Goal: Task Accomplishment & Management: Complete application form

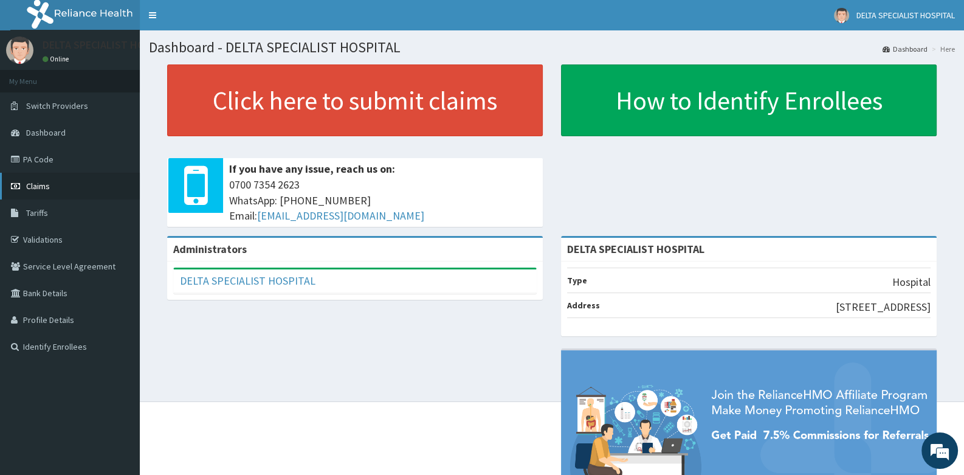
click at [50, 179] on link "Claims" at bounding box center [70, 186] width 140 height 27
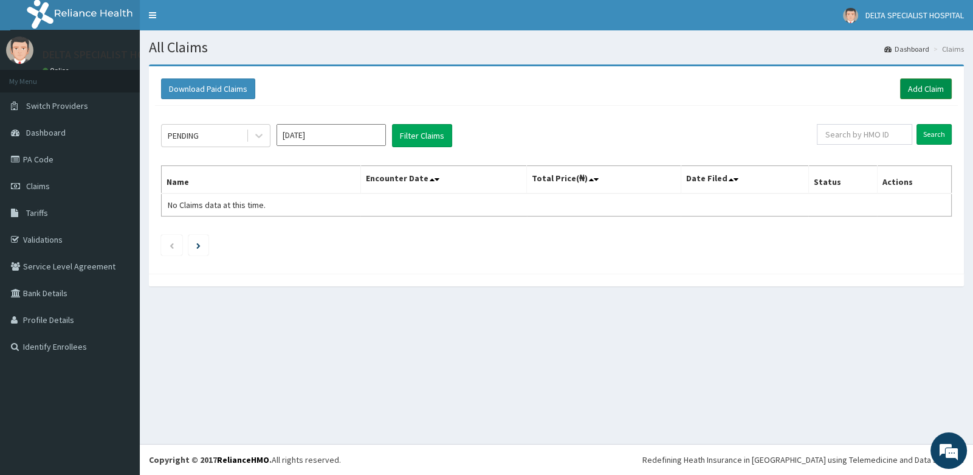
click at [927, 81] on link "Add Claim" at bounding box center [926, 88] width 52 height 21
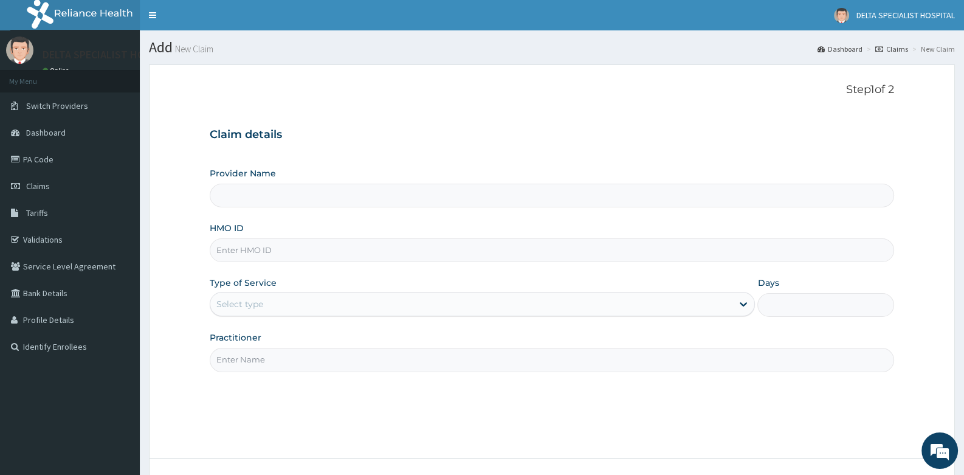
click at [274, 253] on input "HMO ID" at bounding box center [552, 250] width 684 height 24
type input "DELTA SPECIALIST HOSPITAL"
type input "AVO/10030/A"
click at [340, 295] on div "Select type" at bounding box center [471, 303] width 522 height 19
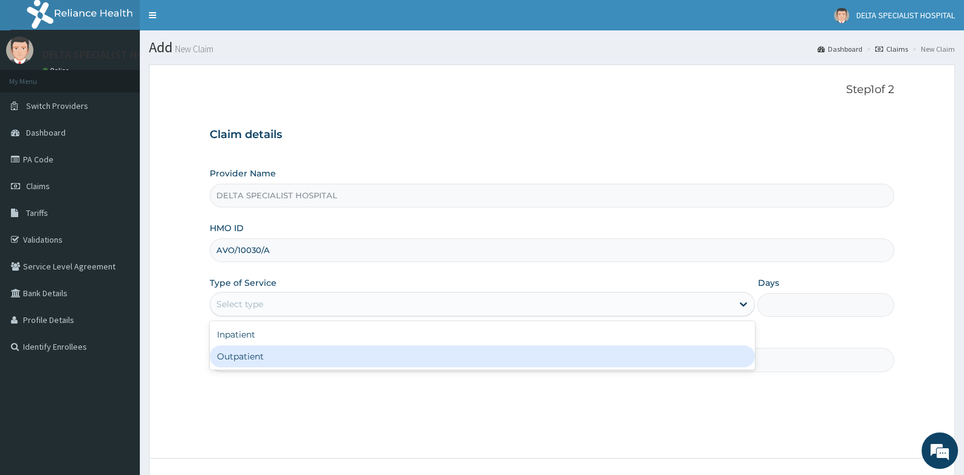
click at [300, 359] on div "Outpatient" at bounding box center [482, 356] width 545 height 22
type input "1"
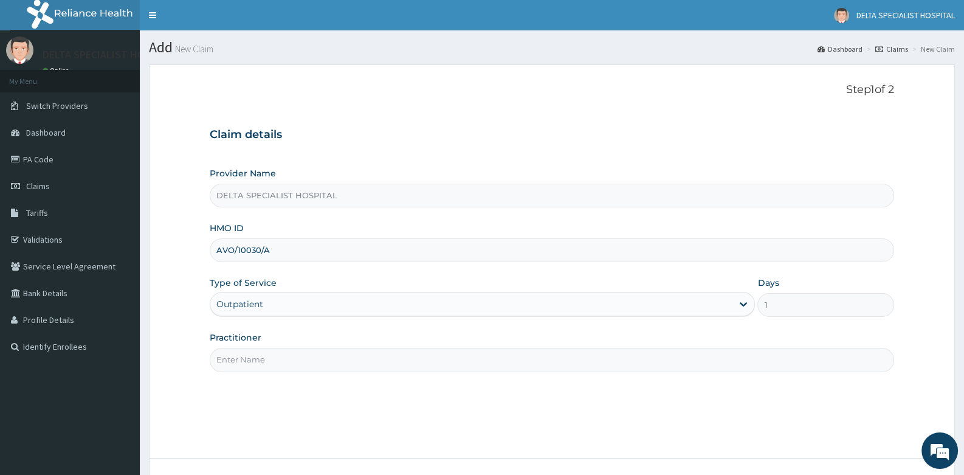
click at [301, 349] on input "Practitioner" at bounding box center [552, 360] width 684 height 24
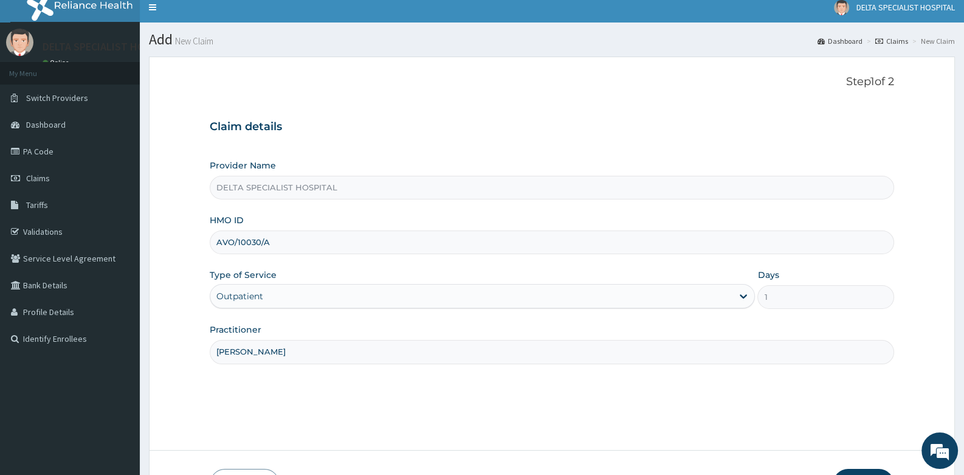
scroll to position [92, 0]
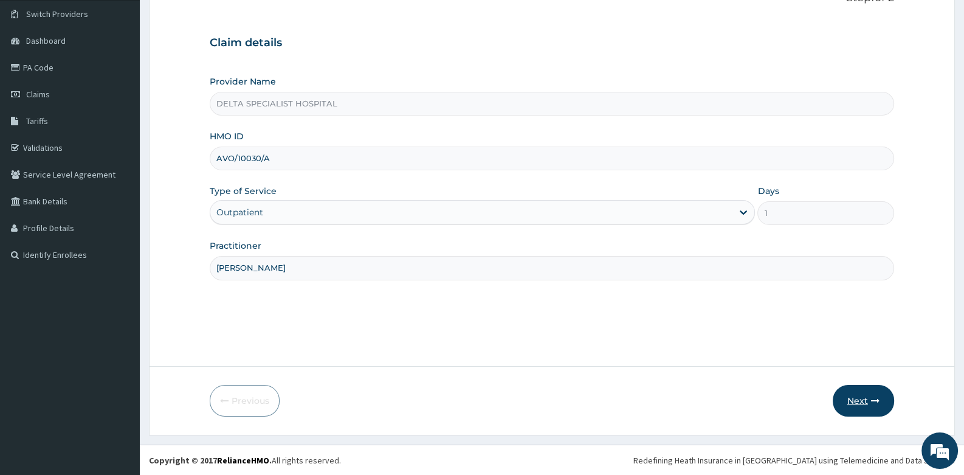
type input "DR ADAM I"
click at [854, 398] on button "Next" at bounding box center [863, 401] width 61 height 32
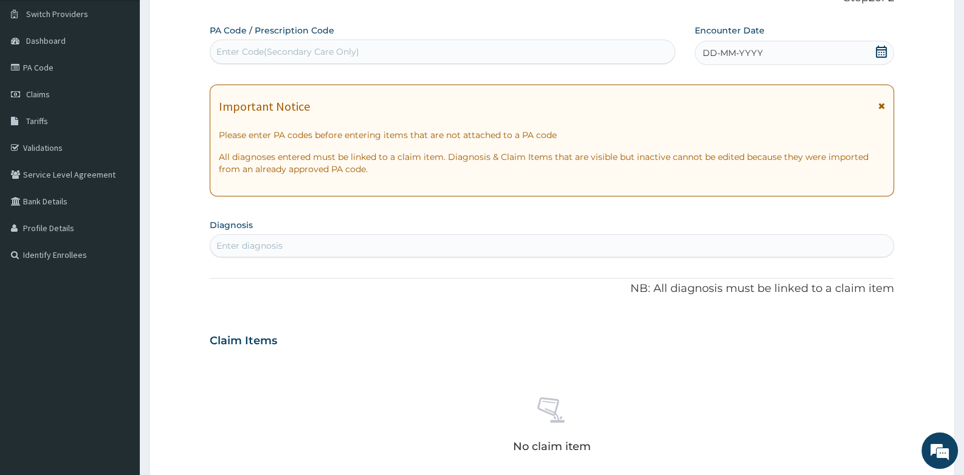
click at [887, 50] on icon at bounding box center [881, 52] width 12 height 12
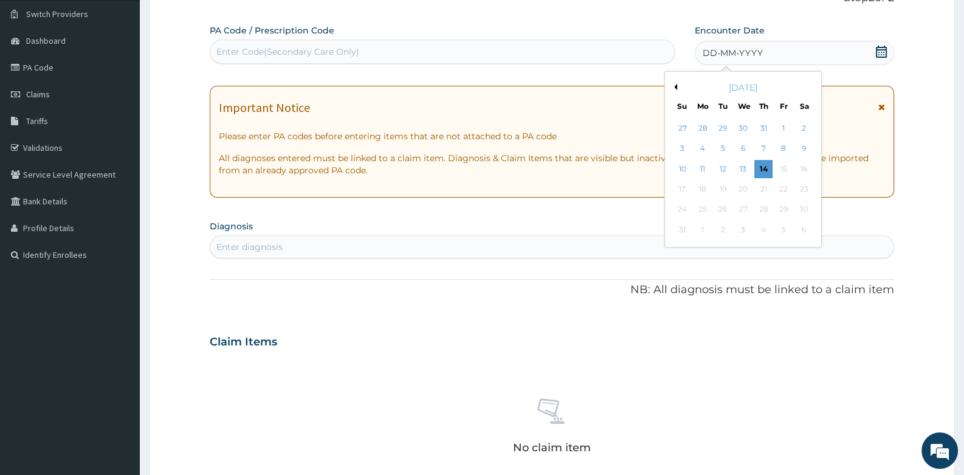
click at [675, 86] on button "Previous Month" at bounding box center [674, 87] width 6 height 6
click at [683, 132] on div "1" at bounding box center [682, 128] width 18 height 18
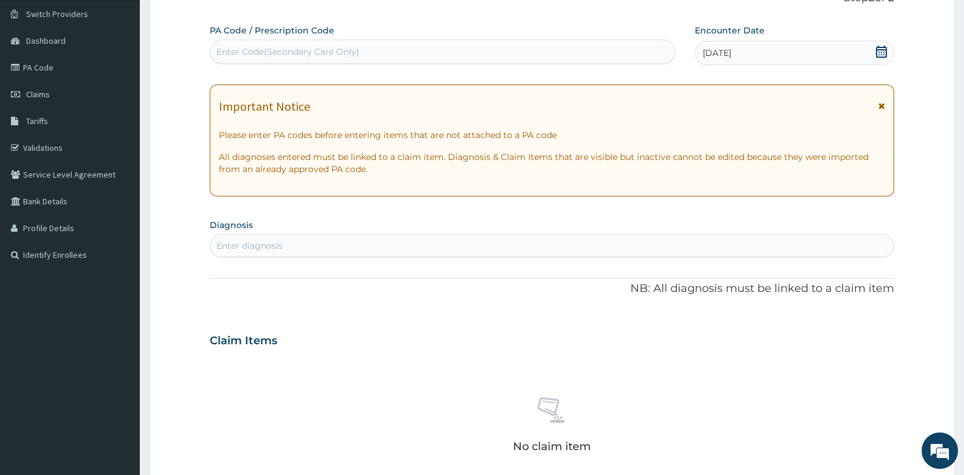
click at [441, 248] on div "Enter diagnosis" at bounding box center [551, 245] width 683 height 19
type input "PLASMOD"
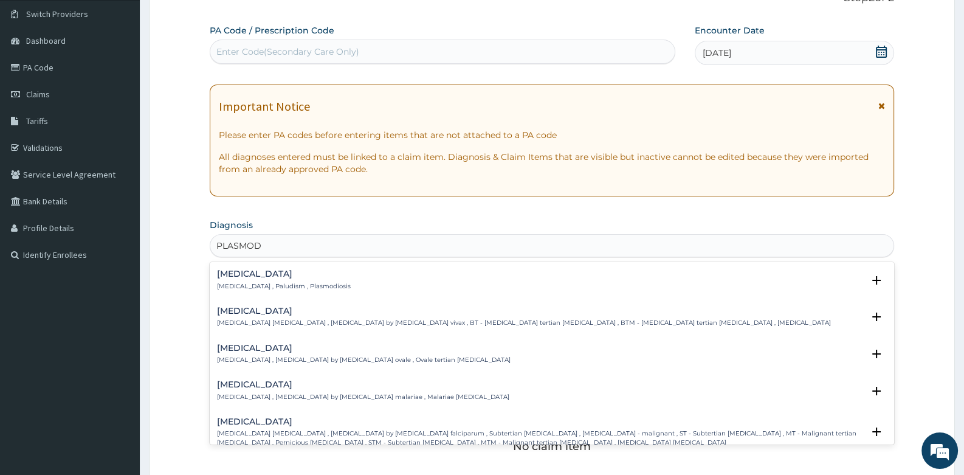
click at [239, 277] on h4 "[MEDICAL_DATA]" at bounding box center [284, 273] width 134 height 9
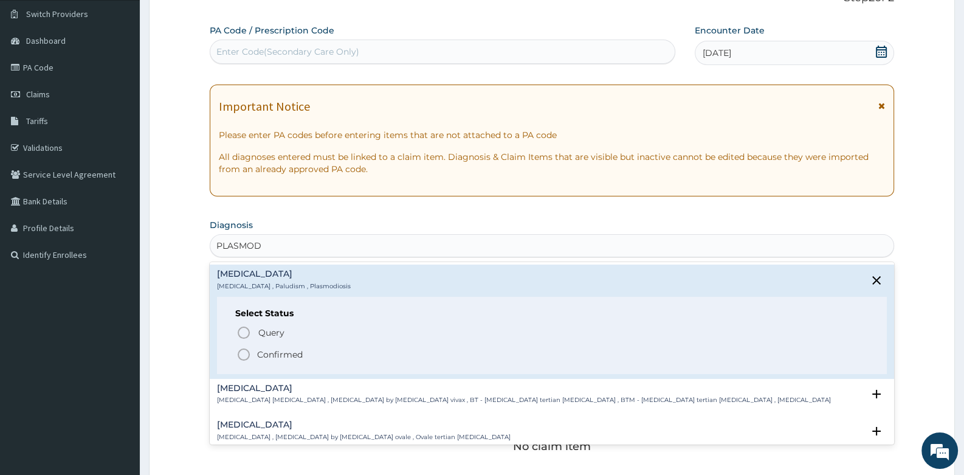
click at [244, 352] on icon "status option filled" at bounding box center [243, 354] width 15 height 15
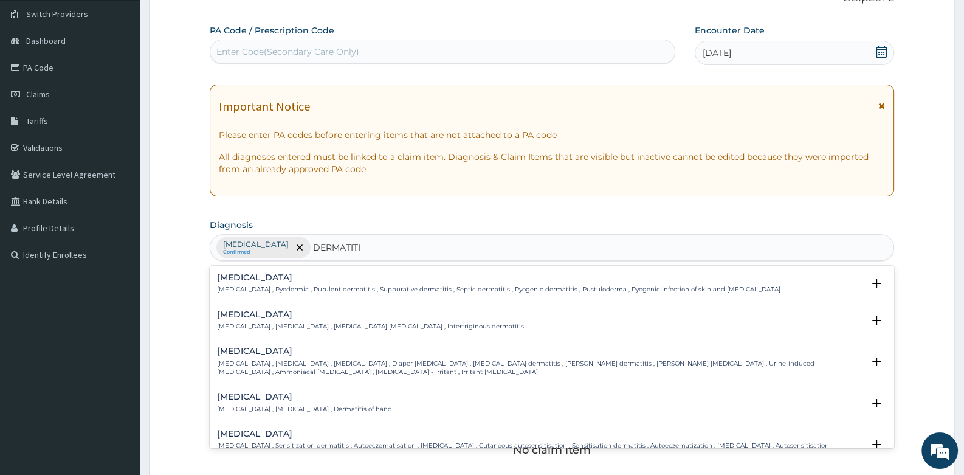
type input "DERMATITIS"
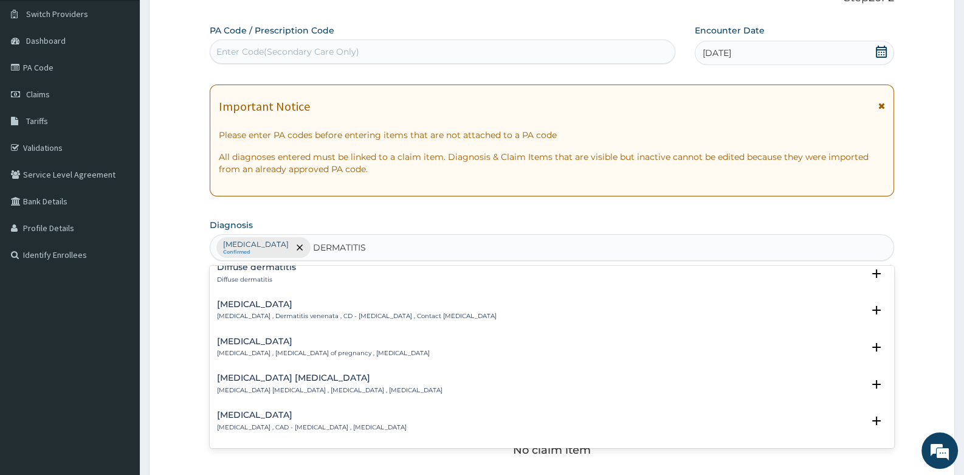
scroll to position [1215, 0]
click at [263, 303] on h4 "Contact dermatitis" at bounding box center [357, 305] width 280 height 9
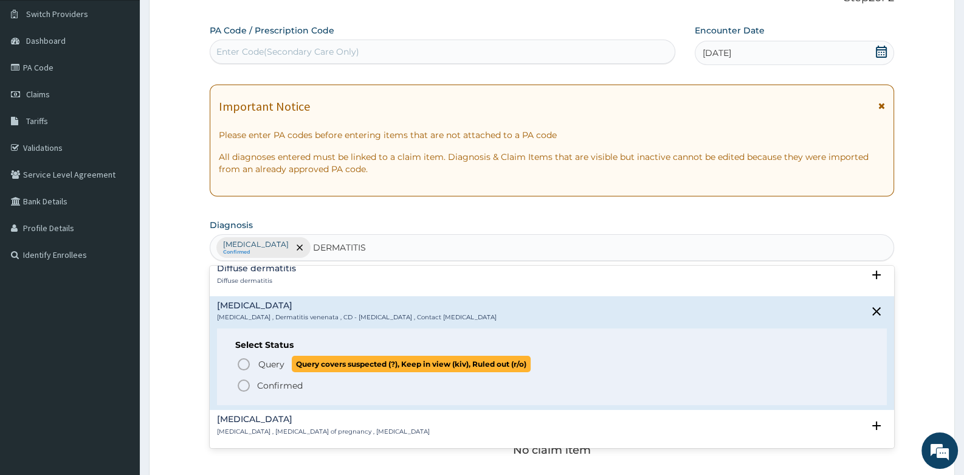
click at [247, 362] on icon "status option query" at bounding box center [243, 364] width 15 height 15
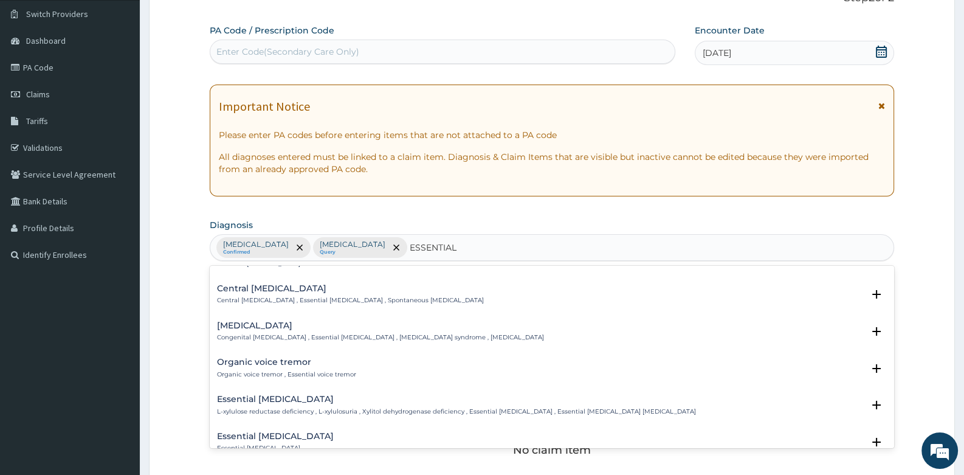
scroll to position [121, 0]
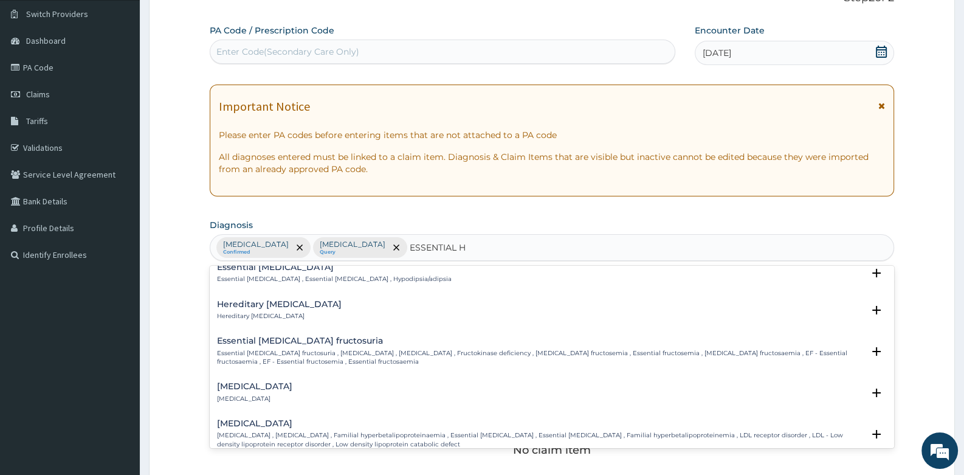
type input "ESSENTIAL HY"
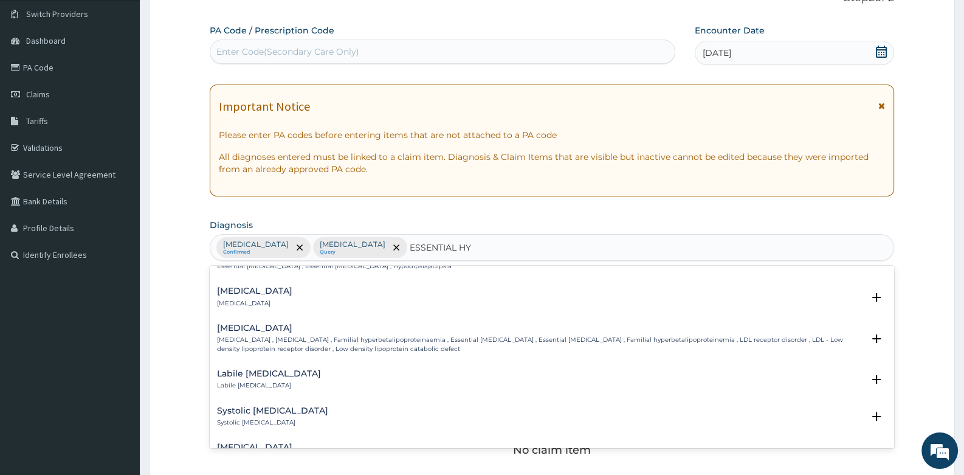
scroll to position [0, 0]
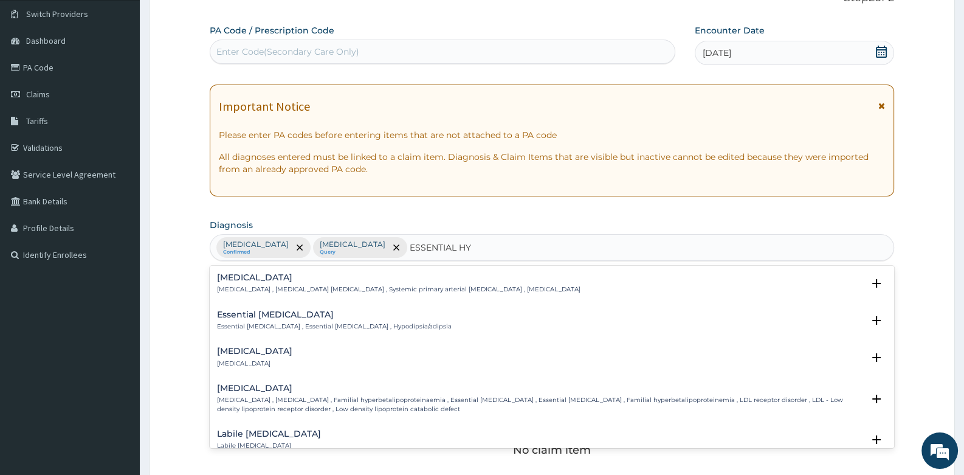
click at [283, 276] on h4 "Essential hypertension" at bounding box center [398, 277] width 363 height 9
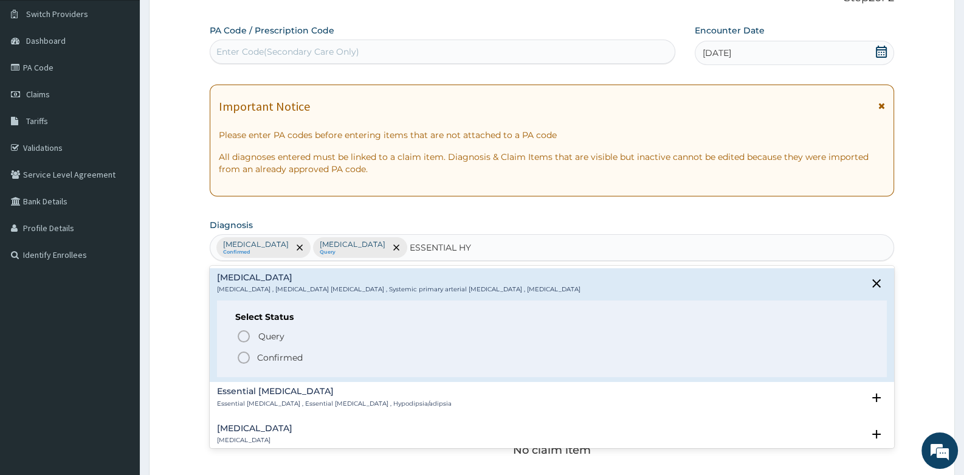
click at [243, 358] on icon "status option filled" at bounding box center [243, 357] width 15 height 15
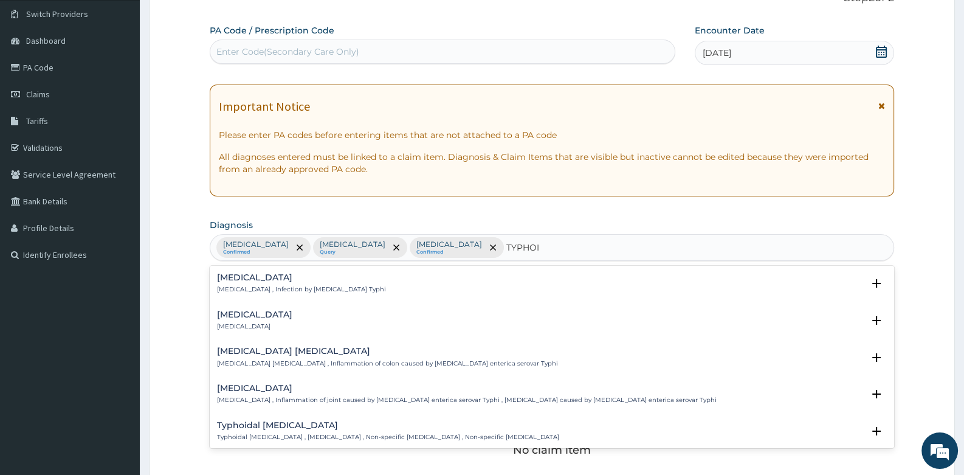
type input "TYPHOID"
click at [250, 287] on p "Typhoid fever , Infection by Salmonella Typhi" at bounding box center [301, 289] width 169 height 9
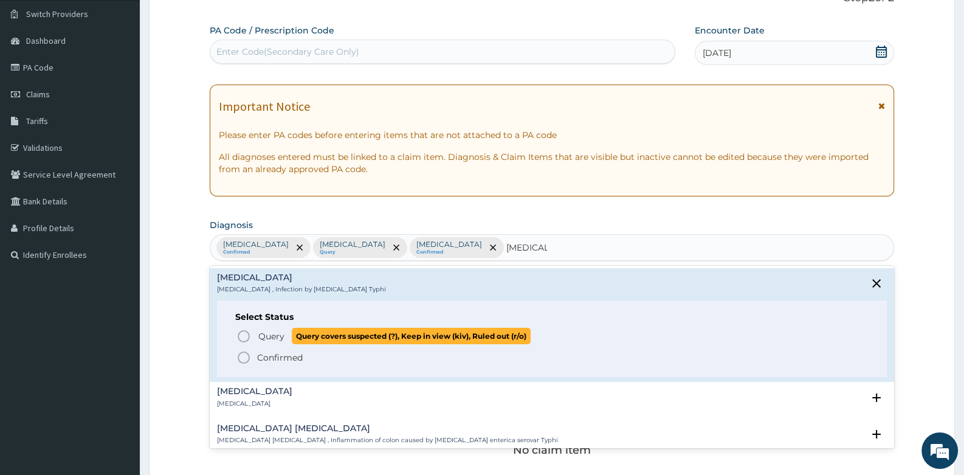
click at [248, 334] on icon "status option query" at bounding box center [243, 336] width 15 height 15
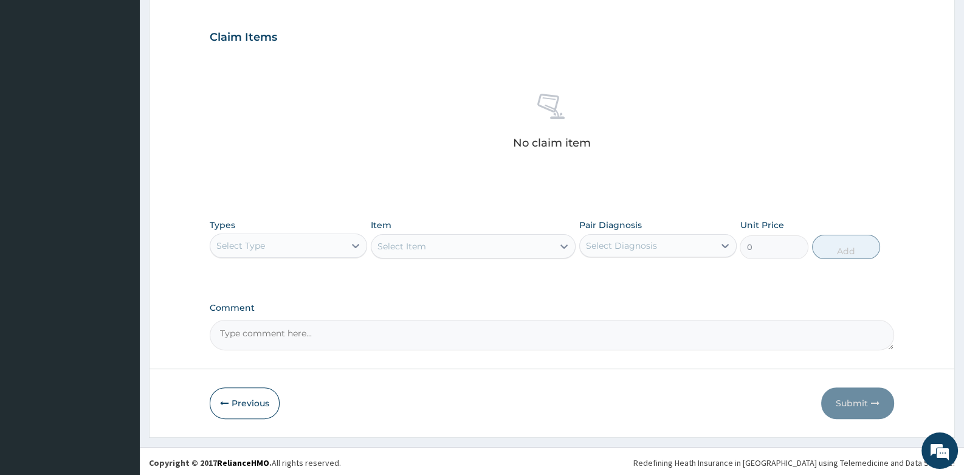
scroll to position [401, 0]
click at [301, 244] on div "Select Type" at bounding box center [277, 243] width 134 height 19
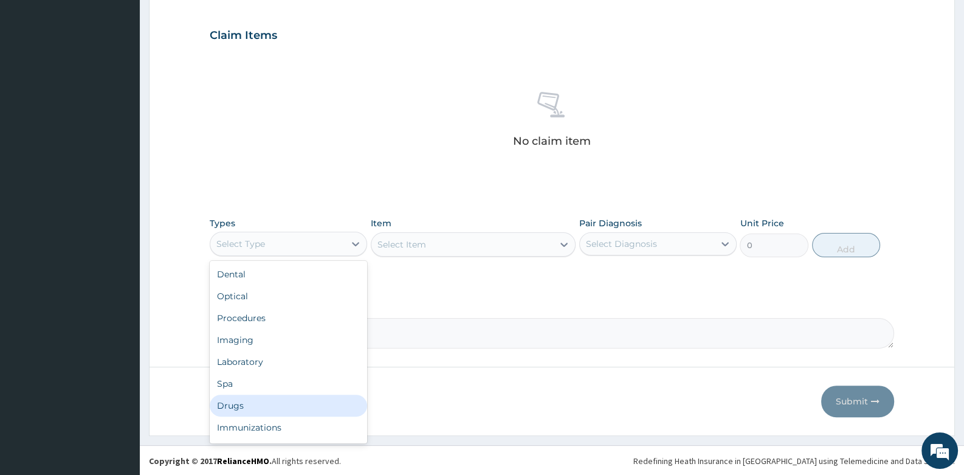
click at [271, 406] on div "Drugs" at bounding box center [288, 405] width 157 height 22
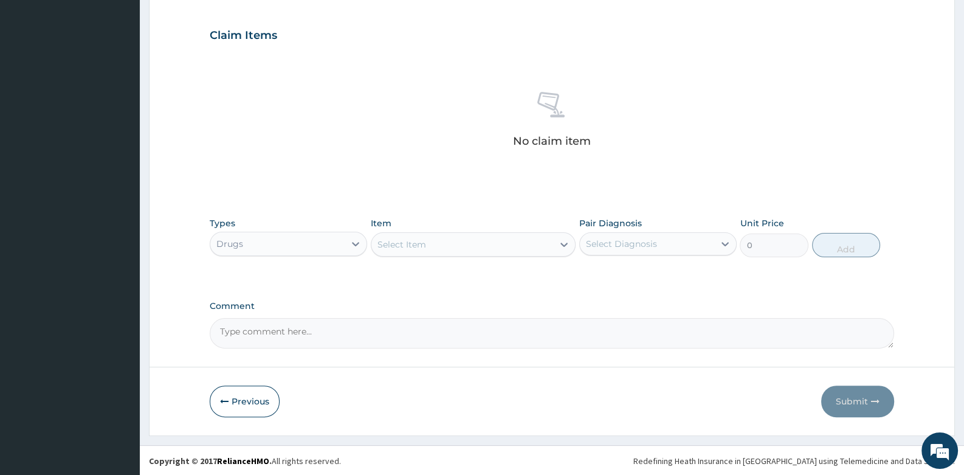
click at [437, 235] on div "Select Item" at bounding box center [462, 244] width 182 height 19
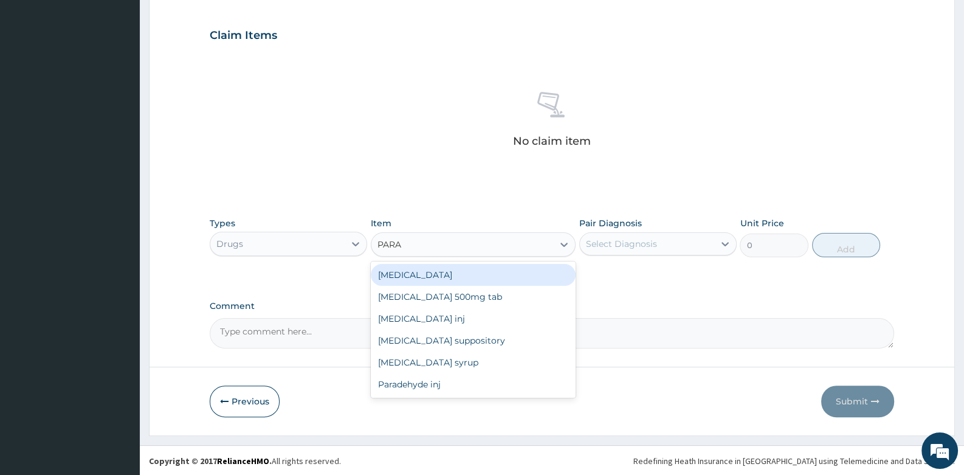
type input "PARAC"
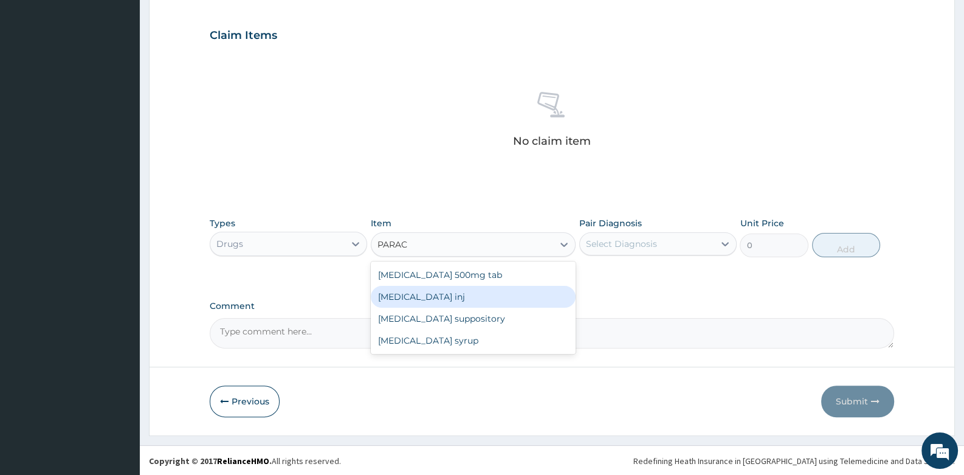
click at [437, 301] on div "Paracetamol inj" at bounding box center [473, 297] width 205 height 22
type input "80"
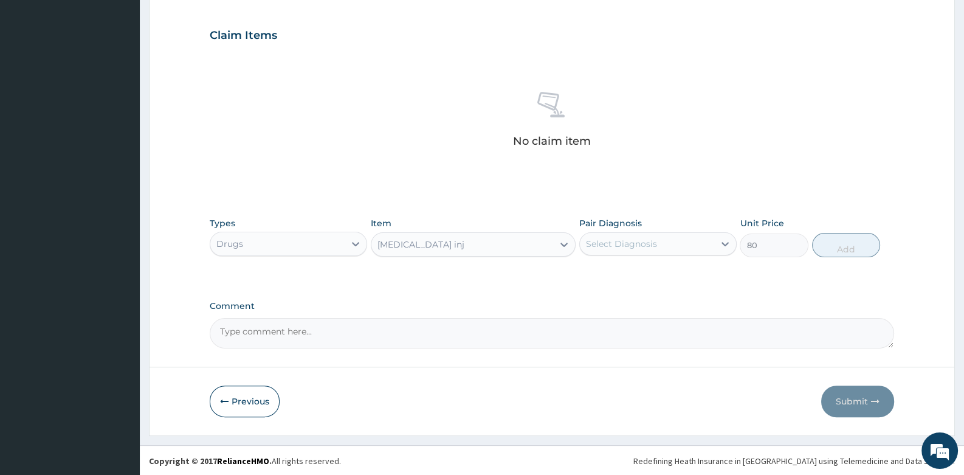
click at [659, 245] on div "Select Diagnosis" at bounding box center [647, 243] width 134 height 19
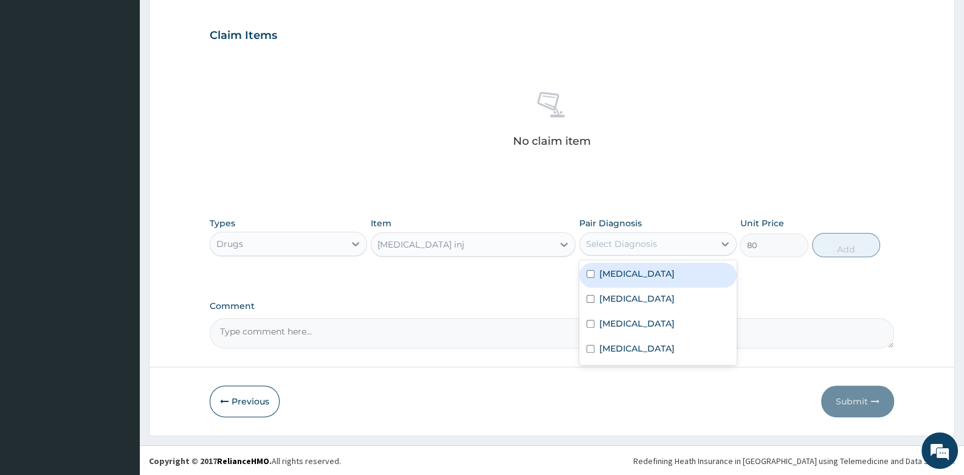
drag, startPoint x: 638, startPoint y: 274, endPoint x: 693, endPoint y: 263, distance: 56.3
click at [638, 274] on div "Malaria" at bounding box center [657, 275] width 157 height 25
checkbox input "true"
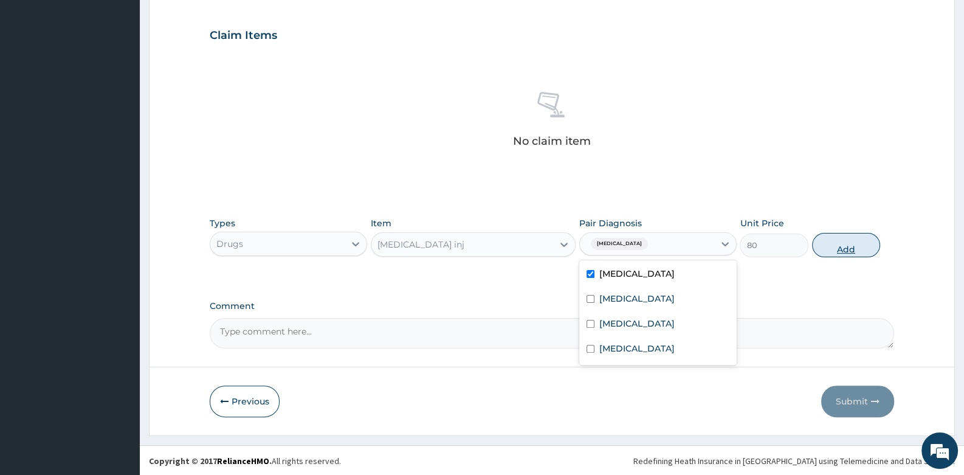
click at [839, 247] on button "Add" at bounding box center [846, 245] width 69 height 24
type input "0"
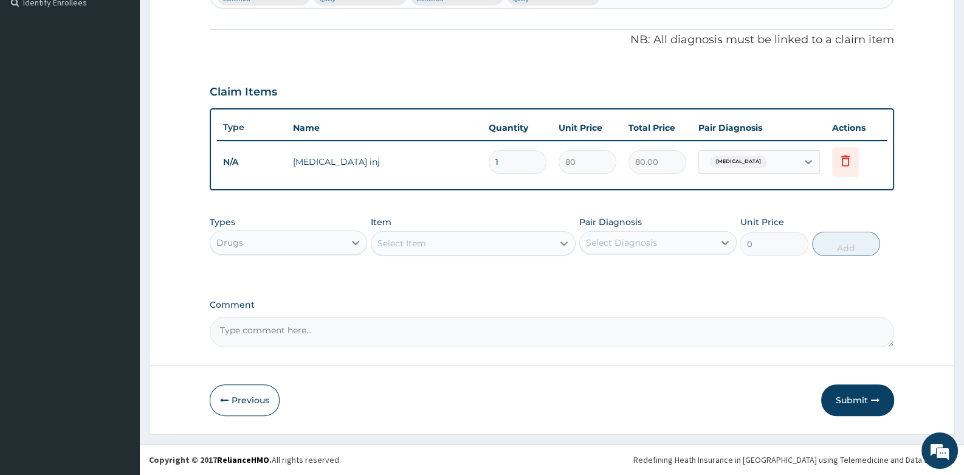
scroll to position [342, 0]
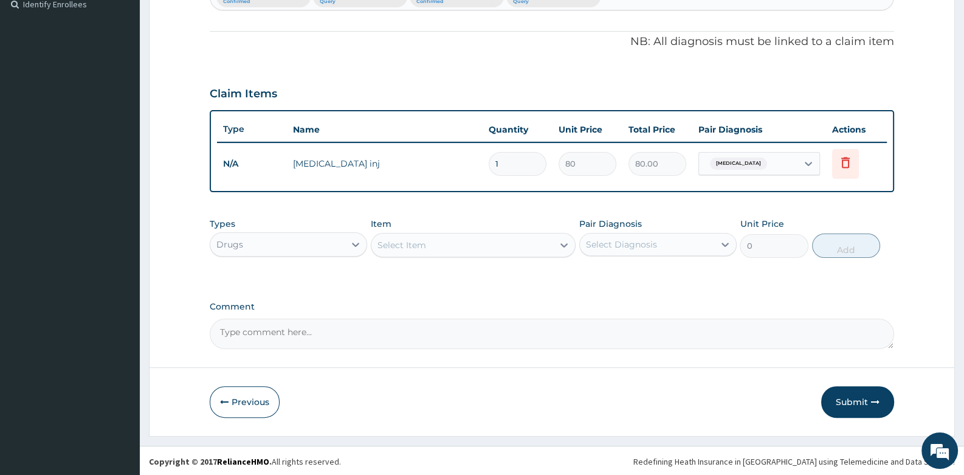
drag, startPoint x: 502, startPoint y: 163, endPoint x: 459, endPoint y: 172, distance: 44.0
click at [459, 172] on tr "N/A Paracetamol inj 1 80 80.00 Malaria Delete" at bounding box center [551, 164] width 669 height 42
type input "2"
type input "160.00"
type input "2"
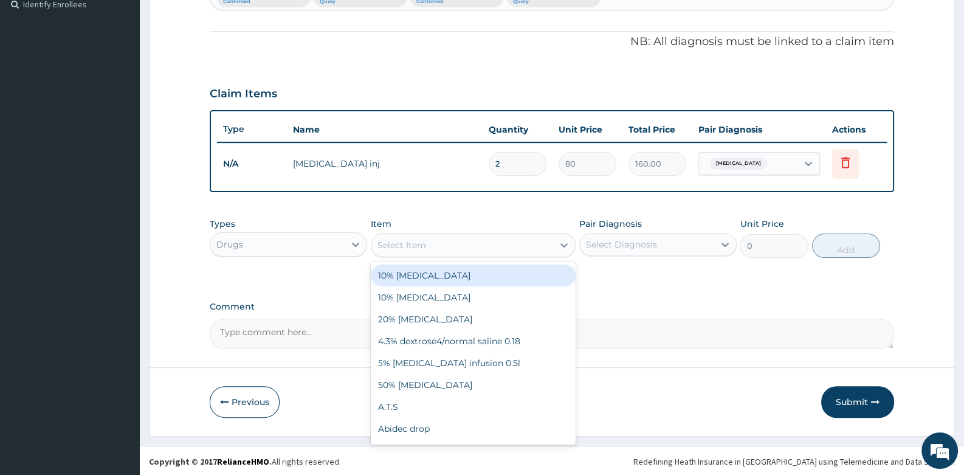
click at [422, 245] on div "Select Item" at bounding box center [401, 245] width 49 height 12
type input "CEL"
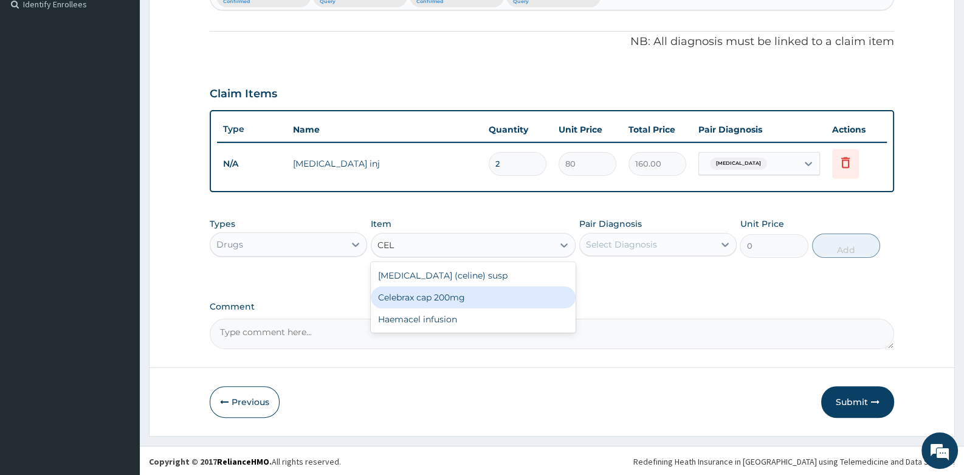
click at [438, 297] on div "Celebrax cap 200mg" at bounding box center [473, 297] width 205 height 22
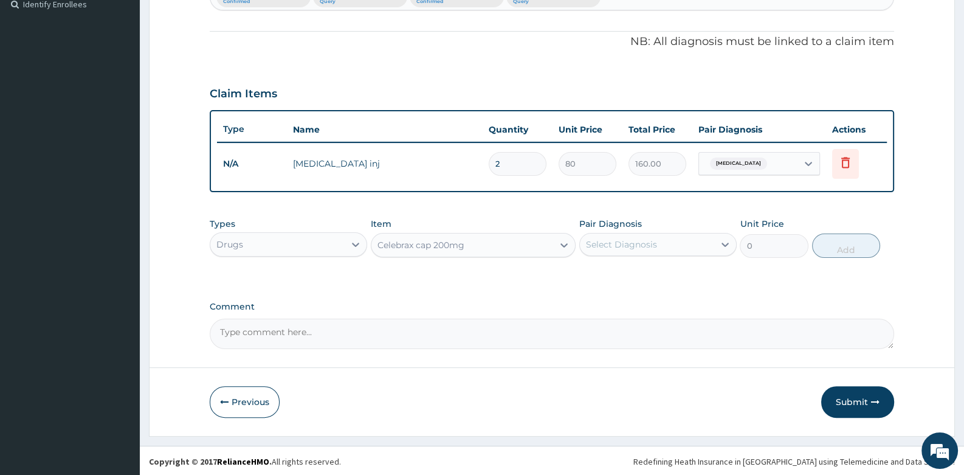
type input "300"
click at [615, 248] on div "Select Diagnosis" at bounding box center [621, 244] width 71 height 12
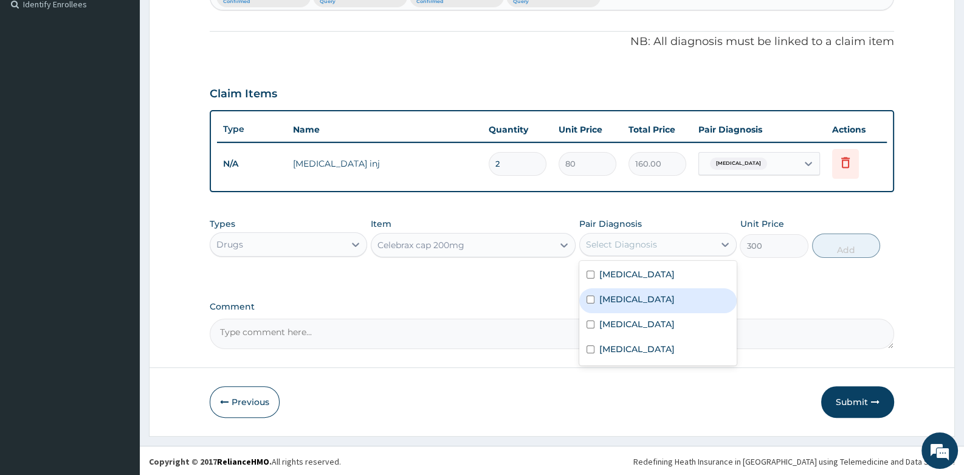
click at [630, 297] on label "Contact dermatitis" at bounding box center [636, 299] width 75 height 12
checkbox input "true"
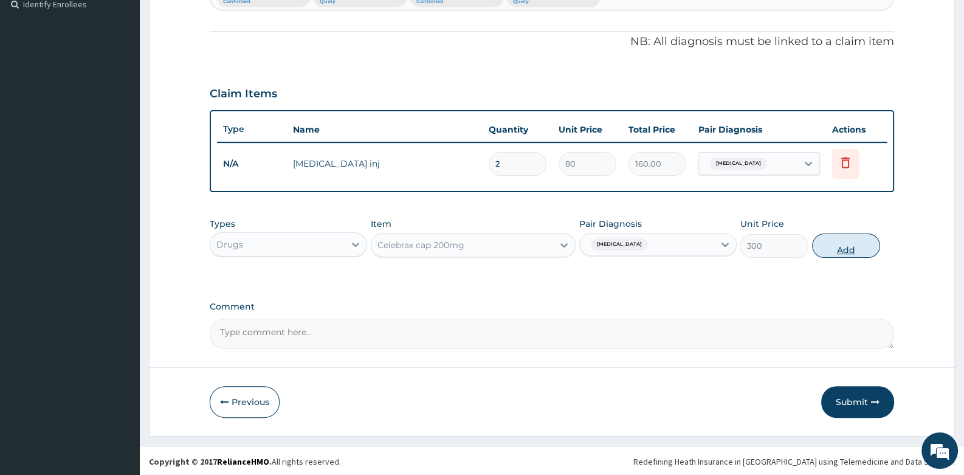
click at [845, 245] on button "Add" at bounding box center [846, 245] width 69 height 24
type input "0"
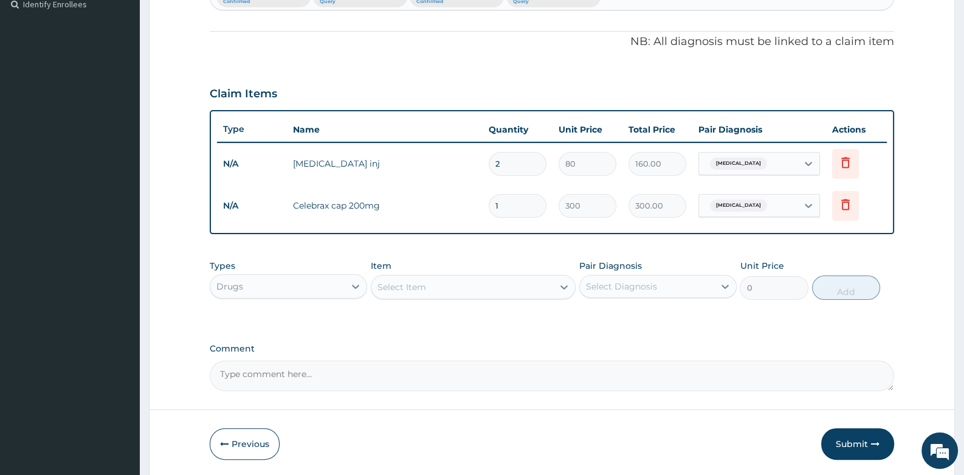
type input "10"
type input "3000.00"
type input "10"
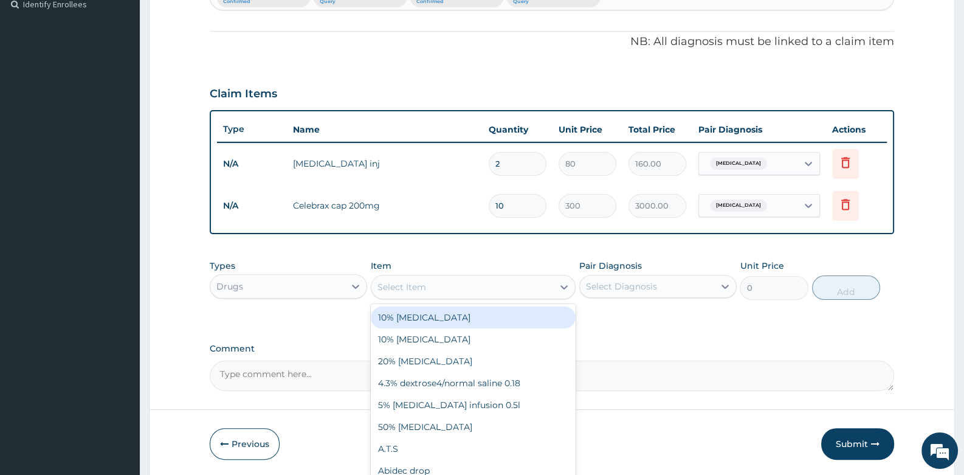
click at [395, 292] on div "Select Item" at bounding box center [462, 286] width 182 height 19
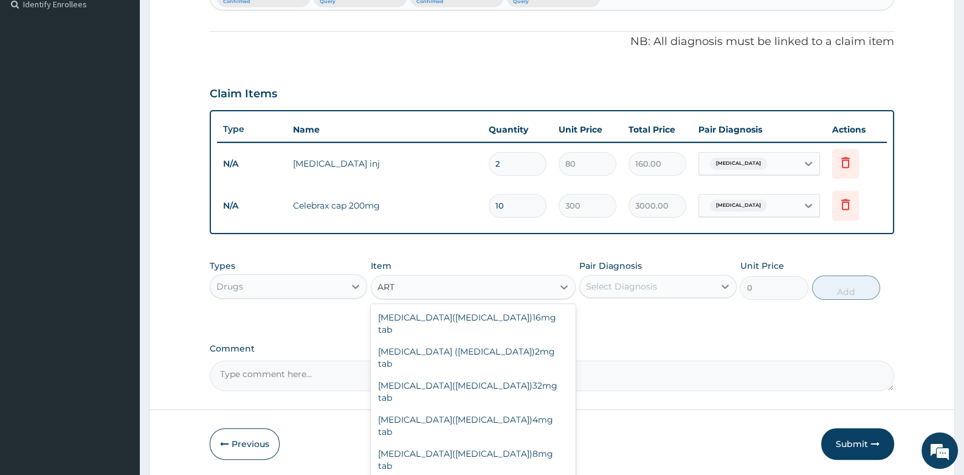
type input "ARTE"
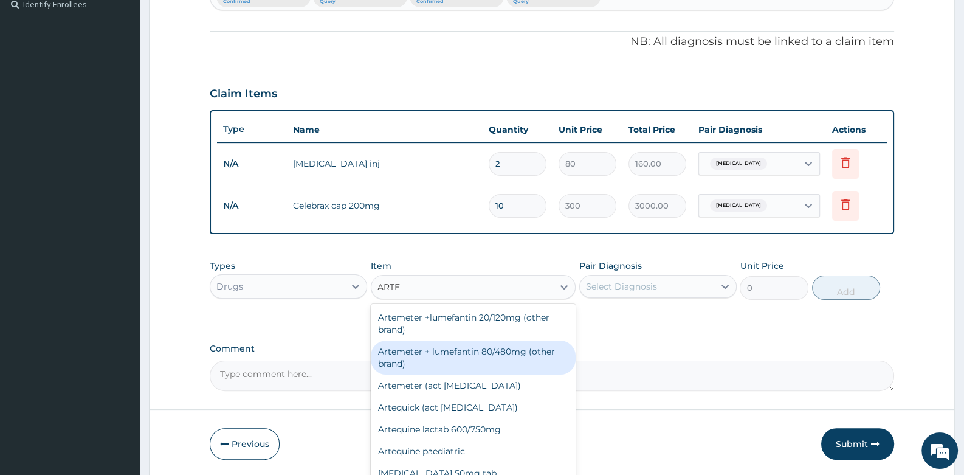
click at [469, 354] on div "Artemeter + lumefantin 80/480mg (other brand)" at bounding box center [473, 357] width 205 height 34
type input "179"
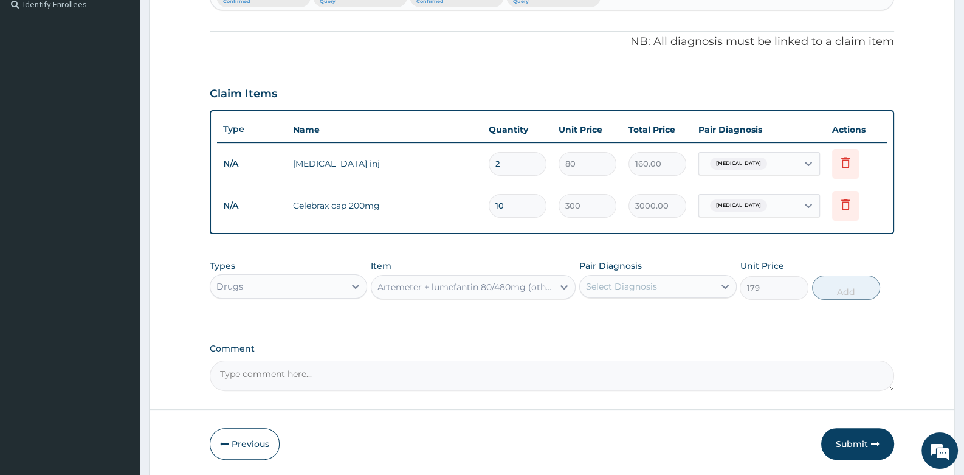
click at [683, 287] on div "Select Diagnosis" at bounding box center [647, 286] width 134 height 19
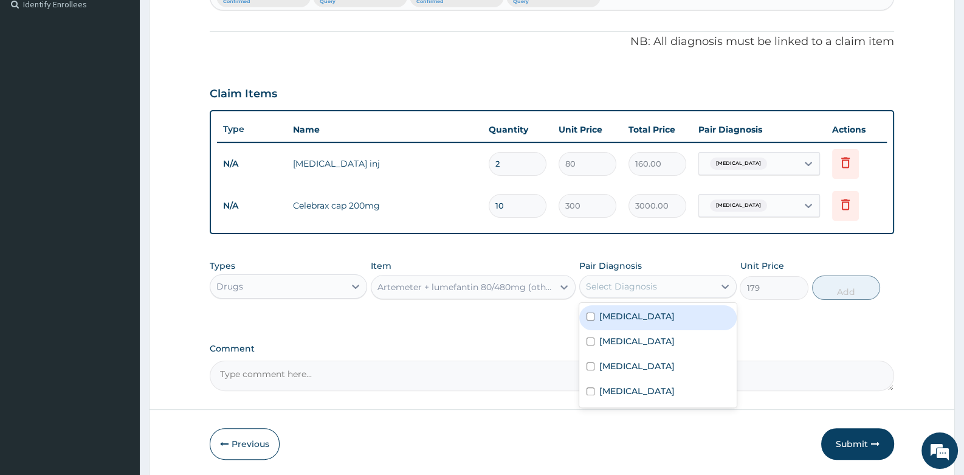
click at [645, 318] on div "Malaria" at bounding box center [657, 317] width 157 height 25
checkbox input "true"
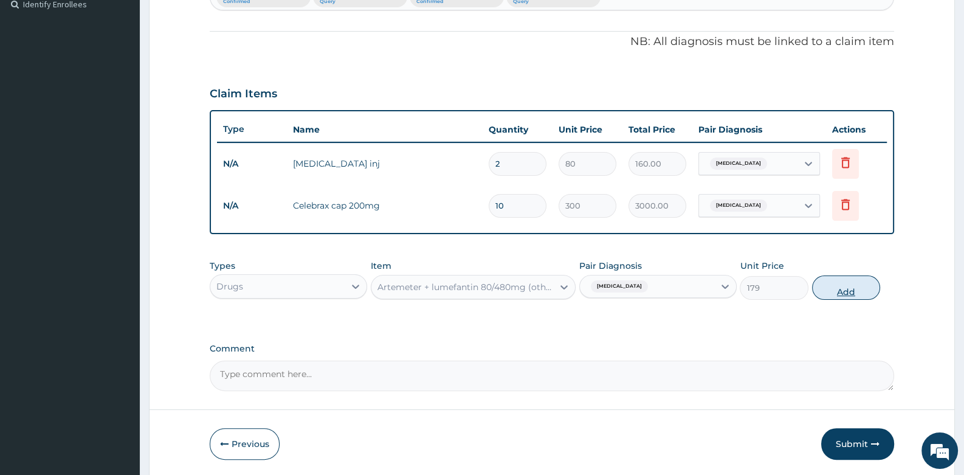
click at [830, 287] on button "Add" at bounding box center [846, 287] width 69 height 24
type input "0"
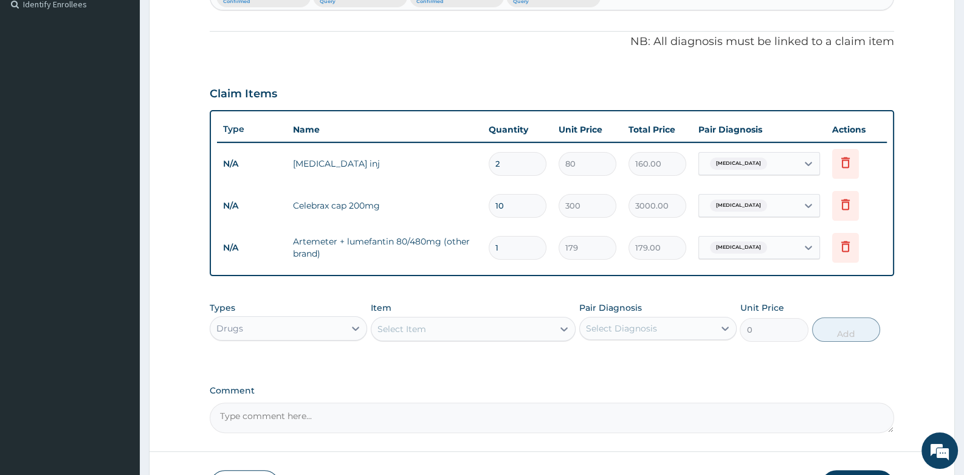
drag, startPoint x: 511, startPoint y: 246, endPoint x: 449, endPoint y: 258, distance: 62.6
click at [450, 258] on tr "N/A Artemeter + lumefantin 80/480mg (other brand) 1 179 179.00 Malaria Delete" at bounding box center [551, 248] width 669 height 42
type input "6"
type input "1074.00"
type input "6"
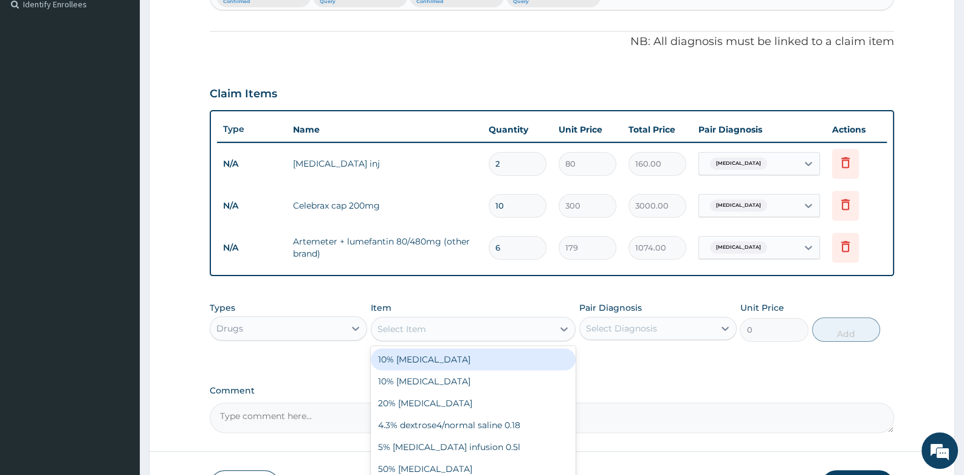
click at [401, 335] on div "Select Item" at bounding box center [462, 328] width 182 height 19
type input "PARAC"
click at [439, 353] on div "Paracetamol 500mg tab" at bounding box center [473, 359] width 205 height 22
type input "10"
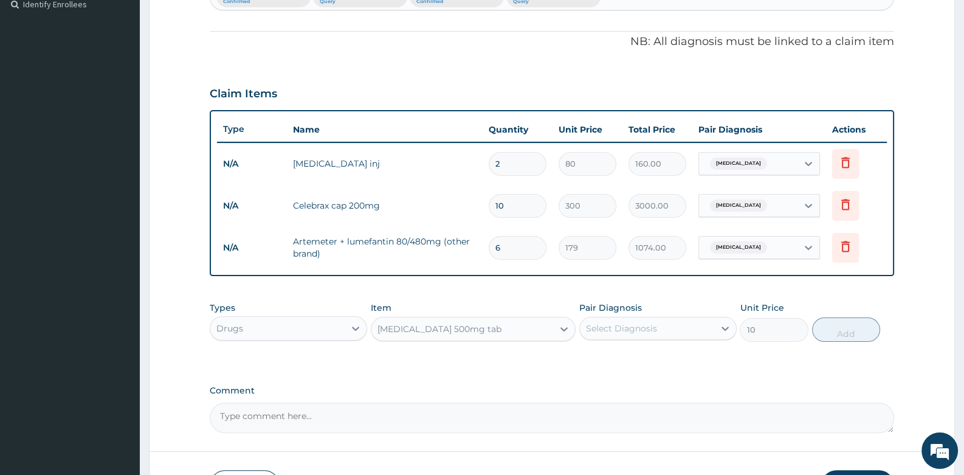
click at [629, 322] on div "Select Diagnosis" at bounding box center [621, 328] width 71 height 12
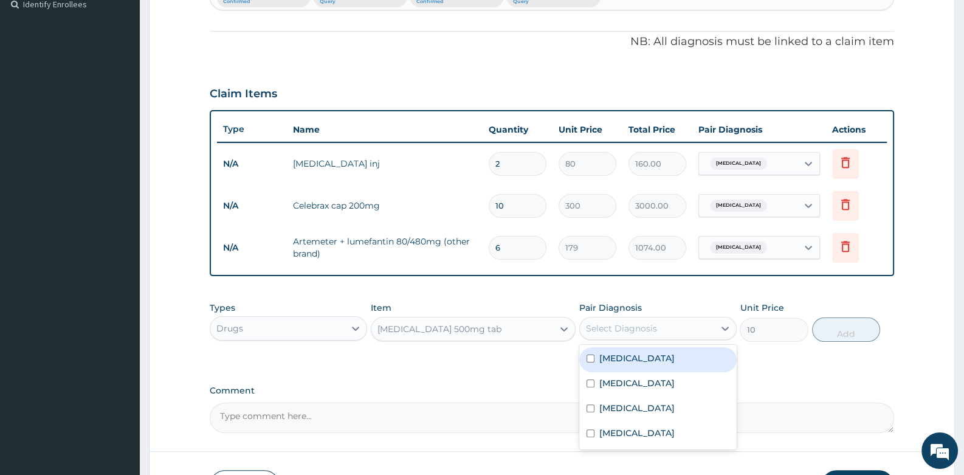
click at [631, 357] on div "Malaria" at bounding box center [657, 359] width 157 height 25
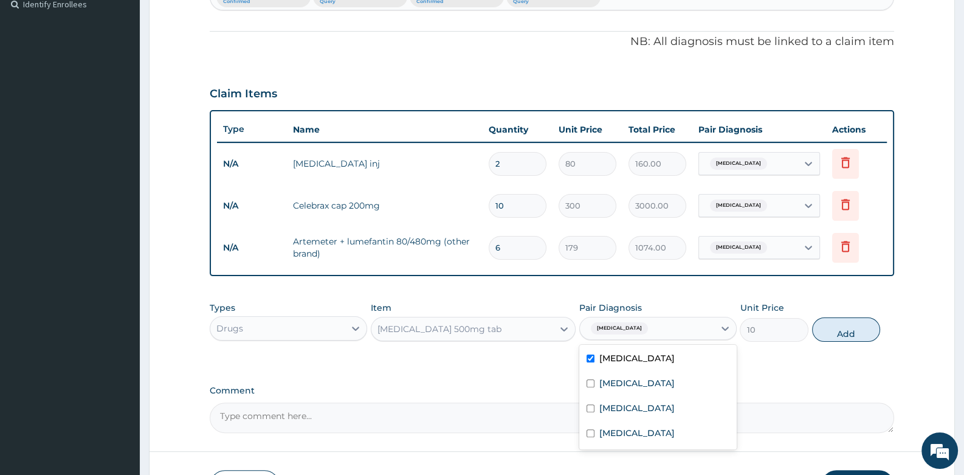
checkbox input "true"
click at [827, 333] on button "Add" at bounding box center [846, 329] width 69 height 24
type input "0"
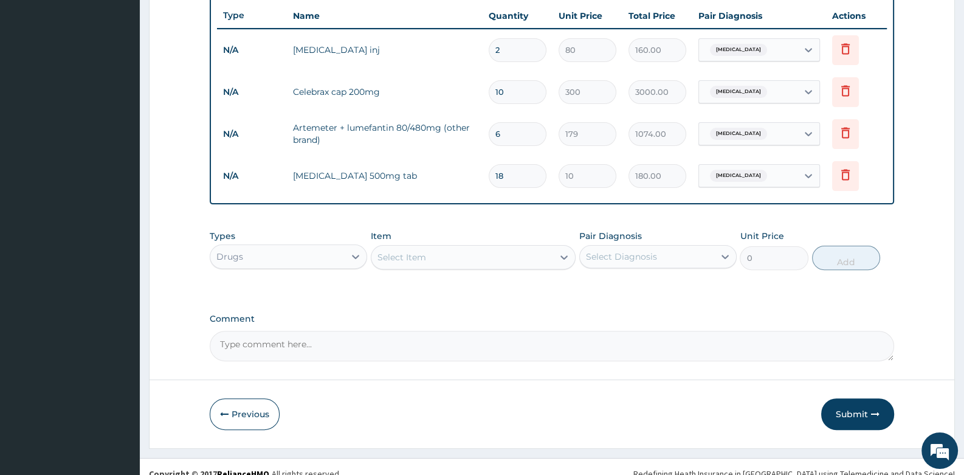
scroll to position [467, 0]
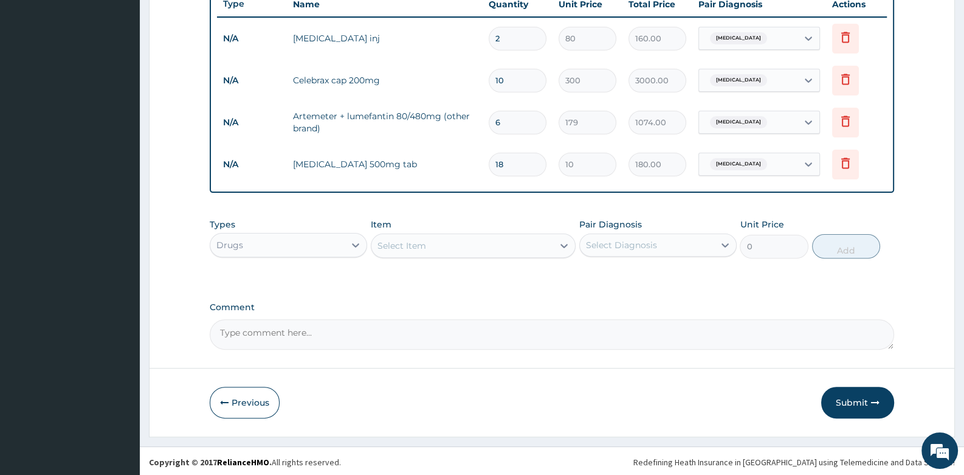
type input "18"
click at [415, 244] on div "Select Item" at bounding box center [401, 245] width 49 height 12
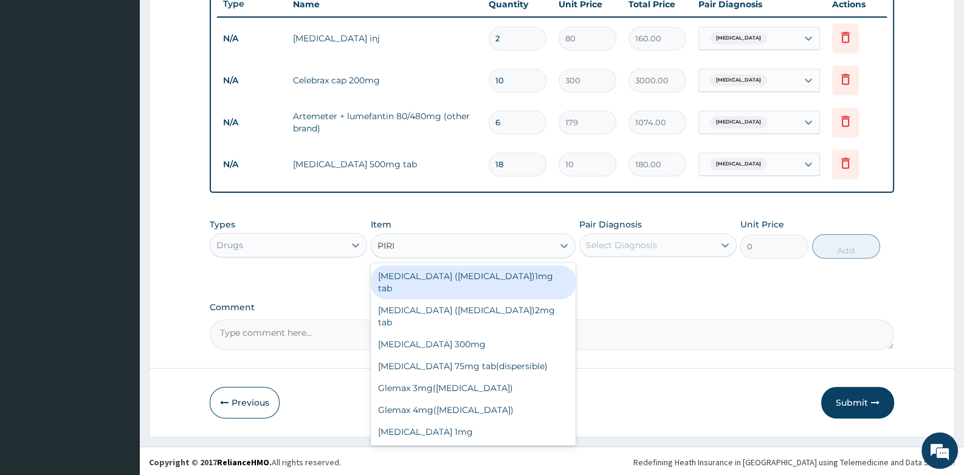
type input "PIRIT"
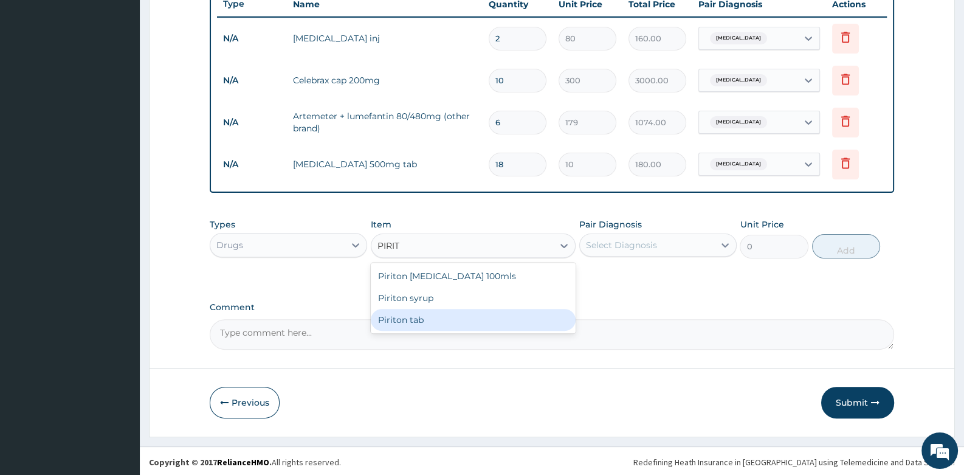
click at [407, 310] on div "Piriton tab" at bounding box center [473, 320] width 205 height 22
type input "32"
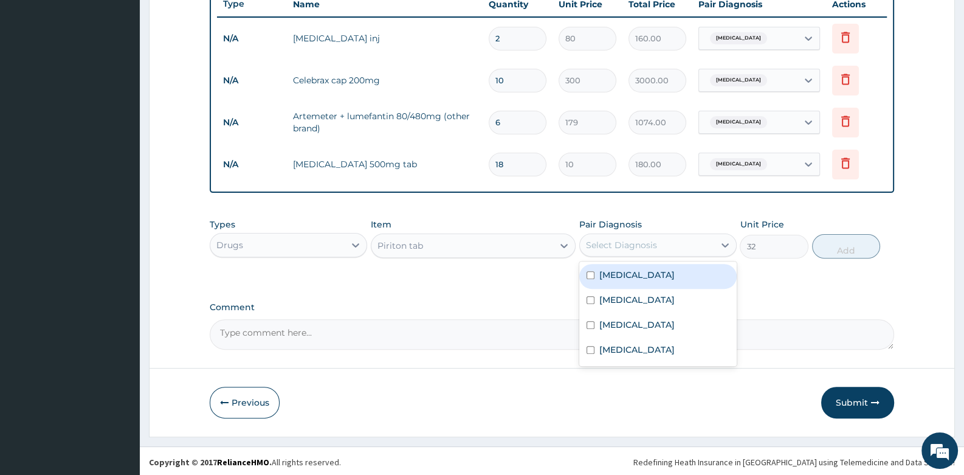
click at [638, 252] on div "Select Diagnosis" at bounding box center [647, 244] width 134 height 19
click at [624, 301] on label "Contact dermatitis" at bounding box center [636, 300] width 75 height 12
checkbox input "true"
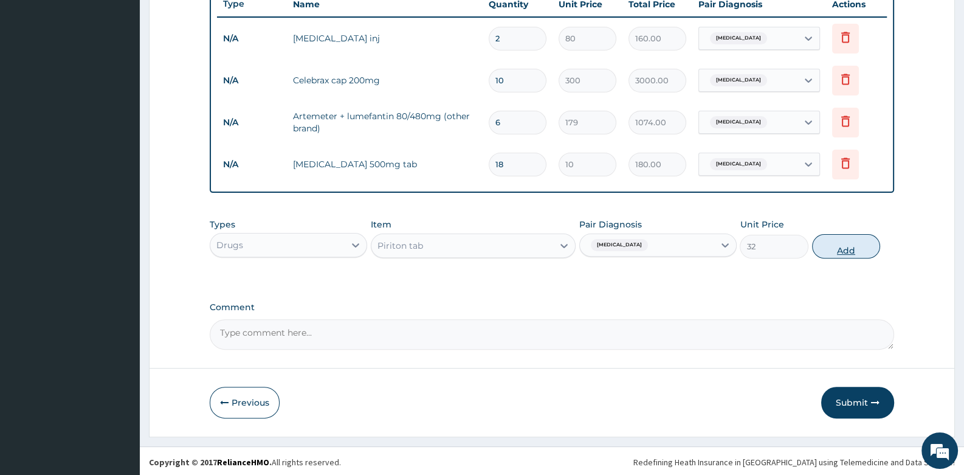
click at [829, 245] on button "Add" at bounding box center [846, 246] width 69 height 24
type input "0"
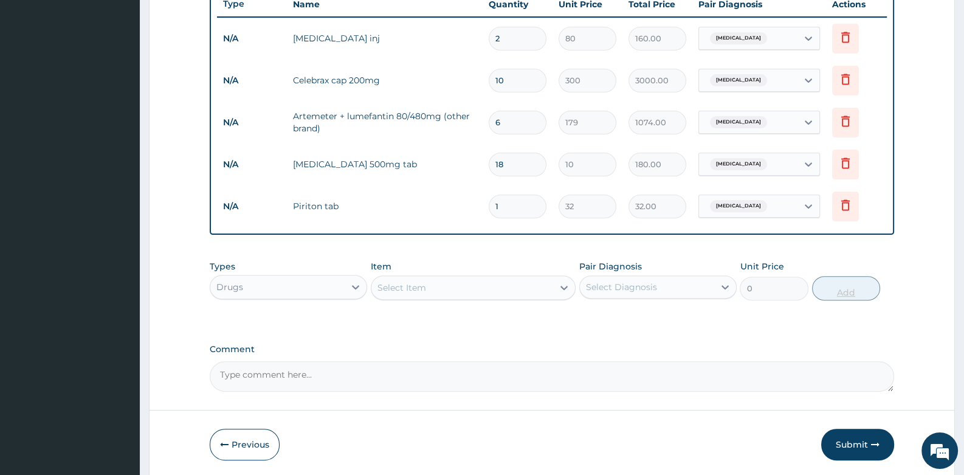
type input "10"
type input "320.00"
type input "10"
click at [441, 285] on div "Select Item" at bounding box center [462, 287] width 182 height 19
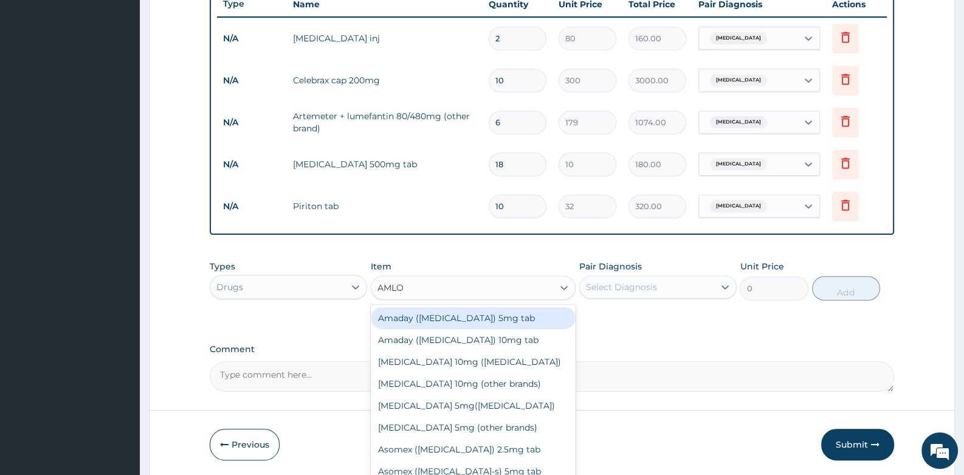
type input "AMLOD"
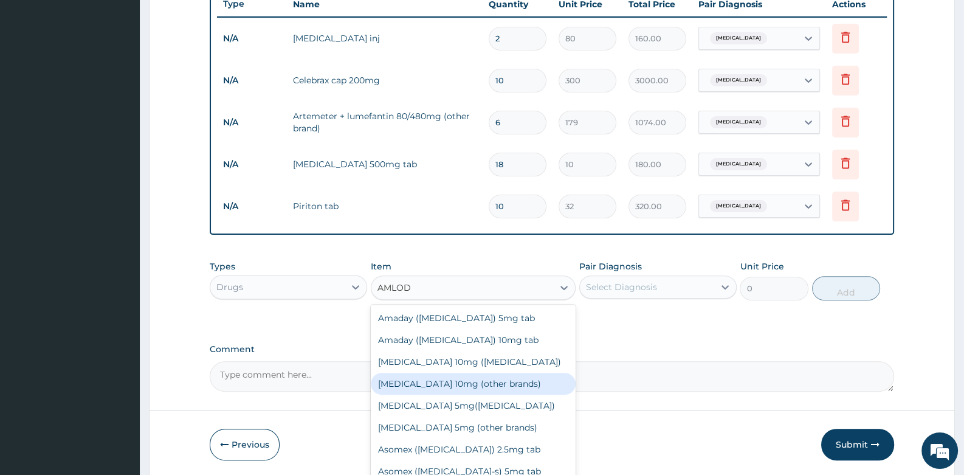
click at [448, 379] on div "Amlodipine 10mg (other brands)" at bounding box center [473, 384] width 205 height 22
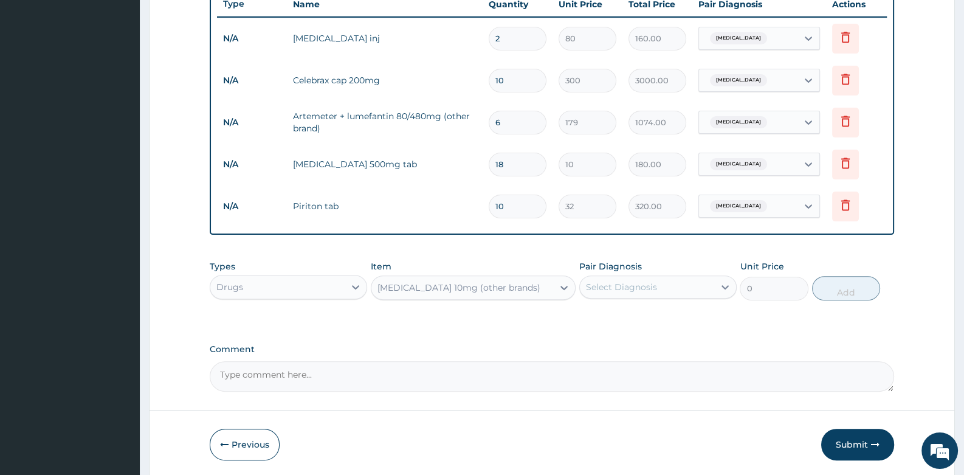
type input "43.2"
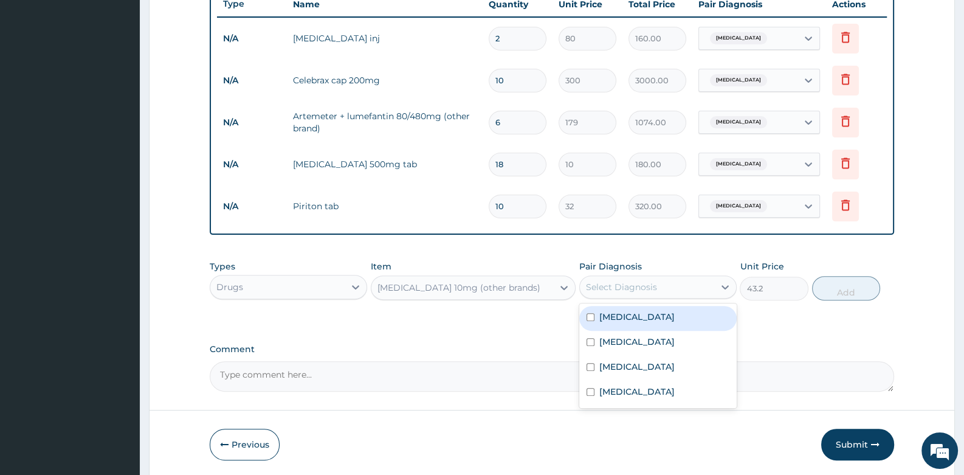
click at [626, 289] on div "Select Diagnosis" at bounding box center [621, 287] width 71 height 12
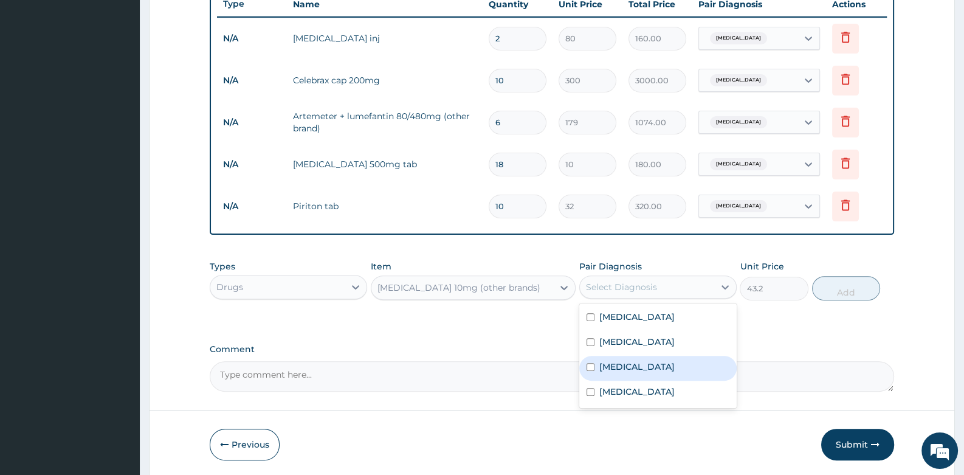
drag, startPoint x: 617, startPoint y: 360, endPoint x: 748, endPoint y: 305, distance: 142.7
click at [621, 360] on label "Essential hypertension" at bounding box center [636, 366] width 75 height 12
checkbox input "true"
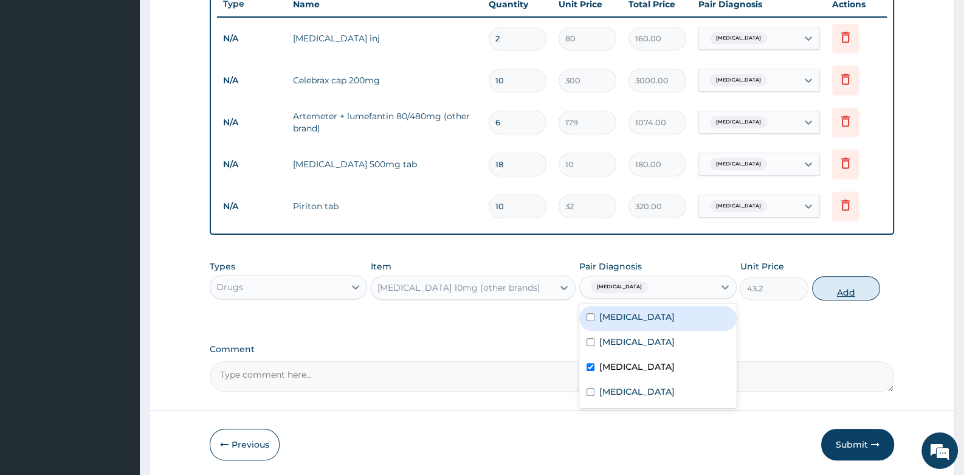
click at [845, 280] on button "Add" at bounding box center [846, 288] width 69 height 24
type input "0"
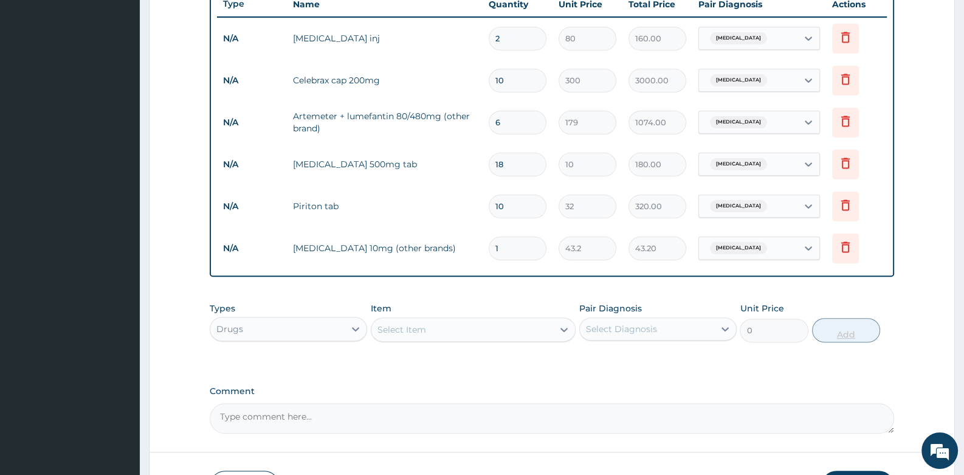
type input "0.00"
type input "3"
type input "129.60"
type input "30"
type input "1296.00"
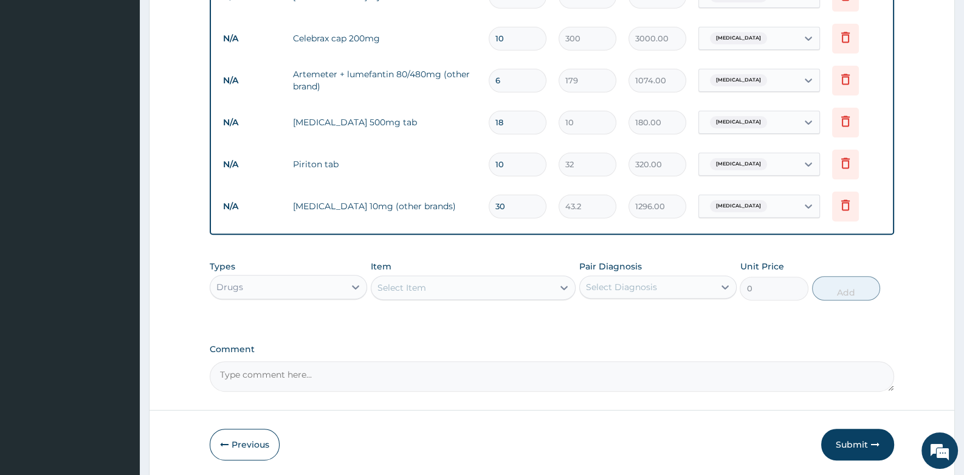
scroll to position [552, 0]
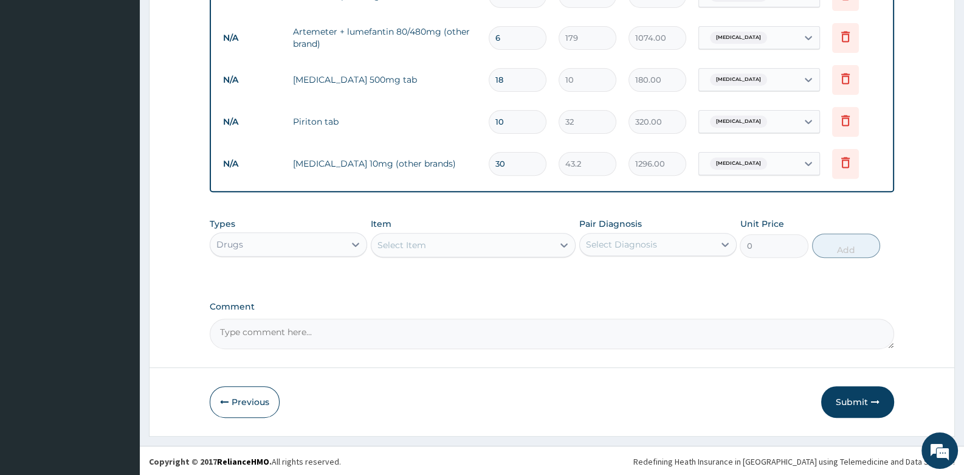
type input "30"
click at [435, 245] on div "Select Item" at bounding box center [462, 244] width 182 height 19
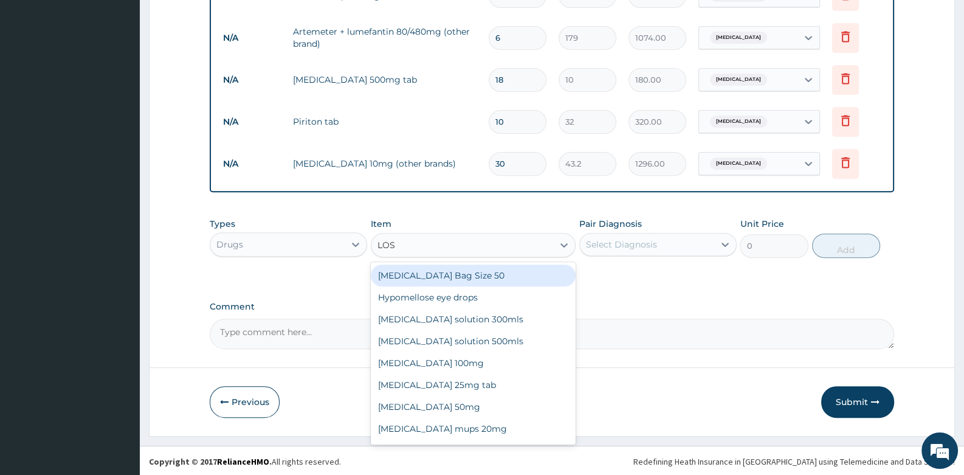
type input "LOSA"
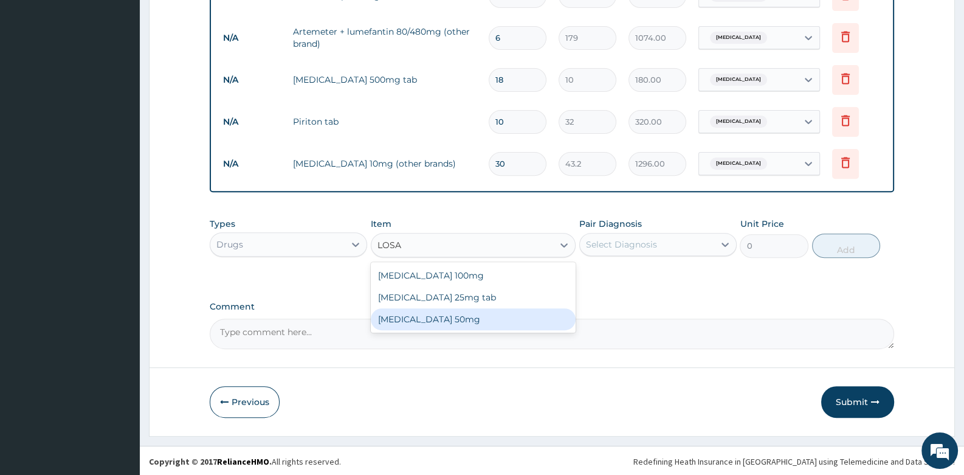
click at [424, 312] on div "Losartan 50mg" at bounding box center [473, 319] width 205 height 22
type input "104"
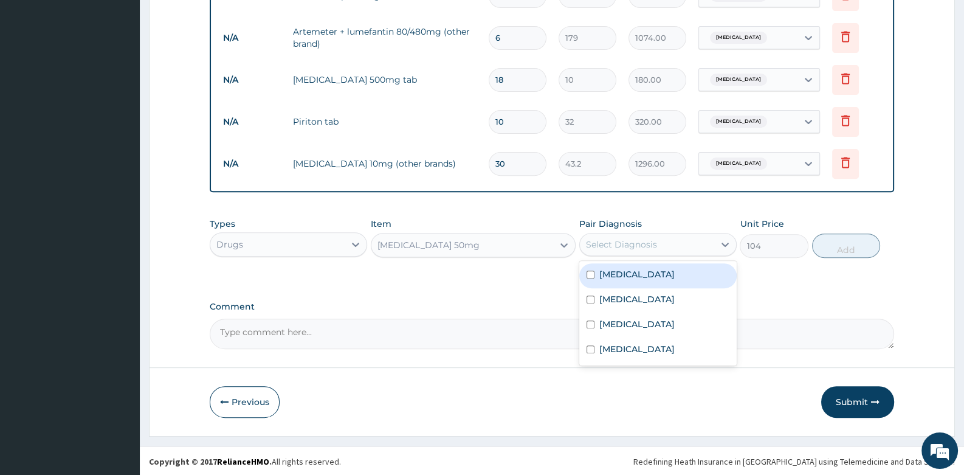
drag, startPoint x: 633, startPoint y: 244, endPoint x: 618, endPoint y: 282, distance: 41.2
click at [632, 245] on div "Select Diagnosis" at bounding box center [621, 244] width 71 height 12
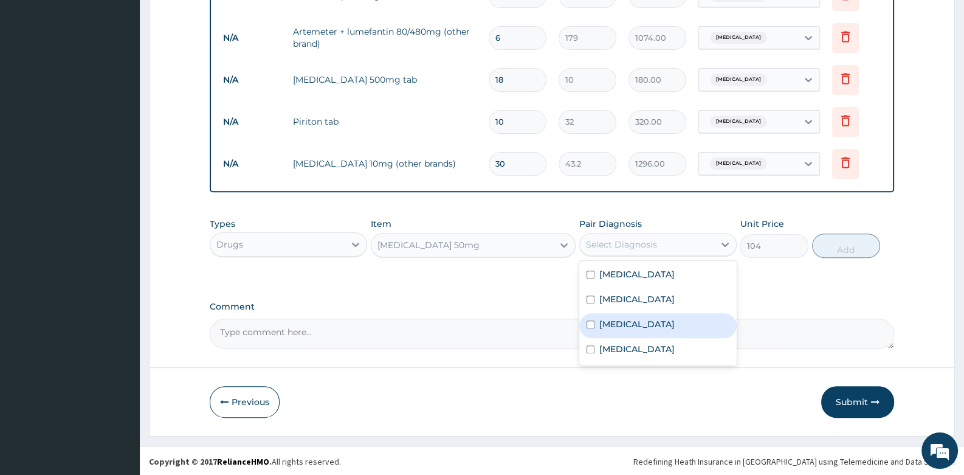
click at [616, 315] on div "Essential hypertension" at bounding box center [657, 325] width 157 height 25
checkbox input "true"
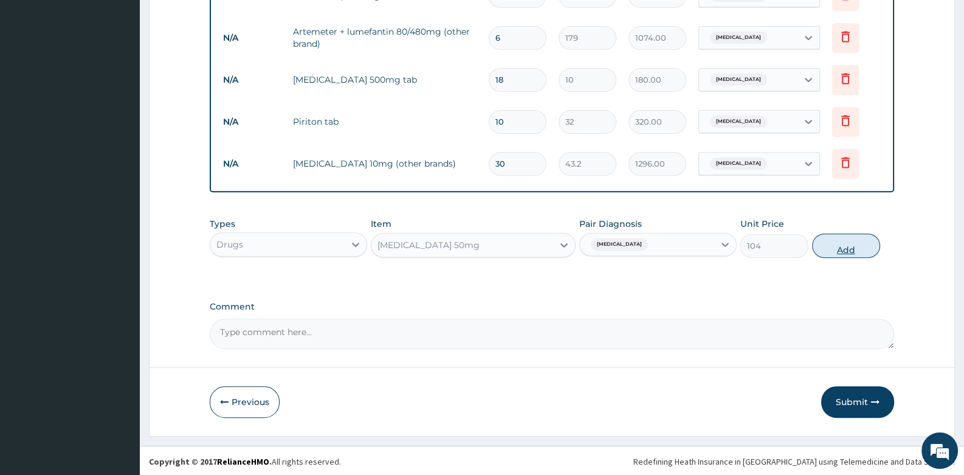
click at [836, 245] on button "Add" at bounding box center [846, 245] width 69 height 24
type input "0"
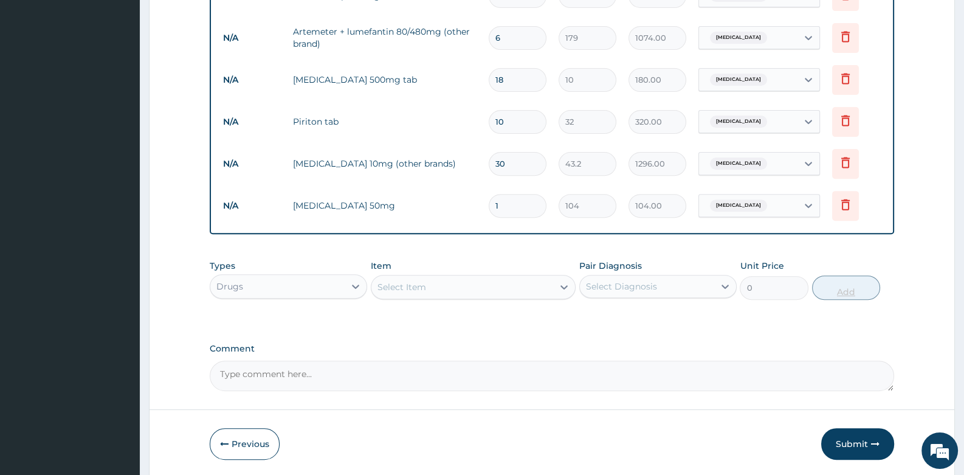
type input "0.00"
type input "3"
type input "312.00"
type input "30"
type input "3120.00"
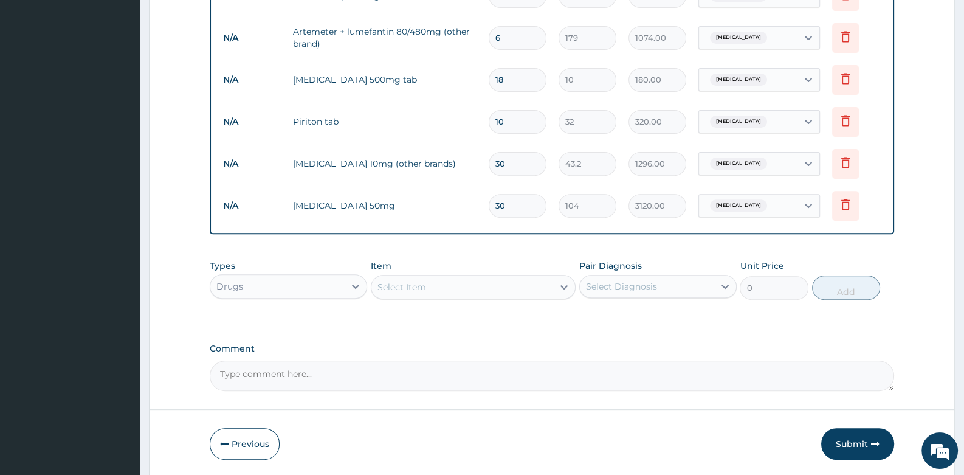
type input "30"
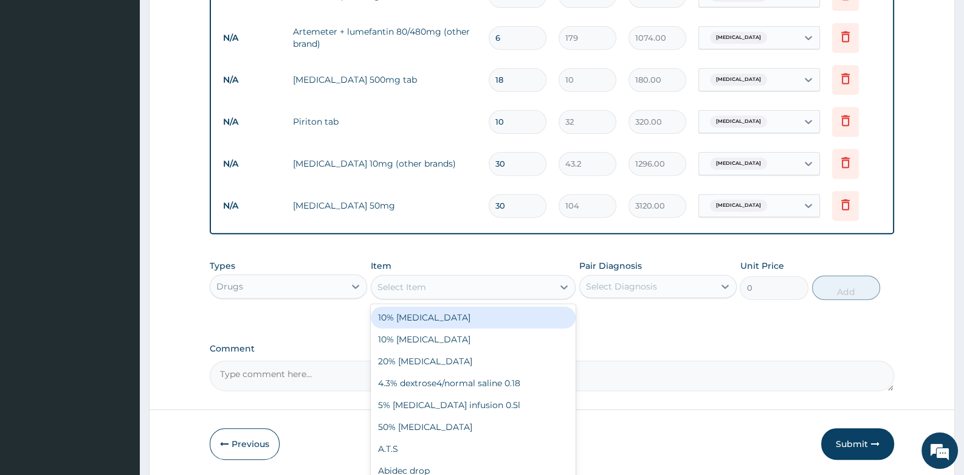
click at [419, 292] on div "Select Item" at bounding box center [462, 286] width 182 height 19
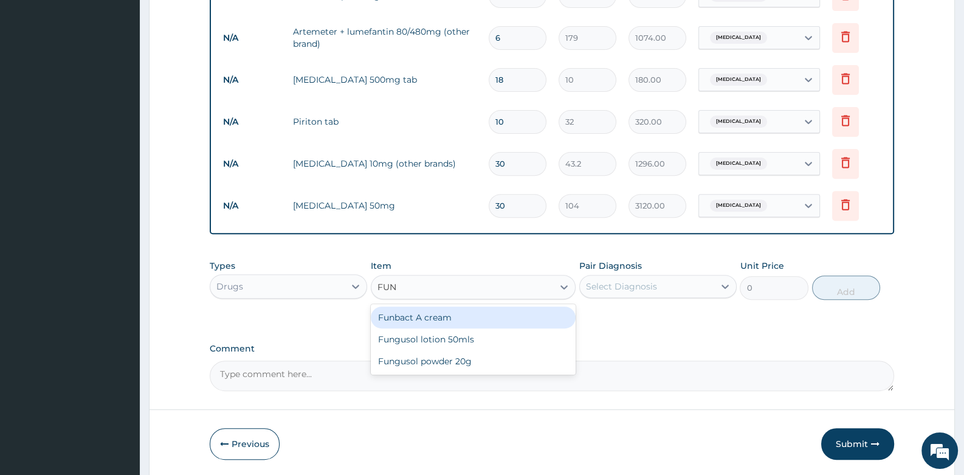
type input "FUNB"
click at [419, 321] on div "Funbact A cream" at bounding box center [473, 317] width 205 height 22
type input "520"
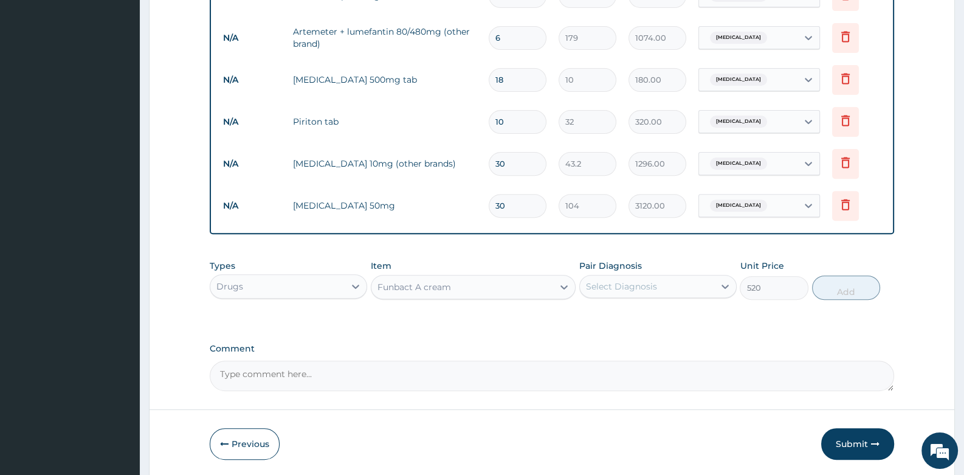
click at [613, 286] on div "Select Diagnosis" at bounding box center [621, 286] width 71 height 12
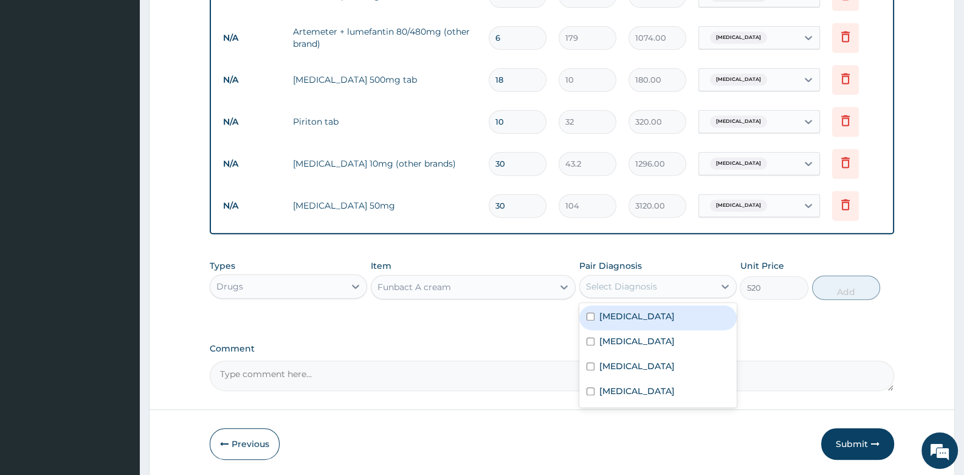
click at [455, 286] on div "Funbact A cream" at bounding box center [462, 286] width 182 height 19
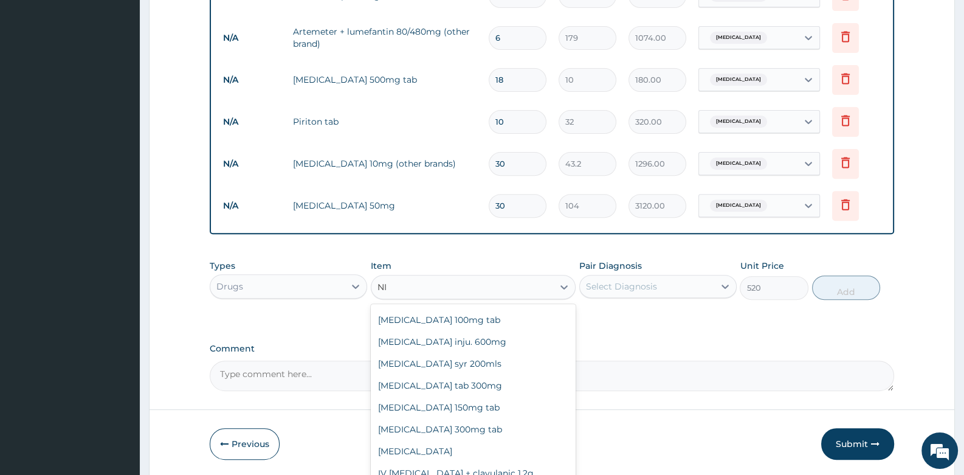
scroll to position [1611, 0]
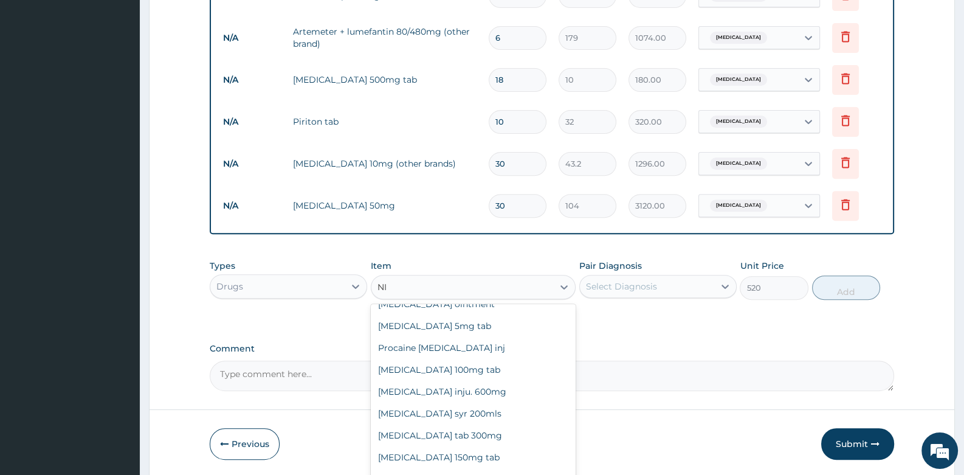
type input "NIZ"
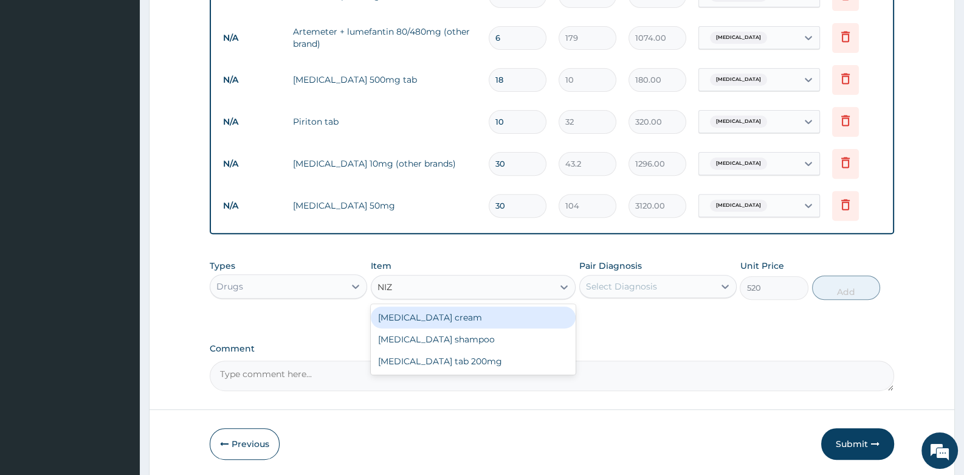
scroll to position [0, 0]
click at [441, 313] on div "Nizoral cream" at bounding box center [473, 317] width 205 height 22
type input "1448"
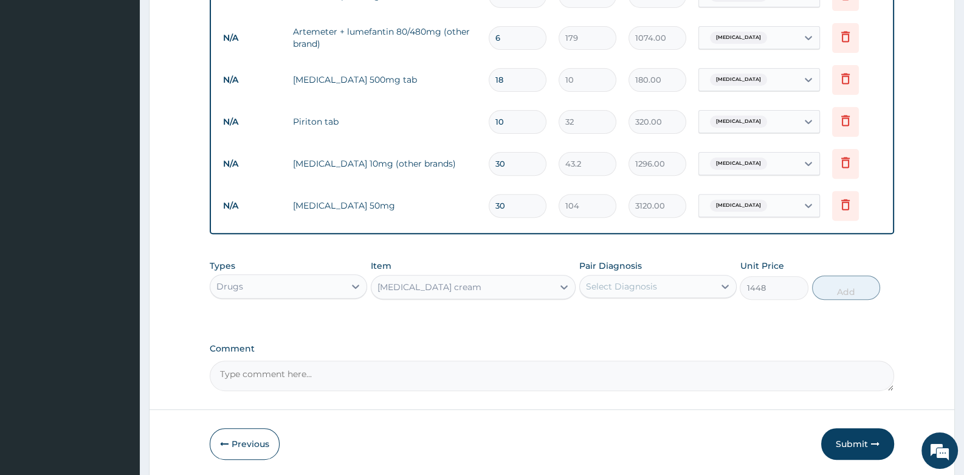
click at [624, 289] on div "Select Diagnosis" at bounding box center [621, 286] width 71 height 12
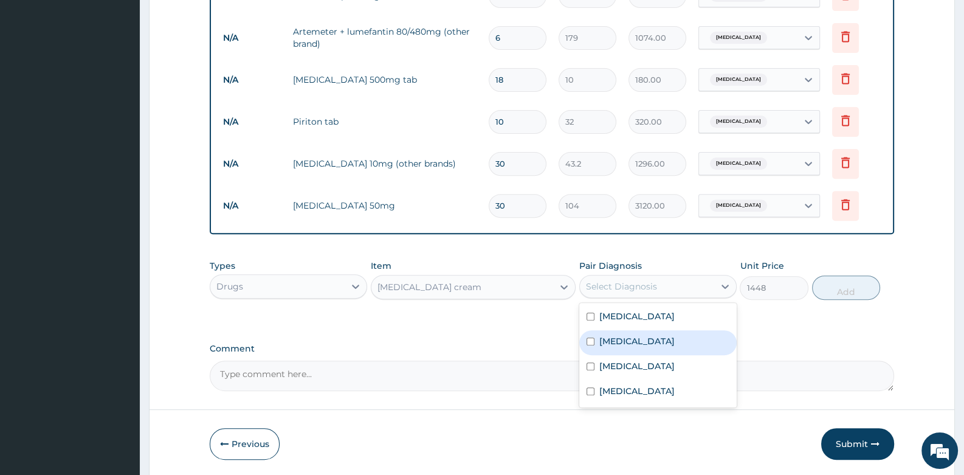
click at [628, 342] on label "Contact dermatitis" at bounding box center [636, 341] width 75 height 12
checkbox input "true"
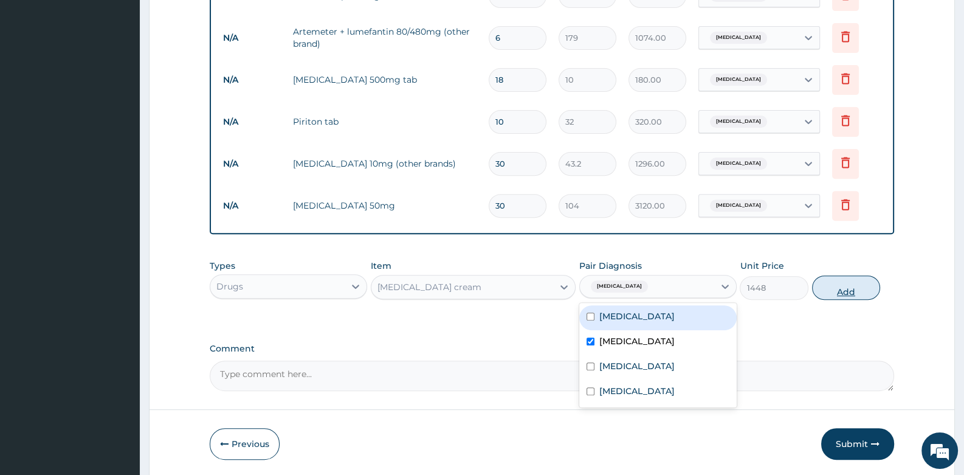
click at [844, 287] on button "Add" at bounding box center [846, 287] width 69 height 24
type input "0"
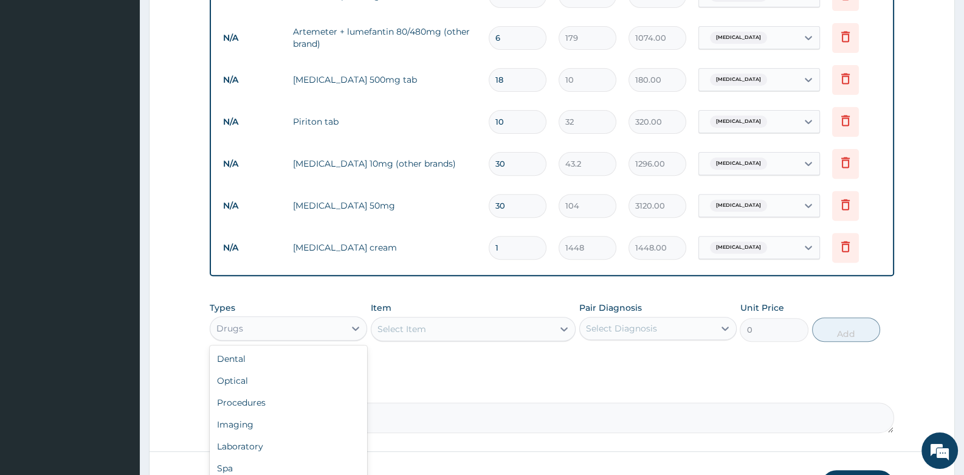
click at [328, 332] on div "Drugs" at bounding box center [277, 327] width 134 height 19
click at [319, 441] on div "Laboratory" at bounding box center [288, 446] width 157 height 22
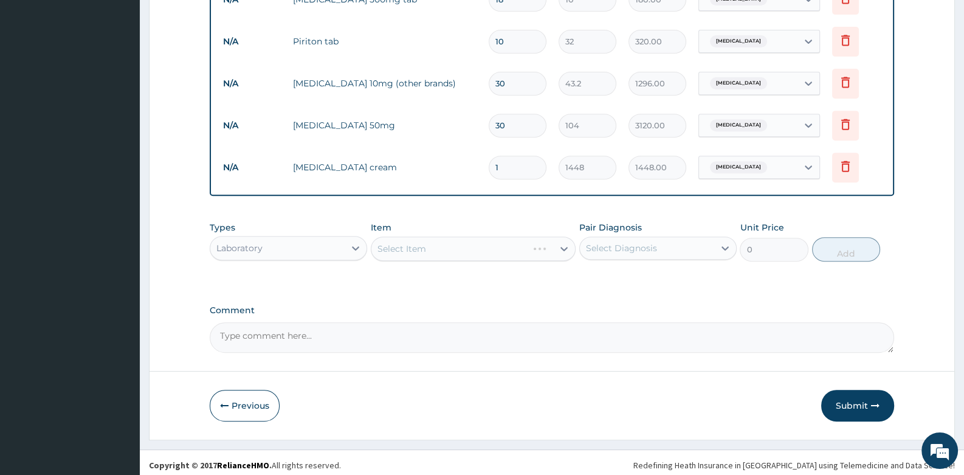
scroll to position [635, 0]
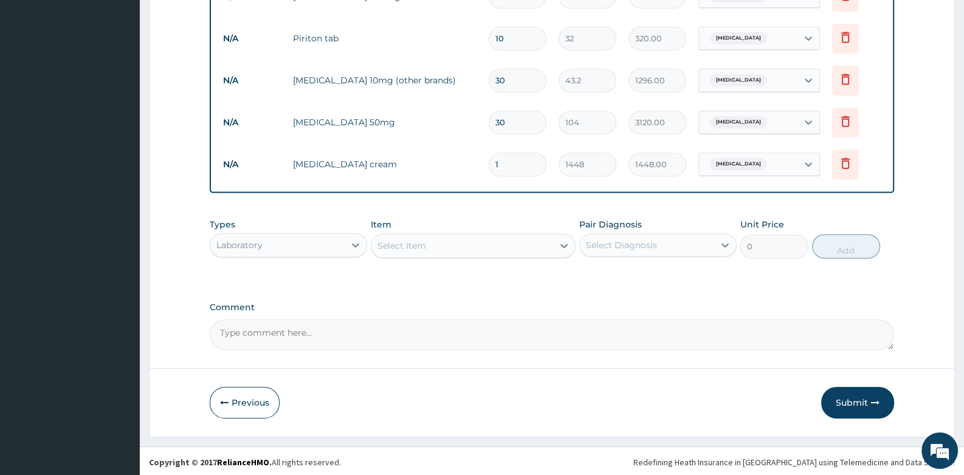
click at [442, 236] on div "Select Item" at bounding box center [462, 245] width 182 height 19
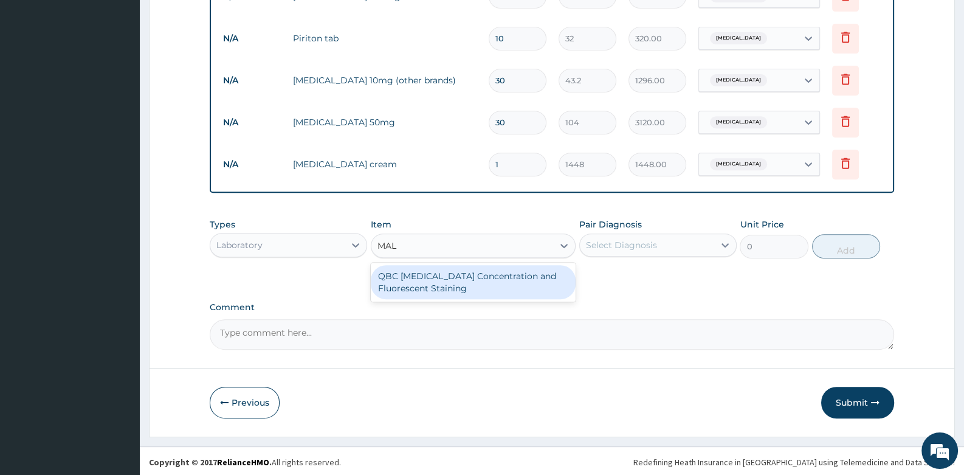
type input "MALA"
click at [444, 284] on div "QBC Malaria Concentration and Fluorescent Staining" at bounding box center [473, 282] width 205 height 34
type input "1500"
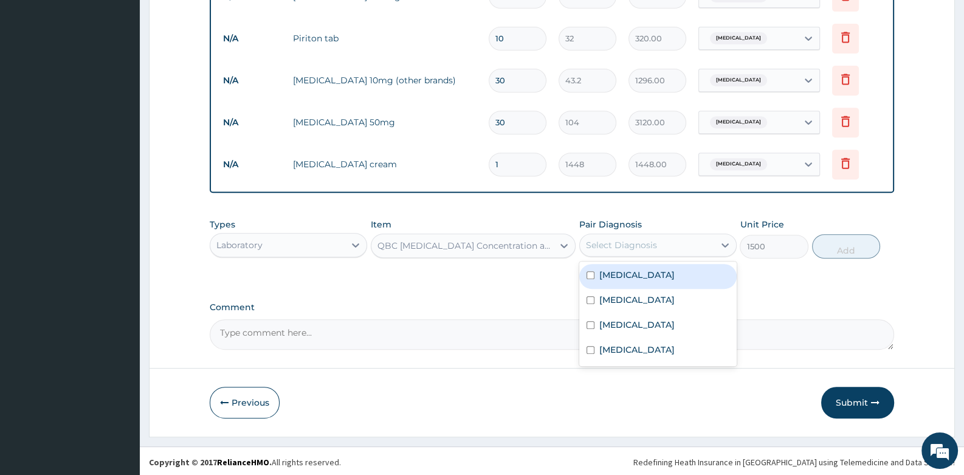
click at [673, 239] on div "Select Diagnosis" at bounding box center [647, 244] width 134 height 19
click at [650, 280] on div "Malaria" at bounding box center [657, 276] width 157 height 25
checkbox input "true"
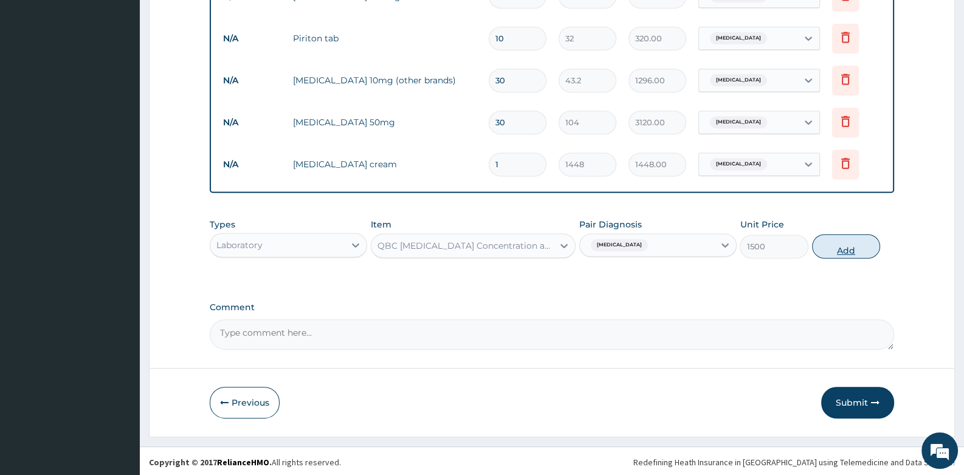
click at [844, 249] on button "Add" at bounding box center [846, 246] width 69 height 24
type input "0"
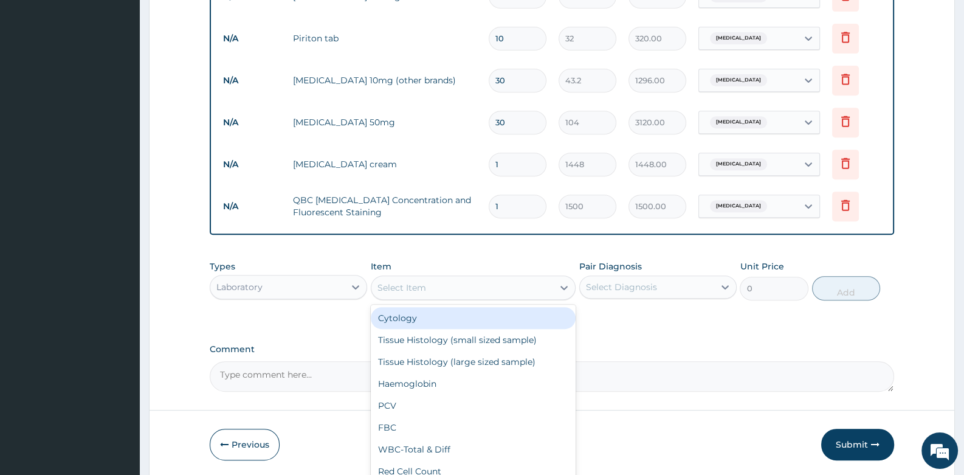
click at [404, 291] on div "Select Item" at bounding box center [401, 287] width 49 height 12
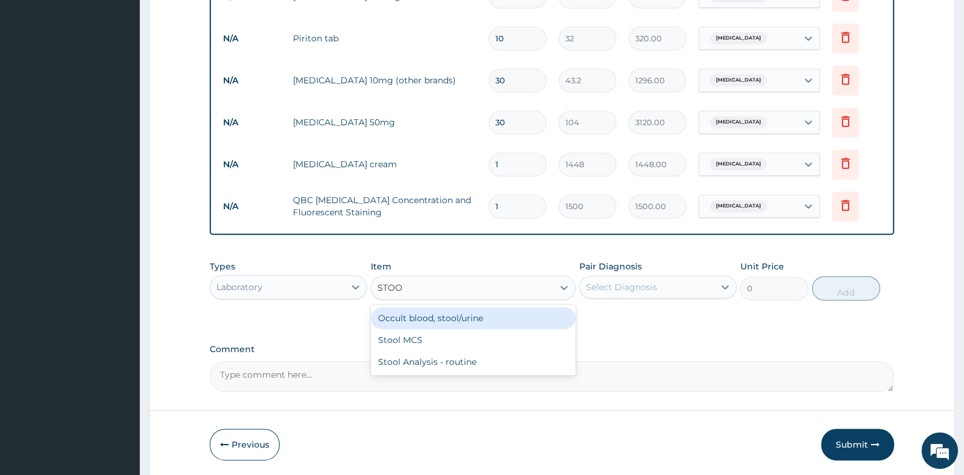
type input "STOOL"
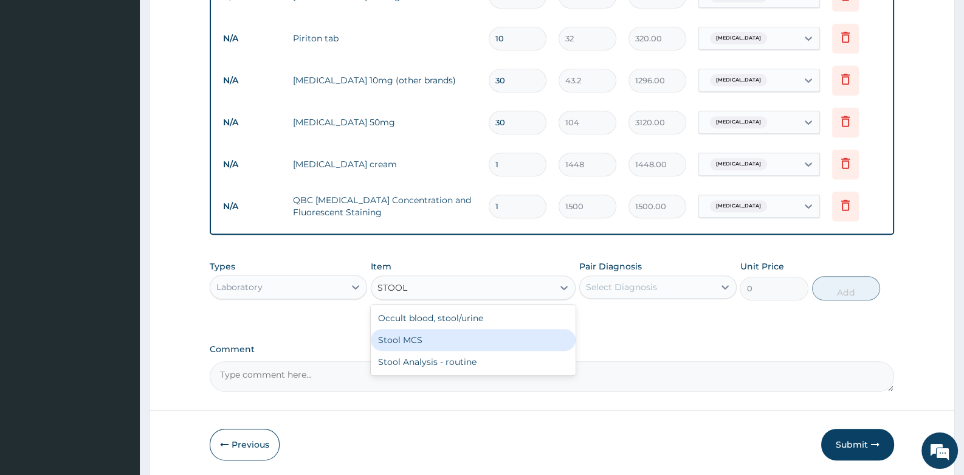
click at [428, 334] on div "Stool MCS" at bounding box center [473, 340] width 205 height 22
type input "1500"
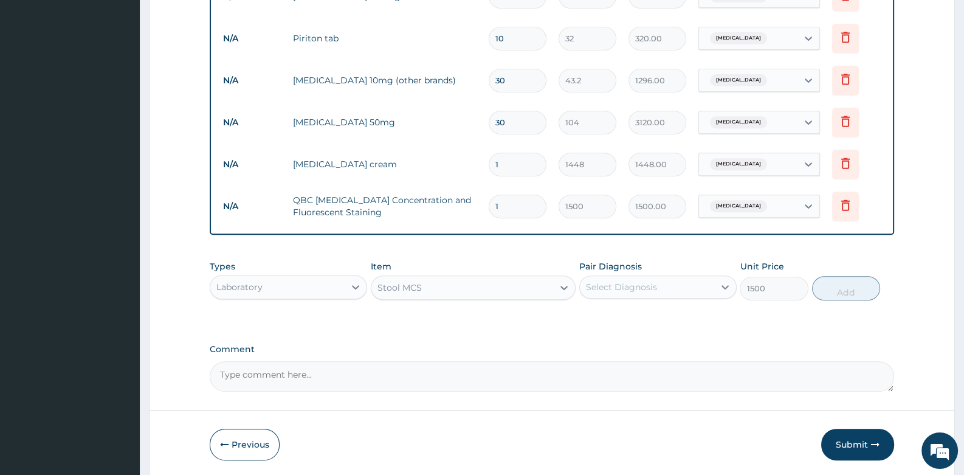
click at [637, 289] on div "Select Diagnosis" at bounding box center [621, 287] width 71 height 12
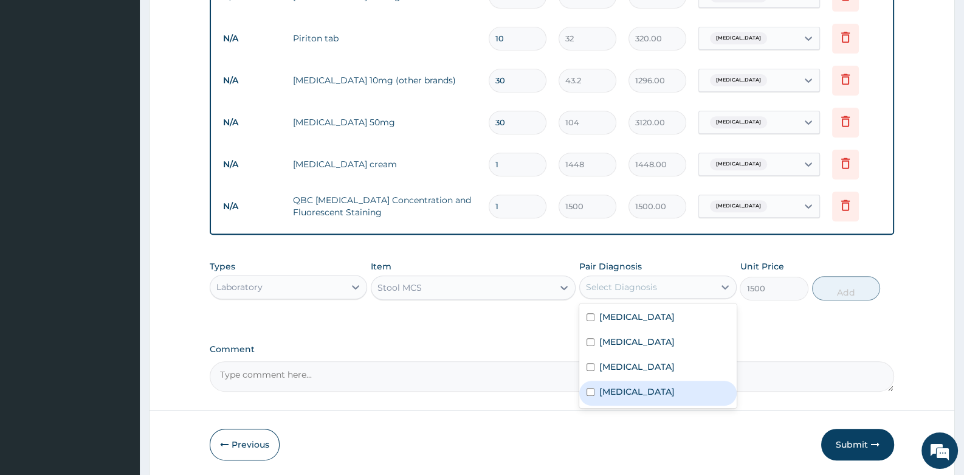
drag, startPoint x: 639, startPoint y: 391, endPoint x: 709, endPoint y: 348, distance: 81.6
click at [641, 389] on label "Typhoid fever" at bounding box center [636, 391] width 75 height 12
checkbox input "true"
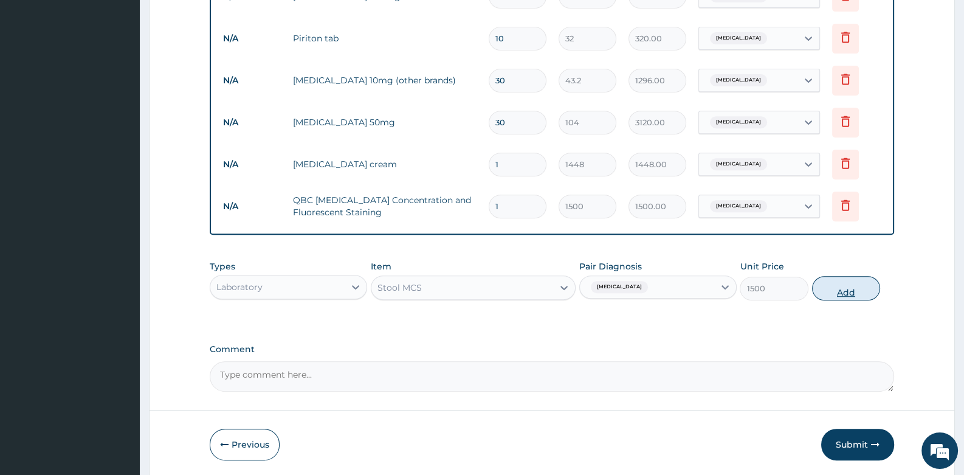
click at [852, 289] on button "Add" at bounding box center [846, 288] width 69 height 24
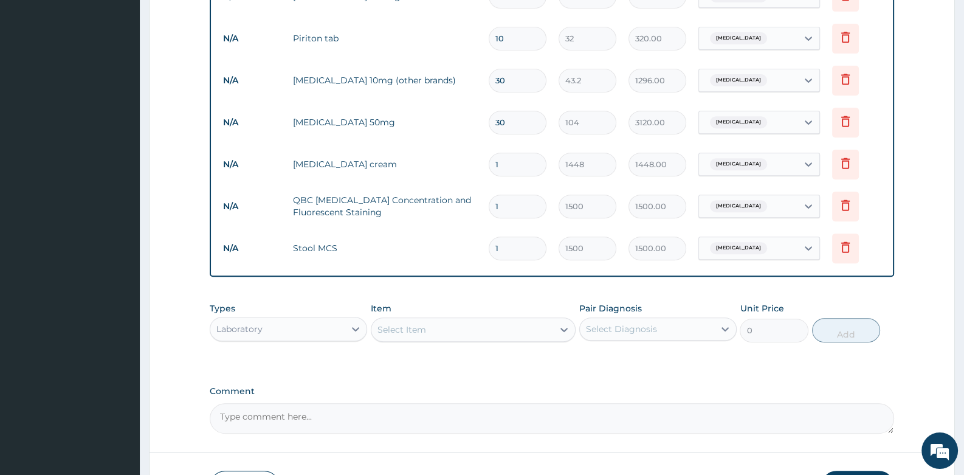
click at [328, 323] on div "Laboratory" at bounding box center [277, 328] width 134 height 19
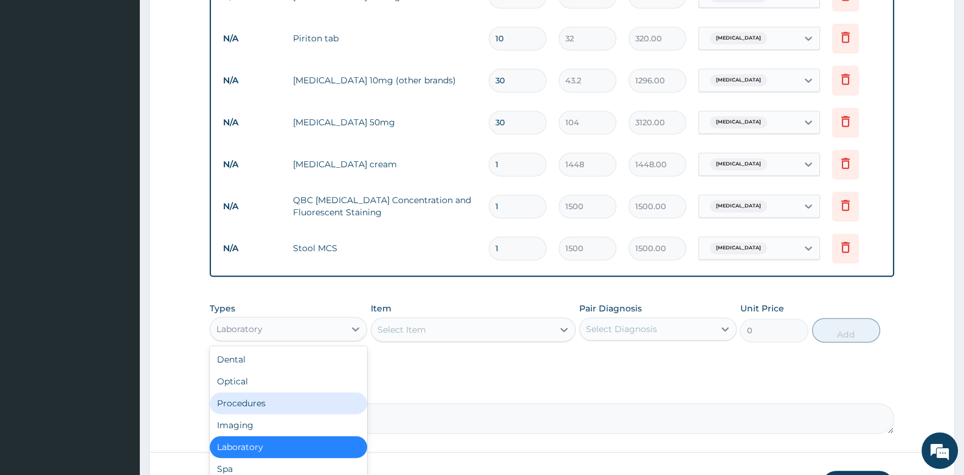
click at [308, 393] on div "Procedures" at bounding box center [288, 403] width 157 height 22
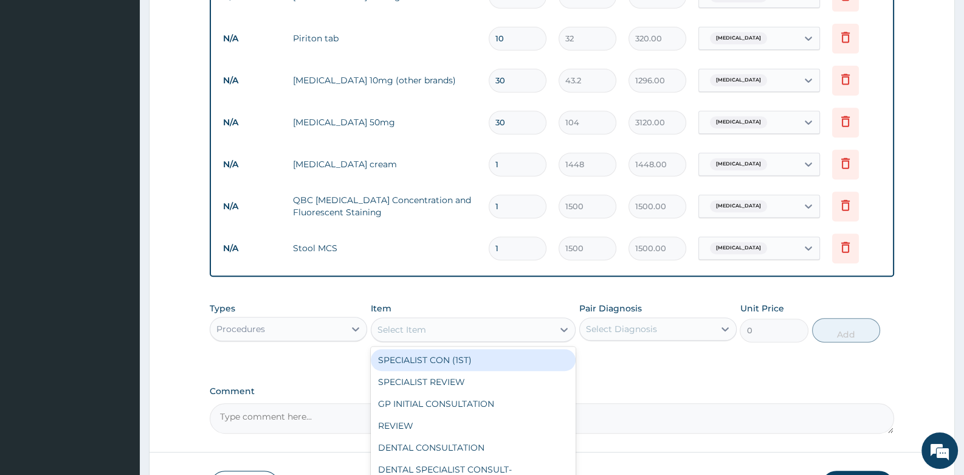
click at [416, 337] on div "Select Item" at bounding box center [462, 329] width 182 height 19
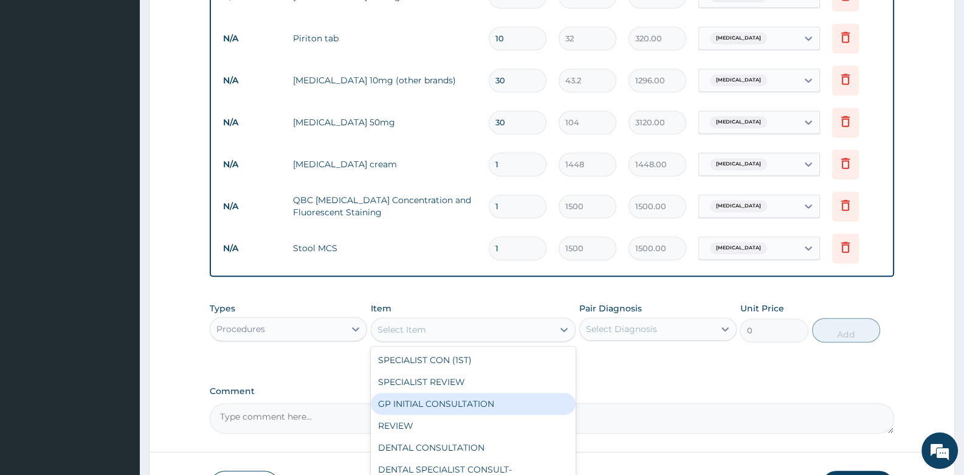
click at [409, 393] on div "GP INITIAL CONSULTATION" at bounding box center [473, 404] width 205 height 22
type input "2000"
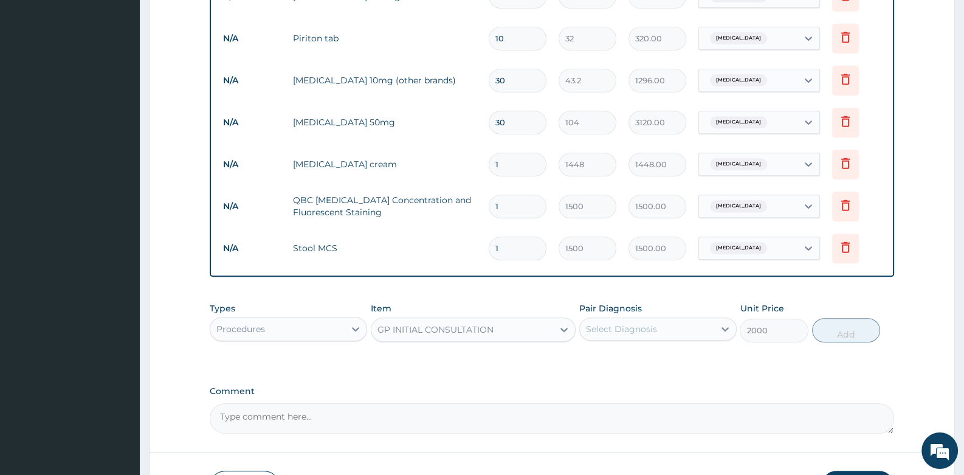
click at [651, 326] on div "Select Diagnosis" at bounding box center [621, 329] width 71 height 12
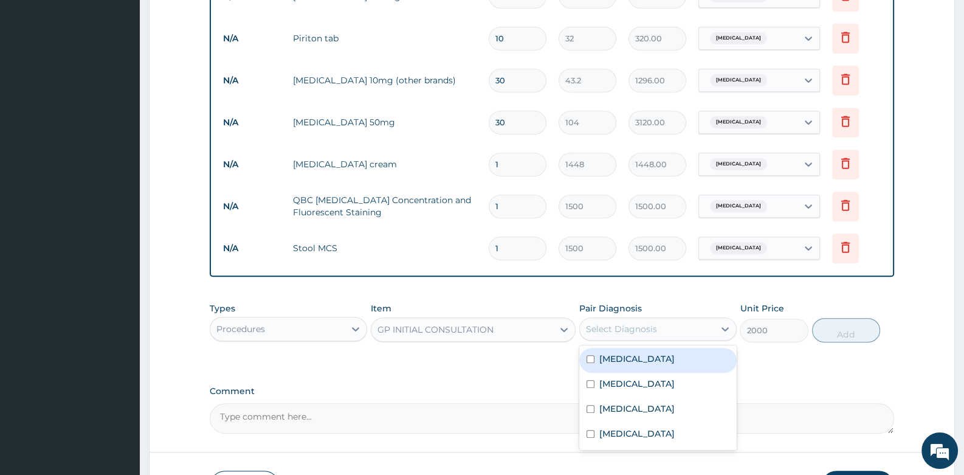
drag, startPoint x: 629, startPoint y: 356, endPoint x: 613, endPoint y: 370, distance: 20.7
click at [629, 357] on label "Malaria" at bounding box center [636, 359] width 75 height 12
checkbox input "true"
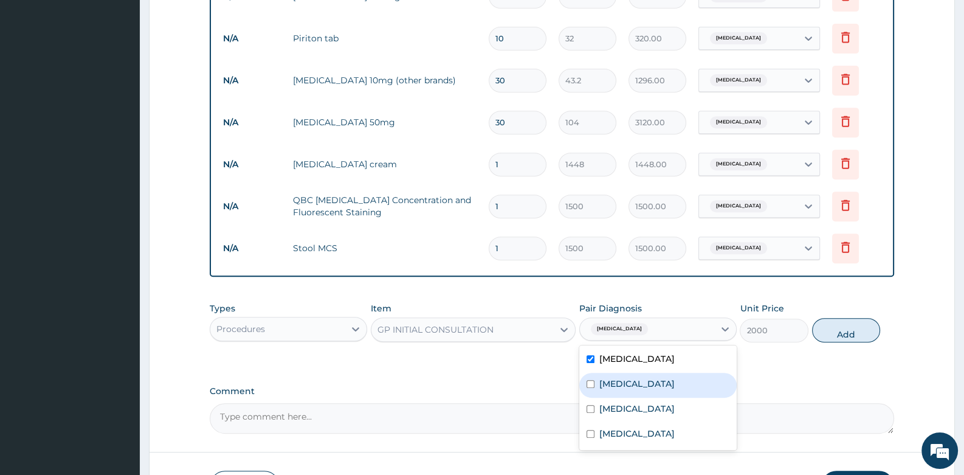
click at [594, 385] on input "checkbox" at bounding box center [591, 384] width 8 height 8
checkbox input "true"
click at [593, 405] on input "checkbox" at bounding box center [591, 409] width 8 height 8
checkbox input "true"
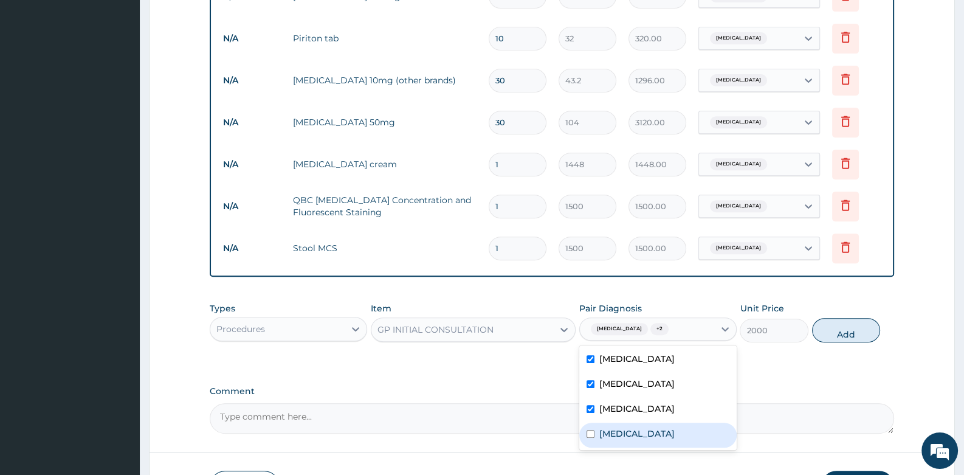
click at [589, 425] on div "Typhoid fever" at bounding box center [657, 434] width 157 height 25
checkbox input "true"
click at [845, 324] on button "Add" at bounding box center [846, 330] width 69 height 24
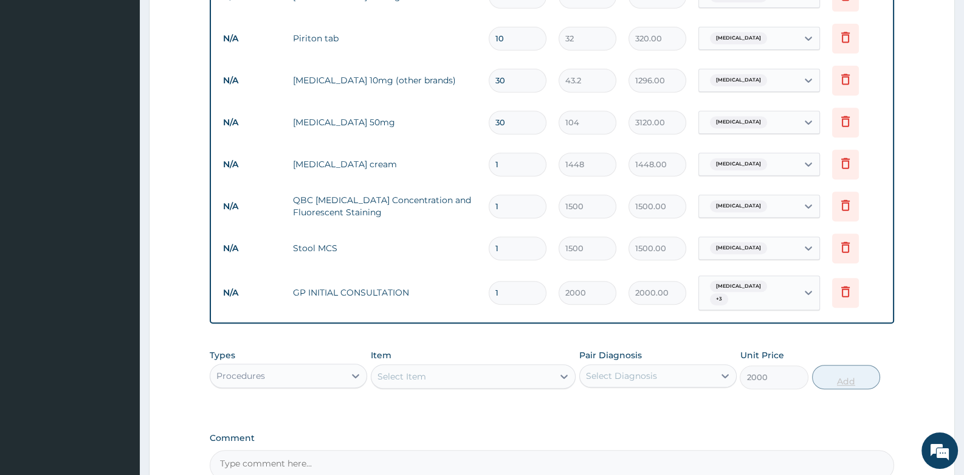
type input "0"
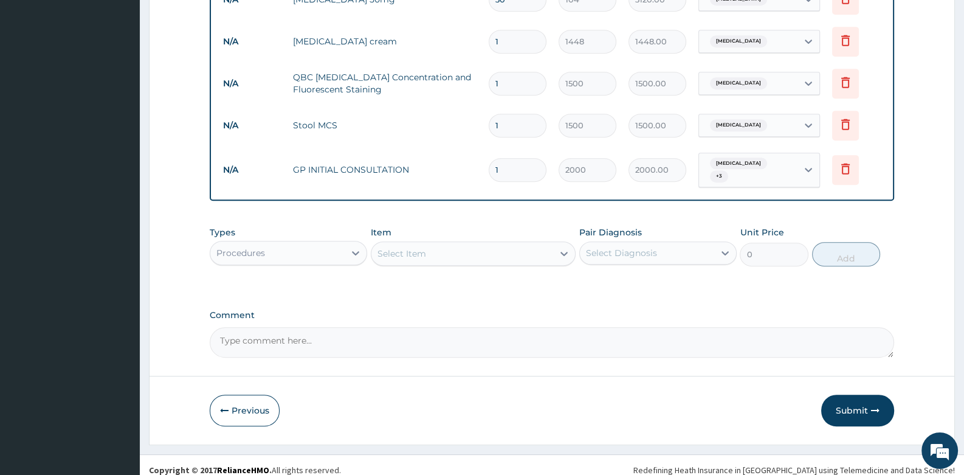
scroll to position [762, 0]
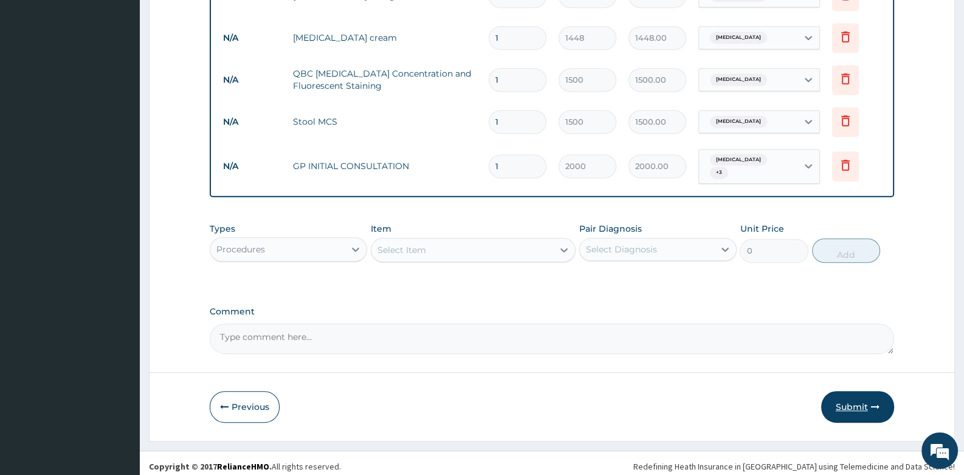
click at [848, 401] on button "Submit" at bounding box center [857, 407] width 73 height 32
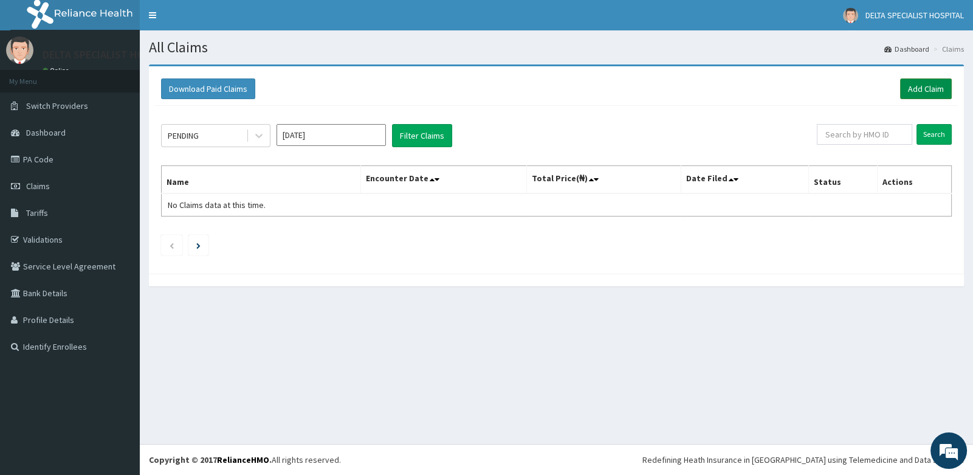
click at [909, 88] on link "Add Claim" at bounding box center [926, 88] width 52 height 21
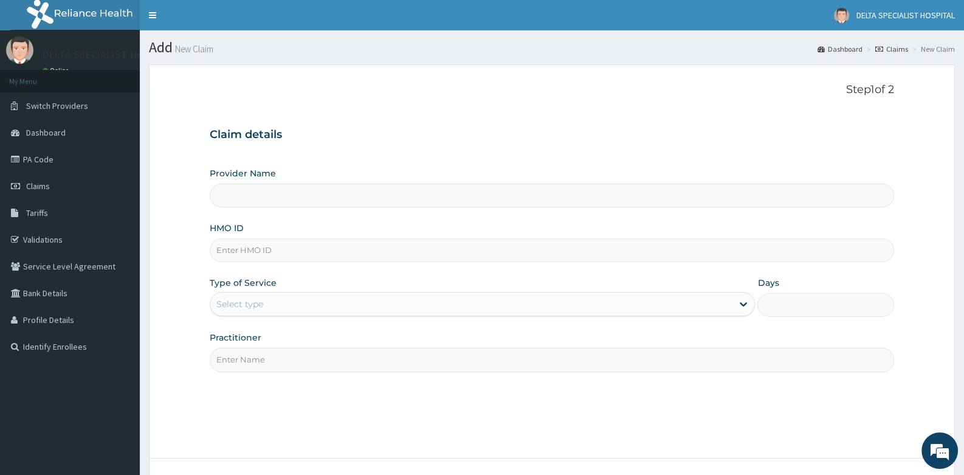
type input "DELTA SPECIALIST HOSPITAL"
click at [298, 253] on input "HMO ID" at bounding box center [552, 250] width 684 height 24
type input "PRL/10194/A"
click at [283, 298] on div "Select type" at bounding box center [471, 303] width 522 height 19
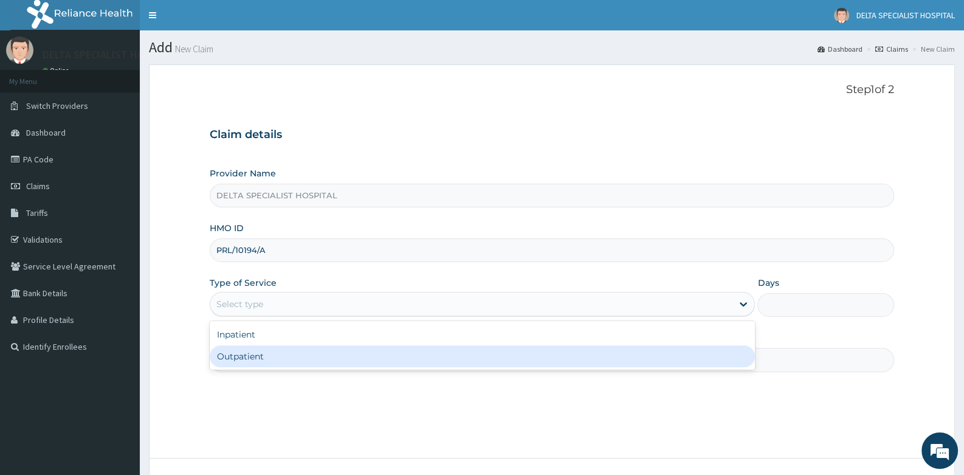
click at [252, 357] on div "Outpatient" at bounding box center [482, 356] width 545 height 22
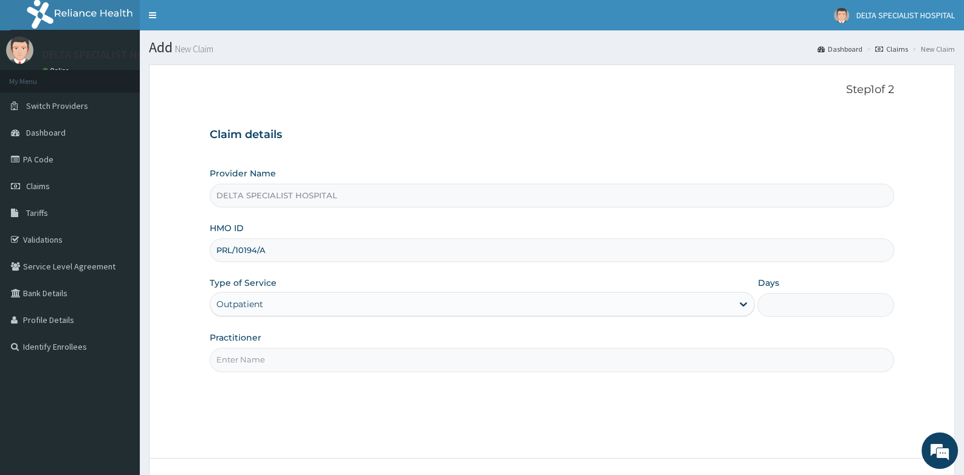
type input "1"
click at [258, 349] on input "Practitioner" at bounding box center [552, 360] width 684 height 24
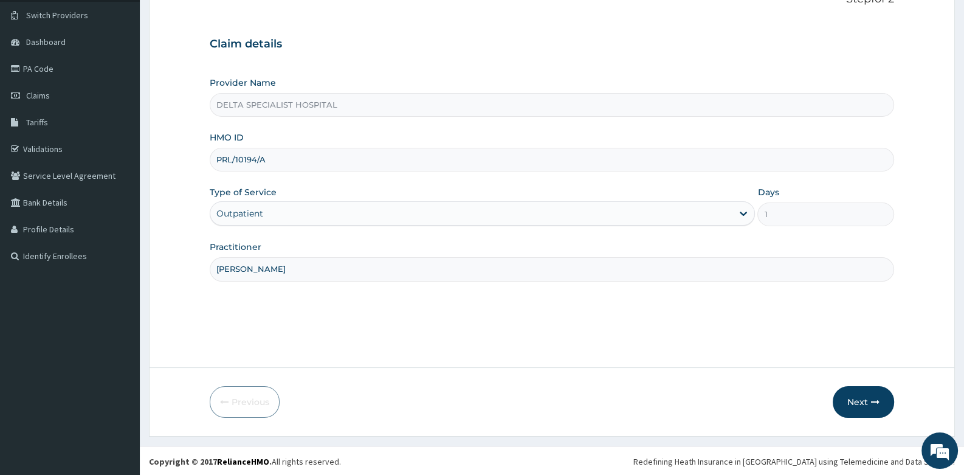
scroll to position [92, 0]
type input "[PERSON_NAME]"
click at [845, 404] on button "Next" at bounding box center [863, 401] width 61 height 32
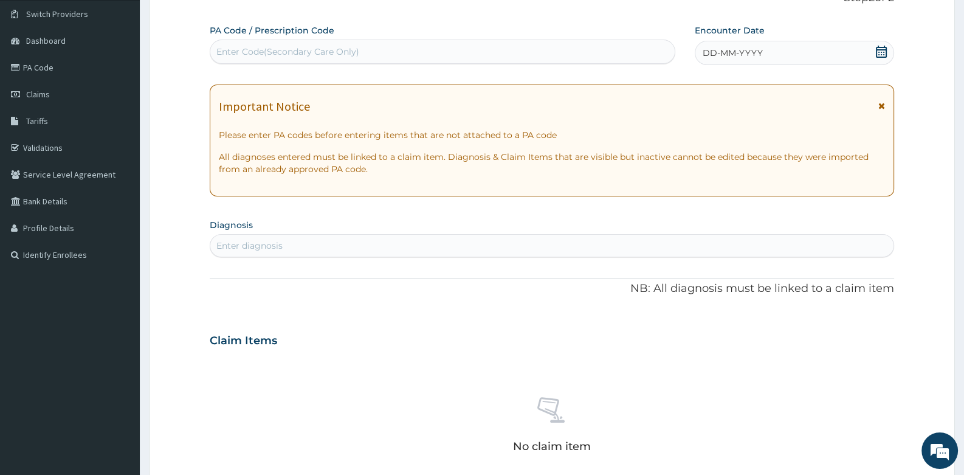
click at [881, 54] on icon at bounding box center [881, 52] width 12 height 12
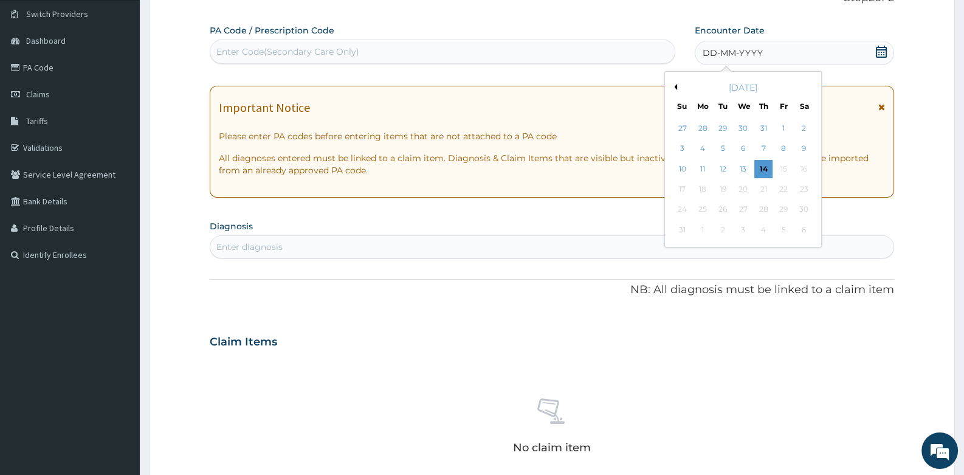
click at [672, 88] on button "Previous Month" at bounding box center [674, 87] width 6 height 6
click at [703, 133] on div "2" at bounding box center [702, 128] width 18 height 18
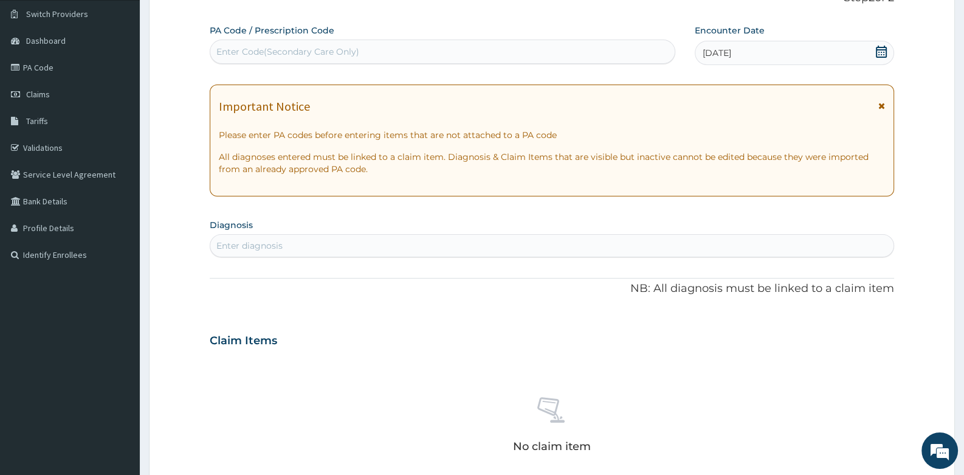
click at [351, 242] on div "Enter diagnosis" at bounding box center [551, 245] width 683 height 19
type input "MYOPIA"
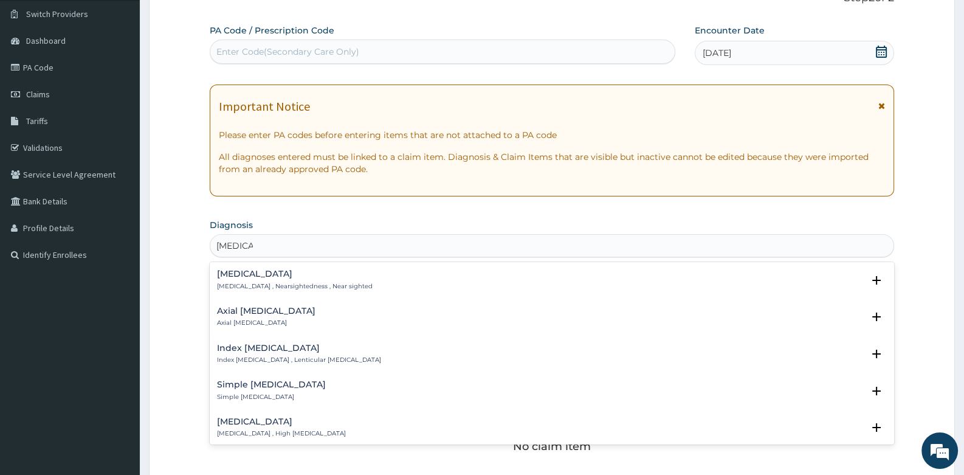
click at [233, 282] on p "Myopia , Nearsightedness , Near sighted" at bounding box center [295, 286] width 156 height 9
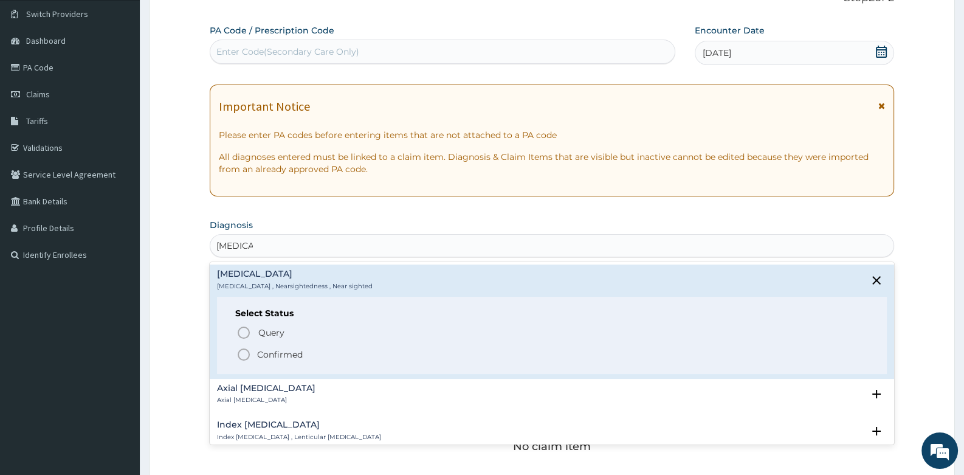
click at [240, 353] on icon "status option filled" at bounding box center [243, 354] width 15 height 15
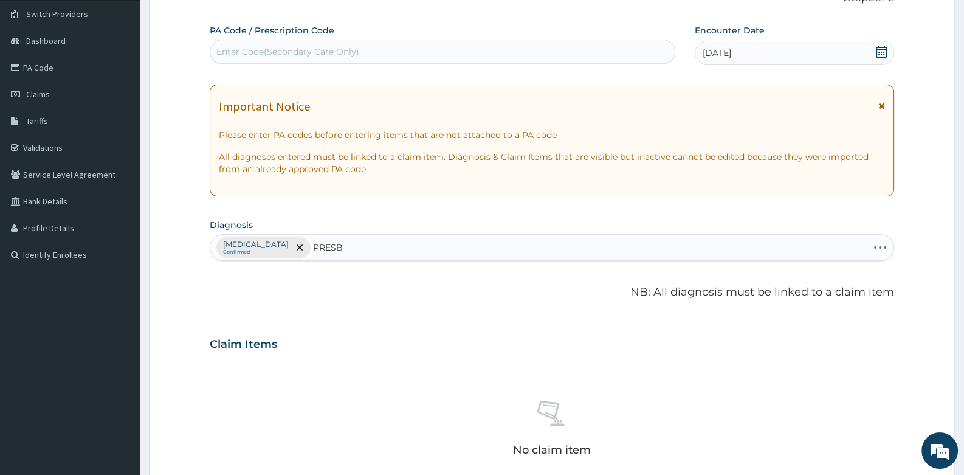
type input "PRESBY"
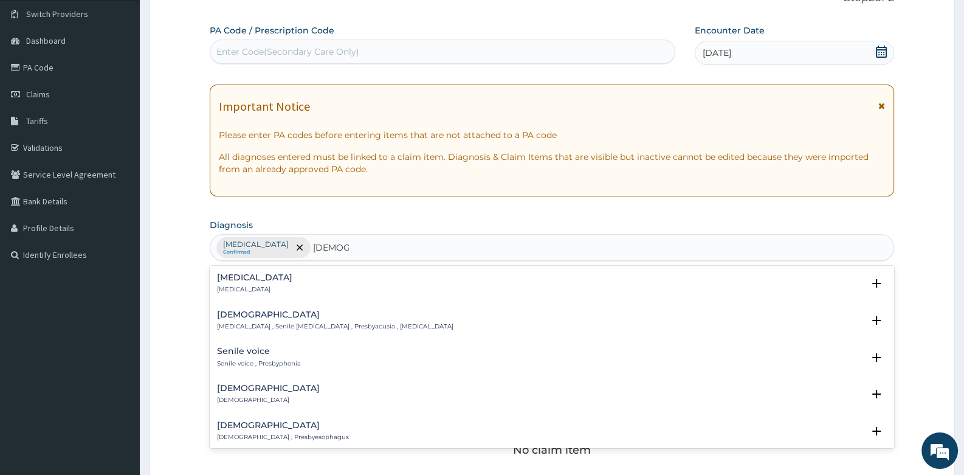
click at [240, 291] on p "Presbyopia" at bounding box center [254, 289] width 75 height 9
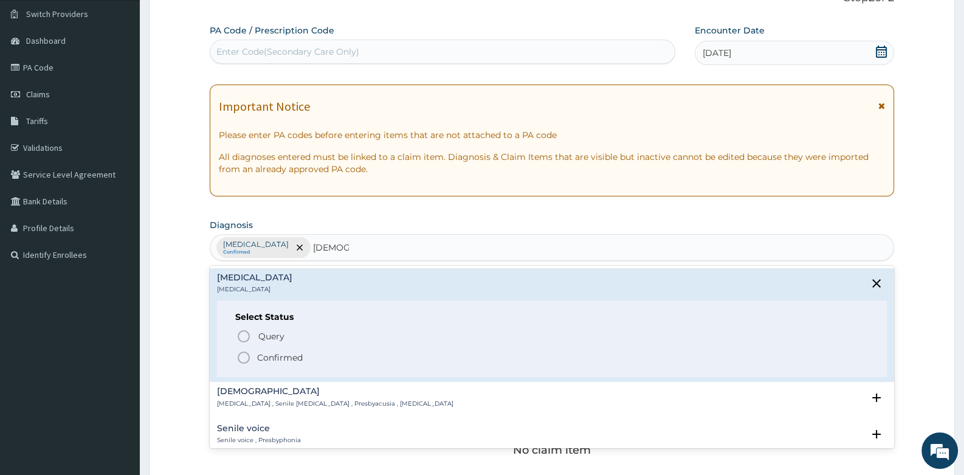
click at [243, 354] on icon "status option filled" at bounding box center [243, 357] width 15 height 15
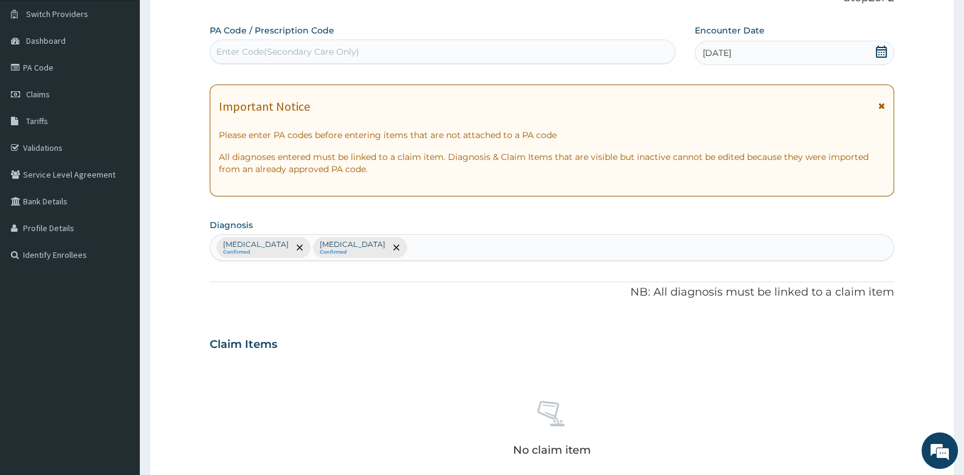
scroll to position [401, 0]
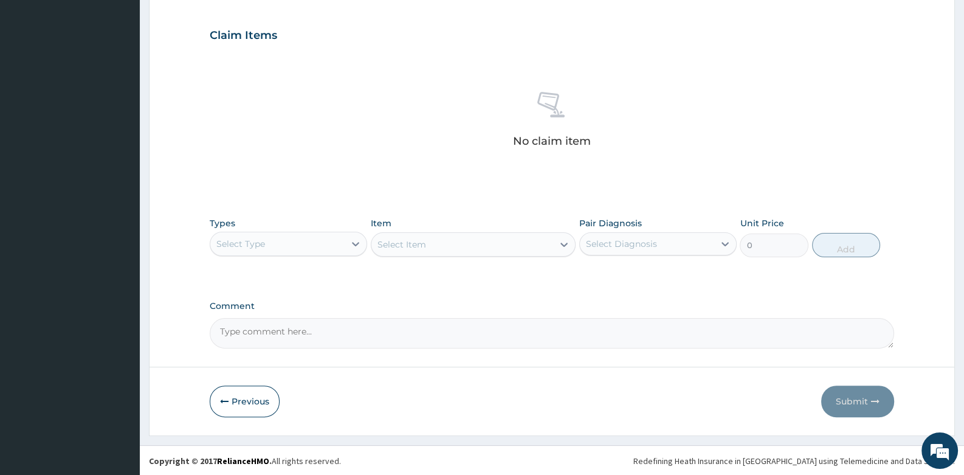
drag, startPoint x: 291, startPoint y: 240, endPoint x: 291, endPoint y: 257, distance: 17.0
click at [291, 241] on div "Select Type" at bounding box center [277, 243] width 134 height 19
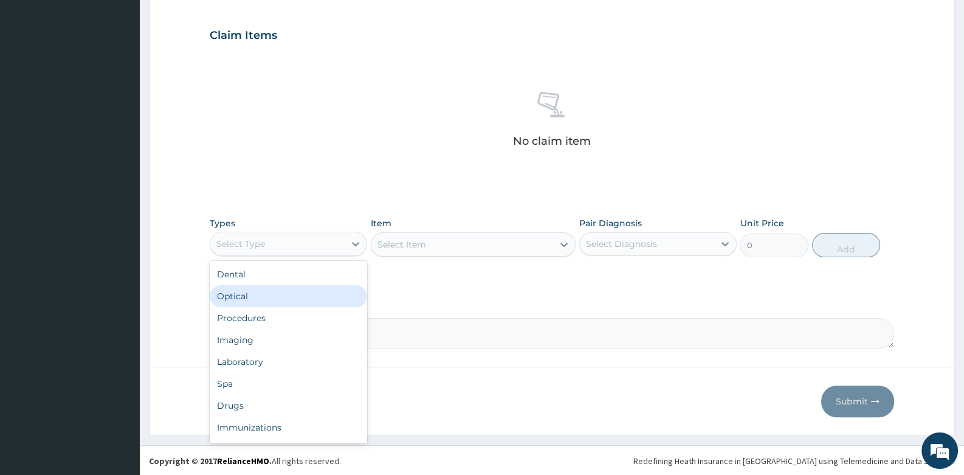
click at [268, 291] on div "Optical" at bounding box center [288, 296] width 157 height 22
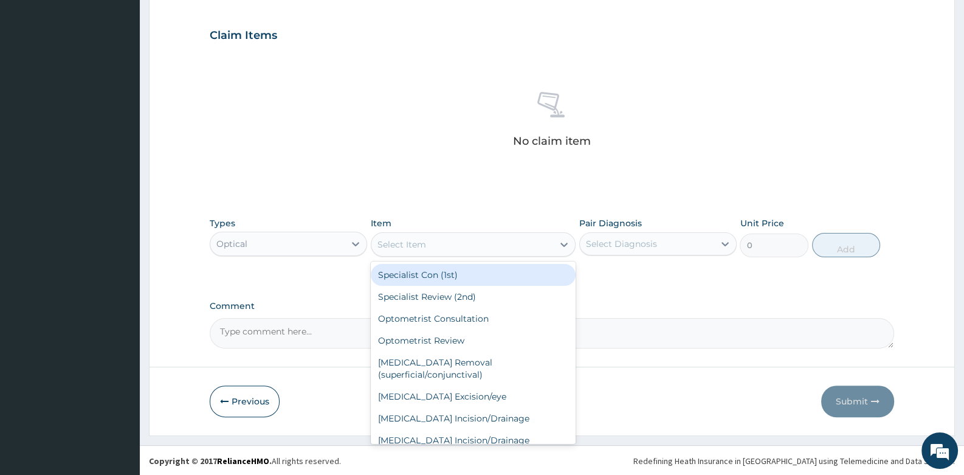
click at [444, 244] on div "Select Item" at bounding box center [462, 244] width 182 height 19
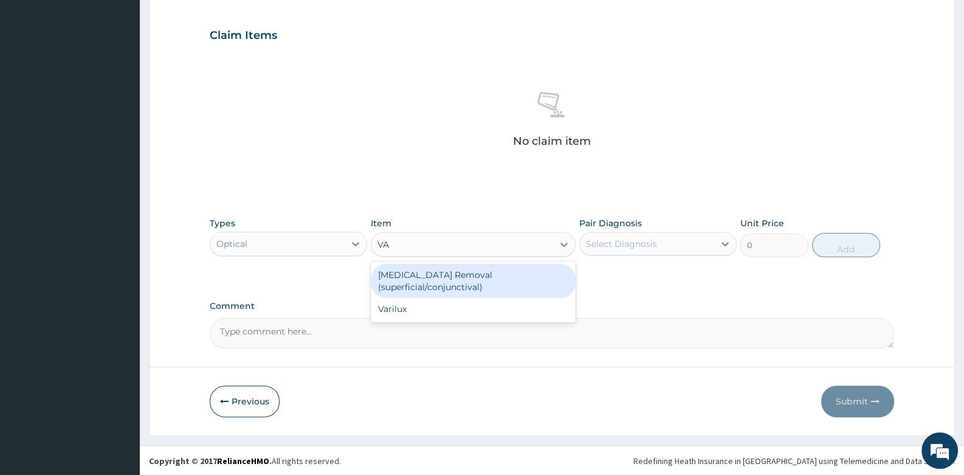
type input "VAR"
click at [468, 274] on div "Varilux" at bounding box center [473, 275] width 205 height 22
type input "10000"
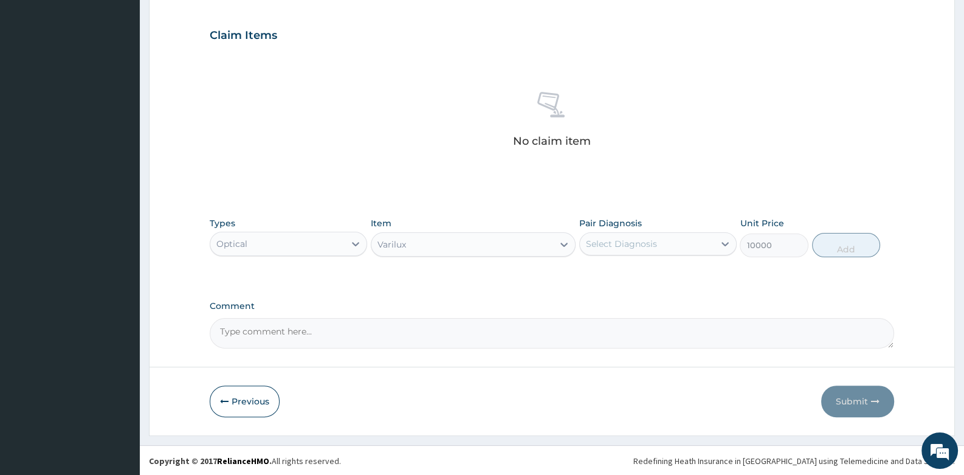
click at [645, 238] on div "Select Diagnosis" at bounding box center [621, 244] width 71 height 12
click at [587, 273] on input "checkbox" at bounding box center [591, 274] width 8 height 8
checkbox input "true"
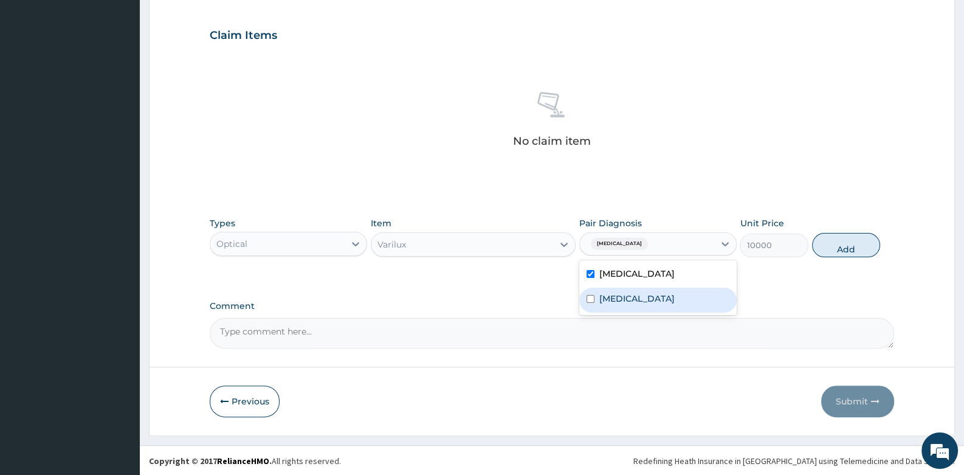
click at [592, 297] on input "checkbox" at bounding box center [591, 299] width 8 height 8
checkbox input "true"
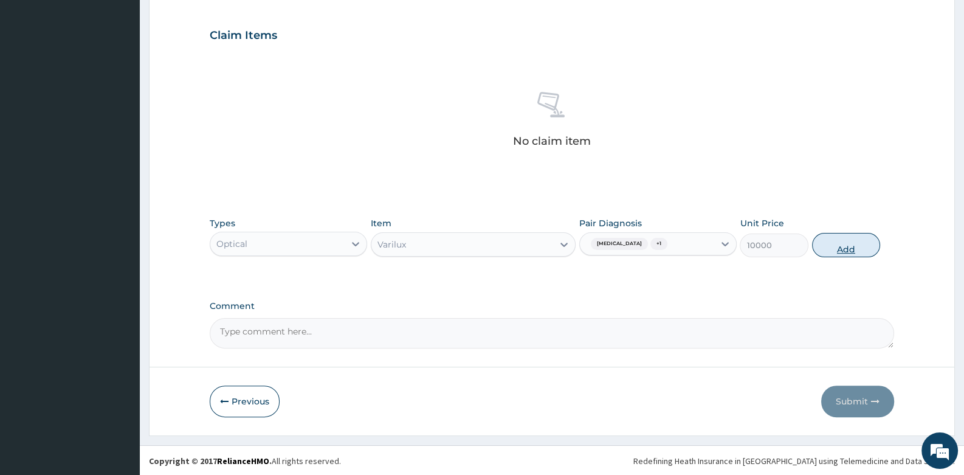
click at [845, 242] on button "Add" at bounding box center [846, 245] width 69 height 24
type input "0"
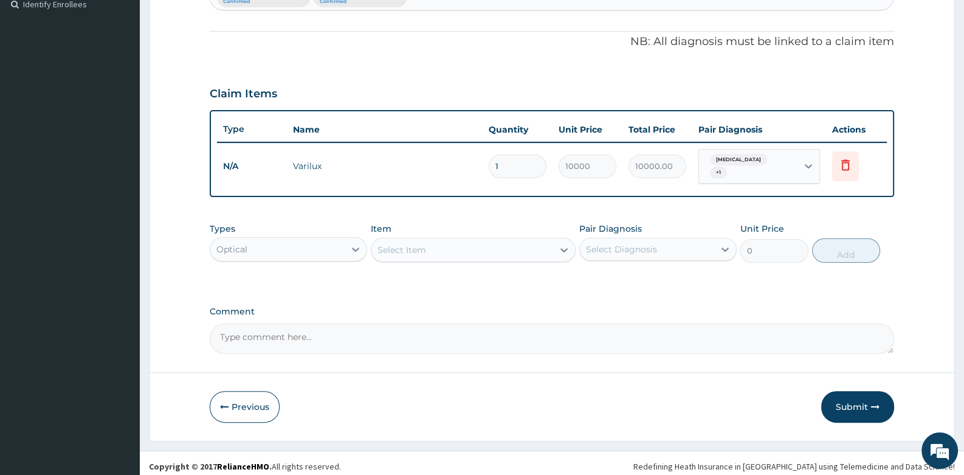
click at [314, 331] on textarea "Comment" at bounding box center [552, 338] width 684 height 30
type textarea "AGREED AT 30,000"
click at [860, 400] on button "Submit" at bounding box center [857, 407] width 73 height 32
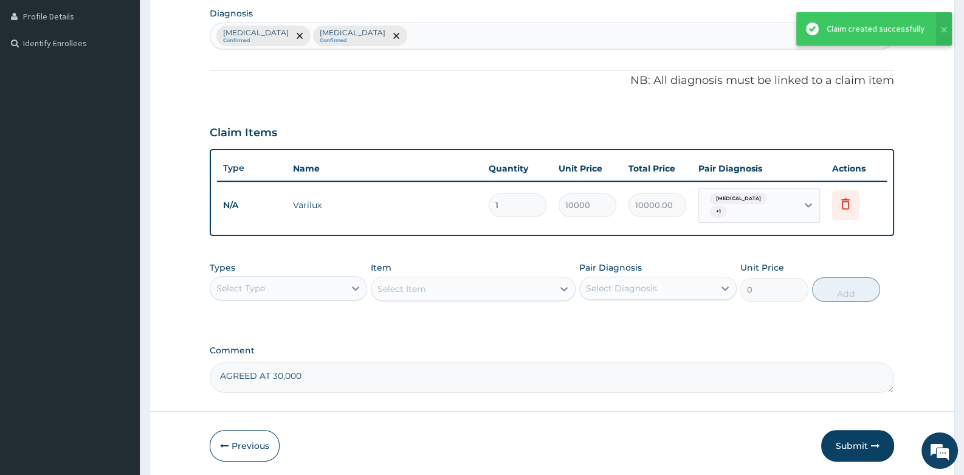
scroll to position [109, 0]
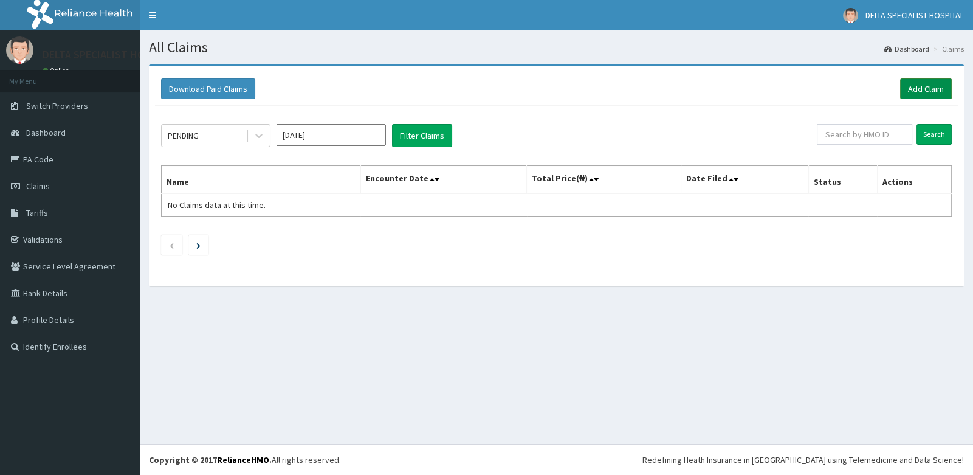
click at [928, 84] on link "Add Claim" at bounding box center [926, 88] width 52 height 21
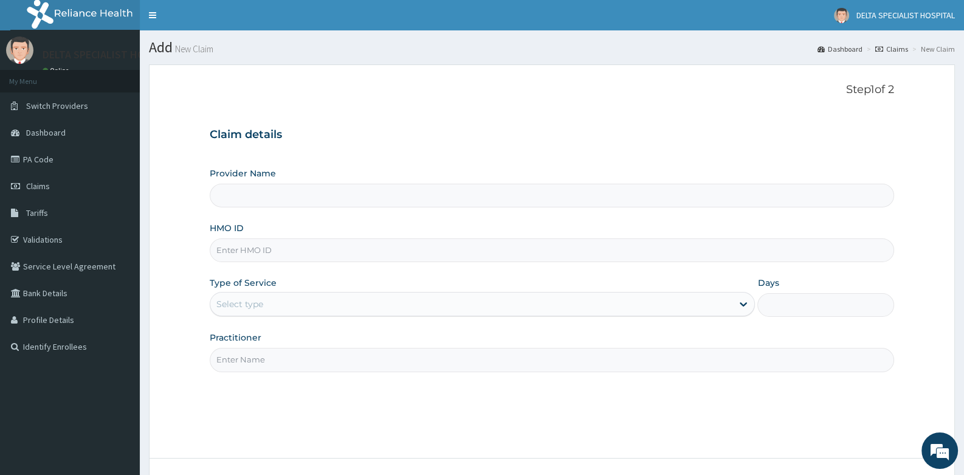
click at [250, 256] on input "HMO ID" at bounding box center [552, 250] width 684 height 24
type input "NLM/"
type input "DELTA SPECIALIST HOSPITAL"
type input "NLM/10069/B"
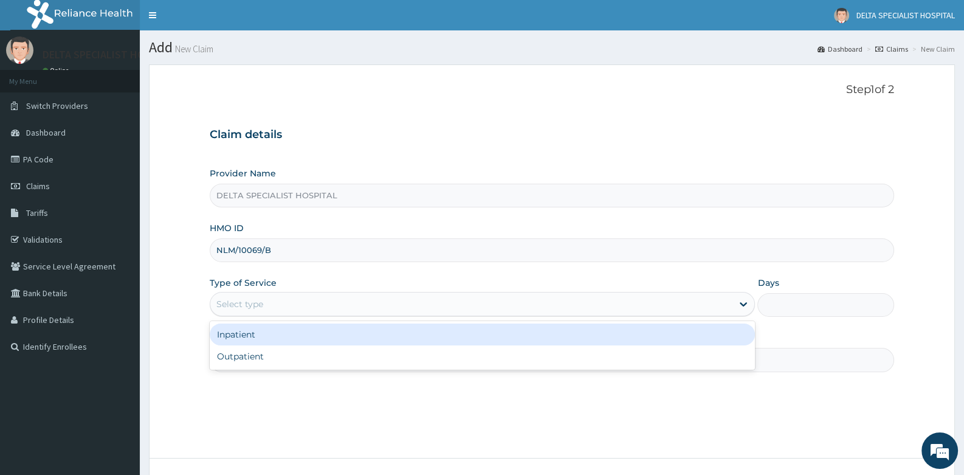
click at [255, 303] on div "Select type" at bounding box center [239, 304] width 47 height 12
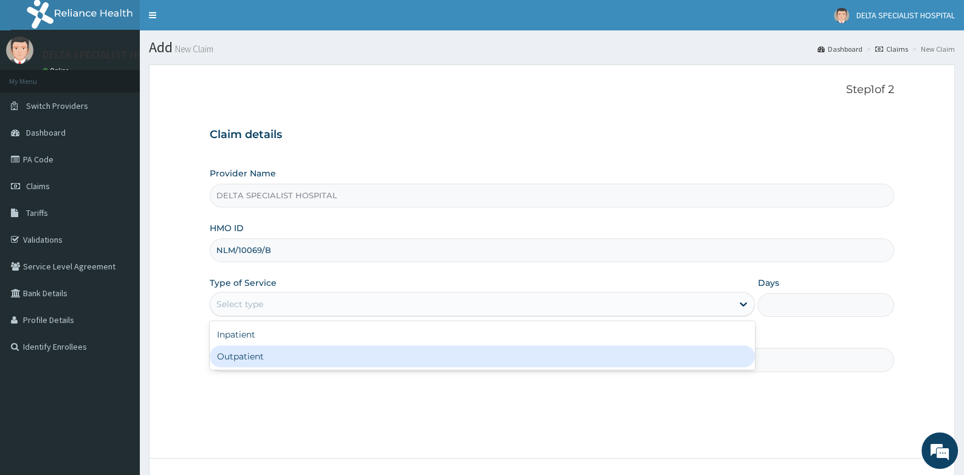
click at [269, 360] on div "Outpatient" at bounding box center [482, 356] width 545 height 22
type input "1"
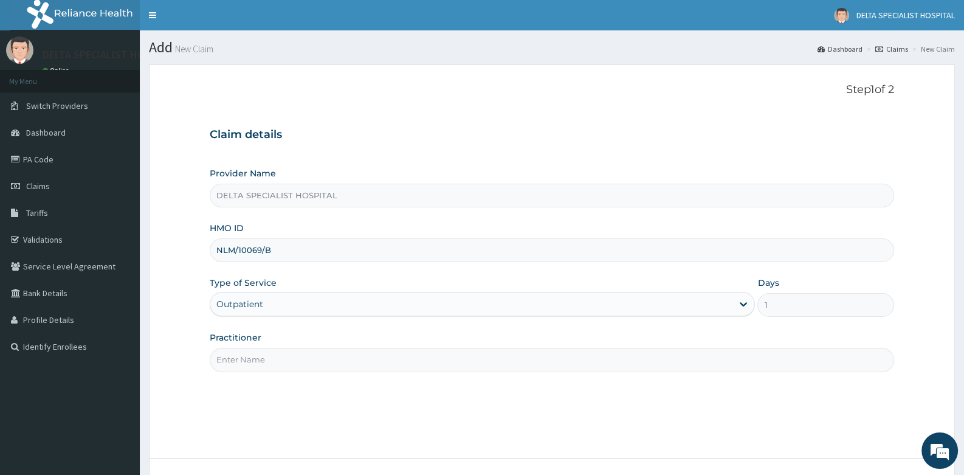
click at [271, 356] on input "Practitioner" at bounding box center [552, 360] width 684 height 24
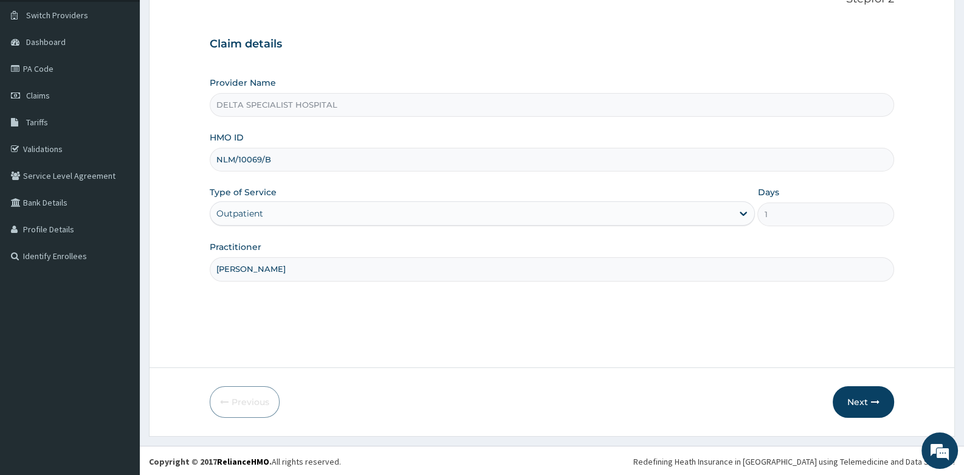
scroll to position [92, 0]
type input "[PERSON_NAME]"
click at [850, 394] on button "Next" at bounding box center [863, 401] width 61 height 32
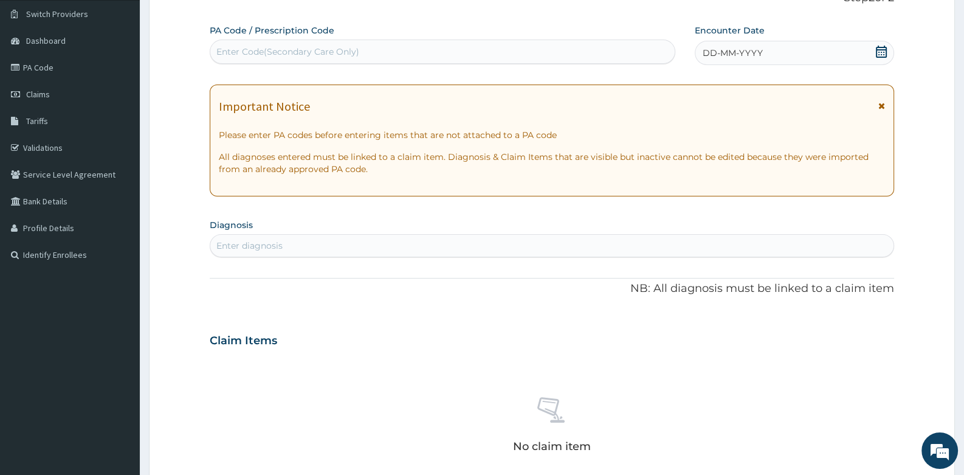
click at [880, 49] on icon at bounding box center [881, 52] width 11 height 12
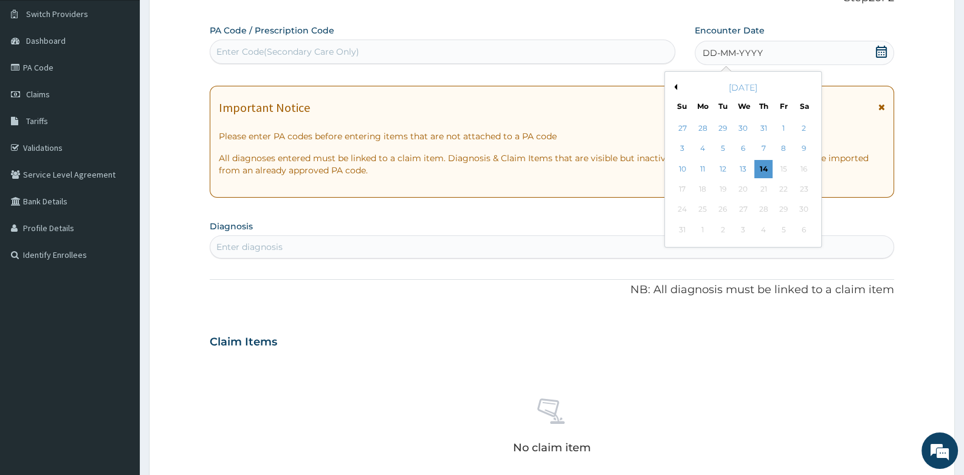
click at [676, 84] on button "Previous Month" at bounding box center [674, 87] width 6 height 6
click at [728, 130] on div "3" at bounding box center [723, 128] width 18 height 18
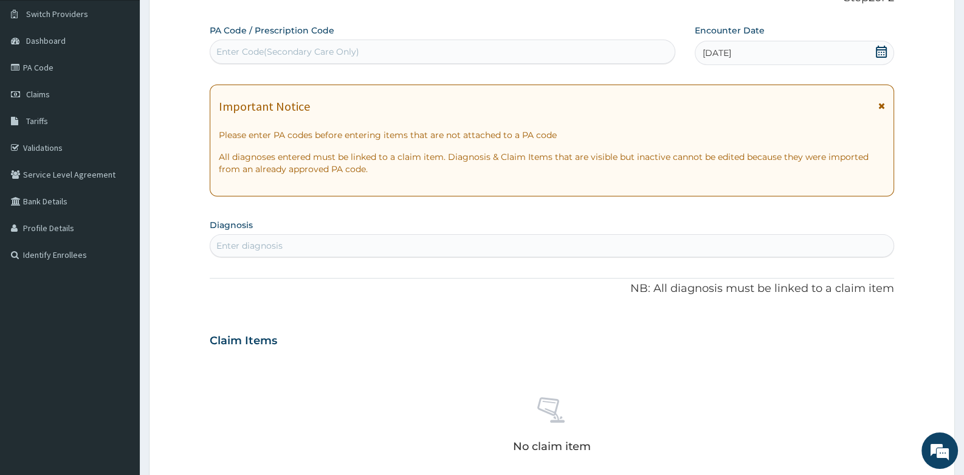
click at [362, 238] on div "Enter diagnosis" at bounding box center [551, 245] width 683 height 19
type input "PLASMOD"
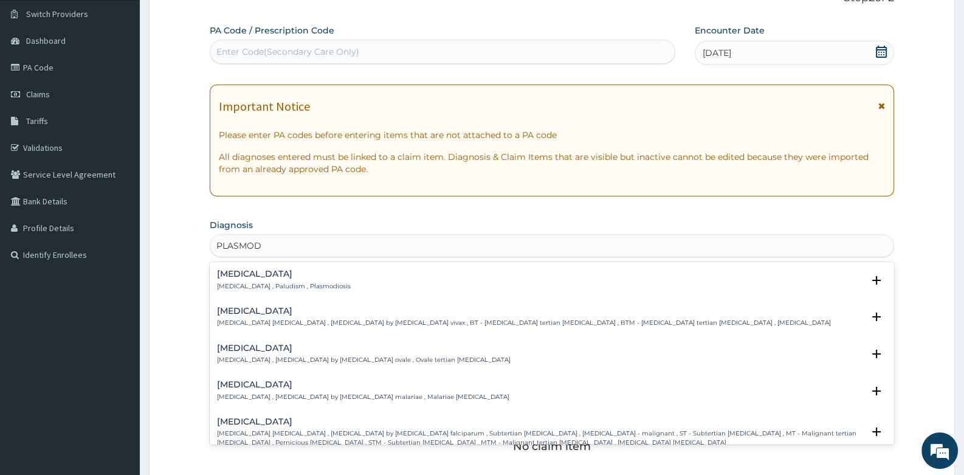
click at [274, 278] on div "Malaria Malaria , Paludism , Plasmodiosis" at bounding box center [284, 279] width 134 height 21
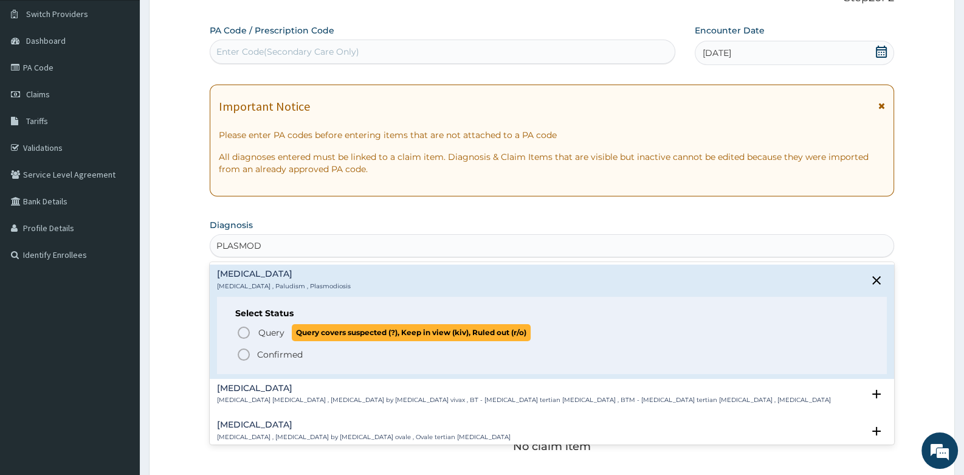
click at [246, 329] on icon "status option query" at bounding box center [243, 332] width 15 height 15
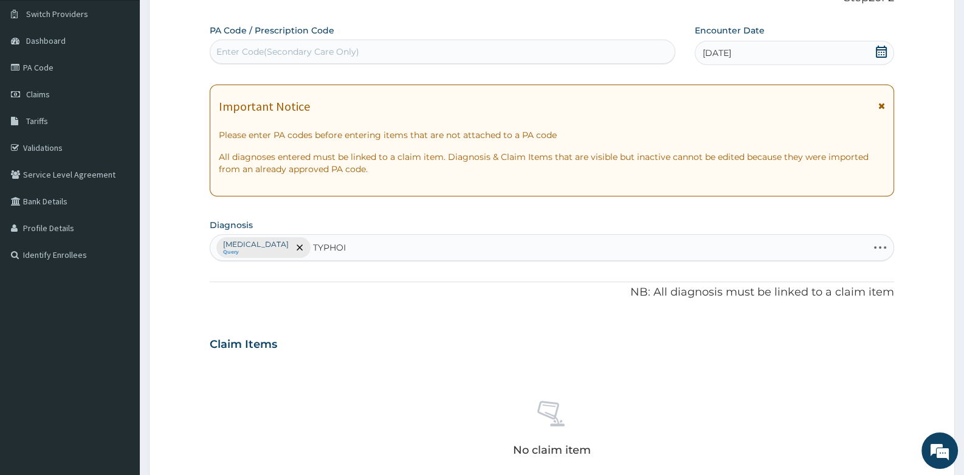
type input "TYPHOID"
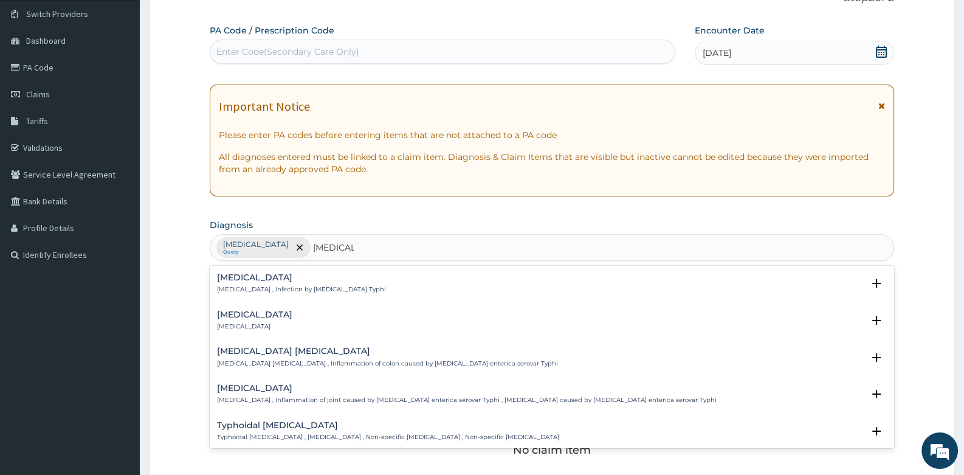
click at [239, 277] on h4 "Typhoid fever" at bounding box center [301, 277] width 169 height 9
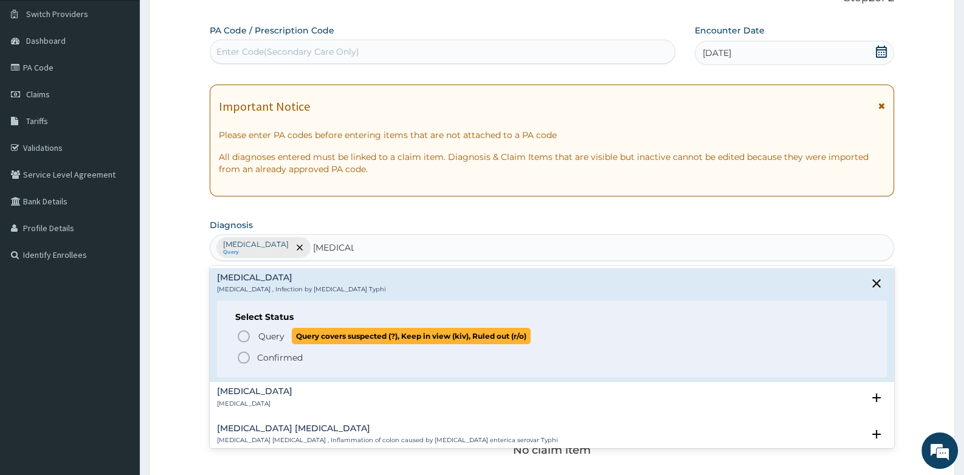
click at [242, 337] on icon "status option query" at bounding box center [243, 336] width 15 height 15
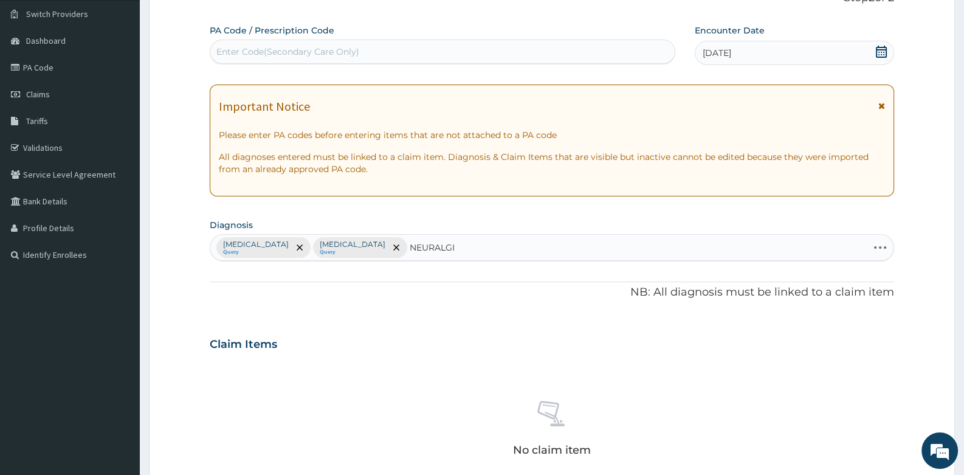
type input "NEURALGIA"
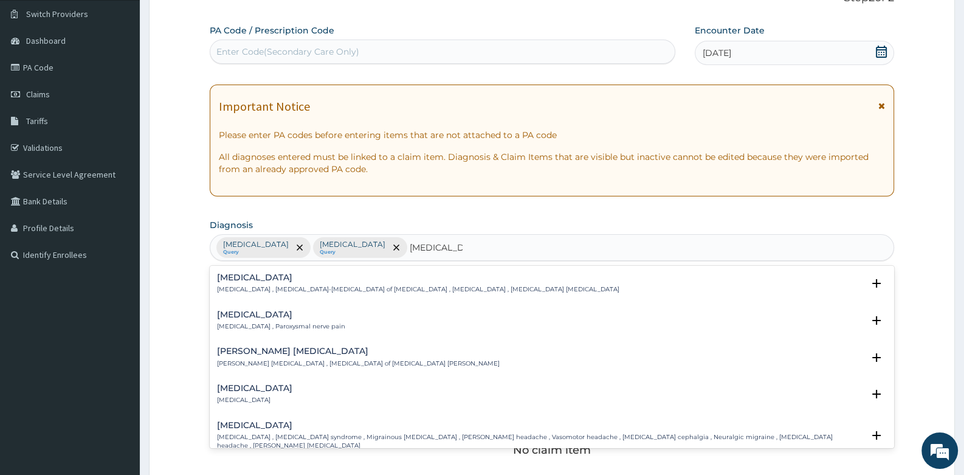
click at [234, 323] on p "Neuralgia , Paroxysmal nerve pain" at bounding box center [281, 326] width 128 height 9
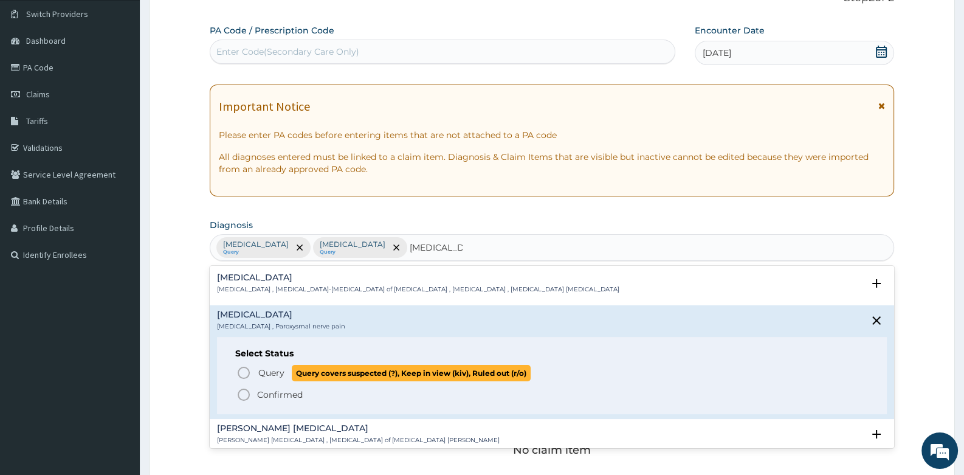
click at [242, 370] on icon "status option query" at bounding box center [243, 372] width 15 height 15
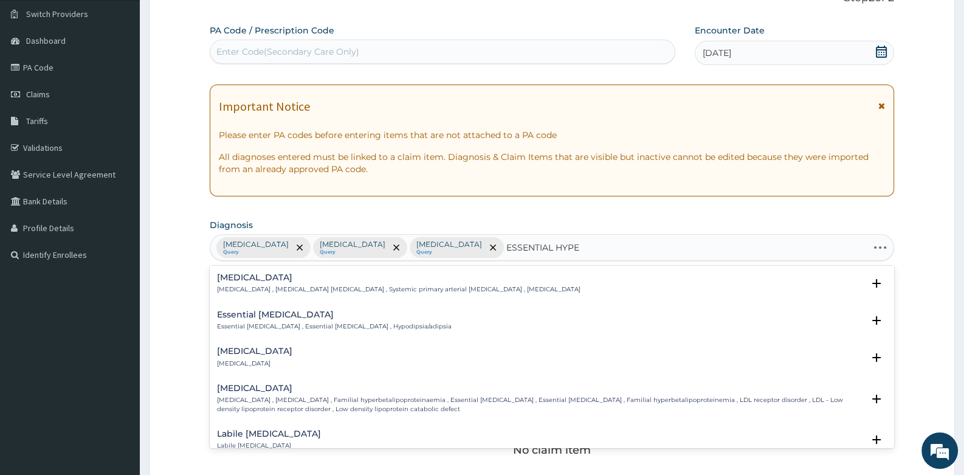
type input "ESSENTIAL HYPER"
click at [292, 286] on p "Essential hypertension , Idiopathic hypertension , Systemic primary arterial hy…" at bounding box center [398, 289] width 363 height 9
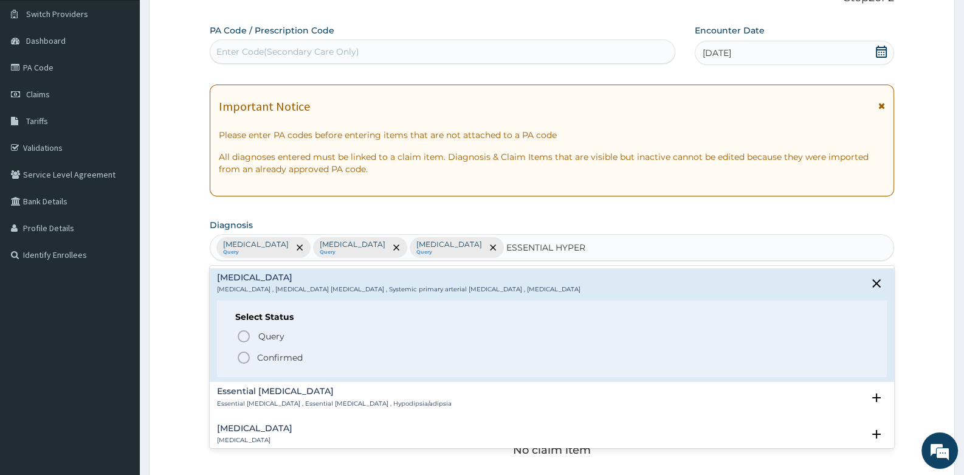
click at [246, 355] on icon "status option filled" at bounding box center [243, 357] width 15 height 15
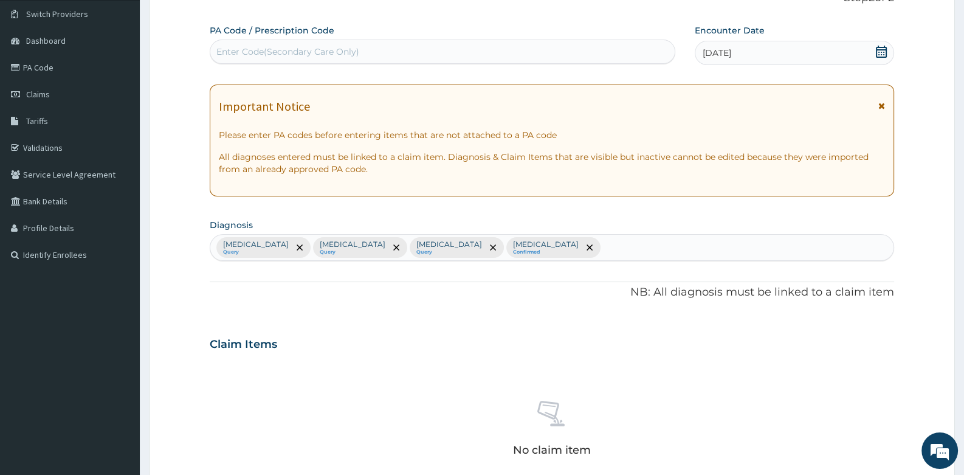
scroll to position [401, 0]
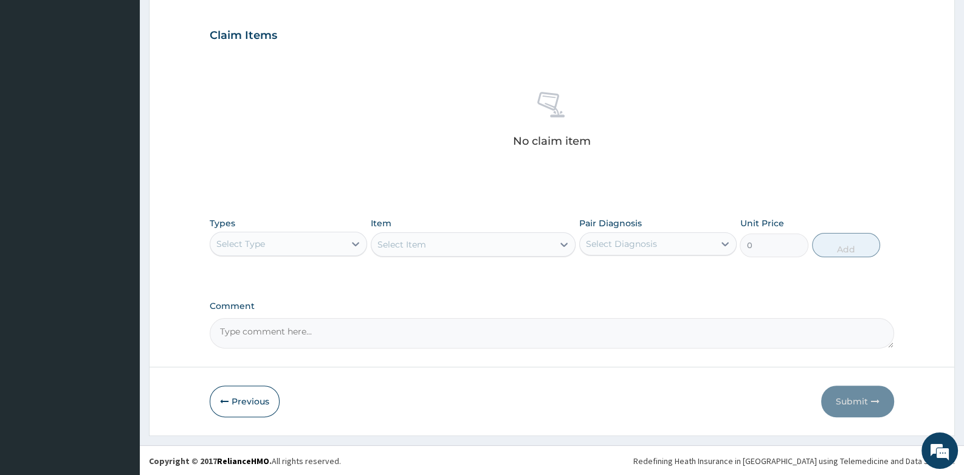
drag, startPoint x: 328, startPoint y: 233, endPoint x: 328, endPoint y: 251, distance: 18.2
click at [328, 239] on div "Select Type" at bounding box center [277, 243] width 134 height 19
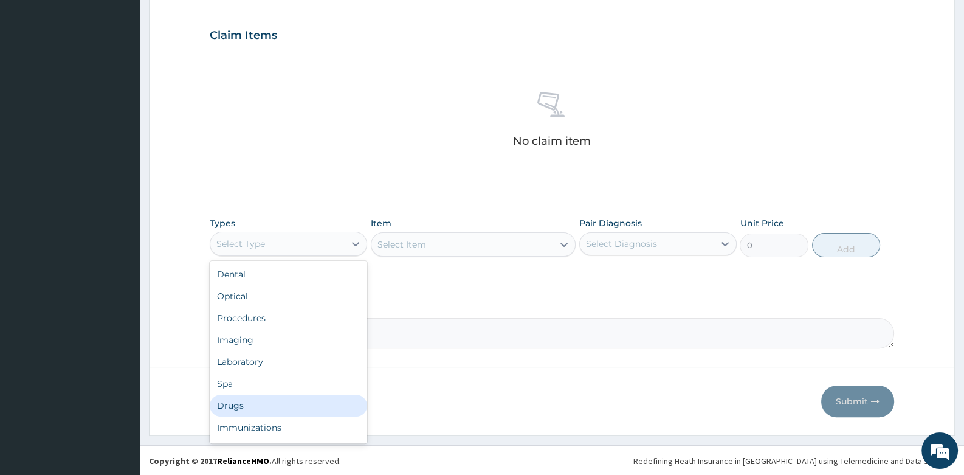
click at [303, 407] on div "Drugs" at bounding box center [288, 405] width 157 height 22
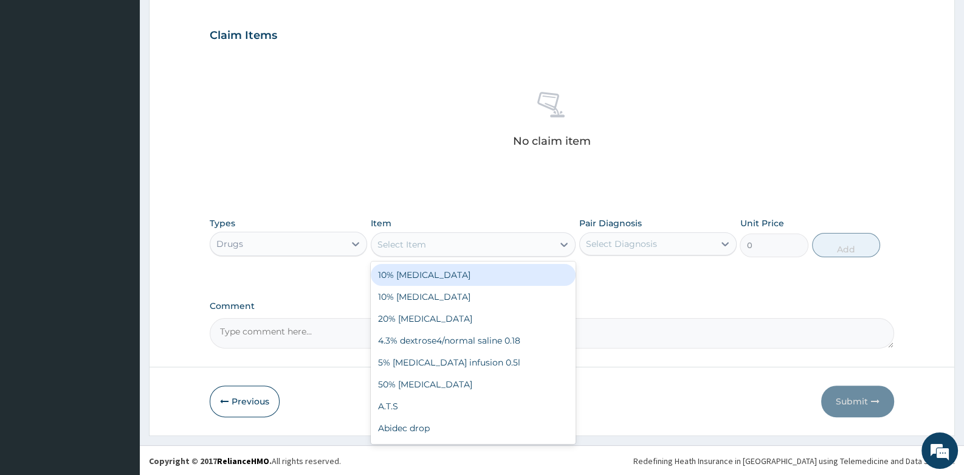
click at [447, 244] on div "Select Item" at bounding box center [462, 244] width 182 height 19
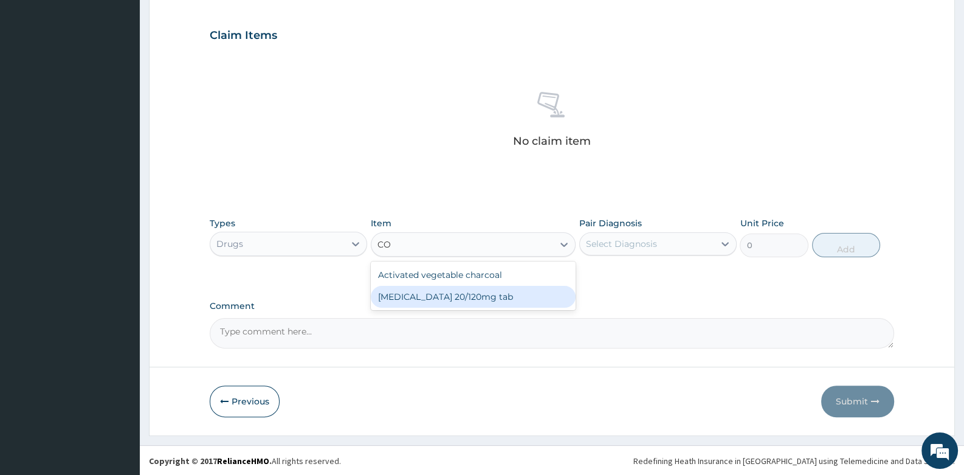
type input "C"
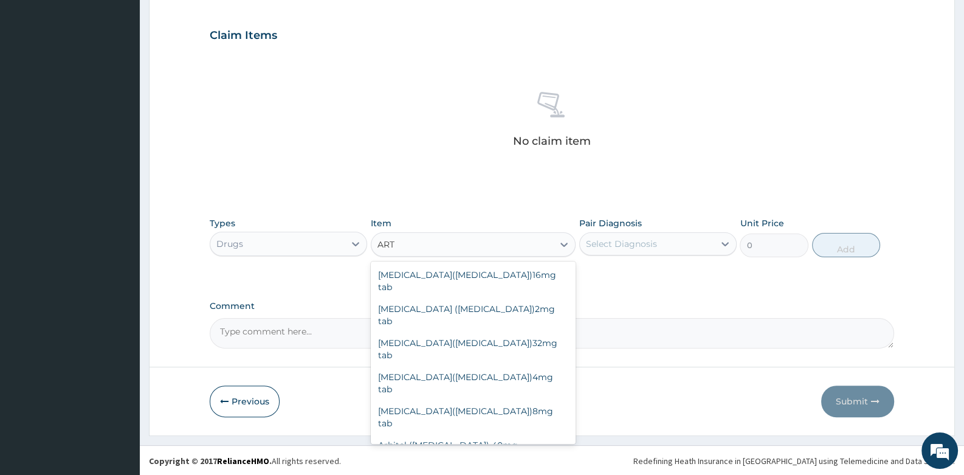
type input "ARTE"
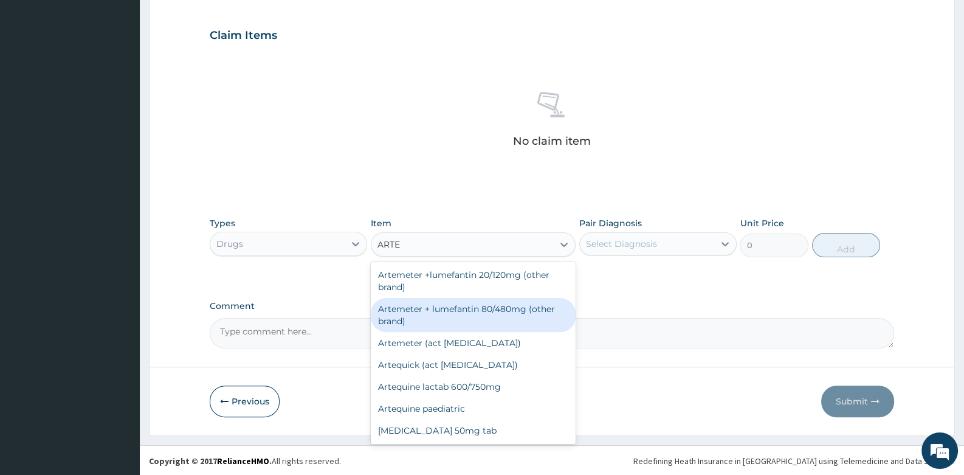
click at [460, 308] on div "Artemeter + lumefantin 80/480mg (other brand)" at bounding box center [473, 315] width 205 height 34
type input "179"
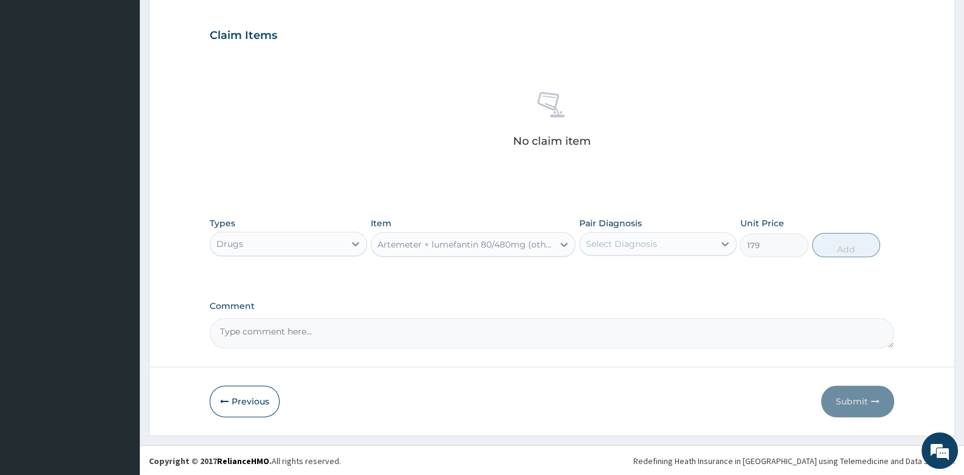
click at [469, 246] on div "Artemeter + lumefantin 80/480mg (other brand)" at bounding box center [465, 244] width 177 height 12
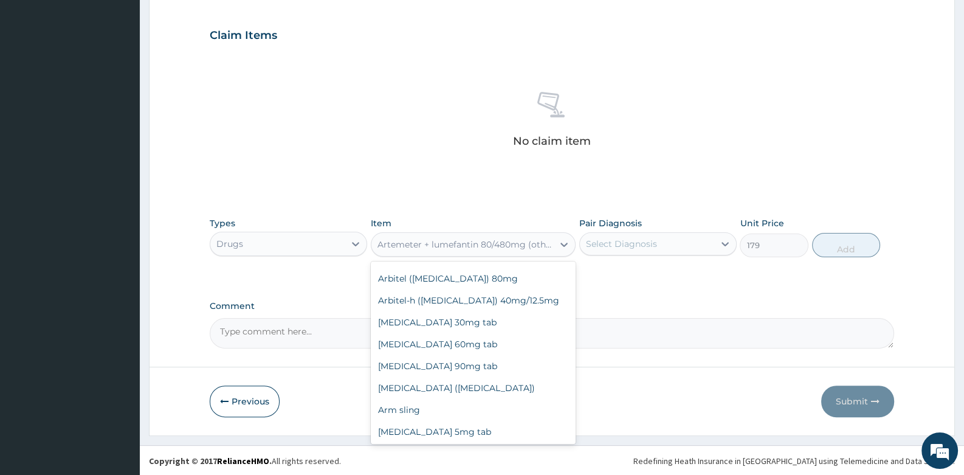
scroll to position [3170, 0]
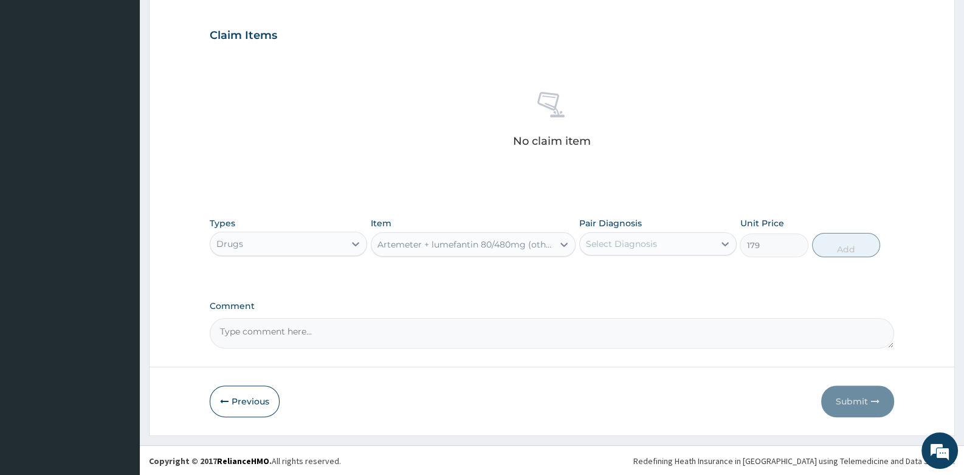
click at [467, 249] on div "Artemeter + lumefantin 80/480mg (other brand)" at bounding box center [462, 244] width 182 height 19
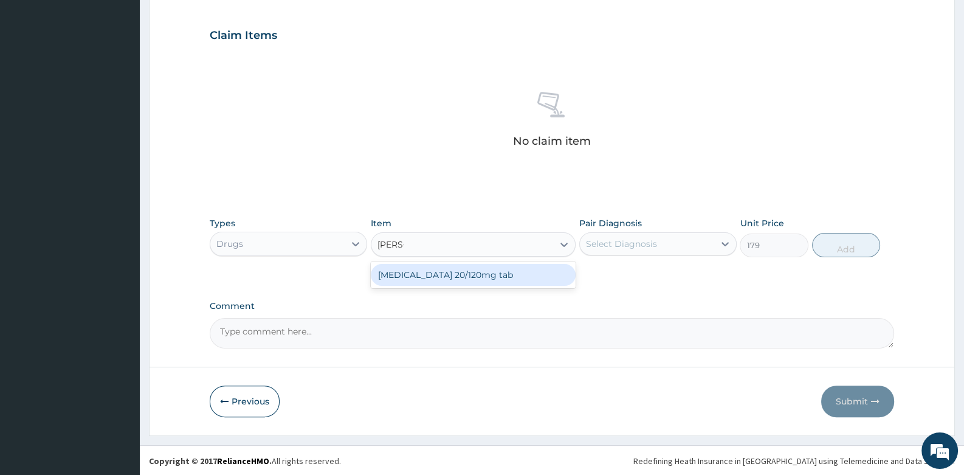
type input "COART"
click at [467, 269] on div "[MEDICAL_DATA] 20/120mg tab" at bounding box center [473, 275] width 205 height 22
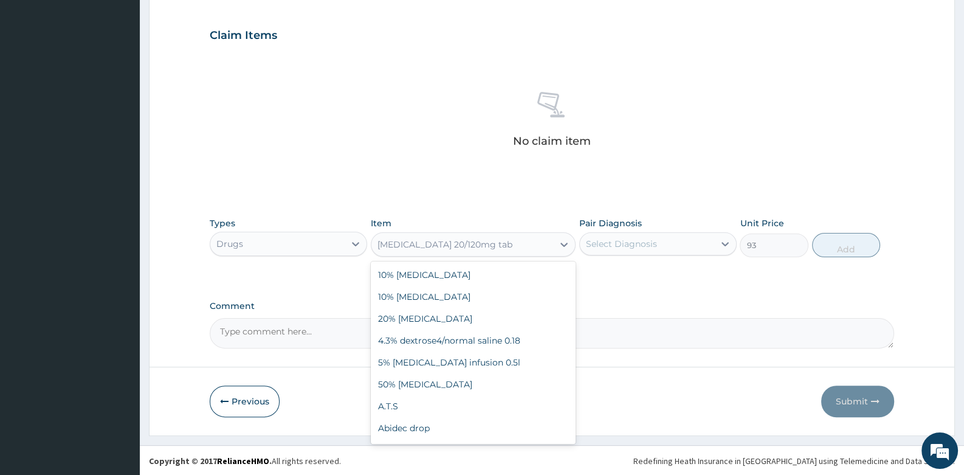
click at [419, 246] on div "[MEDICAL_DATA] 20/120mg tab" at bounding box center [444, 244] width 135 height 12
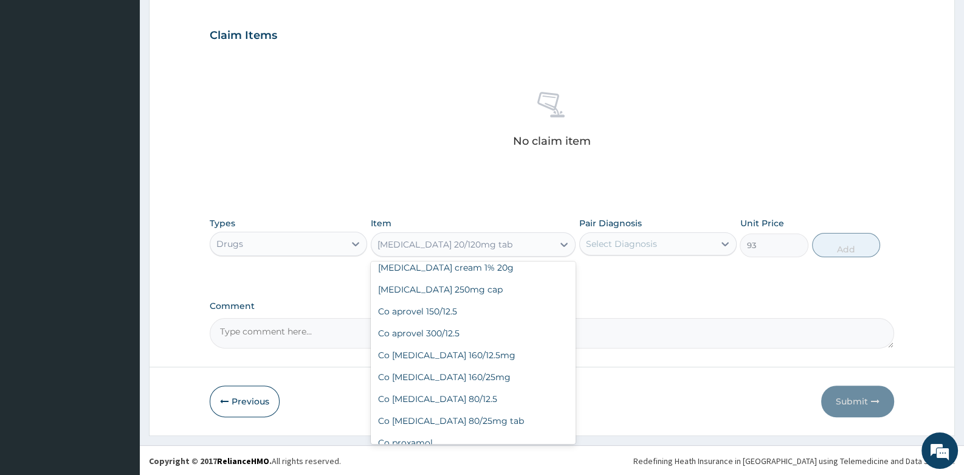
type input "320"
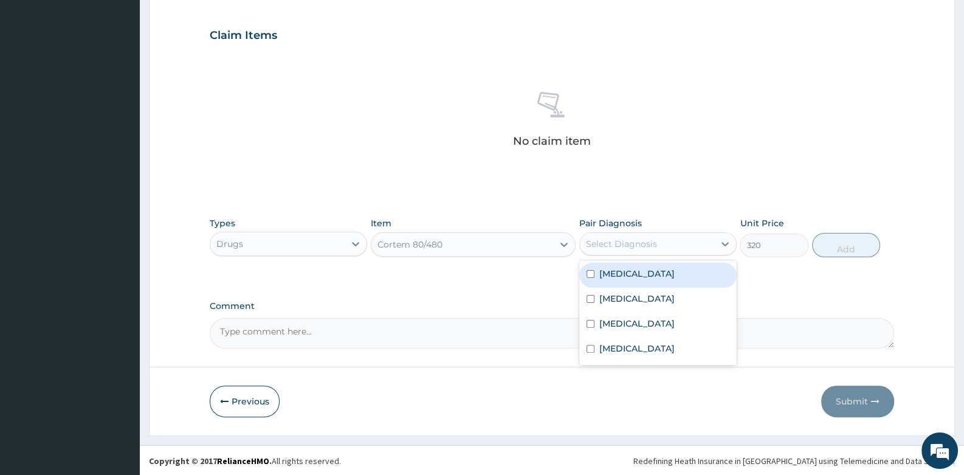
click at [600, 242] on div "Select Diagnosis" at bounding box center [621, 244] width 71 height 12
click at [611, 269] on label "[MEDICAL_DATA]" at bounding box center [636, 273] width 75 height 12
checkbox input "true"
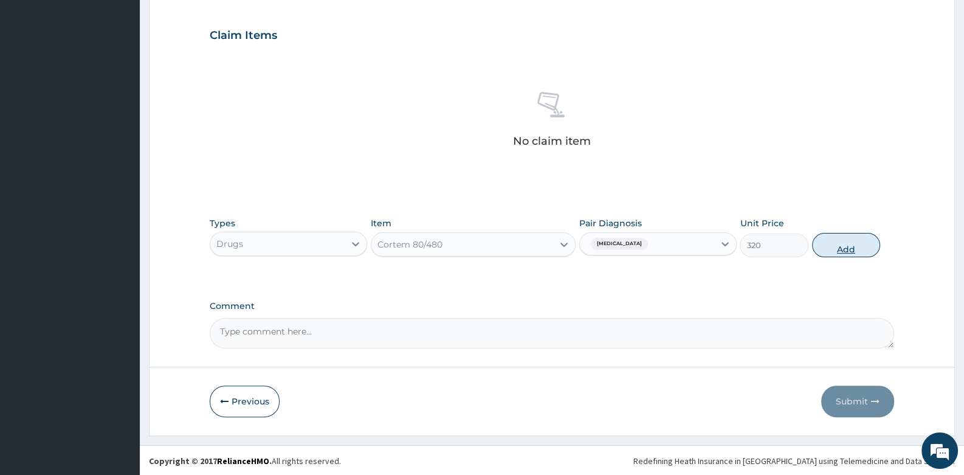
click at [851, 239] on button "Add" at bounding box center [846, 245] width 69 height 24
type input "0"
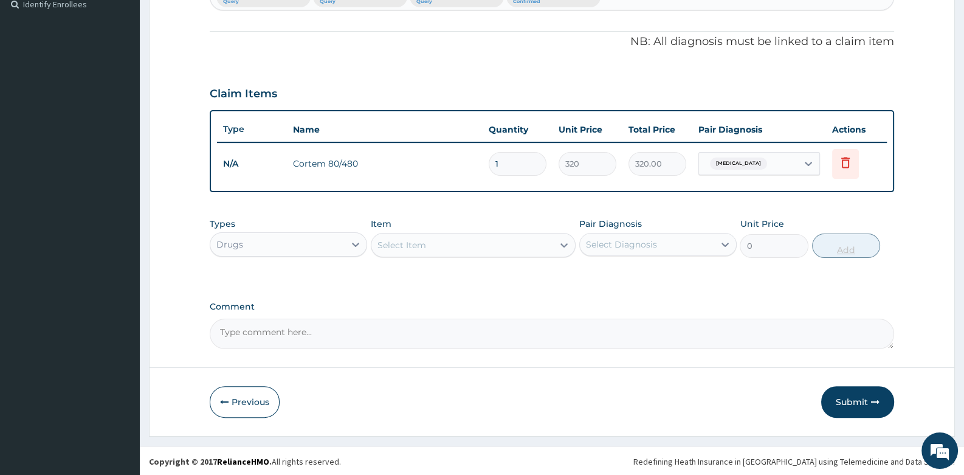
type input "0.00"
type input "6"
type input "1920.00"
type input "6"
click at [399, 239] on div "Select Item" at bounding box center [401, 245] width 49 height 12
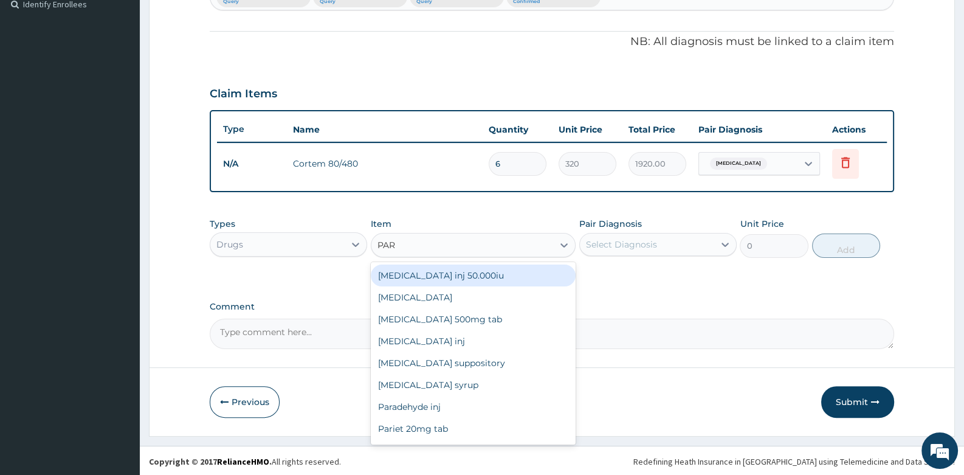
type input "PARA"
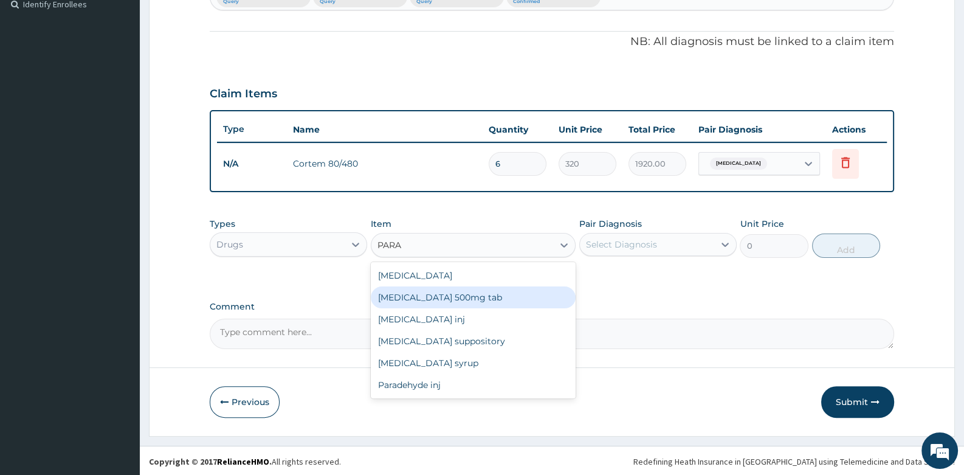
click at [401, 297] on div "[MEDICAL_DATA] 500mg tab" at bounding box center [473, 297] width 205 height 22
type input "10"
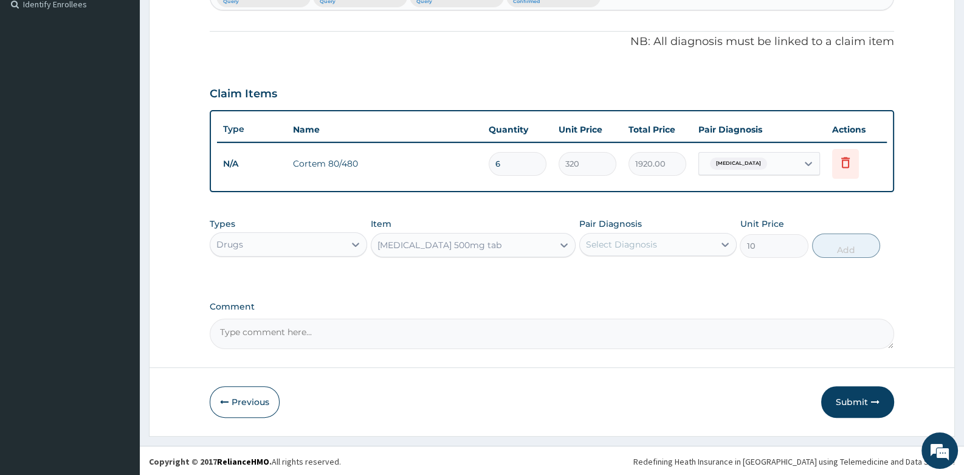
click at [608, 239] on div "Select Diagnosis" at bounding box center [621, 244] width 71 height 12
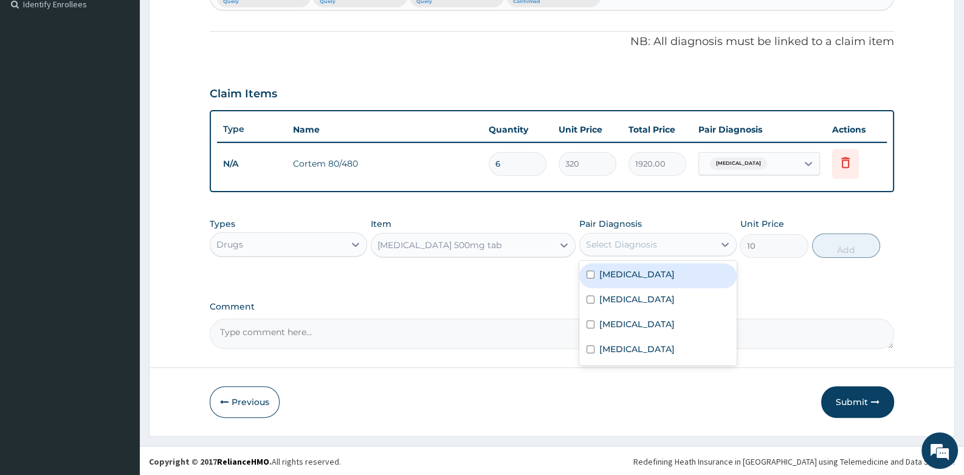
click at [618, 268] on label "[MEDICAL_DATA]" at bounding box center [636, 274] width 75 height 12
checkbox input "true"
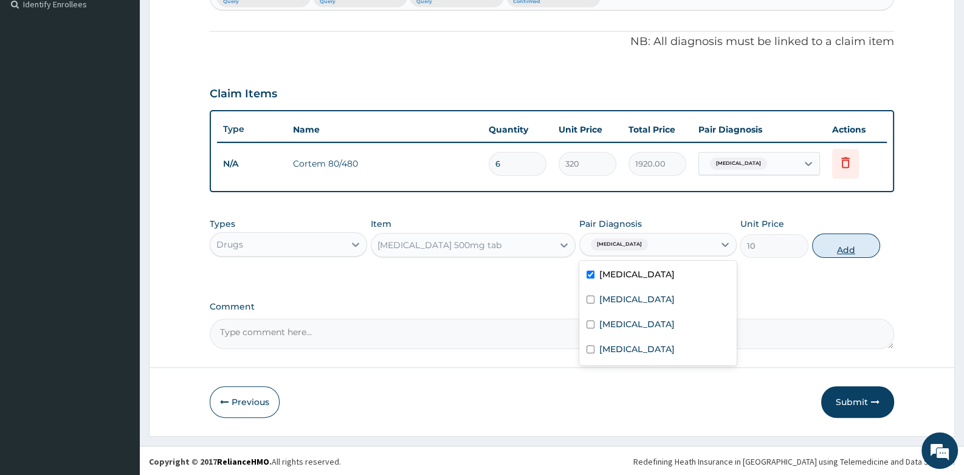
click at [851, 243] on button "Add" at bounding box center [846, 245] width 69 height 24
type input "0"
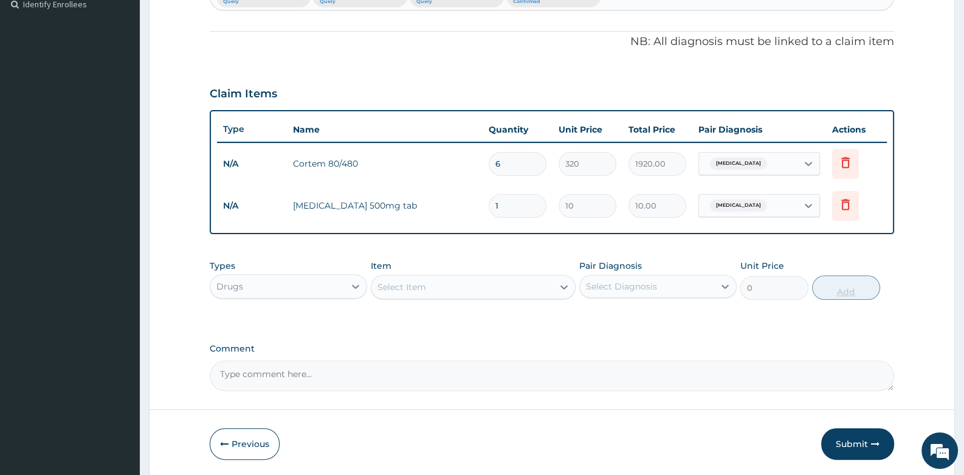
type input "18"
type input "180.00"
type input "18"
click at [398, 277] on div "Select Item" at bounding box center [462, 286] width 182 height 19
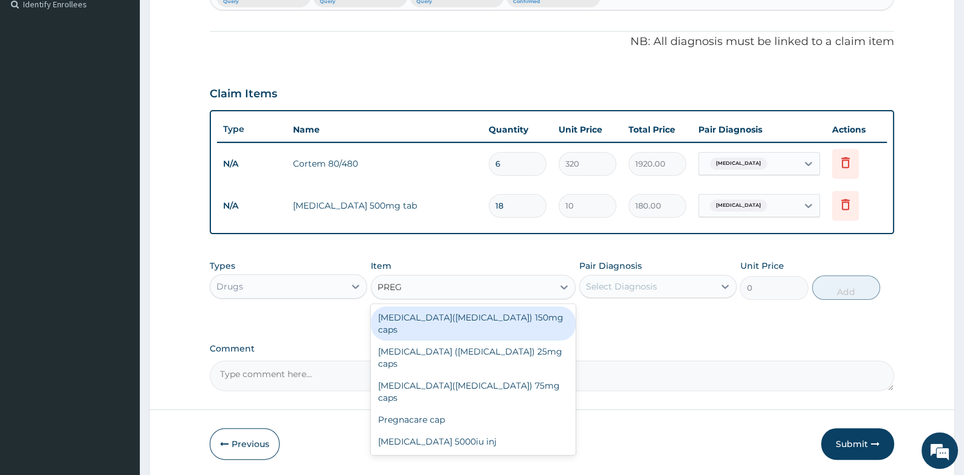
type input "PREGA"
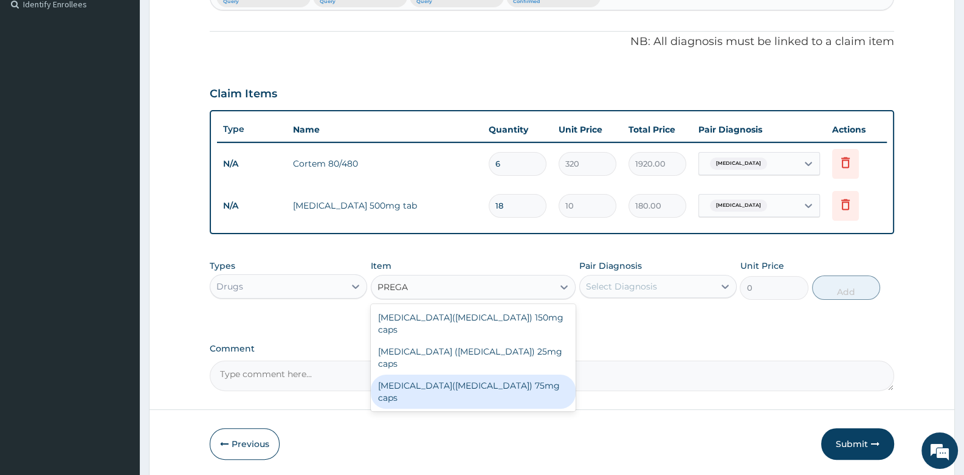
click at [442, 374] on div "Lyrica(pregabalin) 75mg caps" at bounding box center [473, 391] width 205 height 34
type input "440"
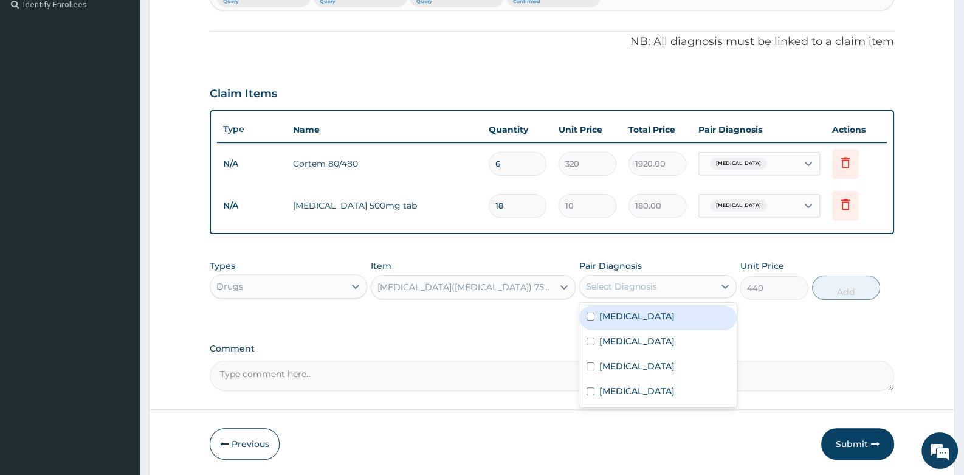
click at [619, 280] on div "Select Diagnosis" at bounding box center [621, 286] width 71 height 12
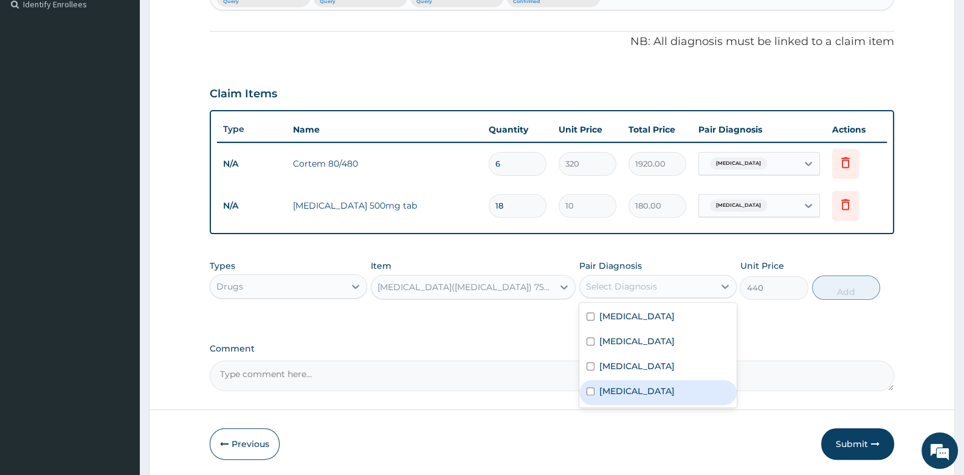
click at [616, 380] on div "Essential hypertension" at bounding box center [657, 392] width 157 height 25
checkbox input "true"
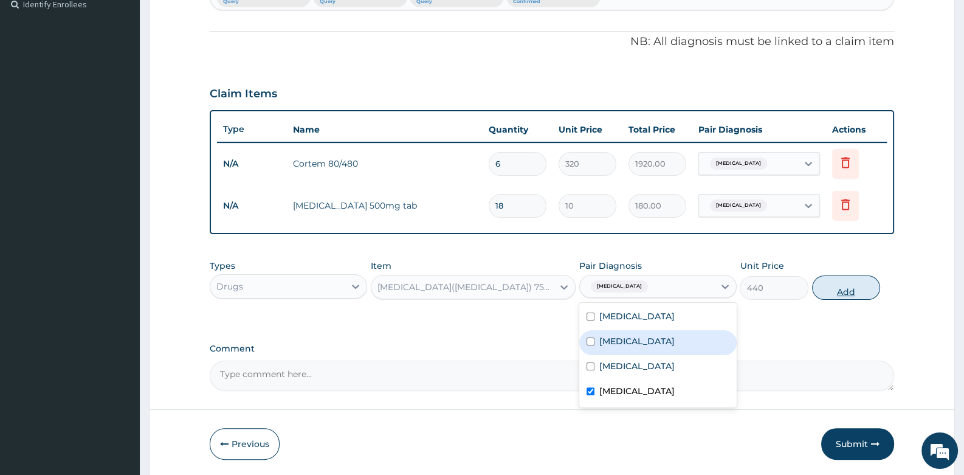
click at [837, 286] on button "Add" at bounding box center [846, 287] width 69 height 24
type input "0"
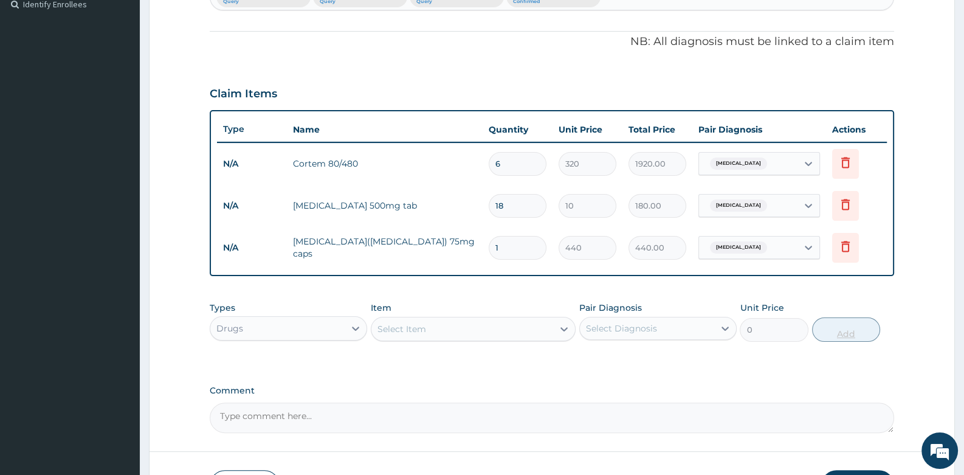
type input "0.00"
type input "7"
type input "3080.00"
type input "7"
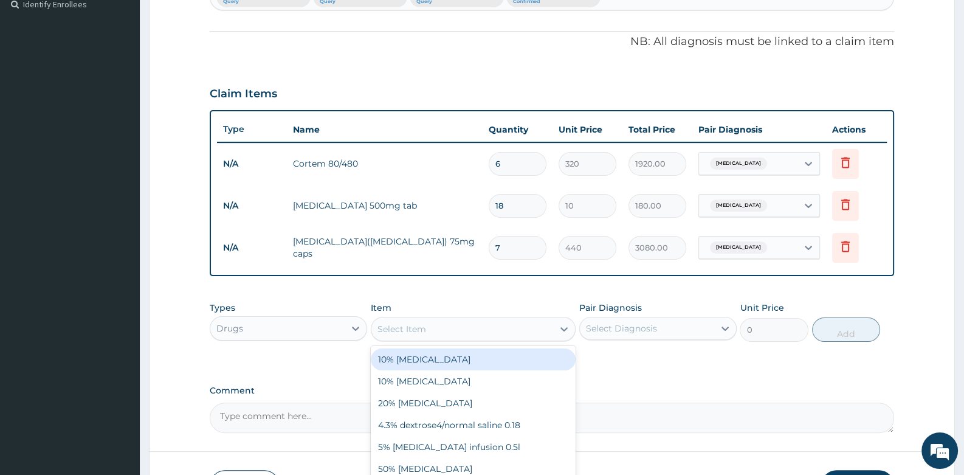
click at [407, 332] on div "Select Item" at bounding box center [401, 329] width 49 height 12
type input "CIPRO"
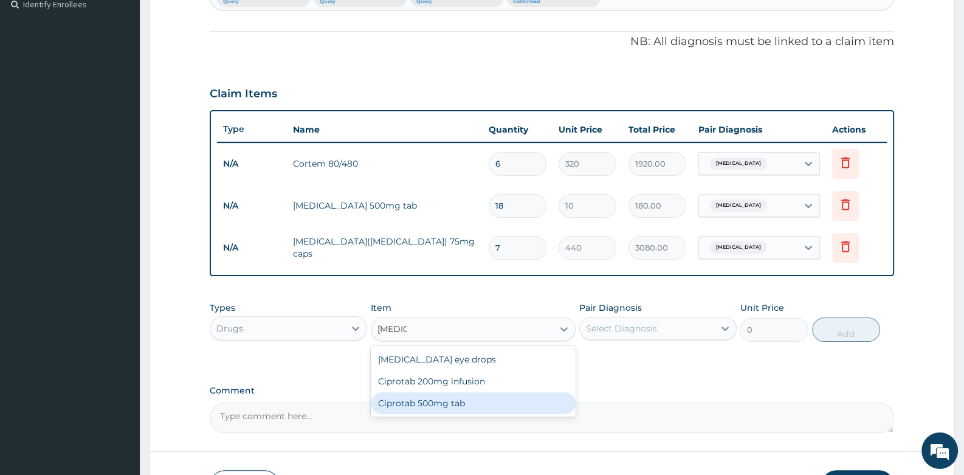
click at [440, 403] on div "Ciprotab 500mg tab" at bounding box center [473, 403] width 205 height 22
type input "174"
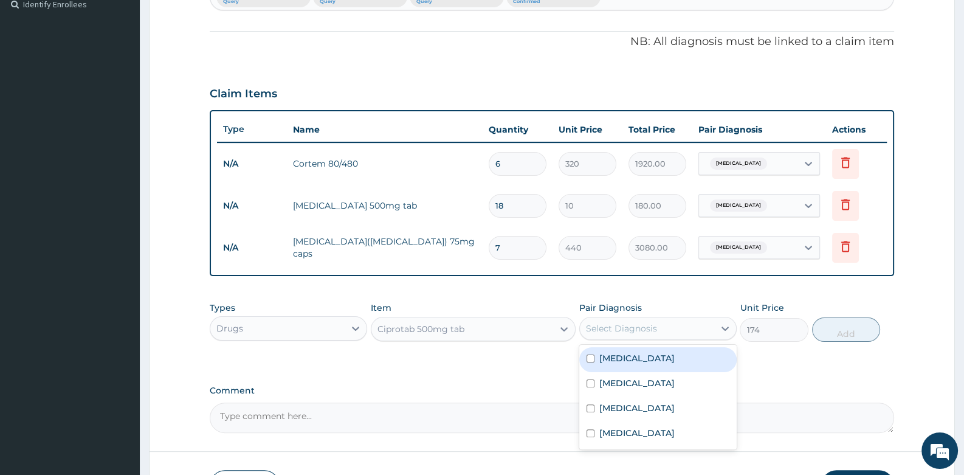
click at [633, 327] on div "Select Diagnosis" at bounding box center [621, 328] width 71 height 12
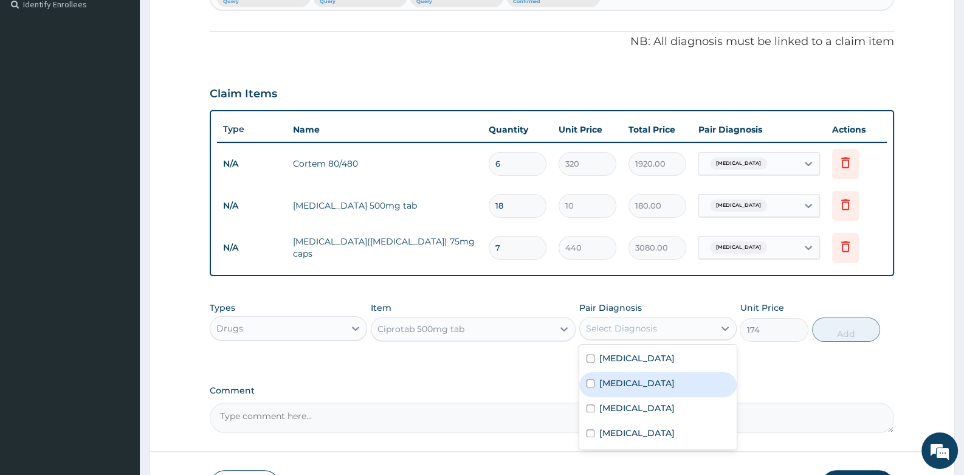
drag, startPoint x: 635, startPoint y: 381, endPoint x: 655, endPoint y: 370, distance: 22.6
click at [636, 381] on label "Typhoid fever" at bounding box center [636, 383] width 75 height 12
checkbox input "true"
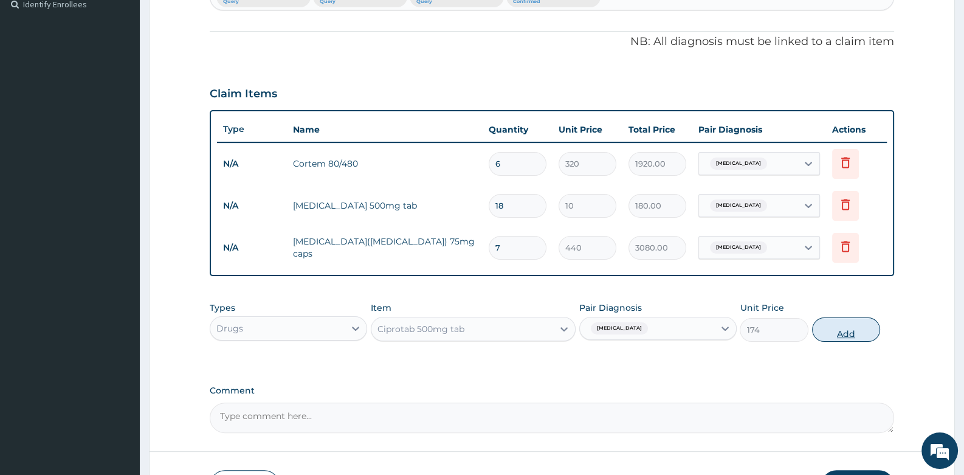
click at [833, 321] on button "Add" at bounding box center [846, 329] width 69 height 24
type input "0"
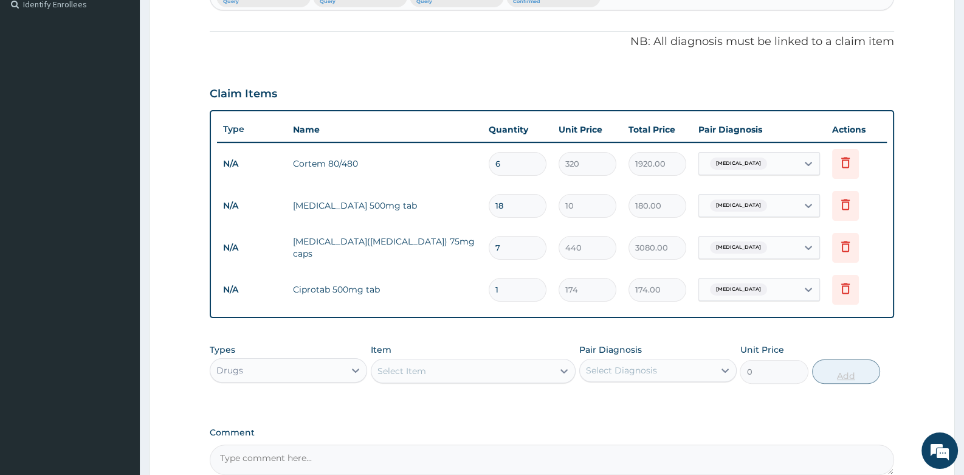
type input "10"
type input "1740.00"
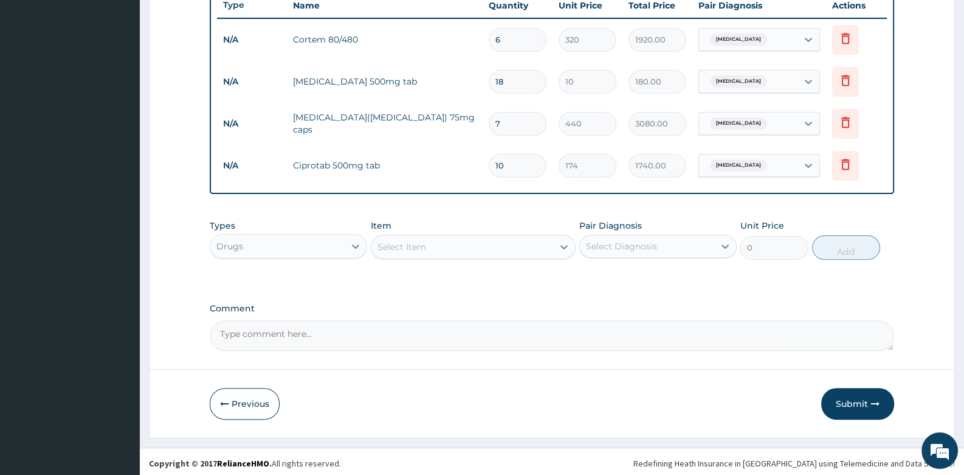
scroll to position [467, 0]
type input "10"
click at [436, 247] on div "Select Item" at bounding box center [462, 245] width 182 height 19
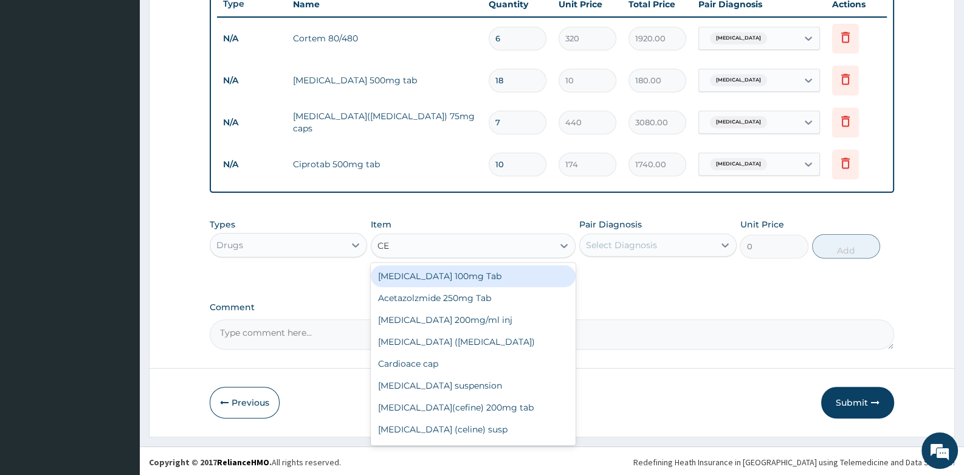
type input "CEL"
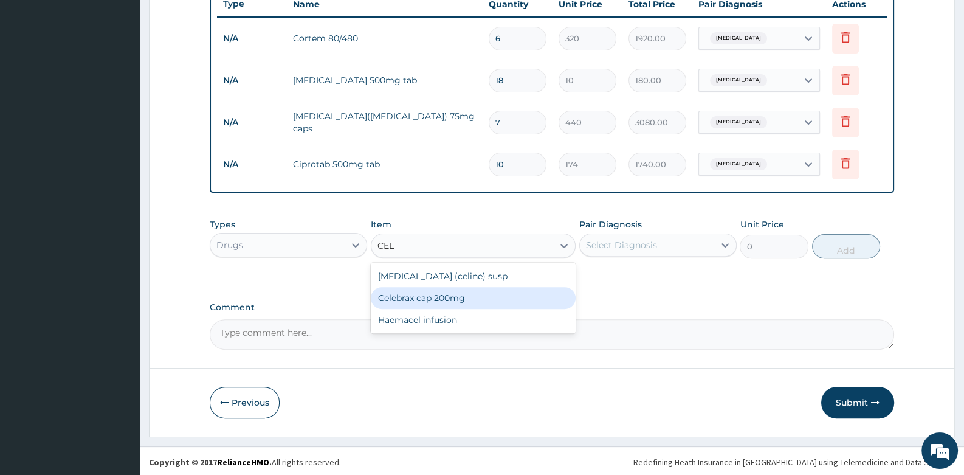
click at [434, 292] on div "Celebrax cap 200mg" at bounding box center [473, 298] width 205 height 22
type input "300"
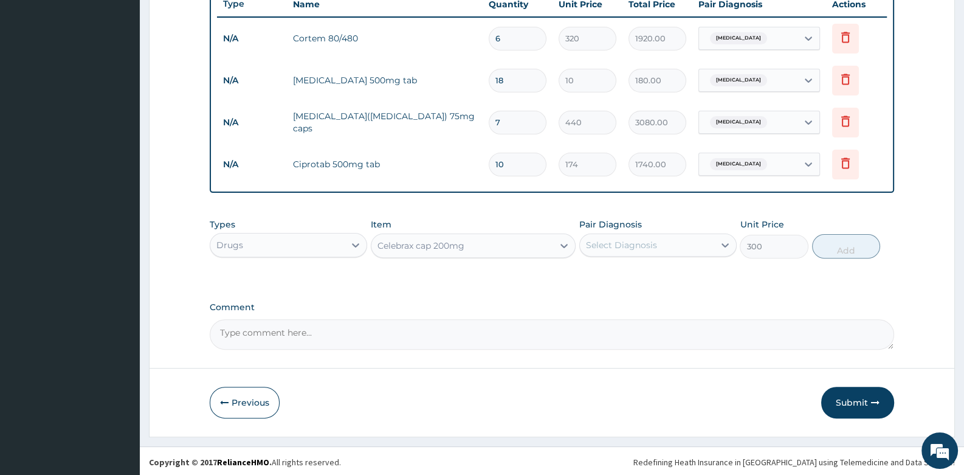
drag, startPoint x: 595, startPoint y: 244, endPoint x: 599, endPoint y: 255, distance: 11.0
click at [596, 246] on div "Select Diagnosis" at bounding box center [621, 245] width 71 height 12
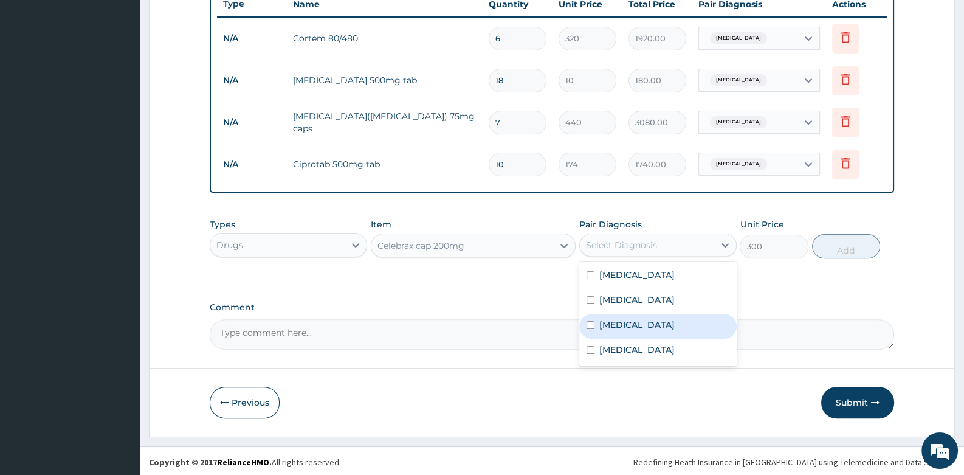
drag, startPoint x: 611, startPoint y: 320, endPoint x: 775, endPoint y: 263, distance: 173.8
click at [623, 314] on div "Neuralgia" at bounding box center [657, 326] width 157 height 25
checkbox input "true"
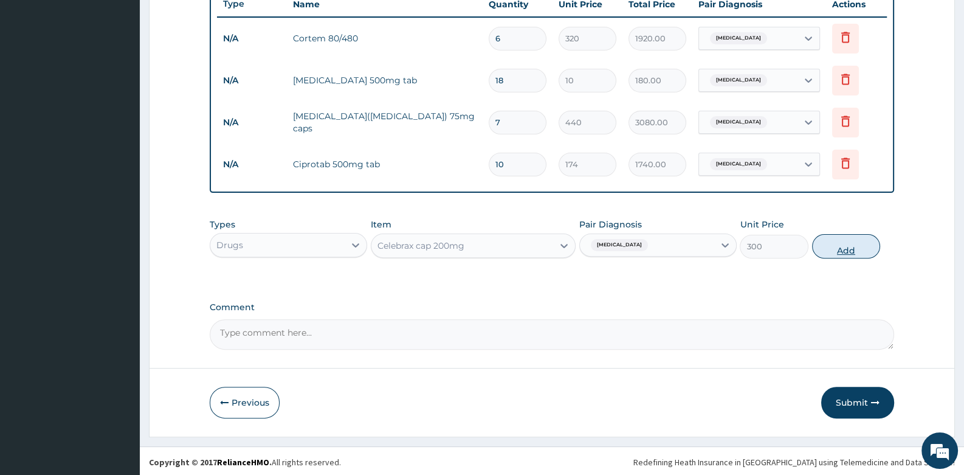
click at [844, 251] on button "Add" at bounding box center [846, 246] width 69 height 24
type input "0"
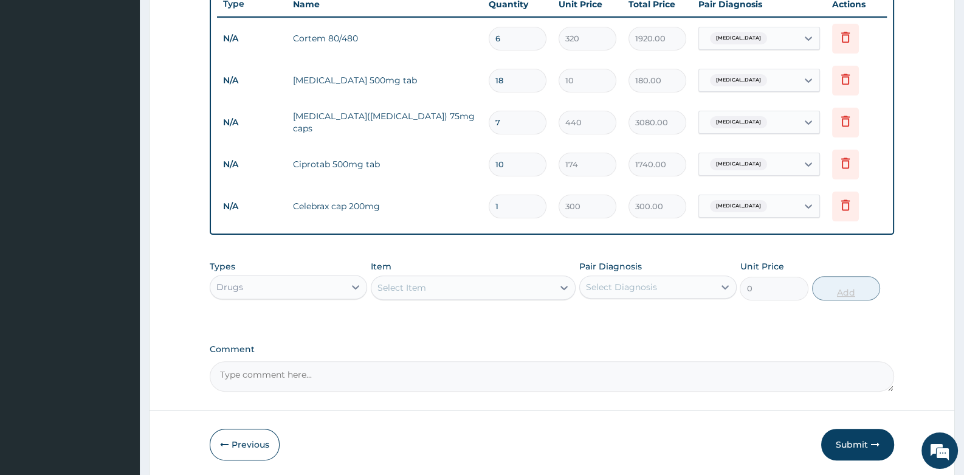
type input "10"
type input "3000.00"
type input "10"
click at [401, 284] on div "Select Item" at bounding box center [401, 287] width 49 height 12
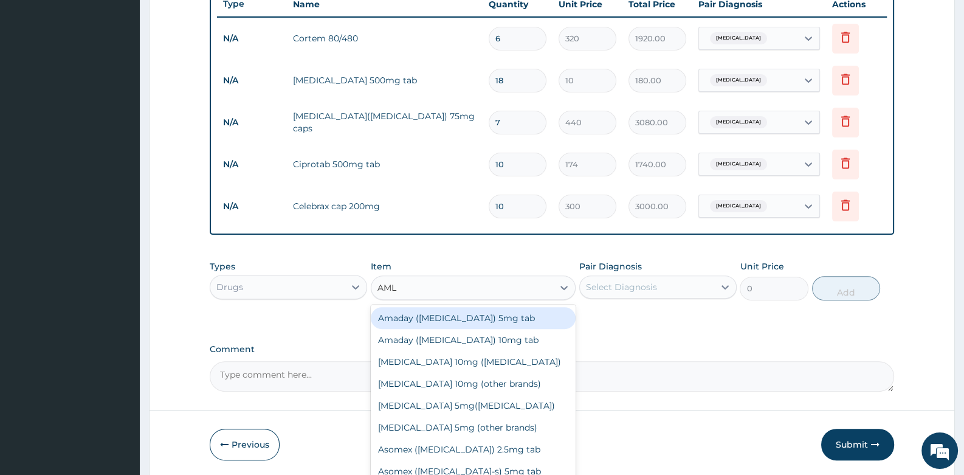
type input "AMLO"
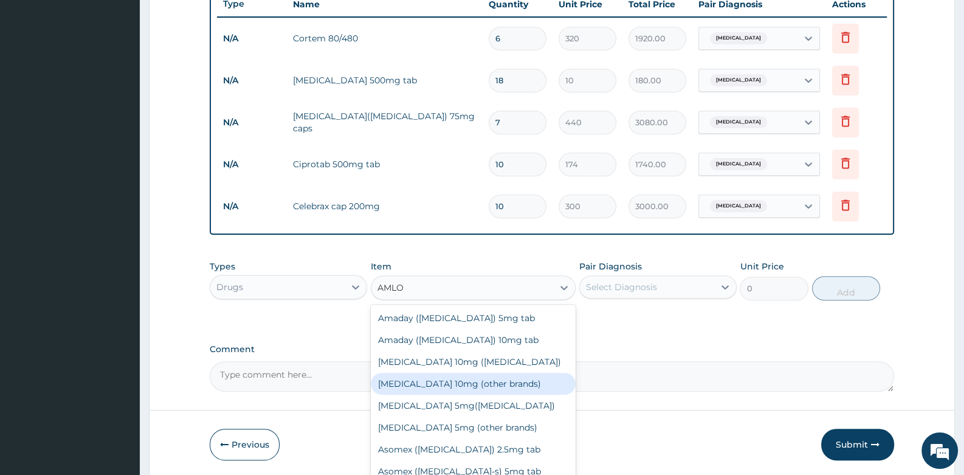
click at [453, 373] on div "Amlodipine 10mg (other brands)" at bounding box center [473, 384] width 205 height 22
type input "43.2"
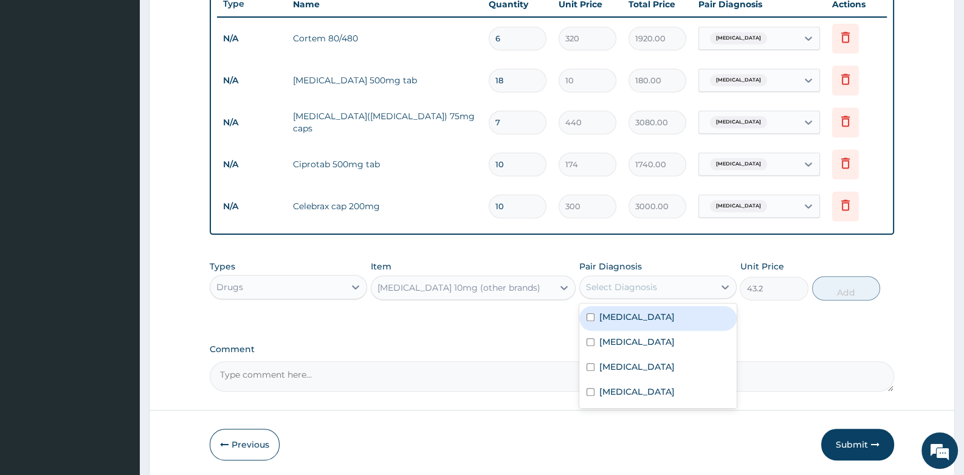
click at [643, 281] on div "Select Diagnosis" at bounding box center [621, 287] width 71 height 12
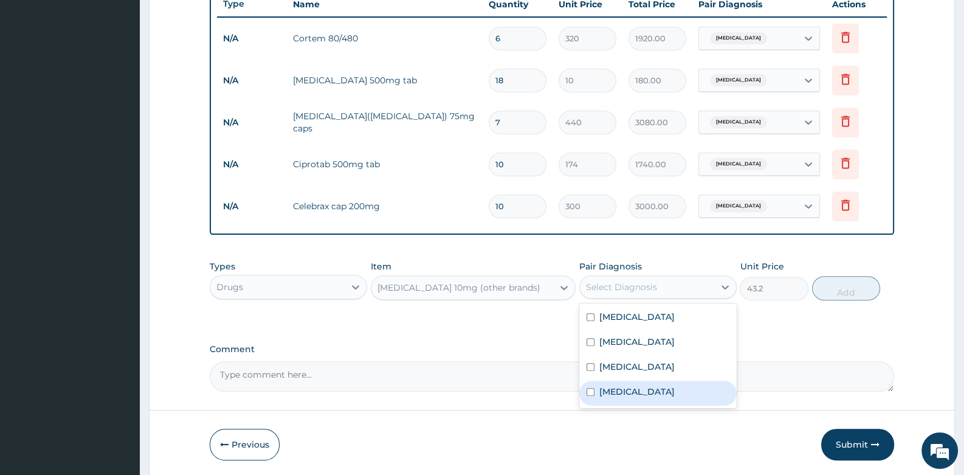
click at [632, 389] on label "Essential hypertension" at bounding box center [636, 391] width 75 height 12
checkbox input "true"
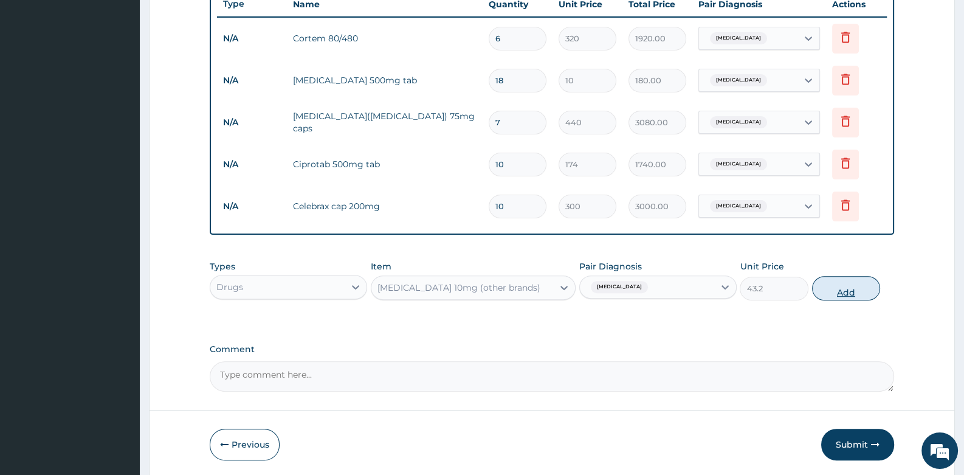
click at [848, 286] on button "Add" at bounding box center [846, 288] width 69 height 24
type input "0"
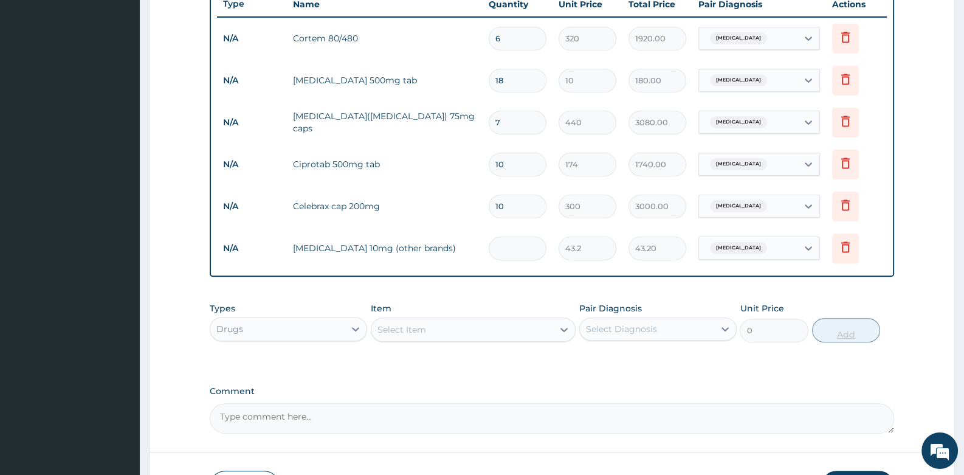
type input "0.00"
type input "3"
type input "129.60"
type input "30"
type input "1296.00"
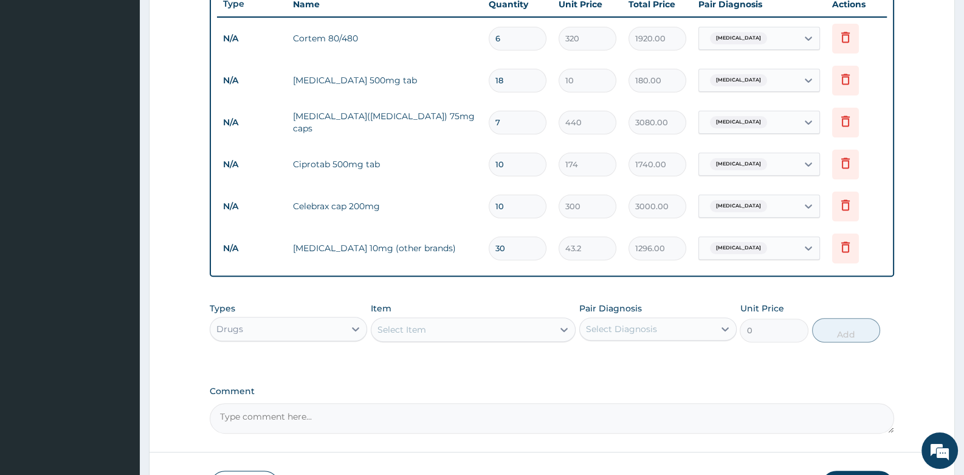
type input "30"
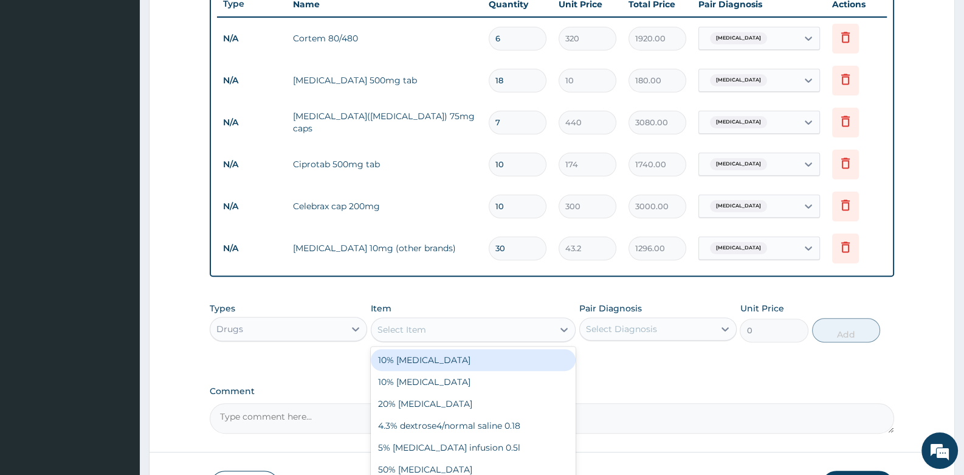
click at [461, 330] on div "Select Item" at bounding box center [462, 329] width 182 height 19
type input "LOSAR"
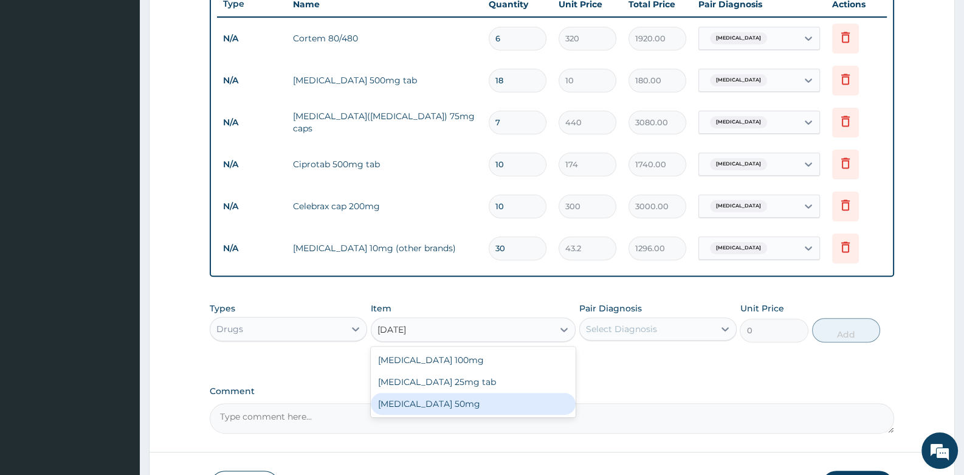
click at [452, 394] on div "Losartan 50mg" at bounding box center [473, 404] width 205 height 22
type input "104"
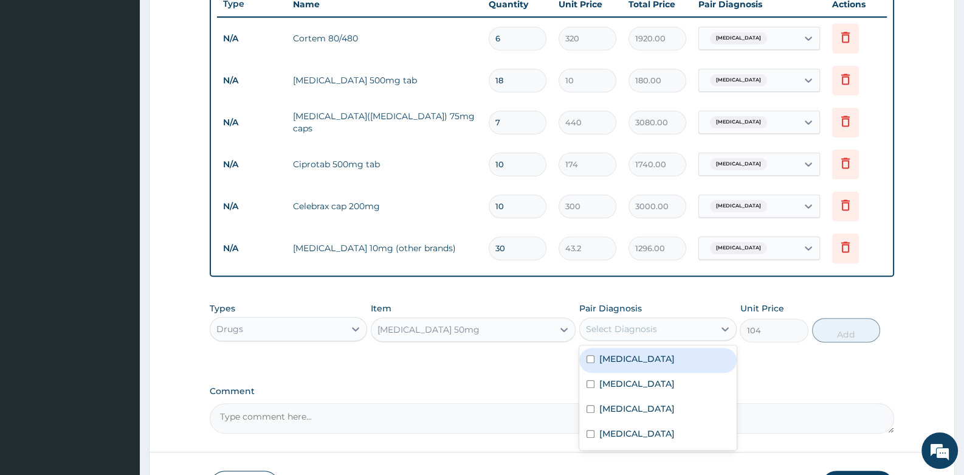
click at [622, 333] on div "Select Diagnosis" at bounding box center [647, 328] width 134 height 19
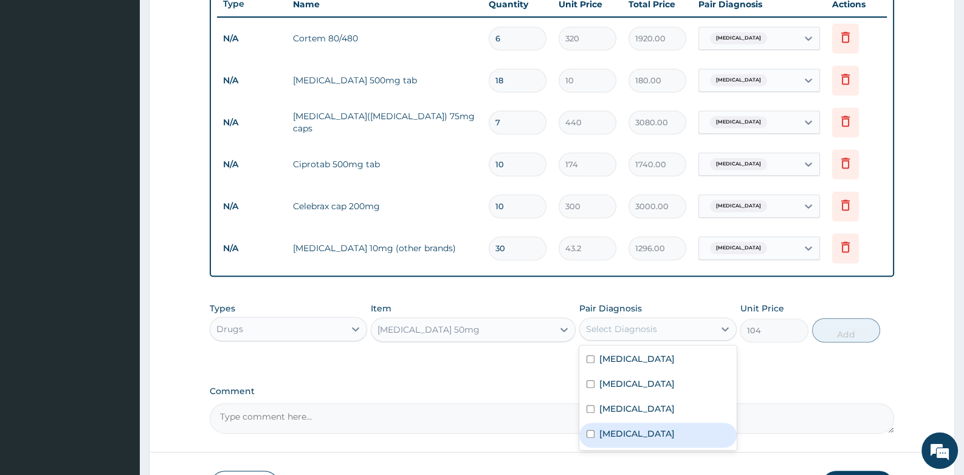
click at [621, 433] on label "Essential hypertension" at bounding box center [636, 433] width 75 height 12
checkbox input "true"
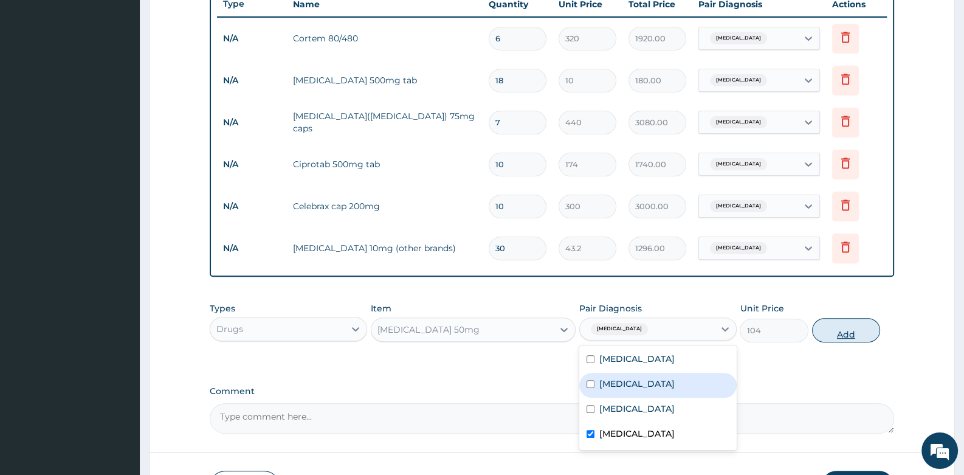
click at [854, 329] on button "Add" at bounding box center [846, 330] width 69 height 24
type input "0"
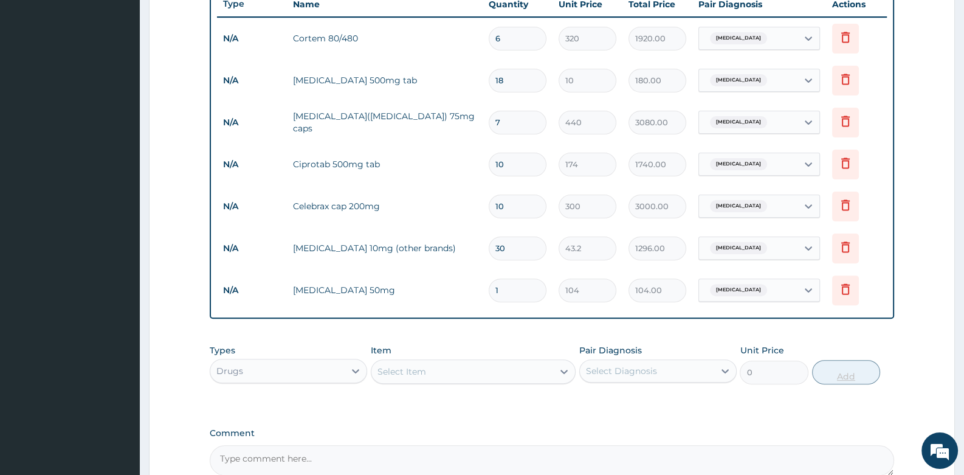
type input "0.00"
type input "3"
type input "312.00"
type input "30"
type input "3120.00"
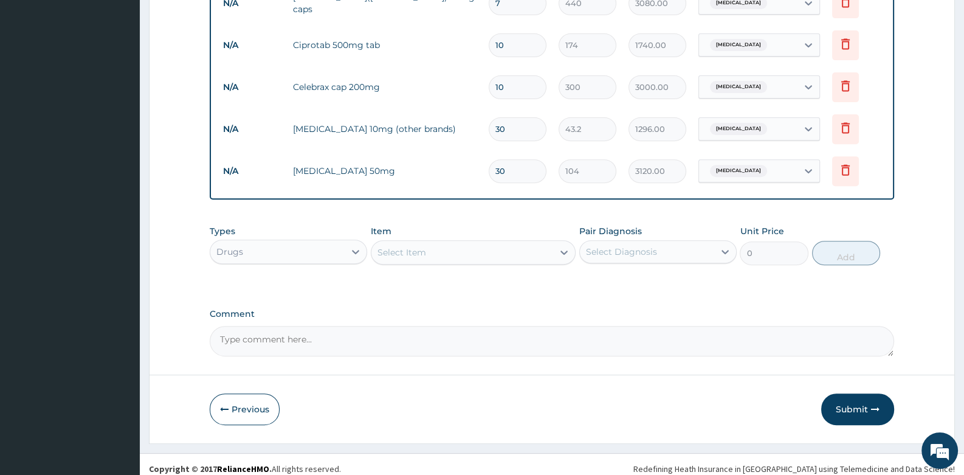
scroll to position [594, 0]
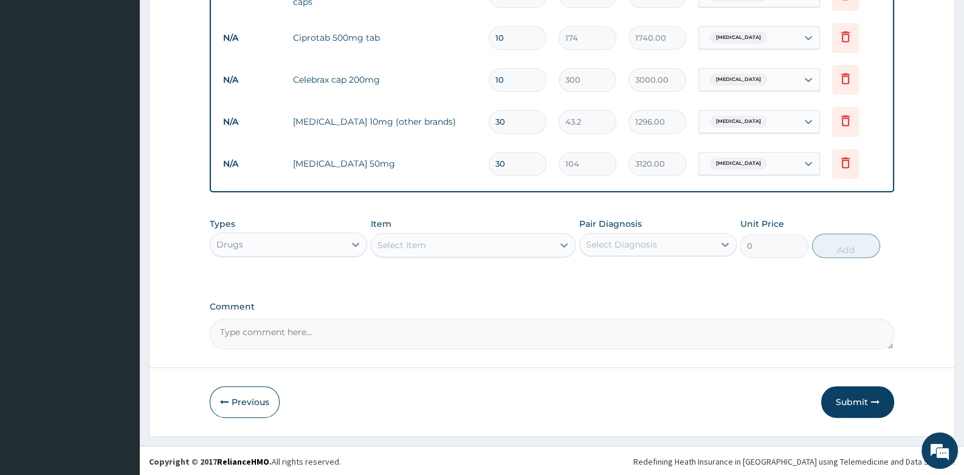
type input "30"
click at [422, 246] on div "Select Item" at bounding box center [401, 245] width 49 height 12
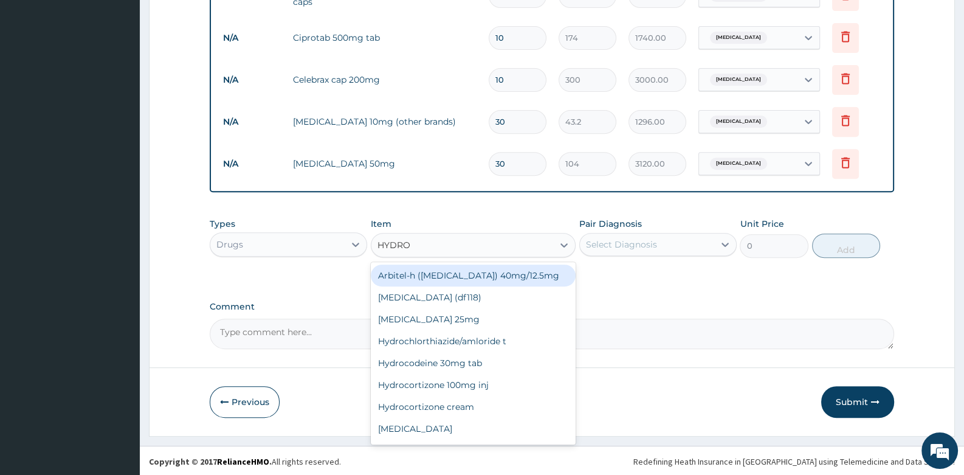
type input "HYDROC"
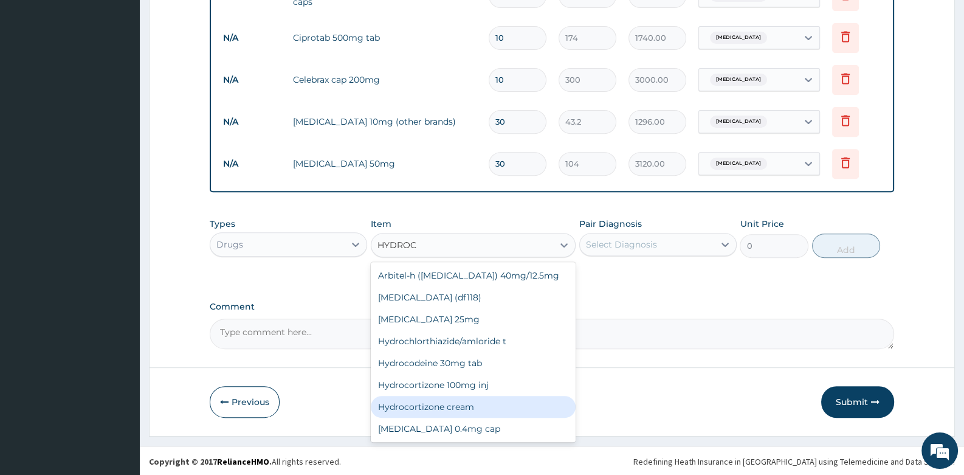
click at [431, 418] on div "Hydrocortizone cream" at bounding box center [473, 407] width 205 height 22
type input "764.8"
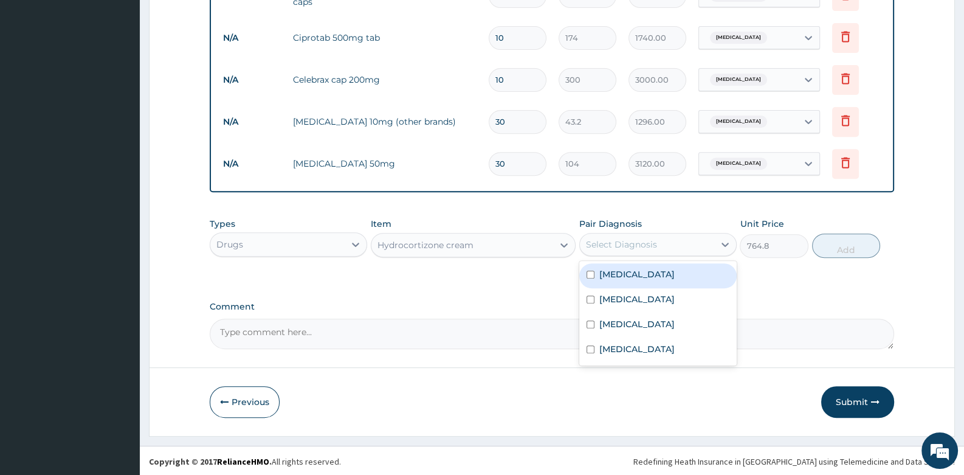
click at [618, 239] on div "Select Diagnosis" at bounding box center [621, 244] width 71 height 12
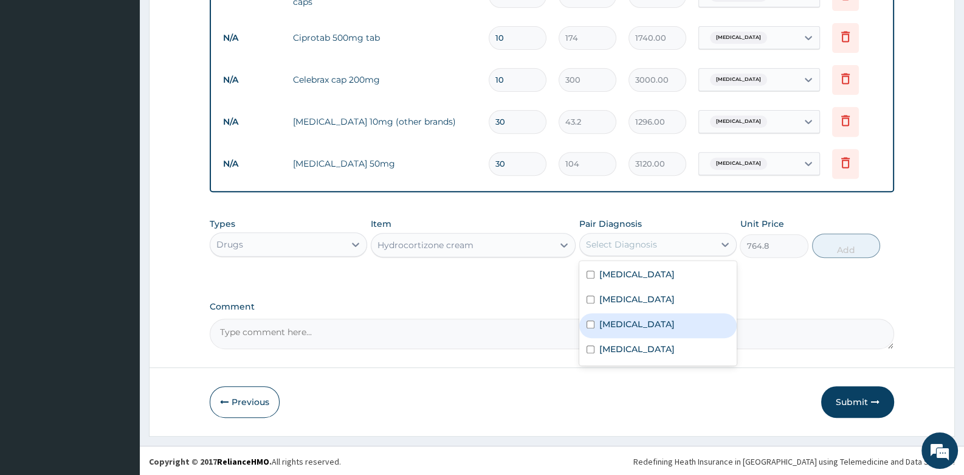
click at [624, 328] on label "Neuralgia" at bounding box center [636, 324] width 75 height 12
checkbox input "true"
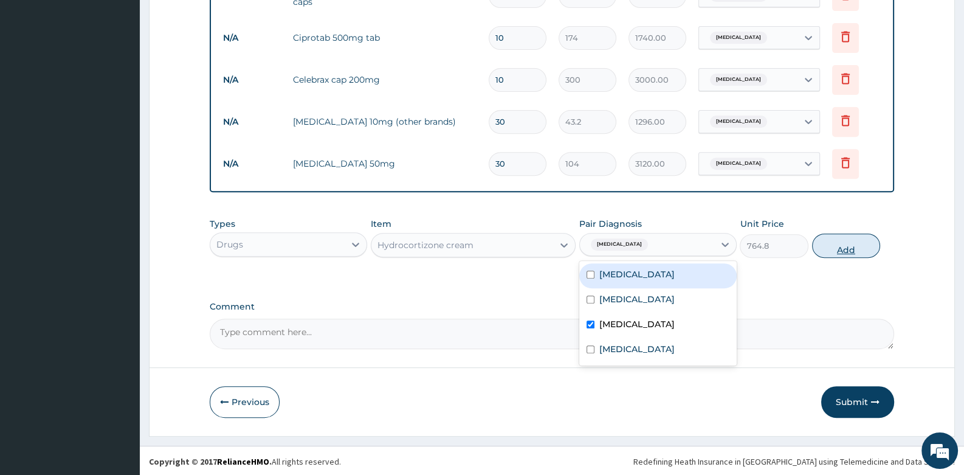
click at [845, 245] on button "Add" at bounding box center [846, 245] width 69 height 24
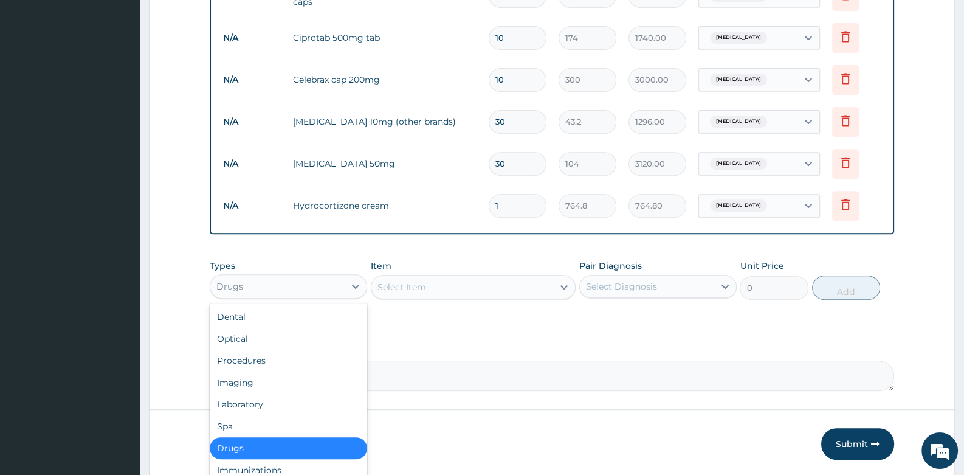
click at [320, 281] on div "Drugs" at bounding box center [277, 286] width 134 height 19
click at [298, 353] on div "Procedures" at bounding box center [288, 360] width 157 height 22
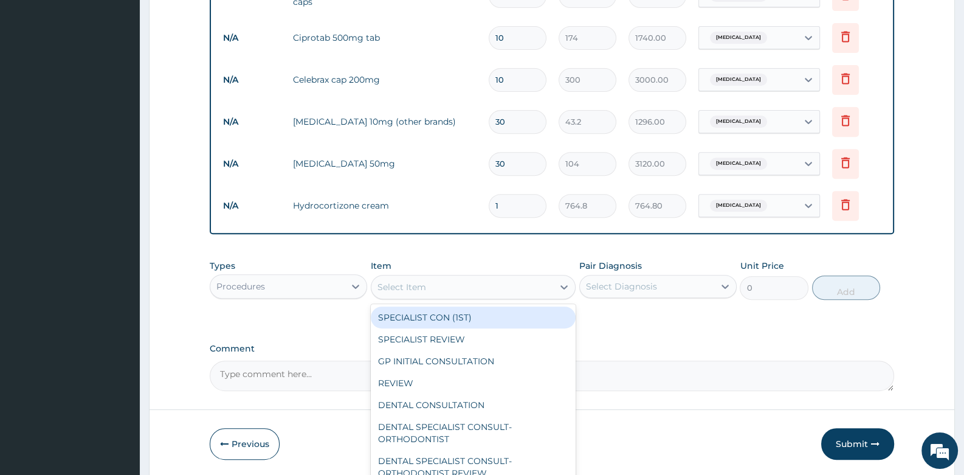
click at [418, 287] on div "Select Item" at bounding box center [401, 287] width 49 height 12
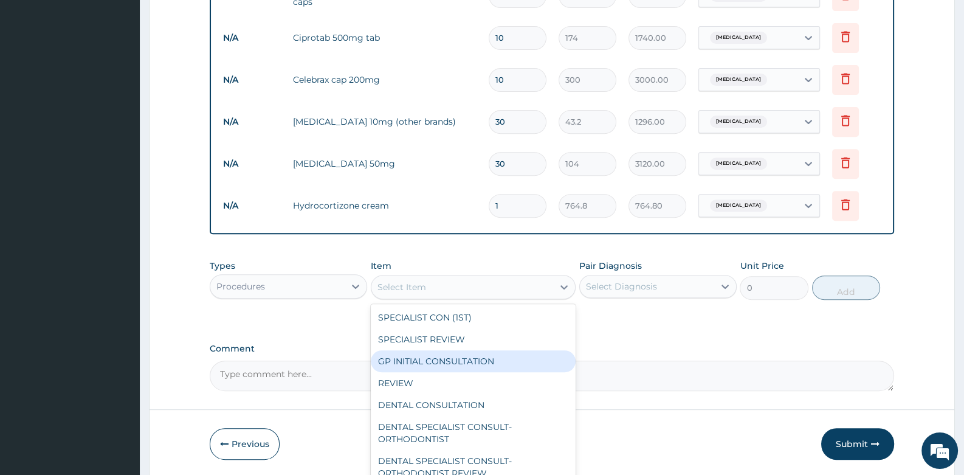
click at [432, 357] on div "GP INITIAL CONSULTATION" at bounding box center [473, 361] width 205 height 22
type input "2000"
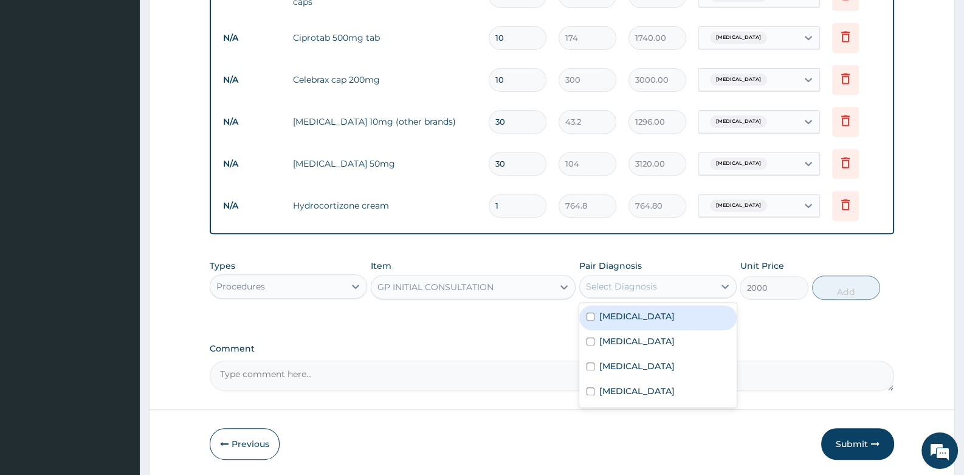
drag, startPoint x: 602, startPoint y: 281, endPoint x: 605, endPoint y: 292, distance: 11.9
click at [602, 281] on div "Select Diagnosis" at bounding box center [621, 286] width 71 height 12
click at [605, 318] on label "Malaria" at bounding box center [636, 316] width 75 height 12
checkbox input "true"
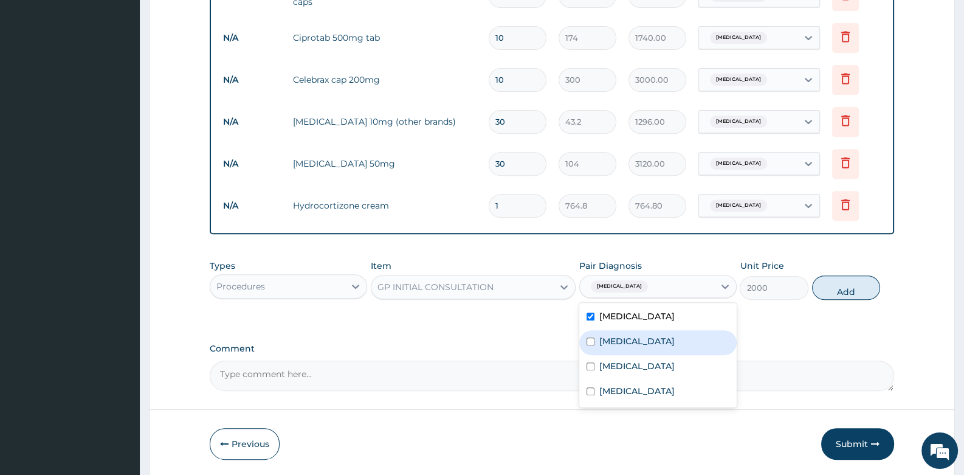
drag, startPoint x: 605, startPoint y: 334, endPoint x: 607, endPoint y: 343, distance: 9.2
click at [606, 341] on label "Typhoid fever" at bounding box center [636, 341] width 75 height 12
checkbox input "true"
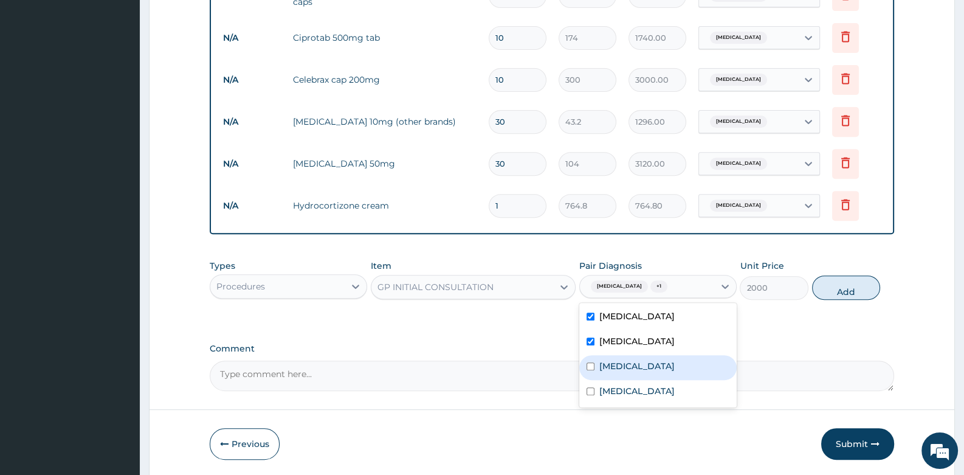
drag, startPoint x: 607, startPoint y: 358, endPoint x: 607, endPoint y: 382, distance: 23.7
click at [607, 360] on label "Neuralgia" at bounding box center [636, 366] width 75 height 12
checkbox input "true"
drag, startPoint x: 607, startPoint y: 387, endPoint x: 642, endPoint y: 370, distance: 39.1
click at [610, 387] on label "Essential hypertension" at bounding box center [636, 391] width 75 height 12
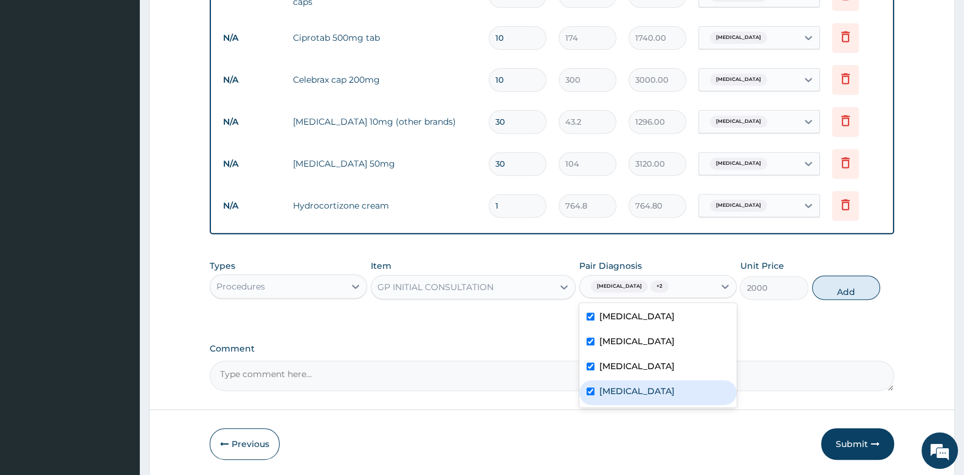
checkbox input "true"
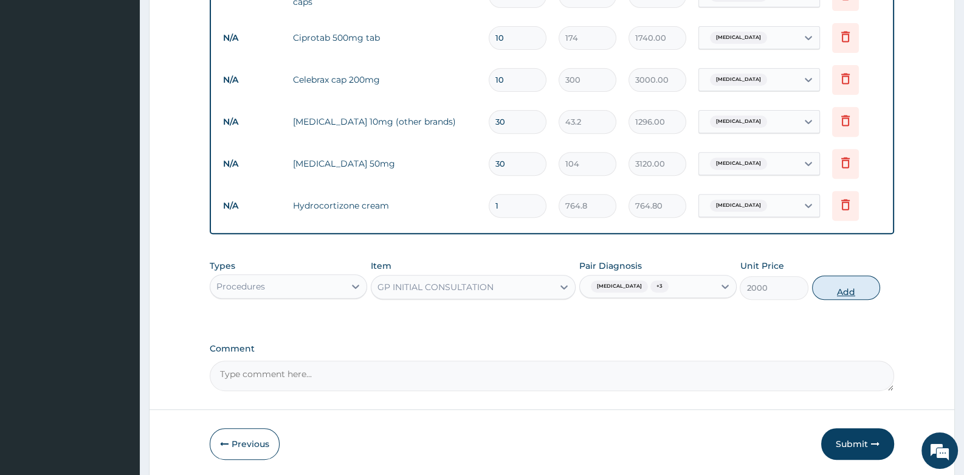
click at [835, 291] on button "Add" at bounding box center [846, 287] width 69 height 24
type input "0"
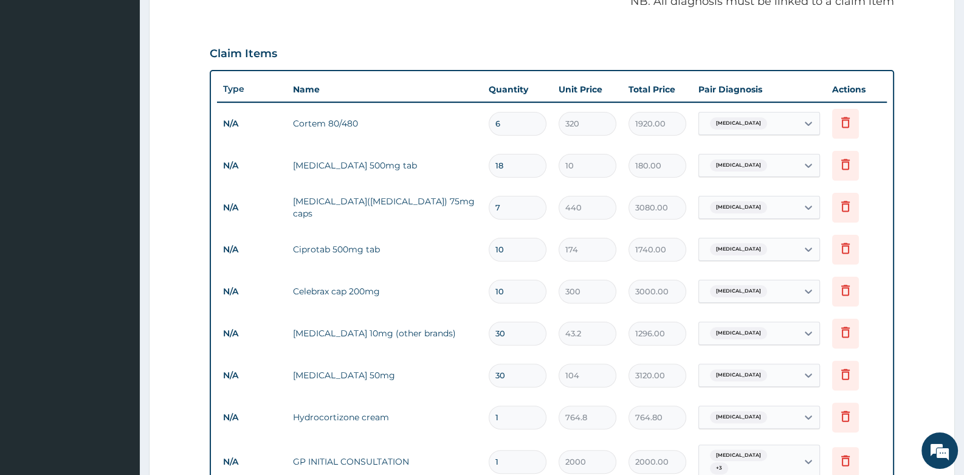
scroll to position [411, 0]
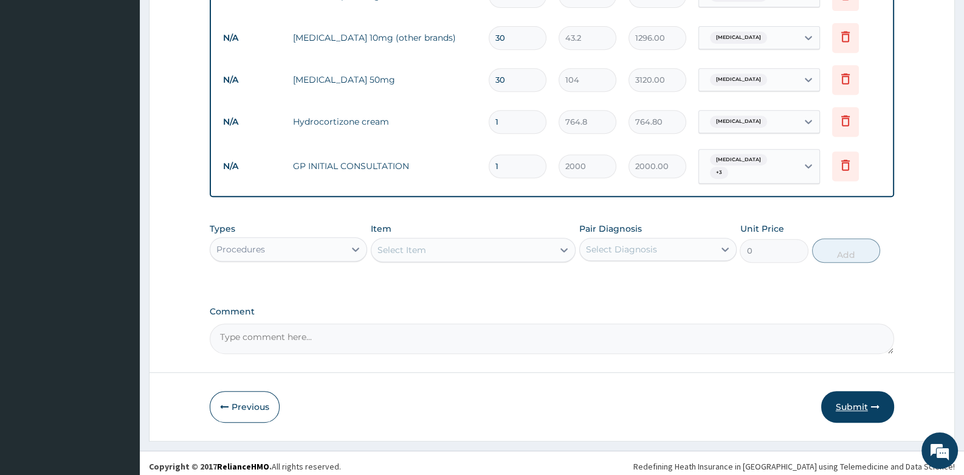
click at [862, 395] on button "Submit" at bounding box center [857, 407] width 73 height 32
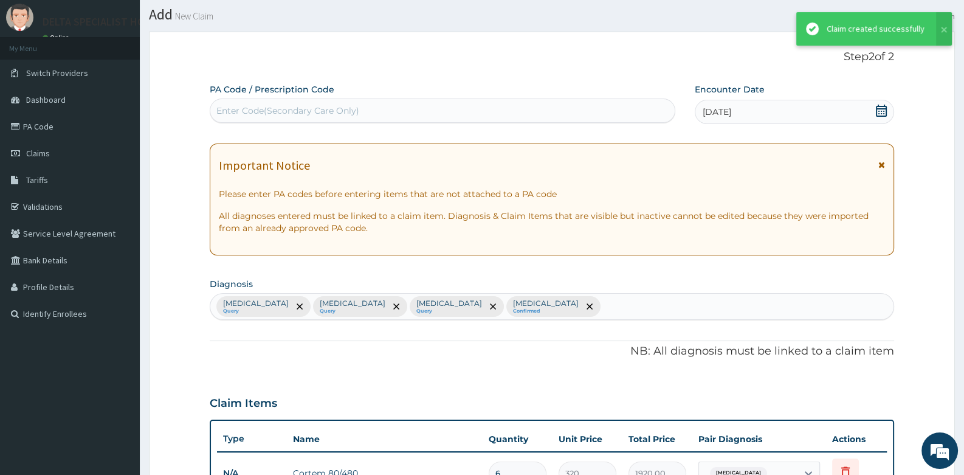
scroll to position [678, 0]
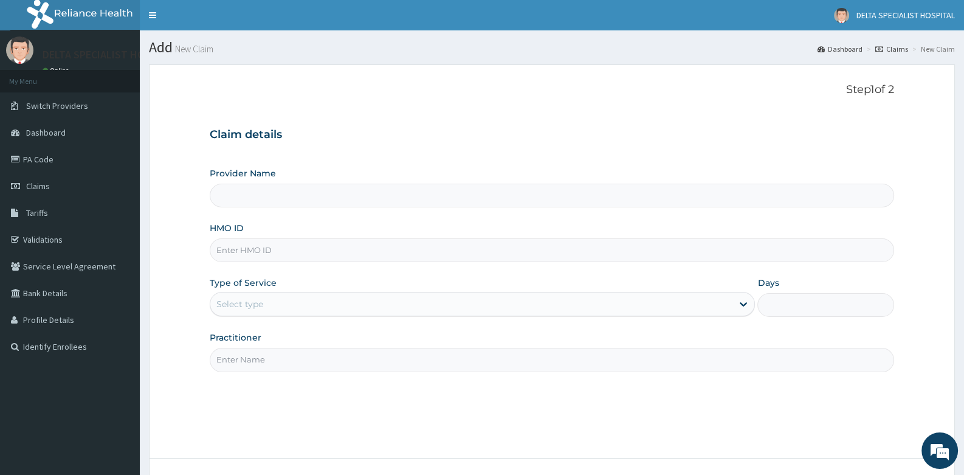
type input "DELTA SPECIALIST HOSPITAL"
click at [294, 247] on input "HMO ID" at bounding box center [552, 250] width 684 height 24
type input "ACB/10172/A"
click at [289, 298] on div "Select type" at bounding box center [471, 303] width 522 height 19
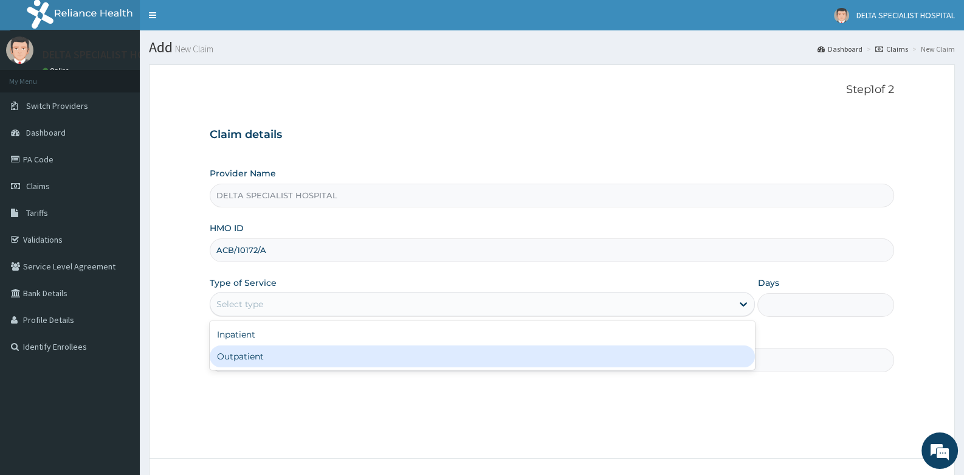
click at [249, 352] on div "Outpatient" at bounding box center [482, 356] width 545 height 22
type input "1"
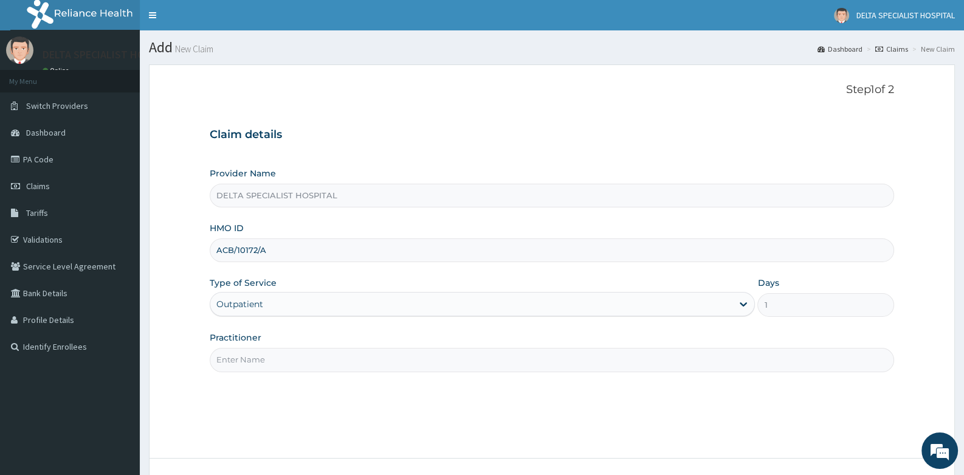
click at [249, 352] on input "Practitioner" at bounding box center [552, 360] width 684 height 24
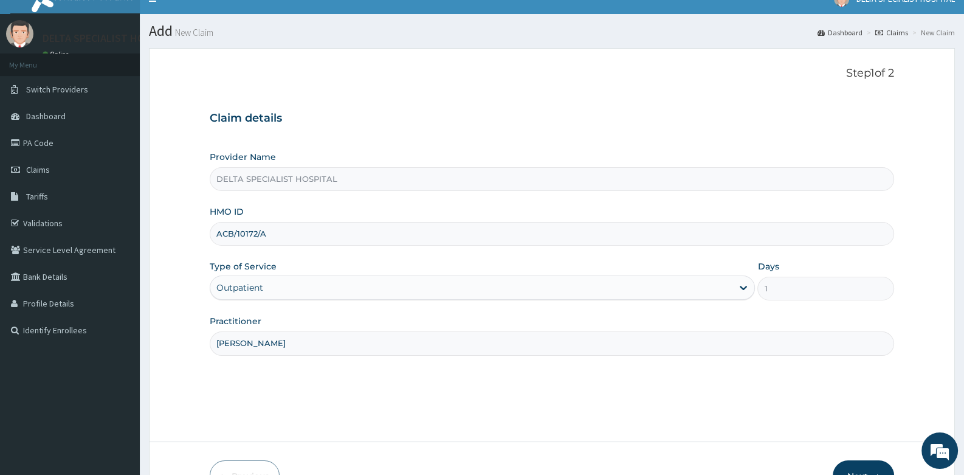
scroll to position [92, 0]
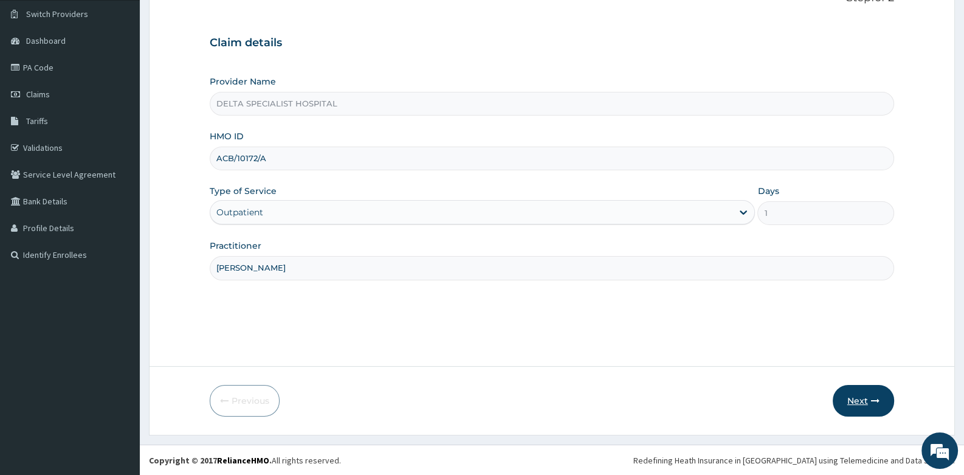
type input "[PERSON_NAME]"
click at [861, 403] on button "Next" at bounding box center [863, 401] width 61 height 32
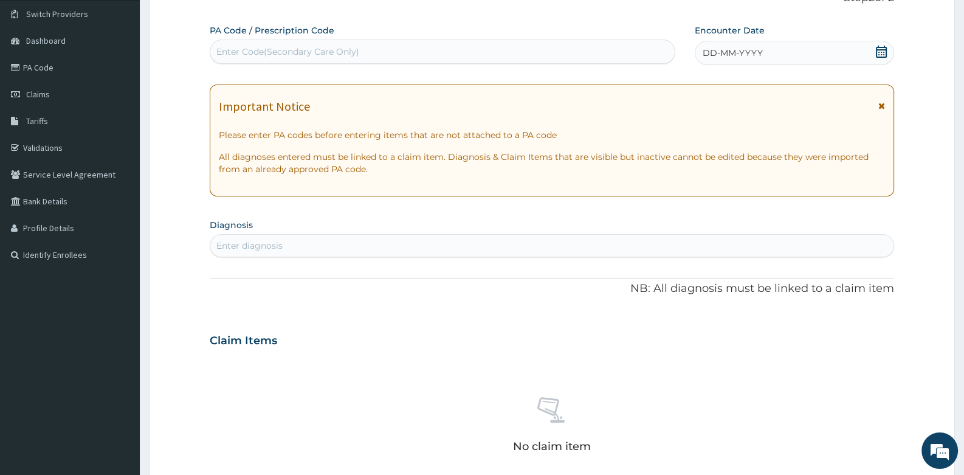
drag, startPoint x: 879, startPoint y: 53, endPoint x: 865, endPoint y: 63, distance: 17.2
click at [879, 54] on icon at bounding box center [881, 52] width 12 height 12
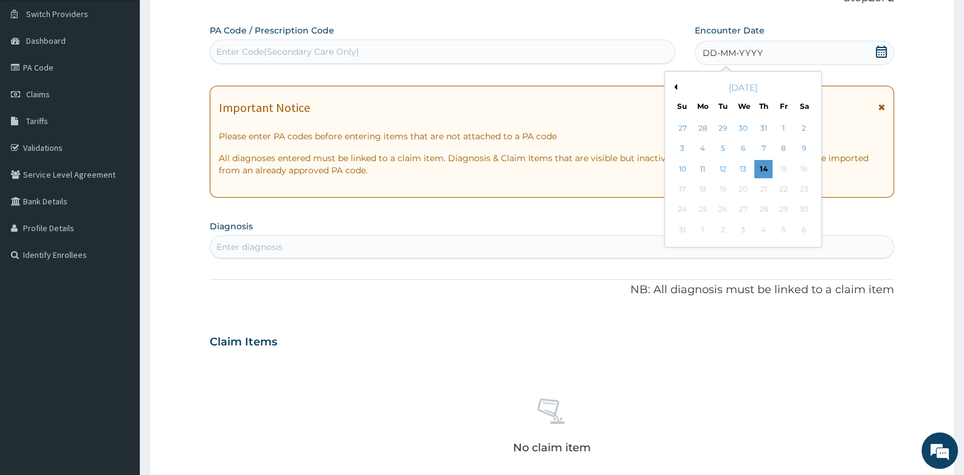
click at [678, 86] on div "August 2025" at bounding box center [743, 87] width 146 height 12
click at [673, 87] on button "Previous Month" at bounding box center [674, 87] width 6 height 6
click at [755, 129] on div "5" at bounding box center [763, 128] width 18 height 18
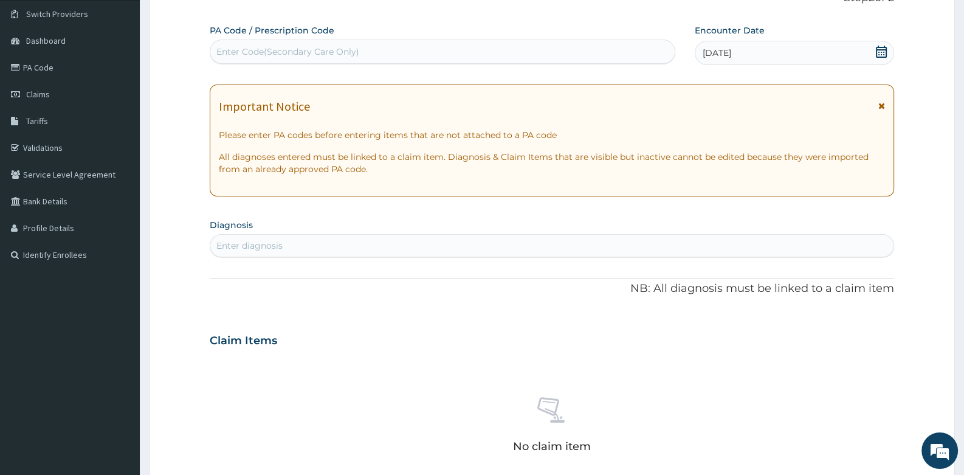
click at [377, 236] on div "Enter diagnosis" at bounding box center [551, 245] width 683 height 19
type input "PLASMOD"
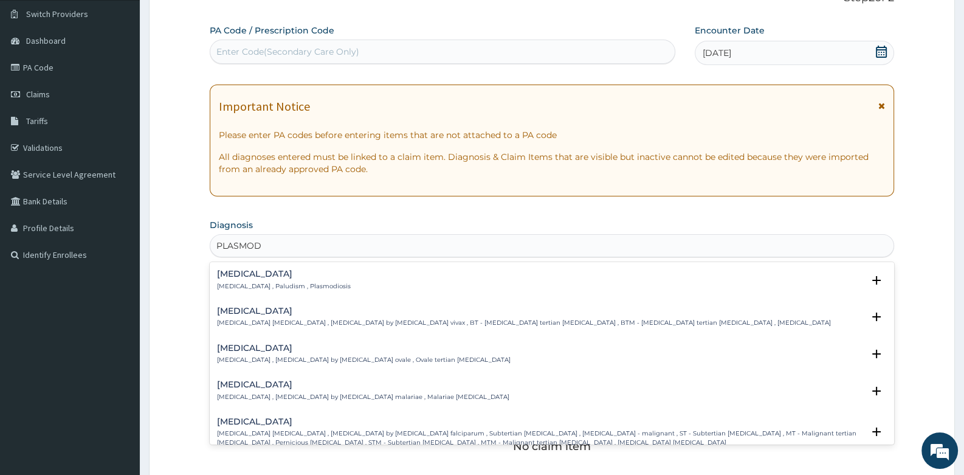
click at [255, 277] on h4 "[MEDICAL_DATA]" at bounding box center [284, 273] width 134 height 9
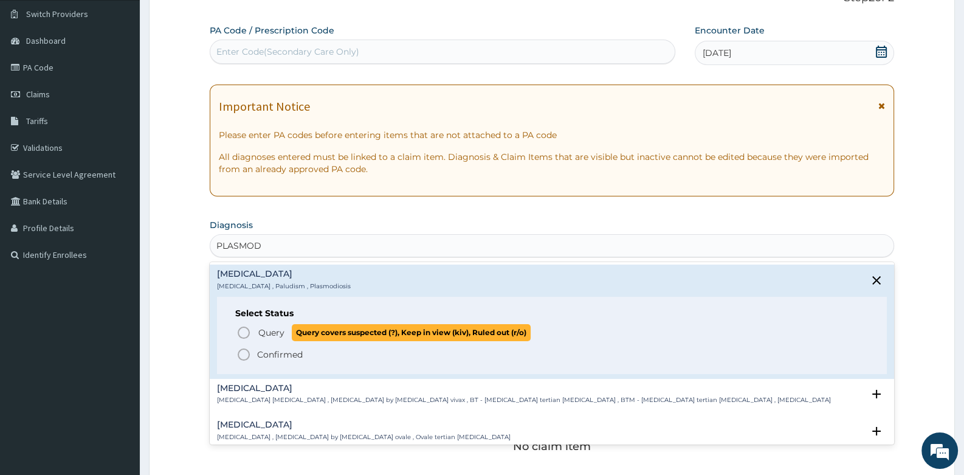
click at [243, 330] on icon "status option query" at bounding box center [243, 332] width 15 height 15
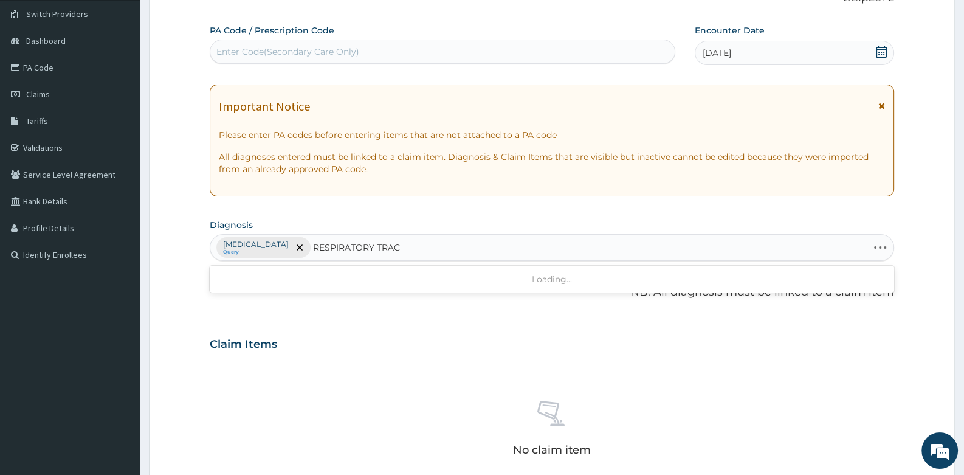
type input "RESPIRATORY TRACT"
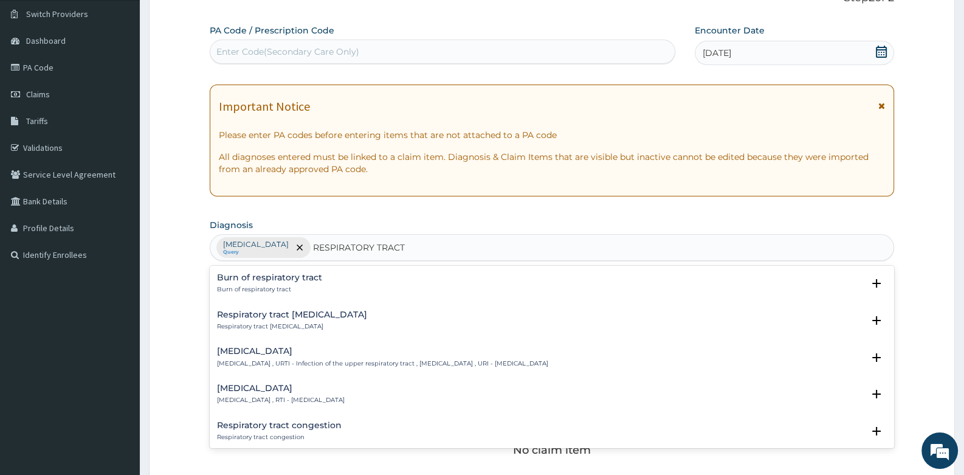
click at [261, 396] on p "Respiratory tract infection , RTI - Respiratory tract infection" at bounding box center [281, 400] width 128 height 9
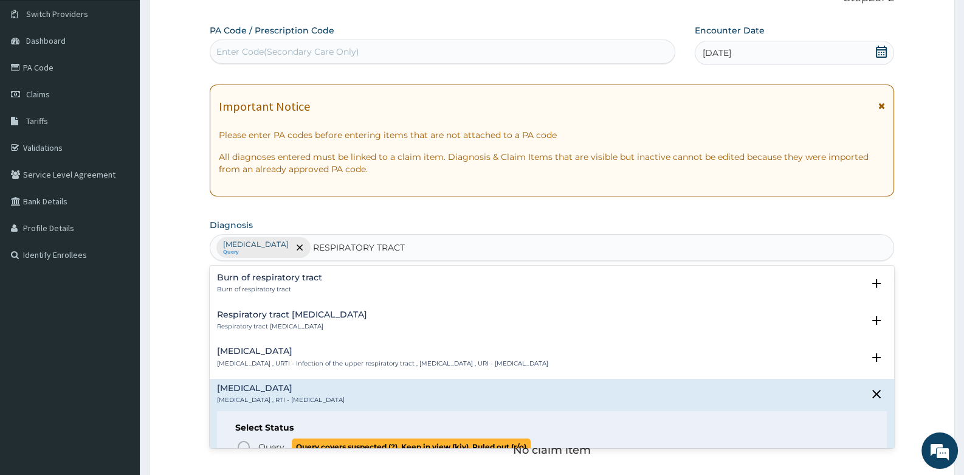
click at [242, 445] on icon "status option query" at bounding box center [243, 446] width 15 height 15
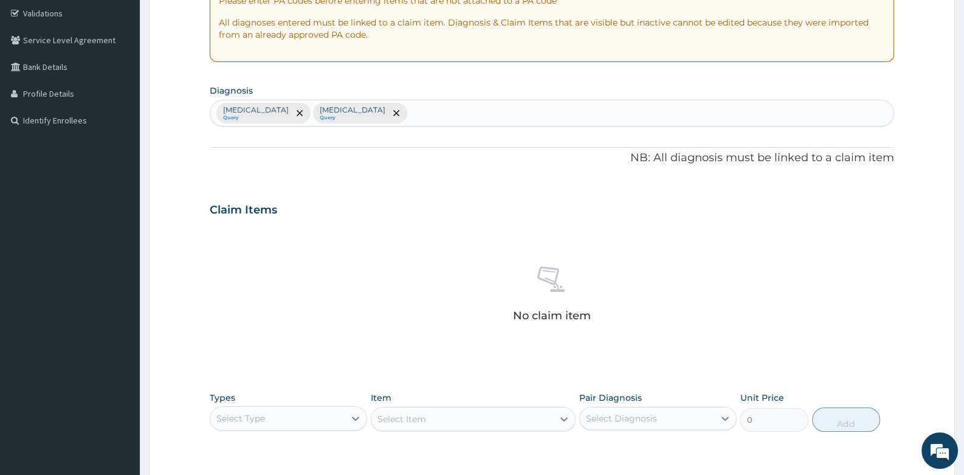
scroll to position [401, 0]
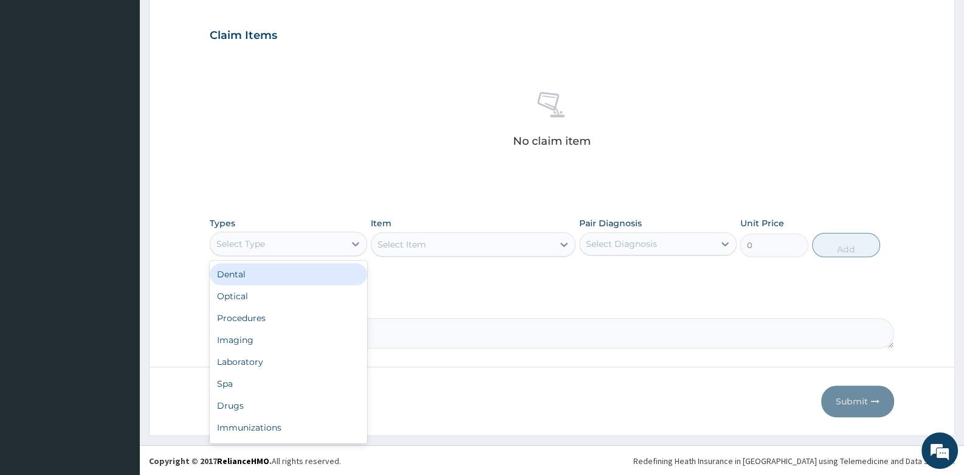
drag, startPoint x: 310, startPoint y: 239, endPoint x: 291, endPoint y: 348, distance: 110.4
click at [310, 242] on div "Select Type" at bounding box center [277, 243] width 134 height 19
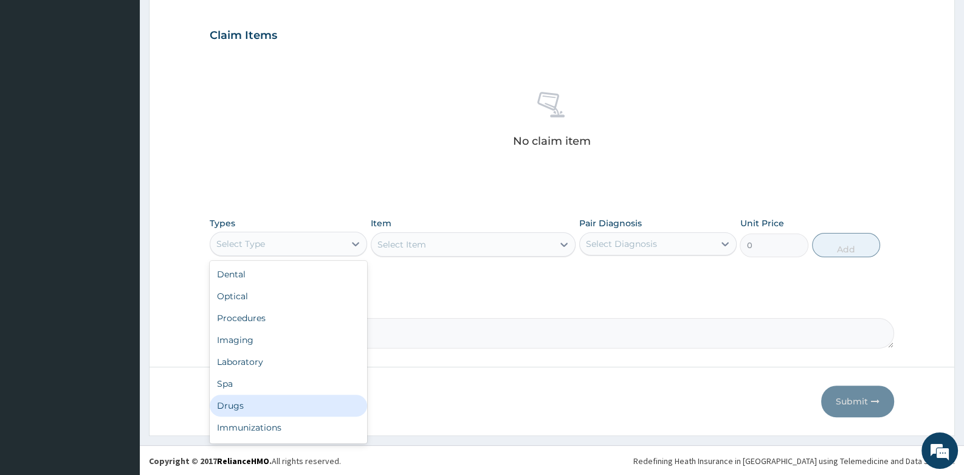
click at [278, 402] on div "Drugs" at bounding box center [288, 405] width 157 height 22
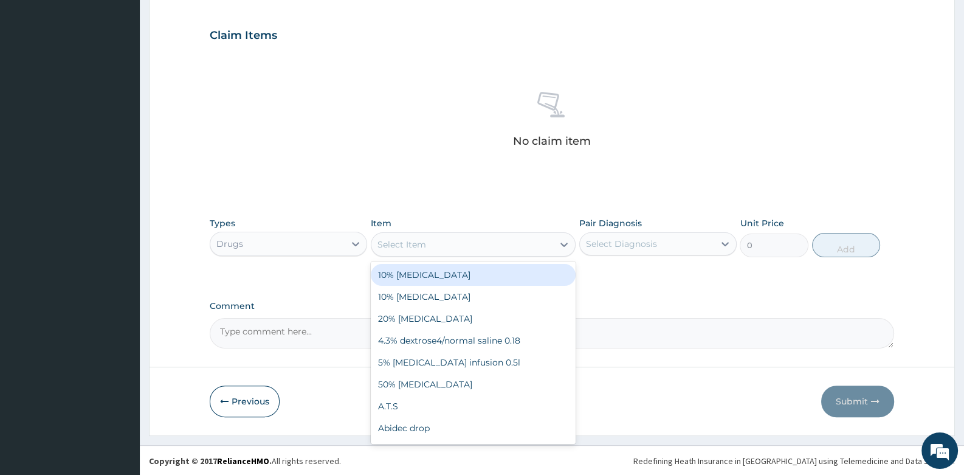
click at [423, 253] on div "Select Item" at bounding box center [462, 244] width 182 height 19
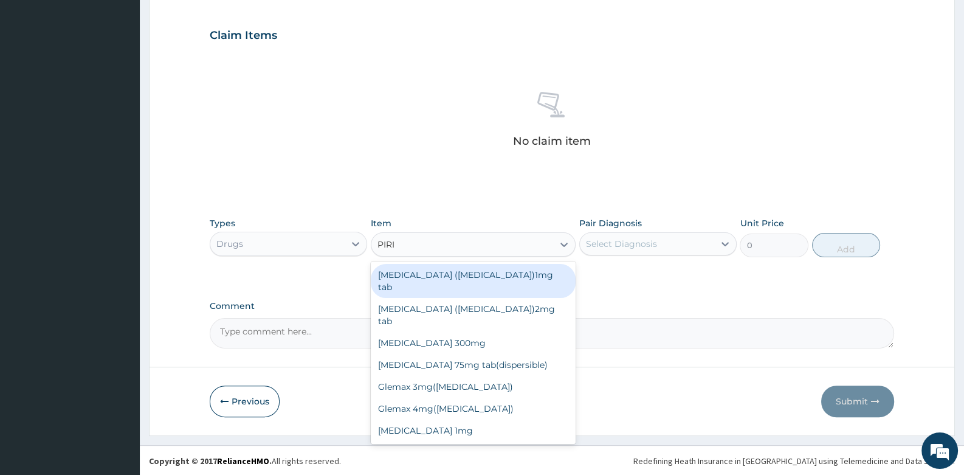
type input "PIRIT"
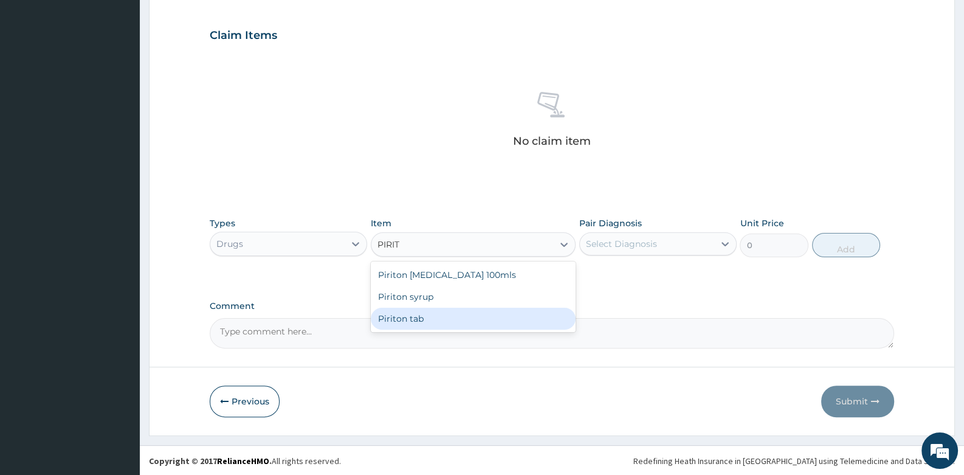
click at [425, 309] on div "Piriton tab" at bounding box center [473, 319] width 205 height 22
type input "32"
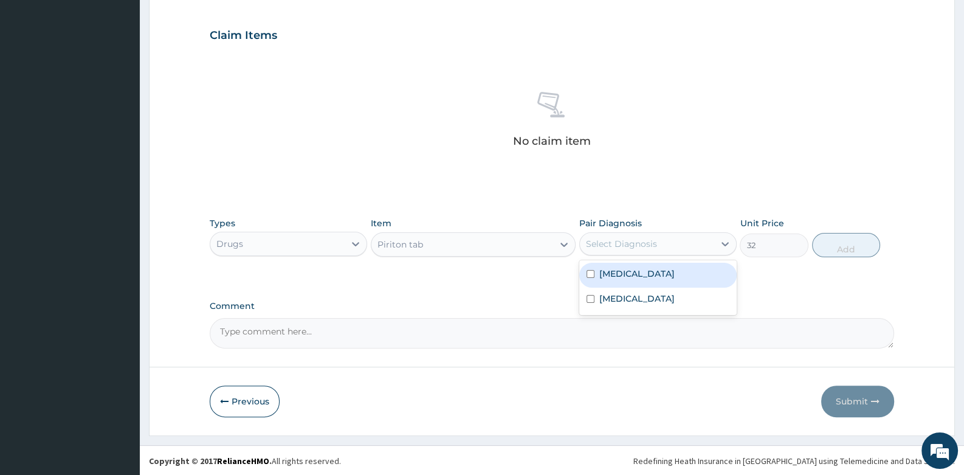
click at [647, 243] on div "Select Diagnosis" at bounding box center [621, 244] width 71 height 12
click at [644, 300] on label "Respiratory tract infection" at bounding box center [636, 298] width 75 height 12
checkbox input "true"
click at [852, 245] on button "Add" at bounding box center [846, 245] width 69 height 24
type input "0"
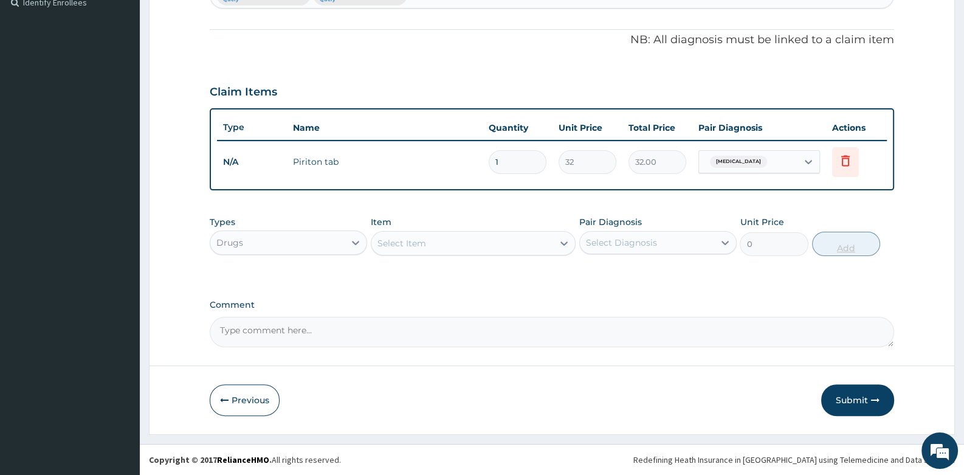
scroll to position [342, 0]
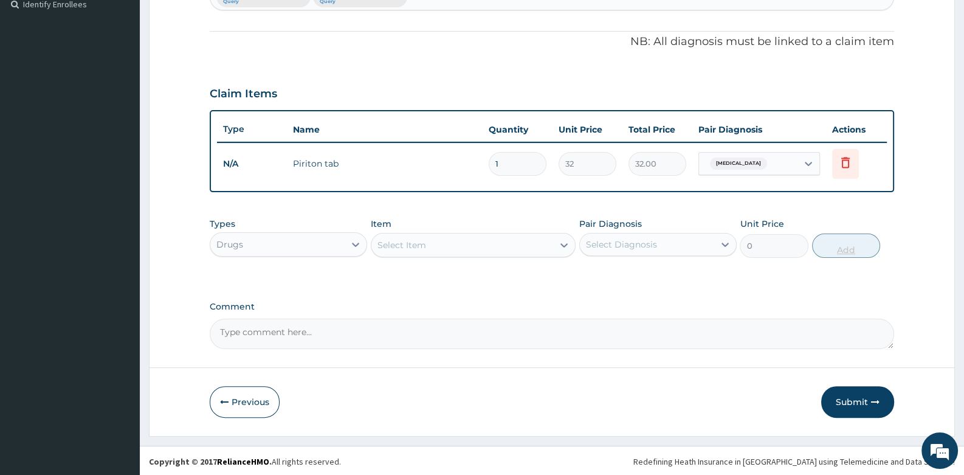
type input "10"
type input "320.00"
type input "10"
click at [435, 243] on div "Select Item" at bounding box center [462, 244] width 182 height 19
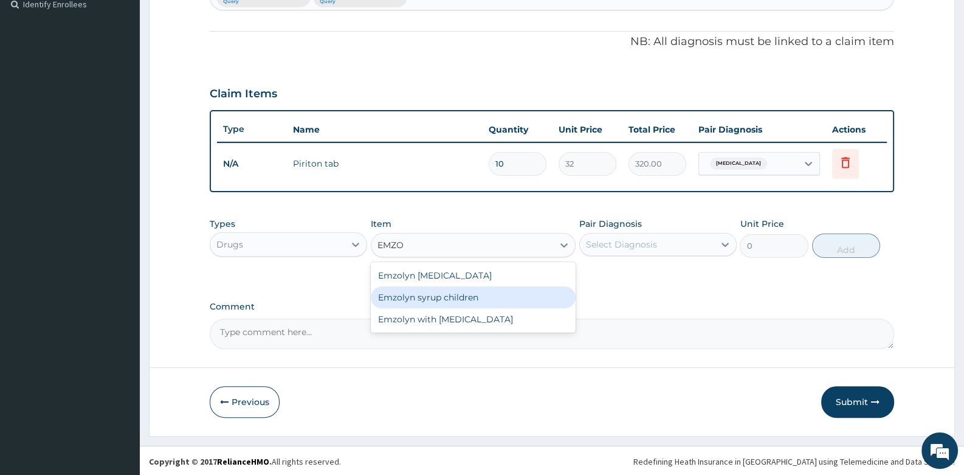
type input "EMZOL"
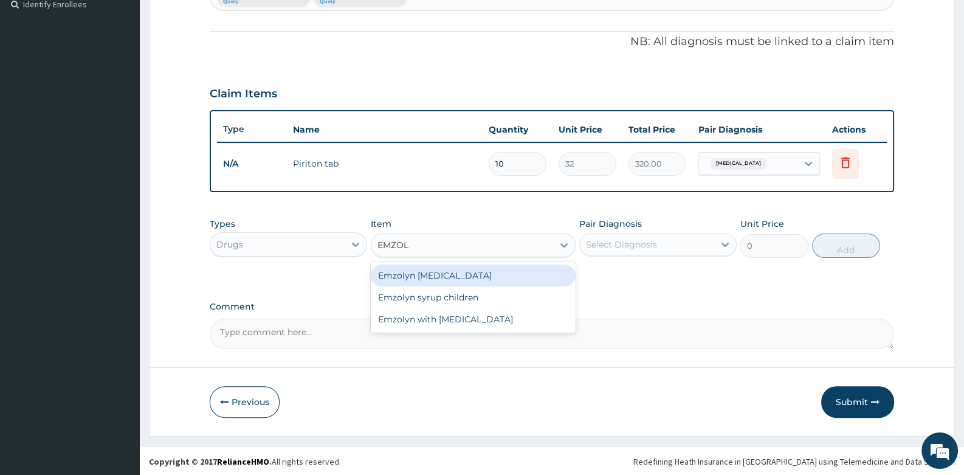
click at [460, 270] on div "Emzolyn [MEDICAL_DATA]" at bounding box center [473, 275] width 205 height 22
type input "400"
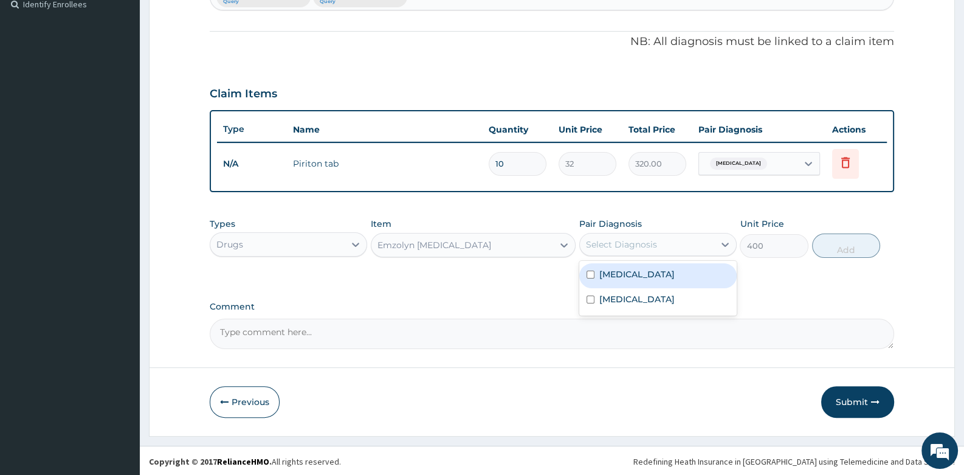
click at [620, 235] on div "Select Diagnosis" at bounding box center [647, 244] width 134 height 19
drag, startPoint x: 629, startPoint y: 303, endPoint x: 656, endPoint y: 283, distance: 34.3
click at [632, 301] on div "Respiratory tract infection" at bounding box center [657, 300] width 157 height 25
checkbox input "true"
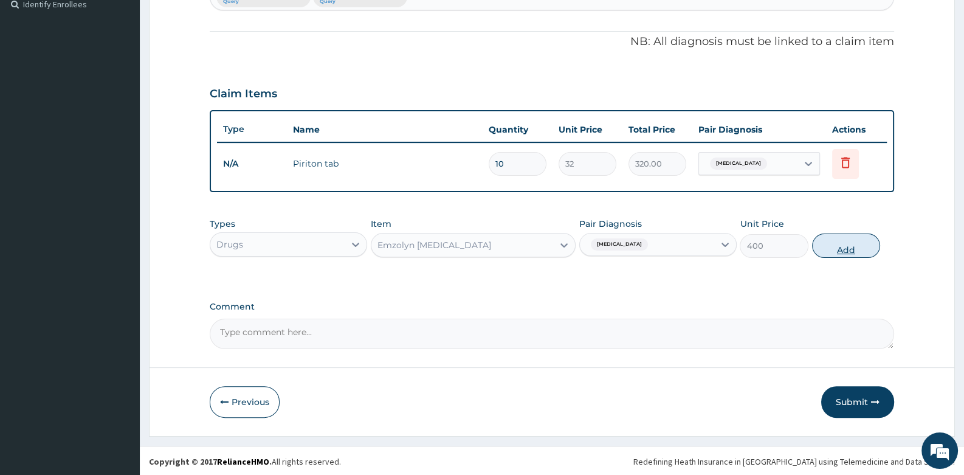
click at [831, 244] on button "Add" at bounding box center [846, 245] width 69 height 24
type input "0"
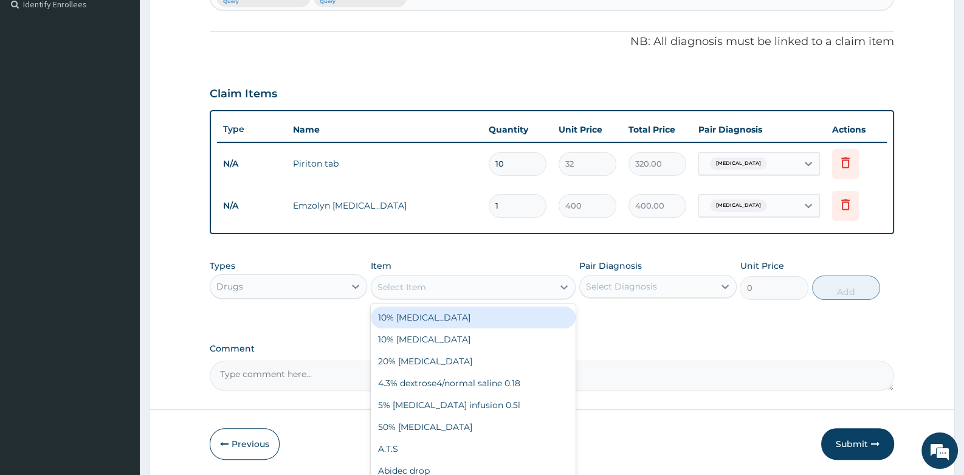
click at [422, 288] on div "Select Item" at bounding box center [401, 287] width 49 height 12
type input "CORT"
click at [432, 316] on div "Cortem 80/480" at bounding box center [473, 317] width 205 height 22
type input "320"
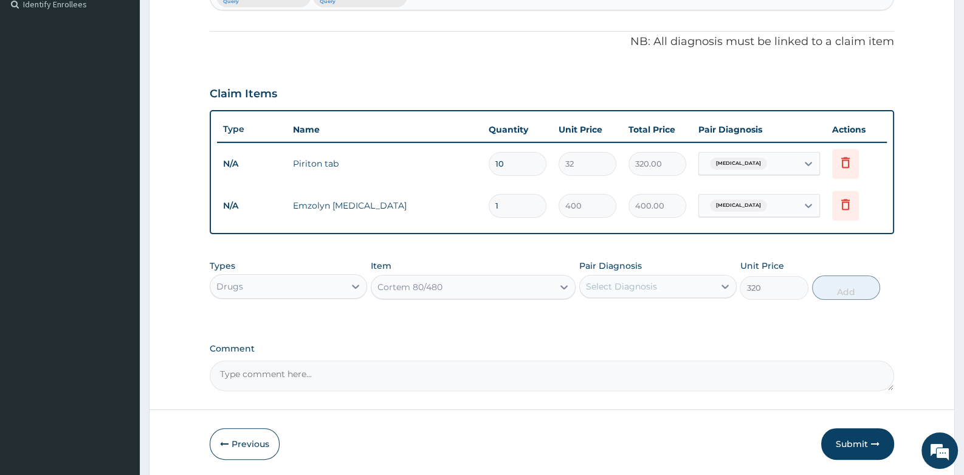
click at [613, 287] on div "Select Diagnosis" at bounding box center [621, 286] width 71 height 12
click at [617, 312] on label "[MEDICAL_DATA]" at bounding box center [636, 316] width 75 height 12
checkbox input "true"
click at [841, 283] on button "Add" at bounding box center [846, 287] width 69 height 24
type input "0"
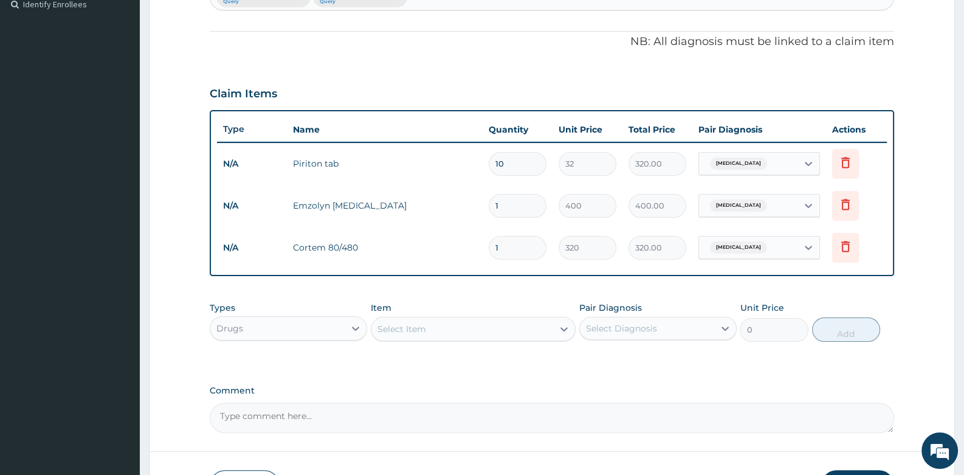
drag, startPoint x: 508, startPoint y: 239, endPoint x: 480, endPoint y: 260, distance: 35.6
click at [481, 260] on tr "N/A Cortem 80/480 1 320 320.00 Malaria Delete" at bounding box center [551, 248] width 669 height 42
type input "6"
type input "1920.00"
type input "6"
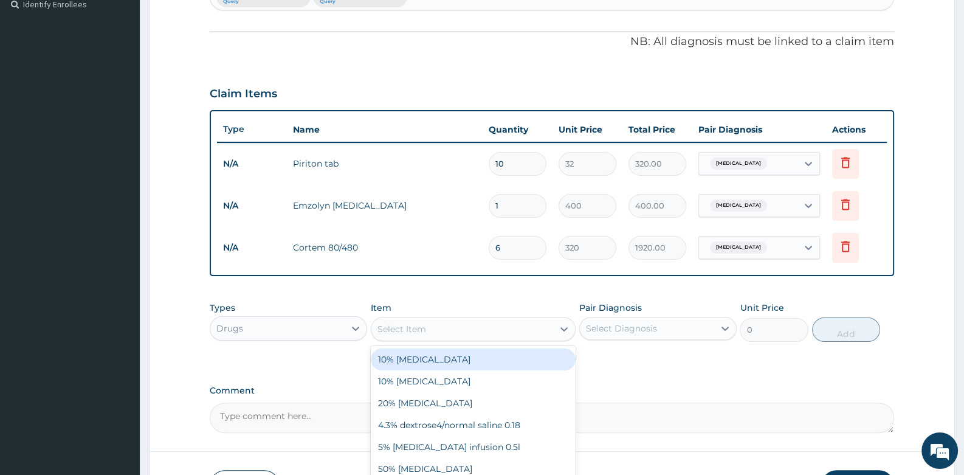
click at [403, 332] on div "Select Item" at bounding box center [401, 329] width 49 height 12
type input "PARAC"
click at [456, 361] on div "[MEDICAL_DATA] 500mg tab" at bounding box center [473, 359] width 205 height 22
type input "10"
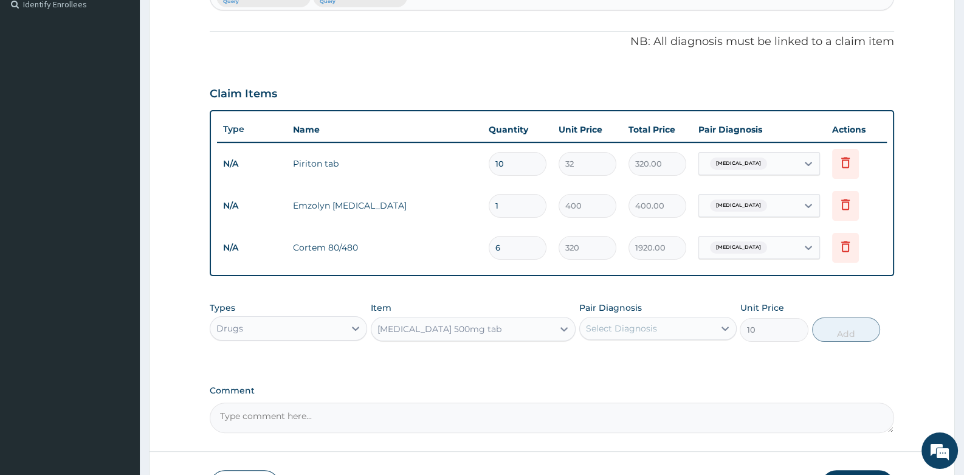
click at [655, 326] on div "Select Diagnosis" at bounding box center [621, 328] width 71 height 12
click at [632, 363] on div "[MEDICAL_DATA]" at bounding box center [657, 359] width 157 height 25
checkbox input "true"
click at [834, 333] on button "Add" at bounding box center [846, 329] width 69 height 24
type input "0"
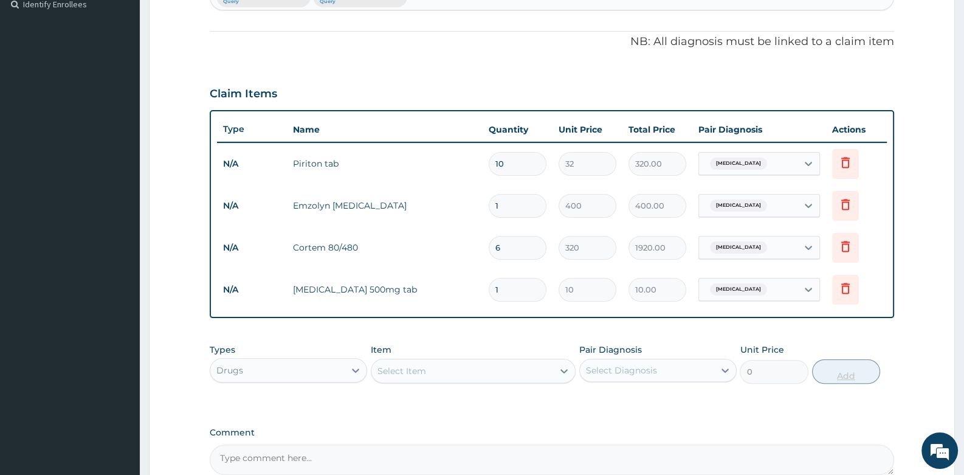
type input "18"
type input "180.00"
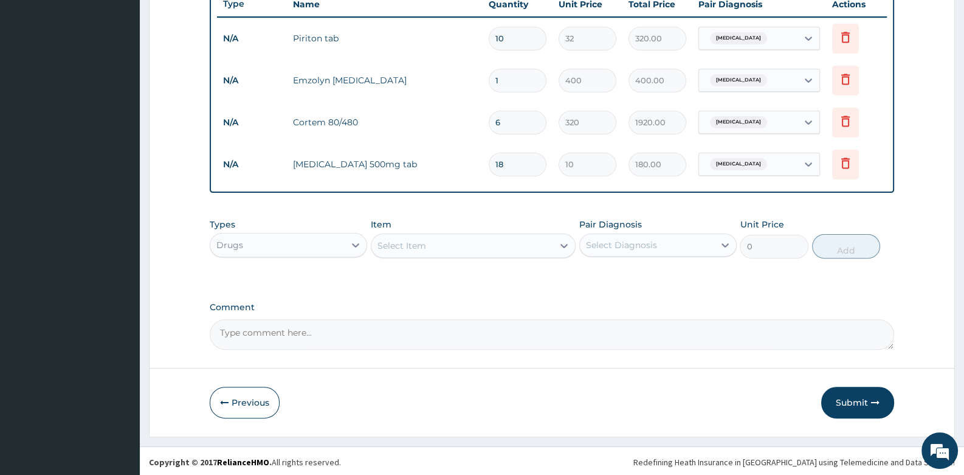
scroll to position [467, 0]
type input "18"
click at [857, 398] on button "Submit" at bounding box center [857, 403] width 73 height 32
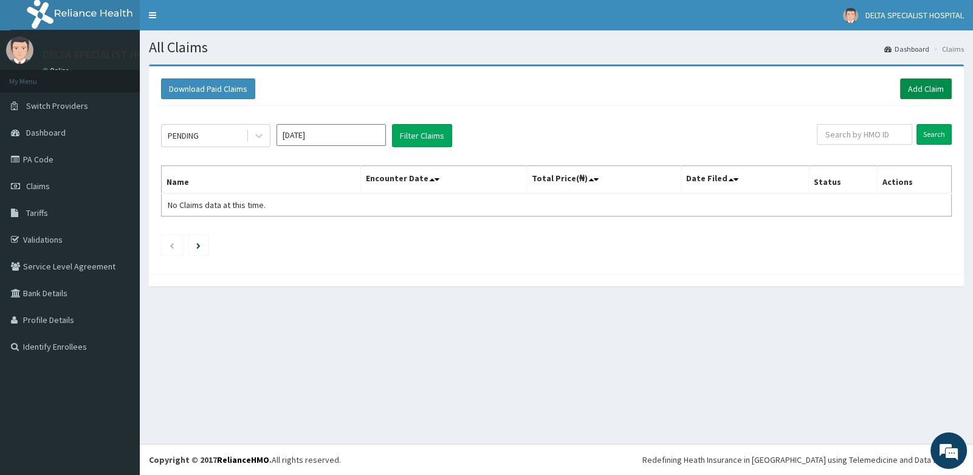
click at [919, 87] on link "Add Claim" at bounding box center [926, 88] width 52 height 21
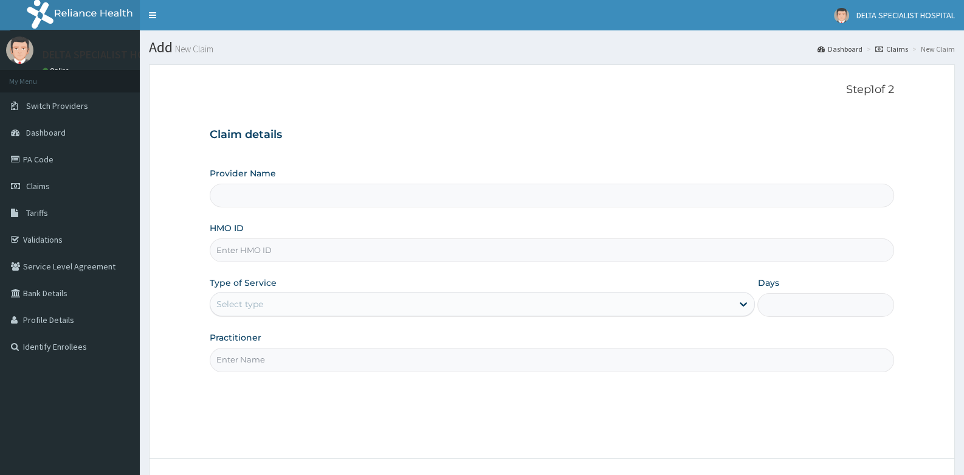
click at [272, 249] on input "HMO ID" at bounding box center [552, 250] width 684 height 24
type input "ACB/"
type input "DELTA SPECIALIST HOSPITAL"
type input "ACB/10164/C"
click at [283, 300] on div "Select type" at bounding box center [471, 303] width 522 height 19
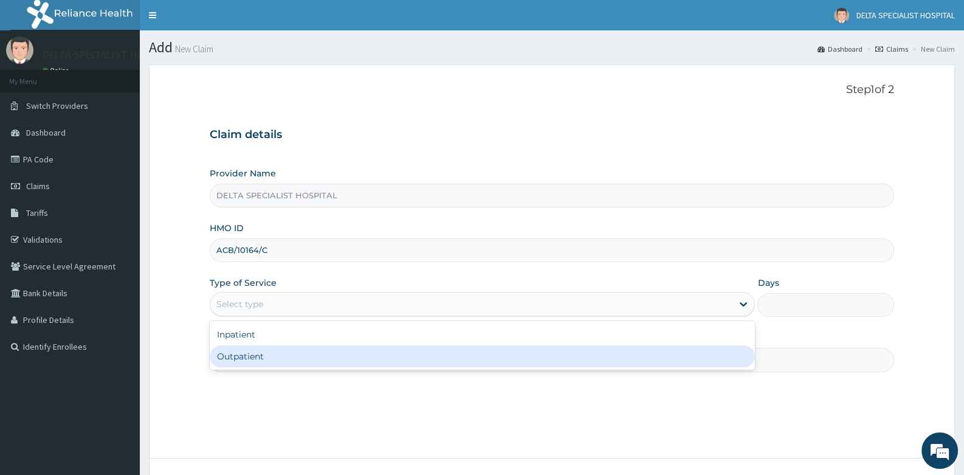
click at [271, 350] on div "Outpatient" at bounding box center [482, 356] width 545 height 22
type input "1"
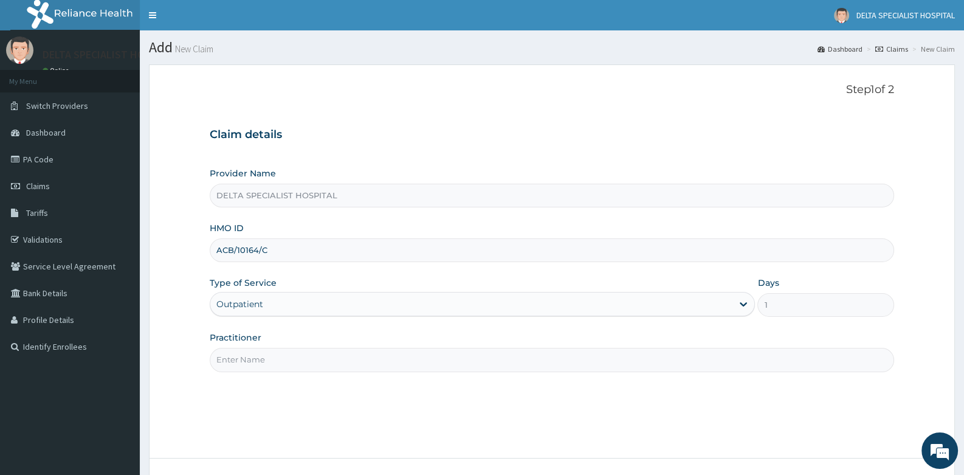
click at [271, 350] on input "Practitioner" at bounding box center [552, 360] width 684 height 24
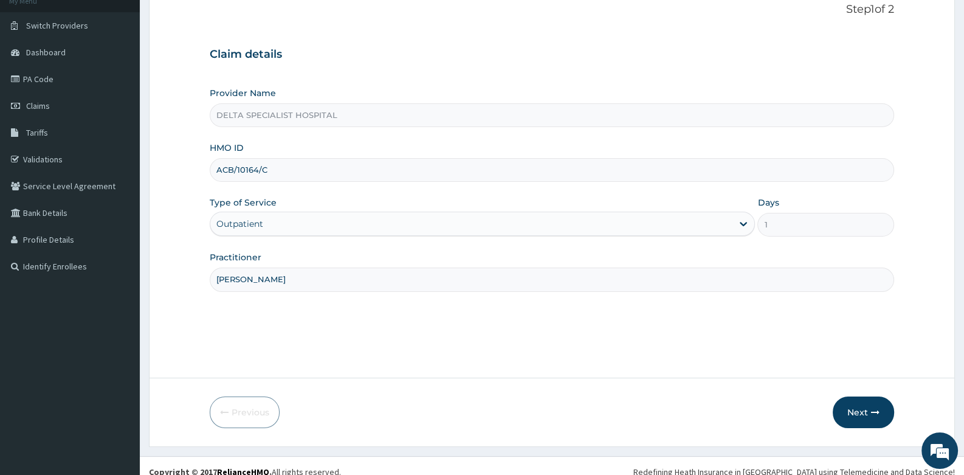
scroll to position [92, 0]
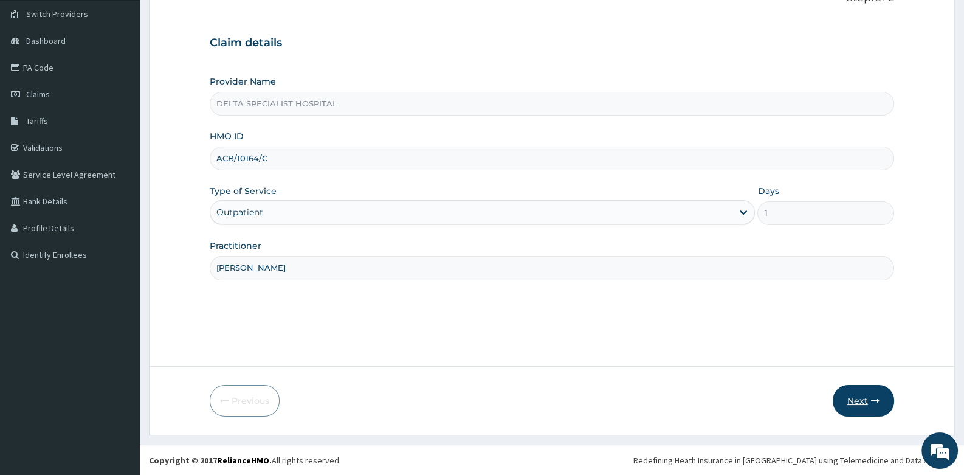
type input "[PERSON_NAME]"
click at [859, 393] on button "Next" at bounding box center [863, 401] width 61 height 32
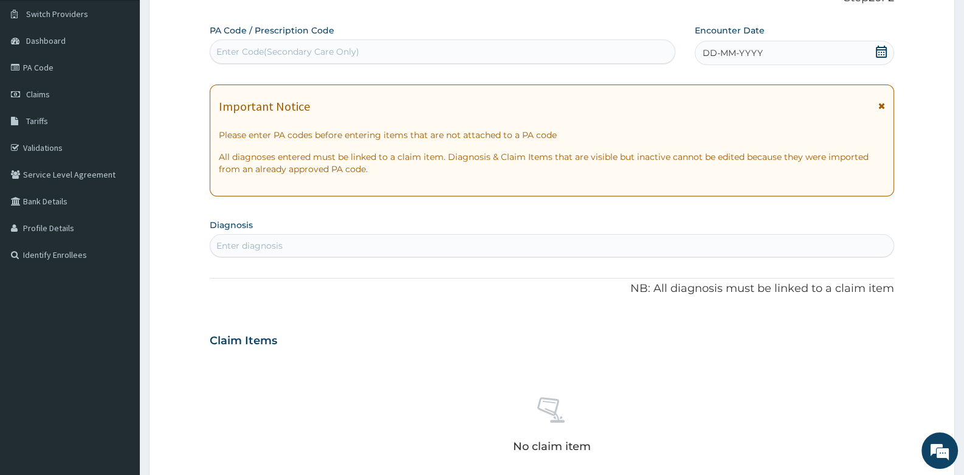
click at [884, 49] on icon at bounding box center [881, 52] width 11 height 12
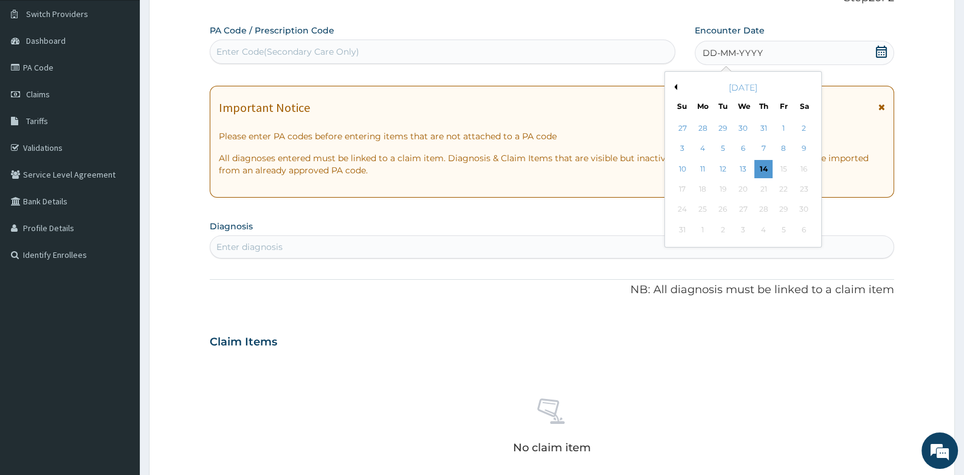
click at [675, 84] on button "Previous Month" at bounding box center [674, 87] width 6 height 6
click at [772, 125] on div "5" at bounding box center [763, 128] width 18 height 18
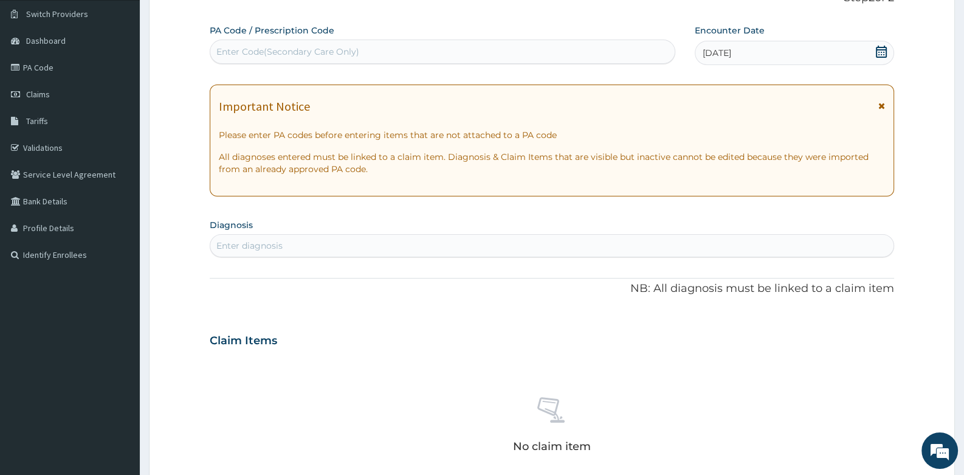
click at [388, 250] on div "Enter diagnosis" at bounding box center [551, 245] width 683 height 19
type input "GASTRITIS"
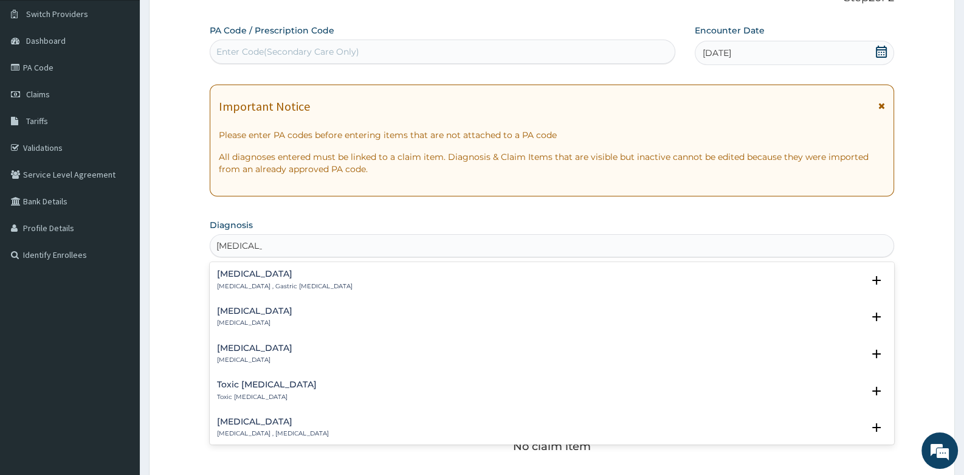
click at [232, 275] on h4 "Gastritis" at bounding box center [285, 273] width 136 height 9
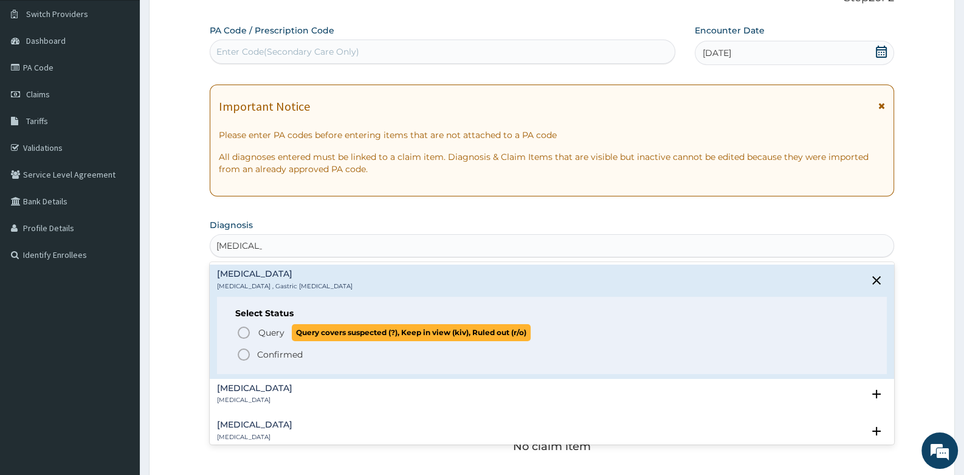
click at [244, 329] on icon "status option query" at bounding box center [243, 332] width 15 height 15
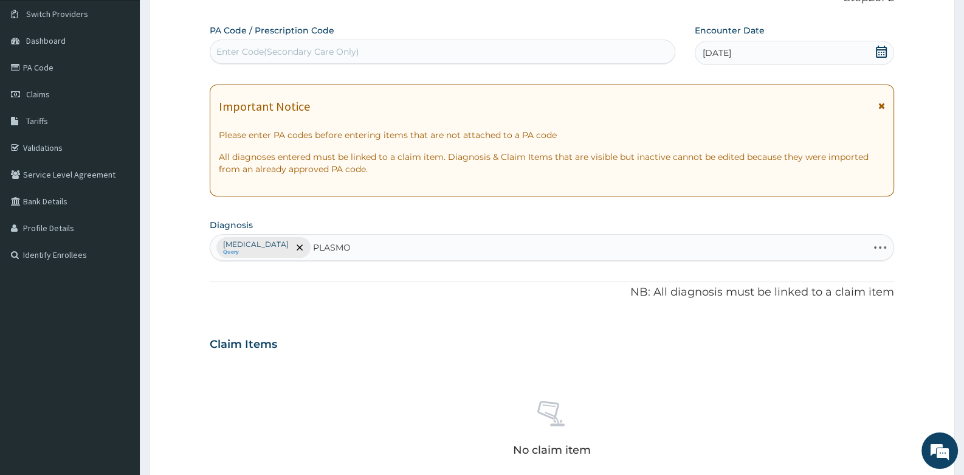
type input "PLASMOD"
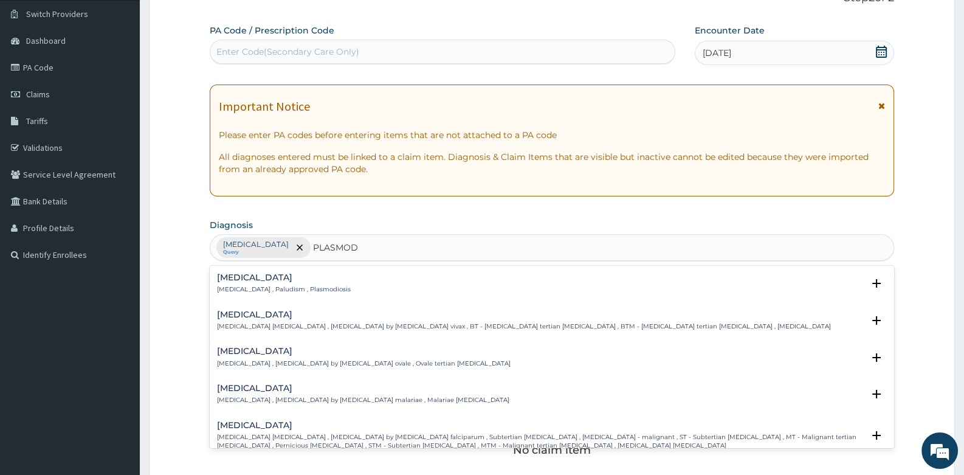
click at [236, 282] on div "Malaria Malaria , Paludism , Plasmodiosis" at bounding box center [284, 283] width 134 height 21
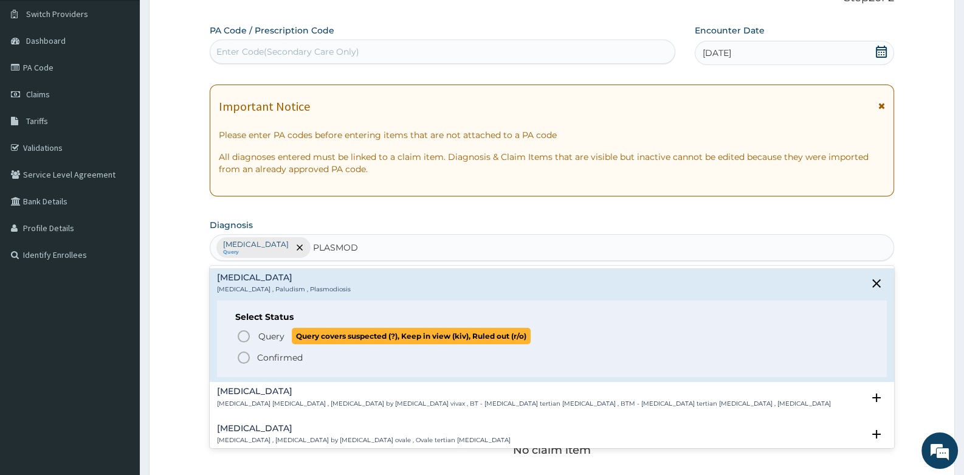
click at [241, 331] on icon "status option query" at bounding box center [243, 336] width 15 height 15
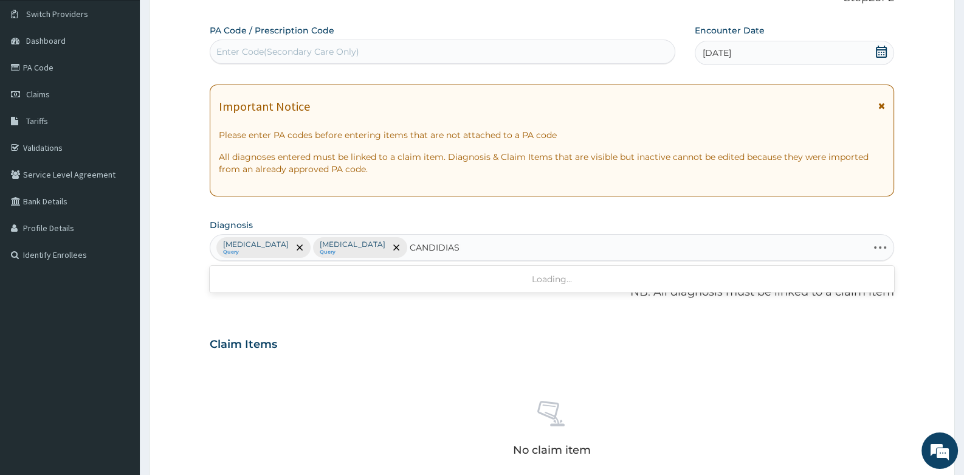
type input "CANDIDIASIS"
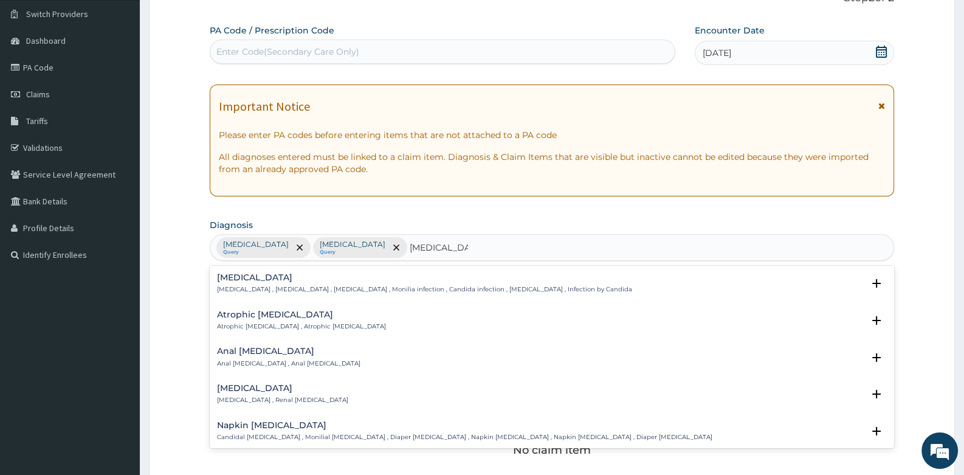
click at [248, 287] on p "Candidiasis , Moniliasis , Candidosis , Monilia infection , Candida infection ,…" at bounding box center [424, 289] width 415 height 9
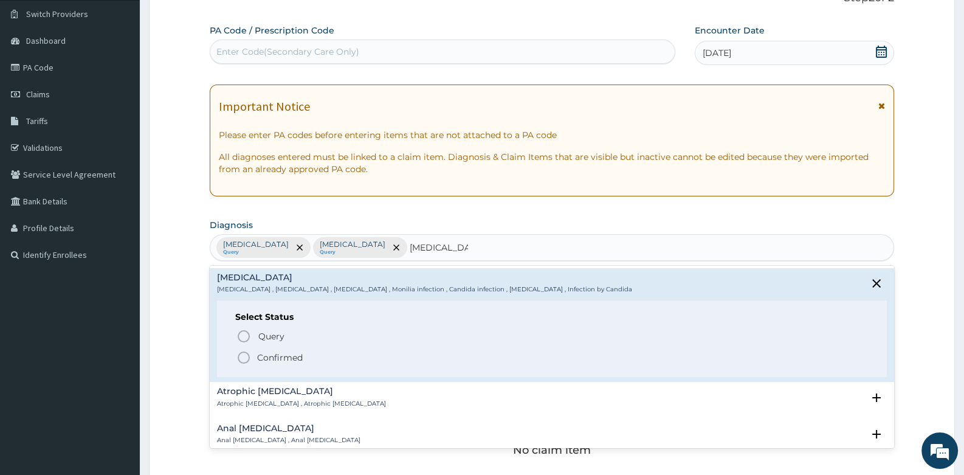
click at [243, 359] on icon "status option filled" at bounding box center [243, 357] width 15 height 15
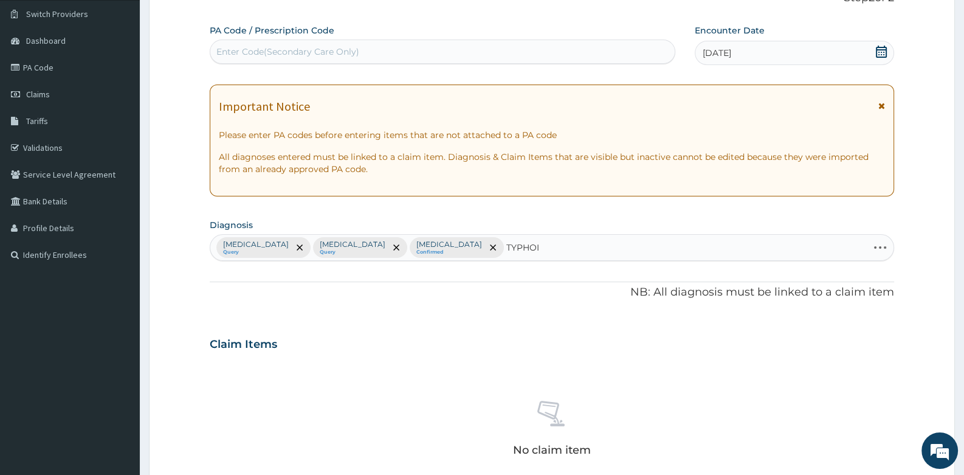
type input "TYPHOID"
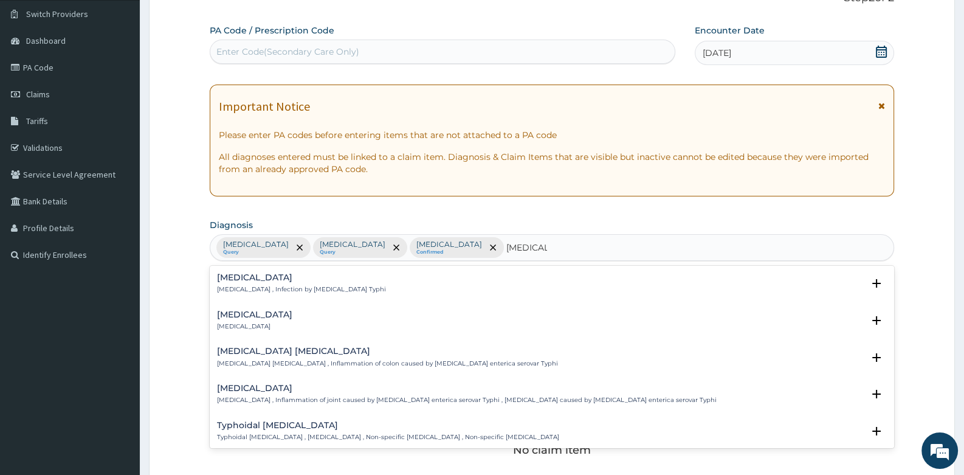
click at [255, 283] on div "Typhoid fever Typhoid fever , Infection by Salmonella Typhi" at bounding box center [301, 283] width 169 height 21
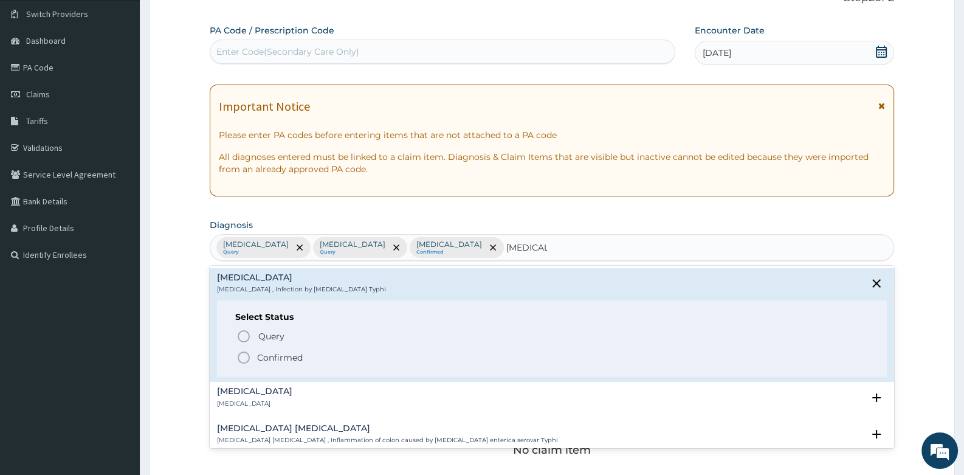
click at [245, 357] on icon "status option filled" at bounding box center [243, 357] width 15 height 15
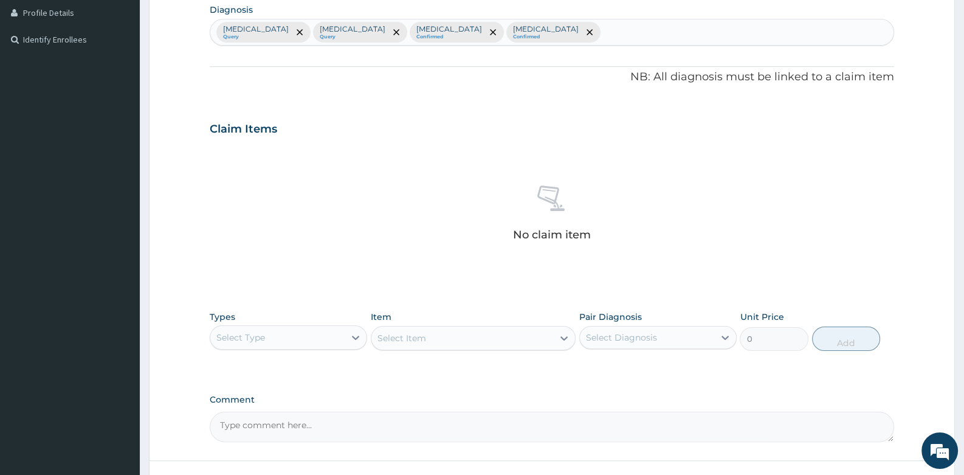
scroll to position [401, 0]
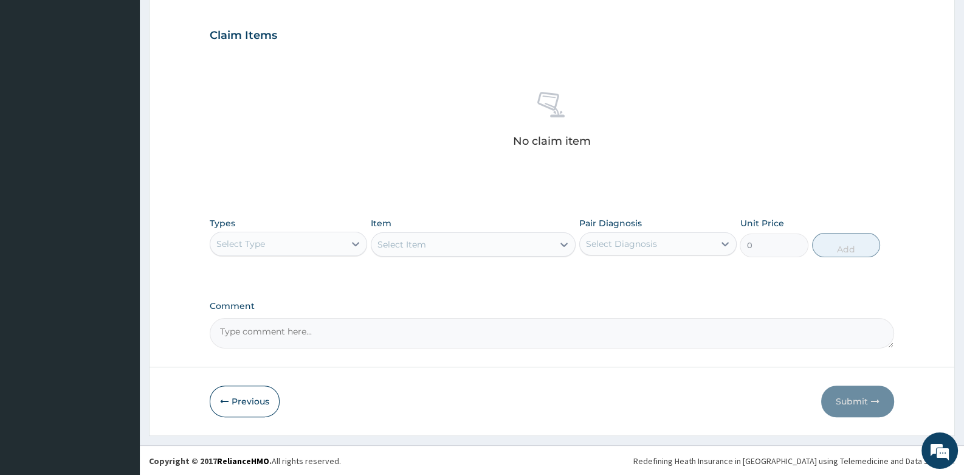
click at [323, 242] on div "Select Type" at bounding box center [277, 243] width 134 height 19
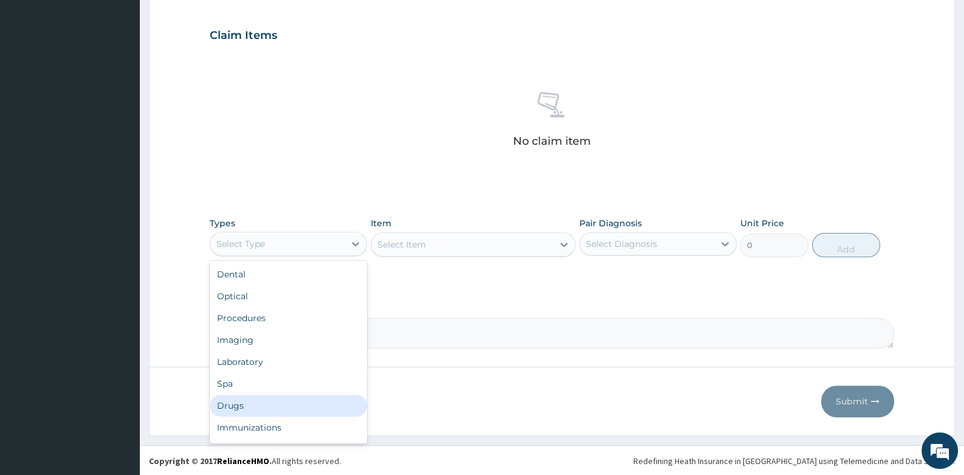
click at [265, 401] on div "Drugs" at bounding box center [288, 405] width 157 height 22
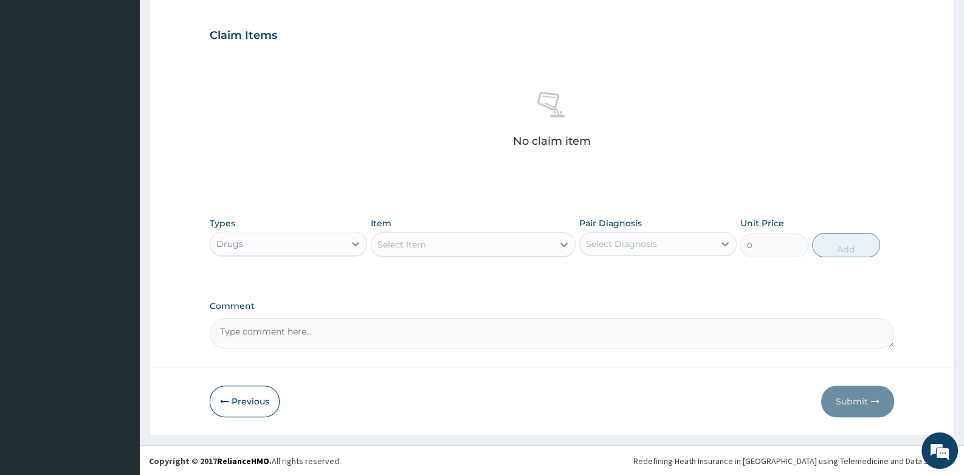
click at [439, 239] on div "Select Item" at bounding box center [462, 244] width 182 height 19
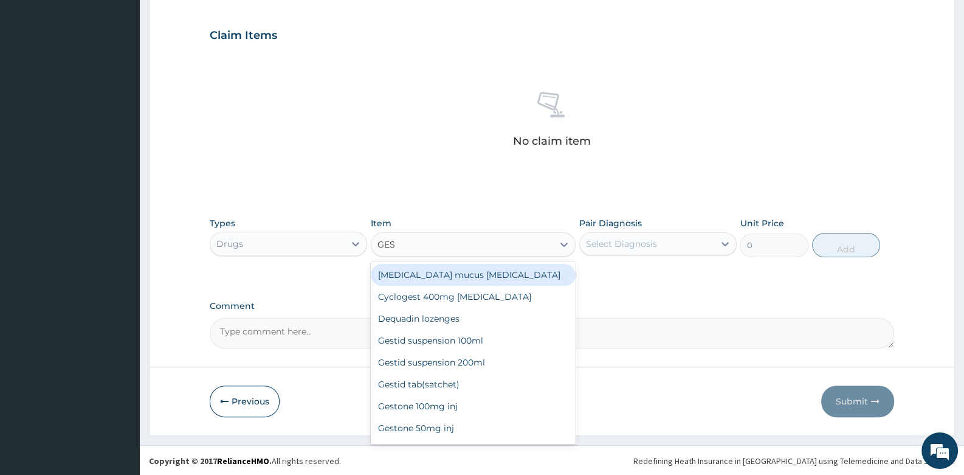
type input "GEST"
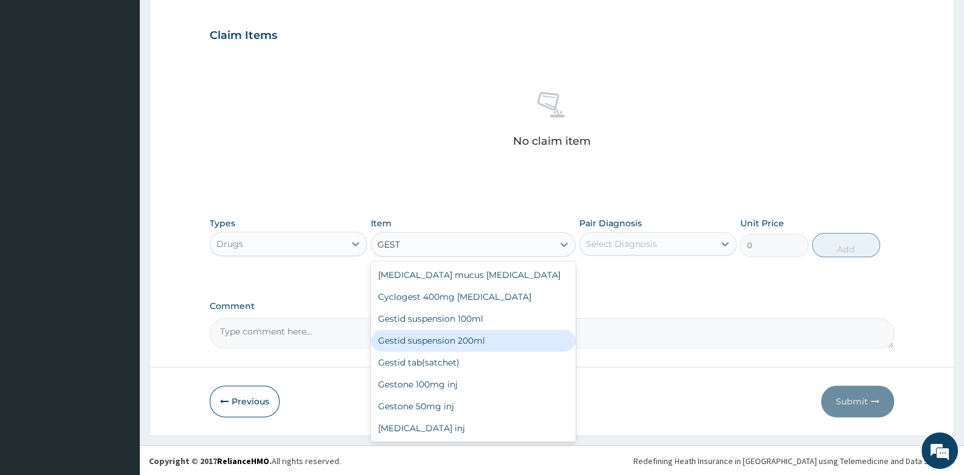
click at [448, 339] on div "Gestid suspension 200ml" at bounding box center [473, 340] width 205 height 22
type input "840"
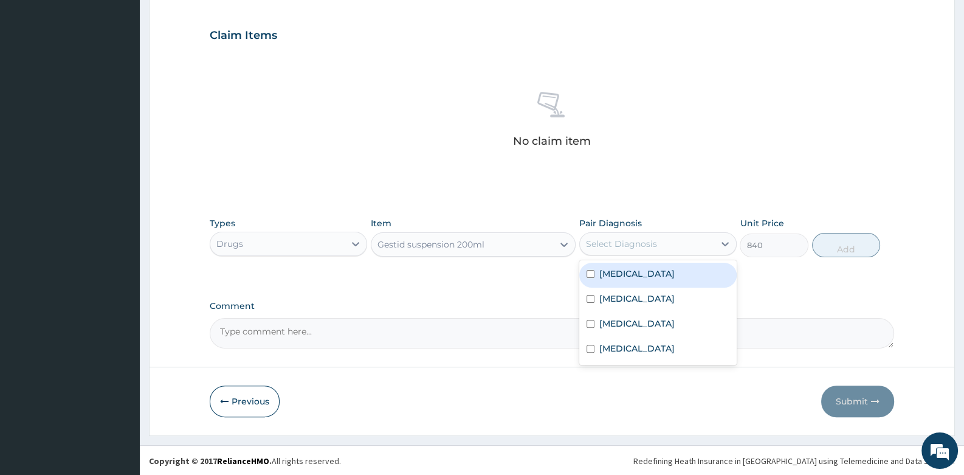
click at [657, 251] on div "Select Diagnosis" at bounding box center [647, 243] width 134 height 19
click at [627, 273] on label "Gastritis" at bounding box center [636, 273] width 75 height 12
checkbox input "true"
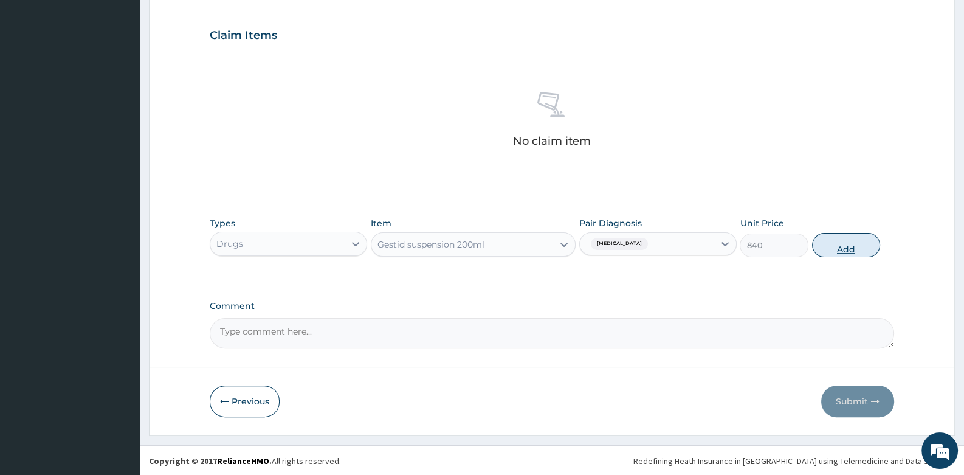
click at [856, 251] on button "Add" at bounding box center [846, 245] width 69 height 24
type input "0"
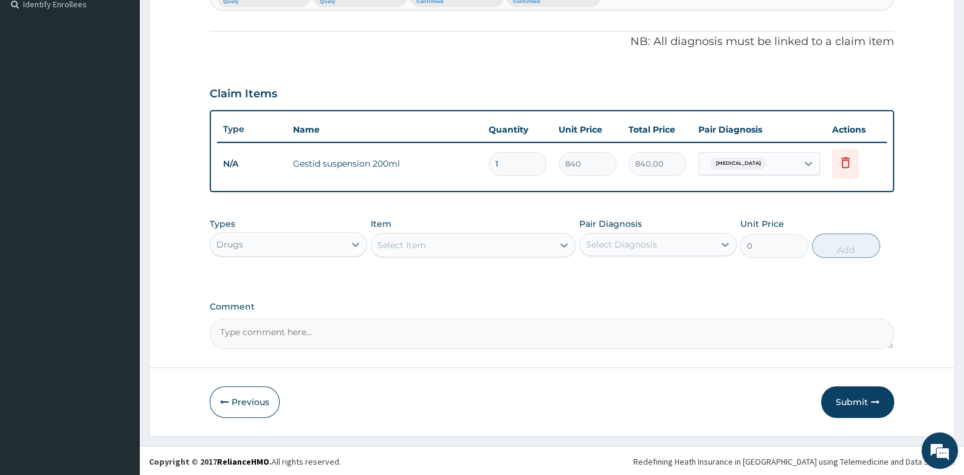
click at [446, 244] on div "Select Item" at bounding box center [462, 244] width 182 height 19
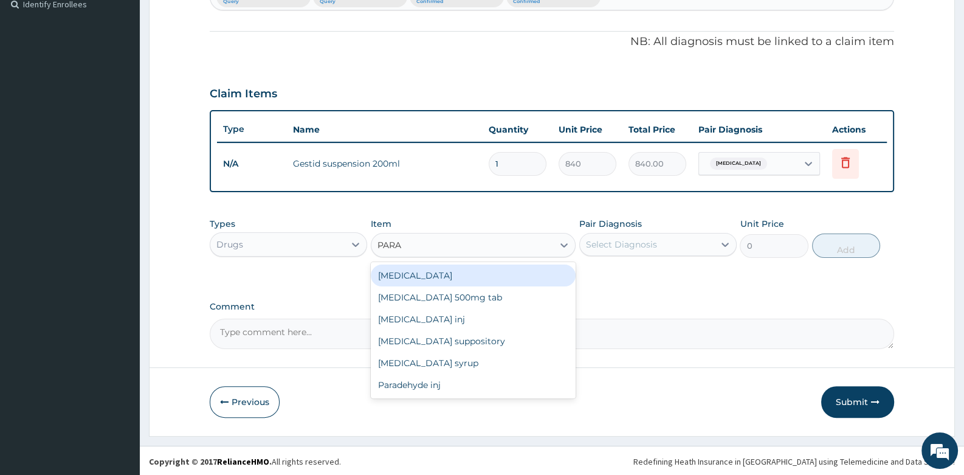
type input "PARAC"
click at [455, 278] on div "Paracetamol 500mg tab" at bounding box center [473, 275] width 205 height 22
type input "10"
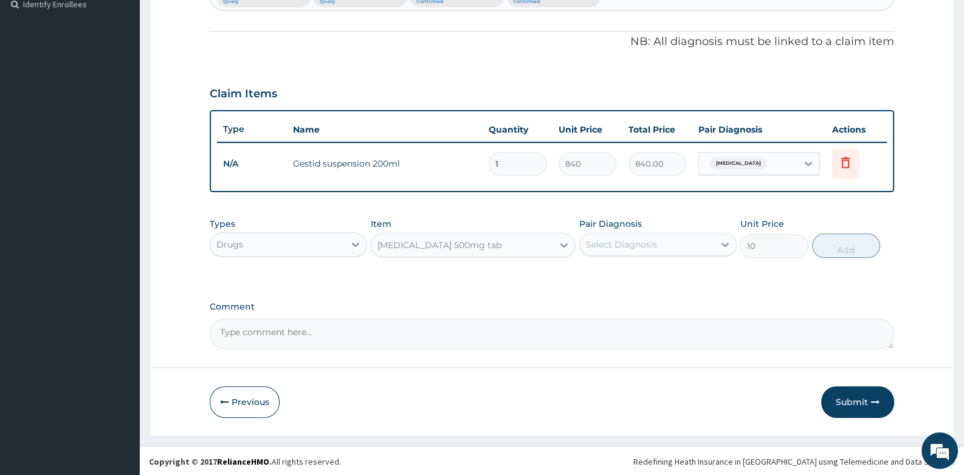
click at [608, 246] on div "Select Diagnosis" at bounding box center [621, 244] width 71 height 12
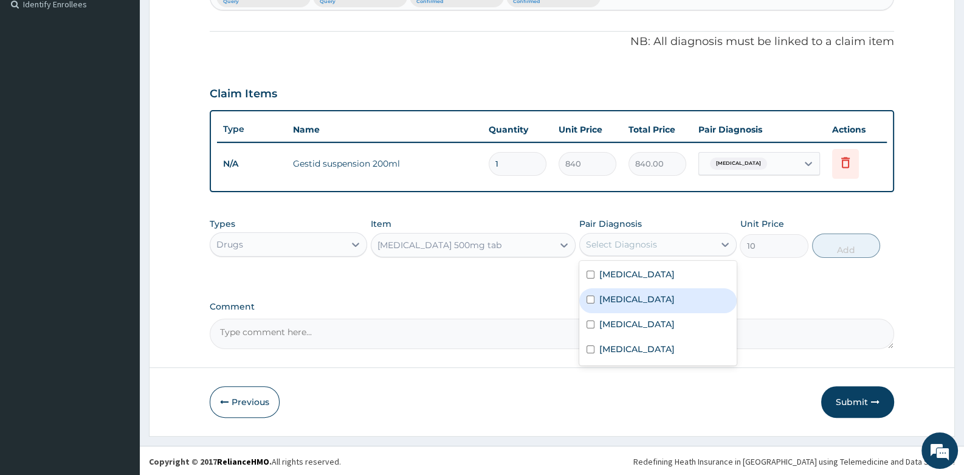
click at [625, 297] on label "Malaria" at bounding box center [636, 299] width 75 height 12
checkbox input "true"
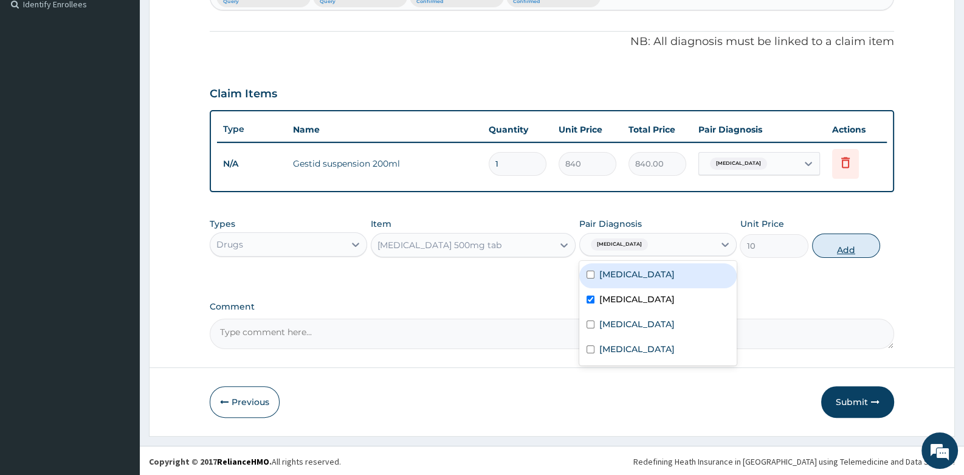
click at [844, 251] on button "Add" at bounding box center [846, 245] width 69 height 24
type input "0"
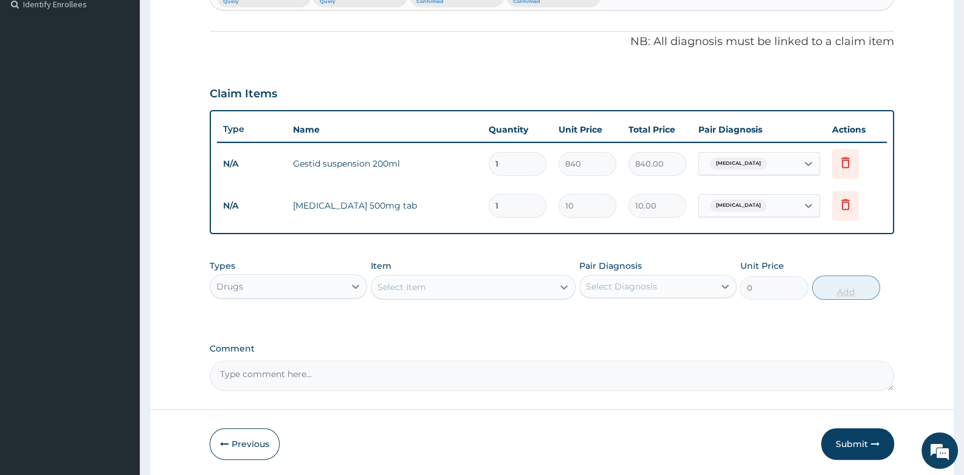
type input "18"
type input "180.00"
type input "18"
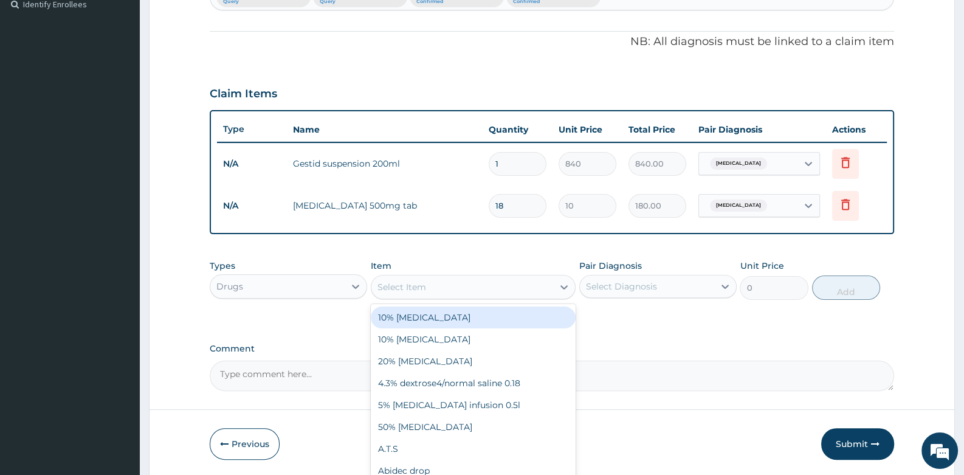
click at [445, 286] on div "Select Item" at bounding box center [462, 286] width 182 height 19
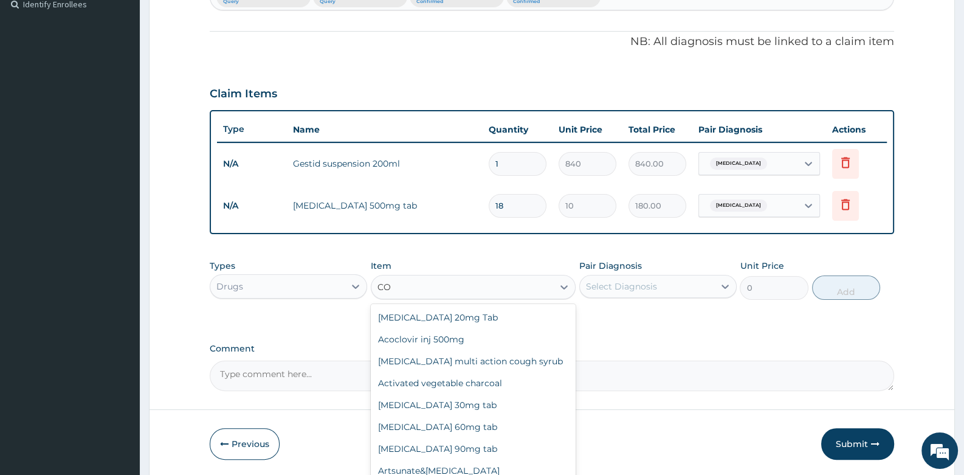
type input "COR"
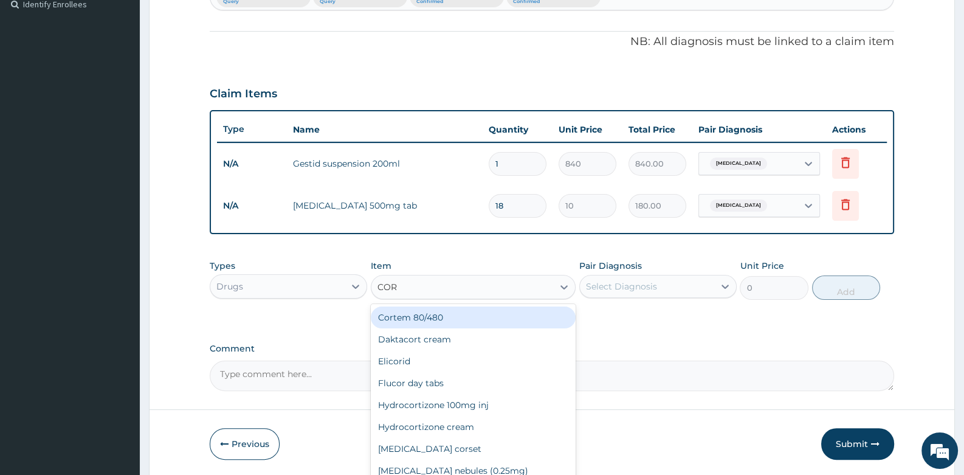
click at [452, 315] on div "Cortem 80/480" at bounding box center [473, 317] width 205 height 22
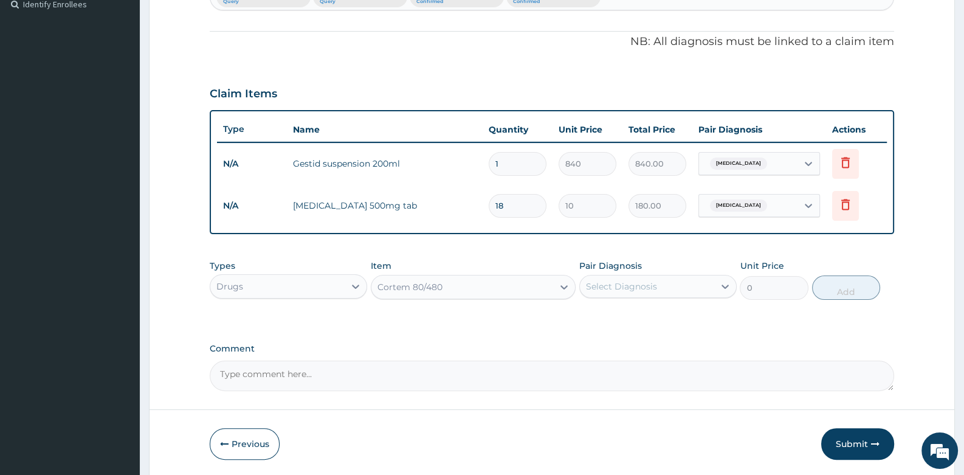
type input "320"
click at [601, 282] on div "Select Diagnosis" at bounding box center [621, 286] width 71 height 12
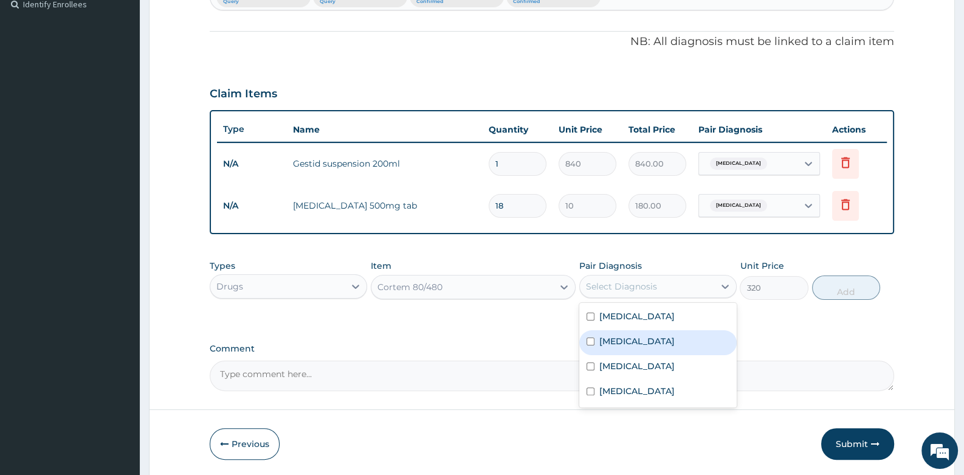
click at [601, 343] on label "Malaria" at bounding box center [636, 341] width 75 height 12
checkbox input "true"
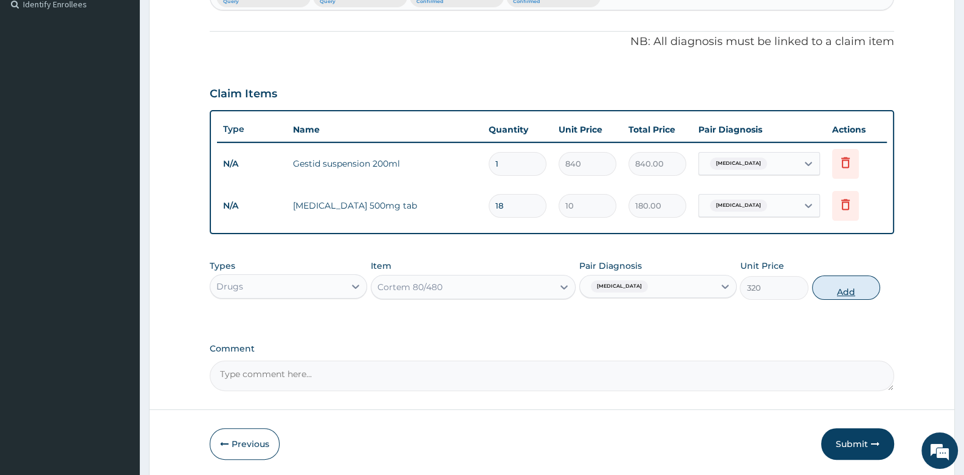
click at [844, 292] on button "Add" at bounding box center [846, 287] width 69 height 24
type input "0"
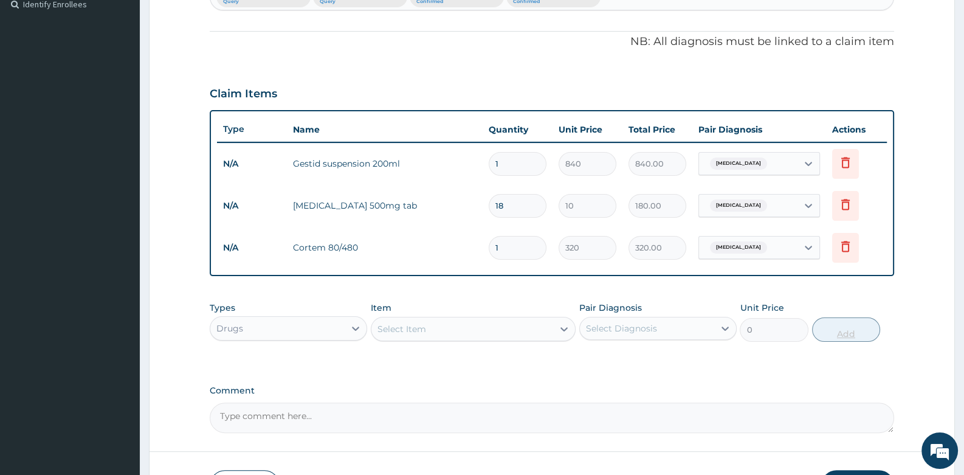
type input "0.00"
type input "6"
type input "1920.00"
type input "6"
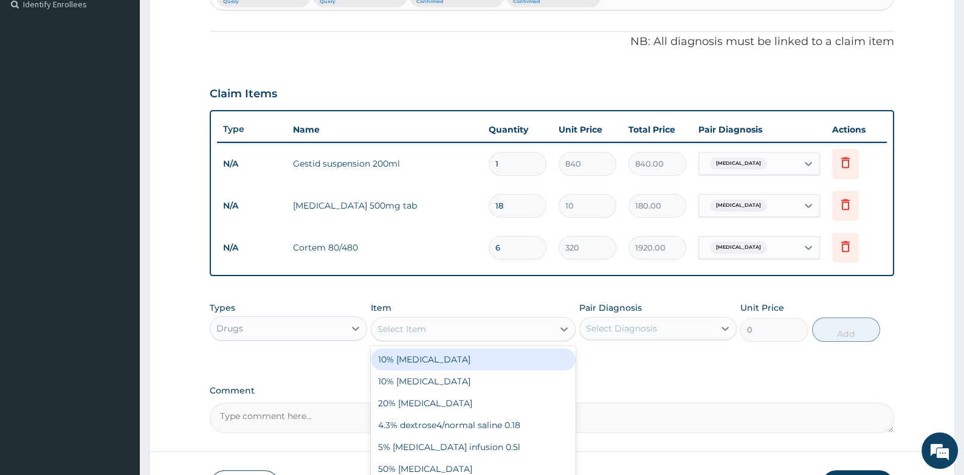
click at [420, 331] on div "Select Item" at bounding box center [401, 329] width 49 height 12
type input "PARA"
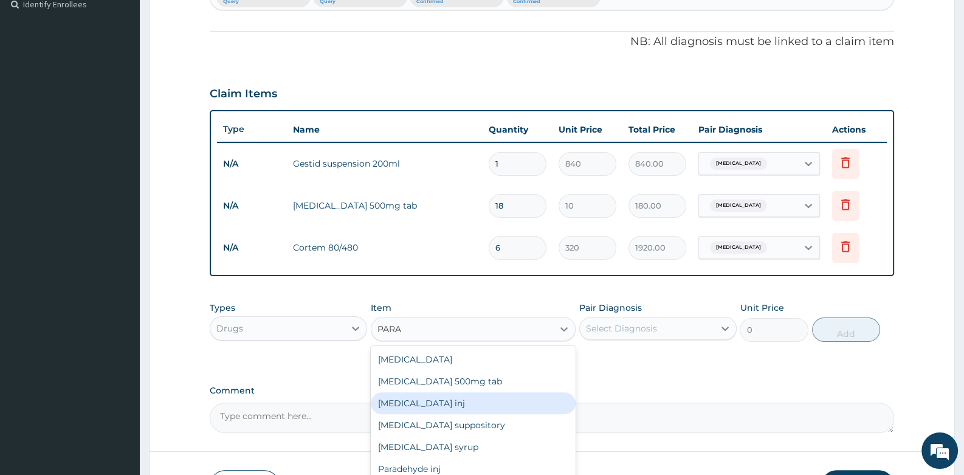
click at [433, 399] on div "Paracetamol inj" at bounding box center [473, 403] width 205 height 22
type input "80"
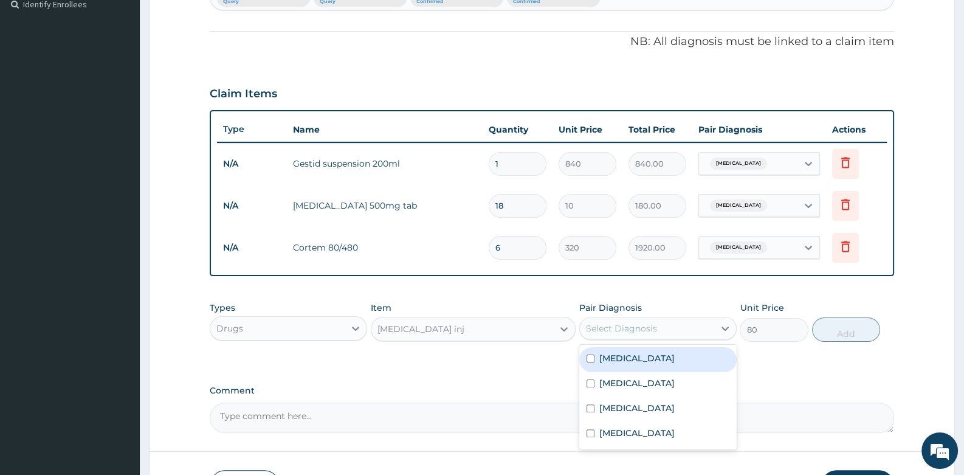
click at [616, 325] on div "Select Diagnosis" at bounding box center [621, 328] width 71 height 12
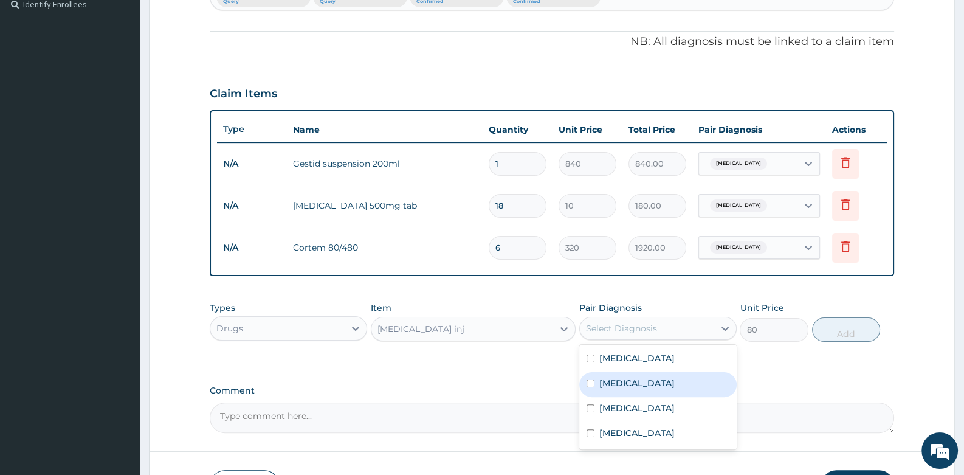
click at [613, 387] on label "Malaria" at bounding box center [636, 383] width 75 height 12
checkbox input "true"
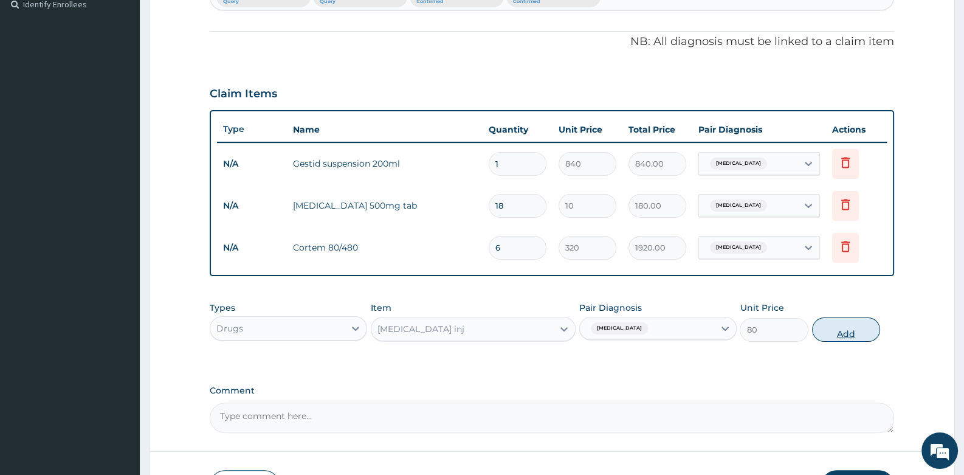
click at [839, 328] on button "Add" at bounding box center [846, 329] width 69 height 24
type input "0"
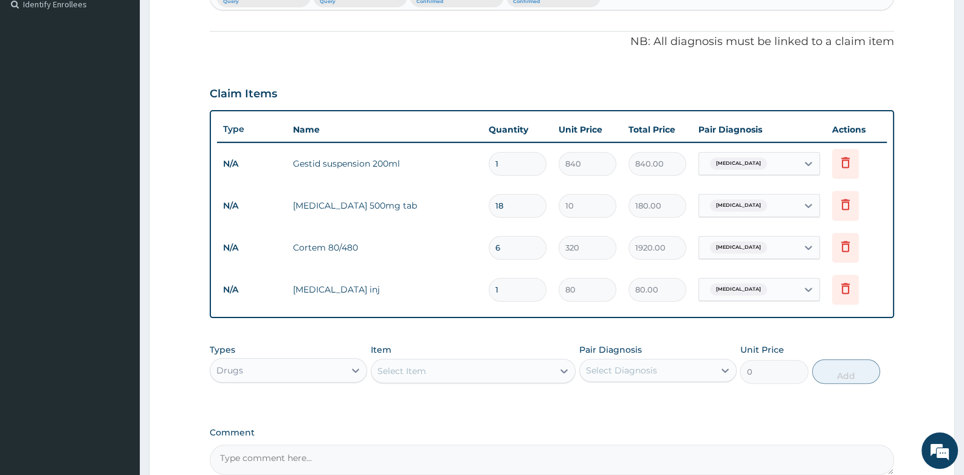
type input "0.00"
type input "2"
type input "160.00"
type input "2"
click at [421, 361] on div "Select Item" at bounding box center [462, 370] width 182 height 19
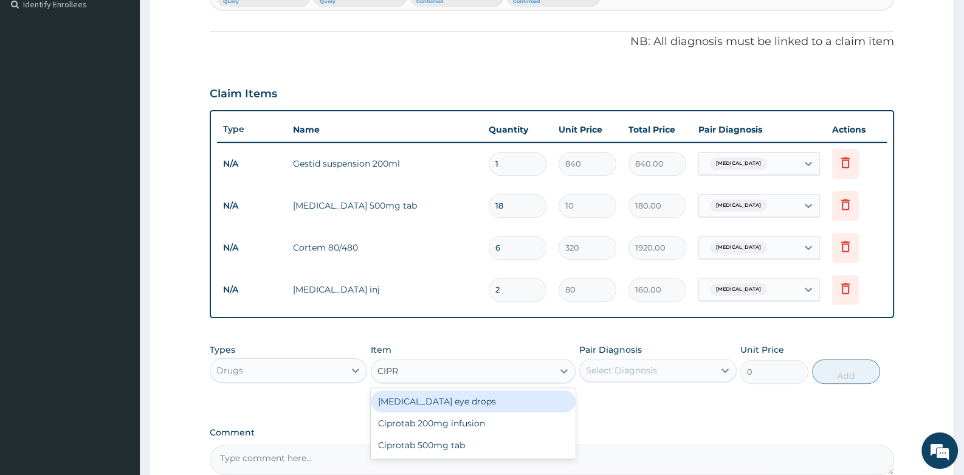
type input "CIPRO"
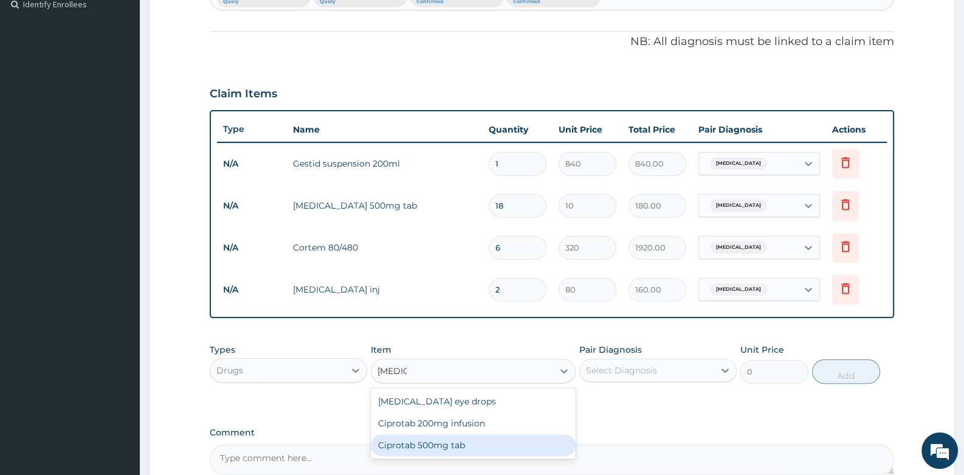
click at [442, 447] on div "Ciprotab 500mg tab" at bounding box center [473, 445] width 205 height 22
type input "174"
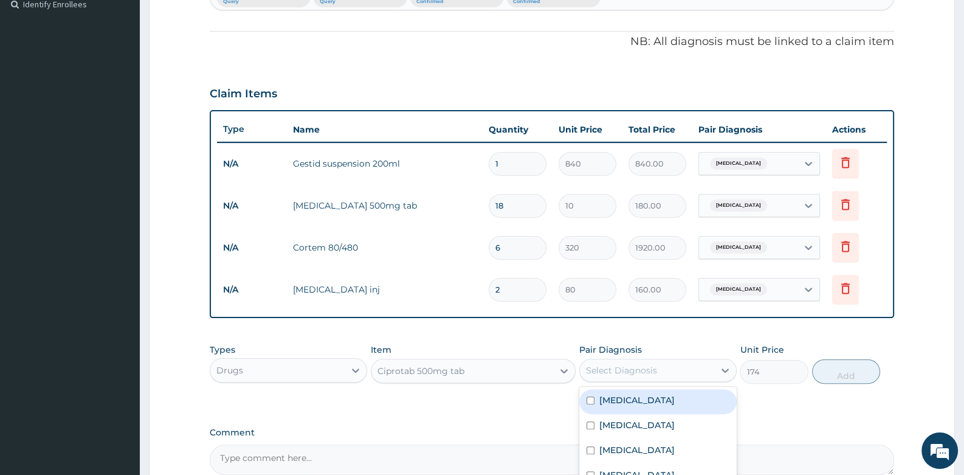
click at [610, 370] on div "Select Diagnosis" at bounding box center [621, 370] width 71 height 12
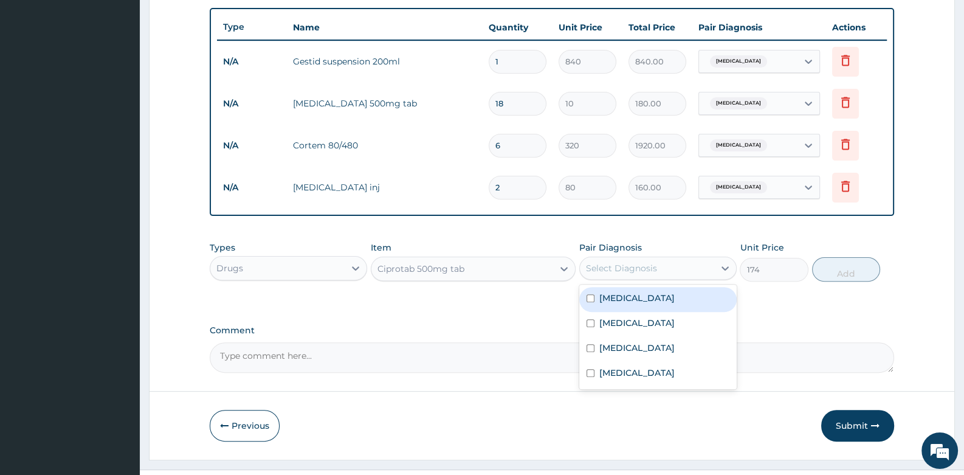
scroll to position [467, 0]
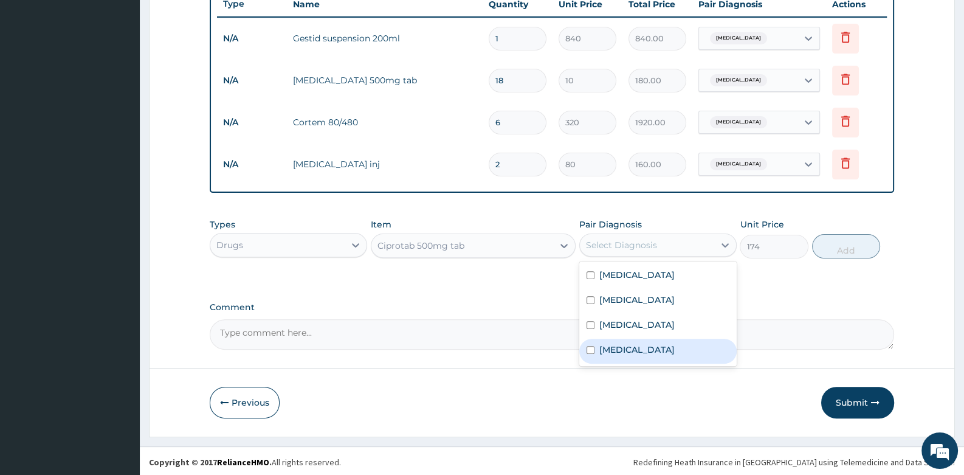
click at [652, 351] on label "Typhoid fever" at bounding box center [636, 349] width 75 height 12
checkbox input "true"
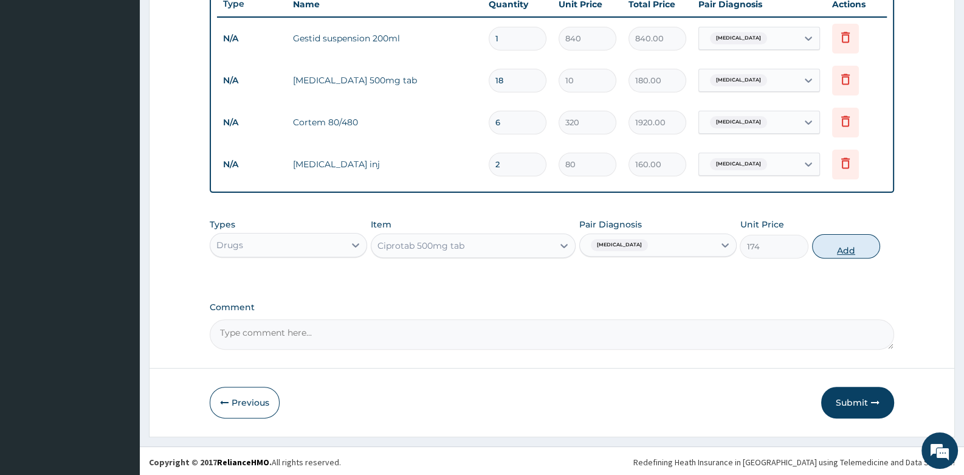
click at [841, 237] on button "Add" at bounding box center [846, 246] width 69 height 24
type input "0"
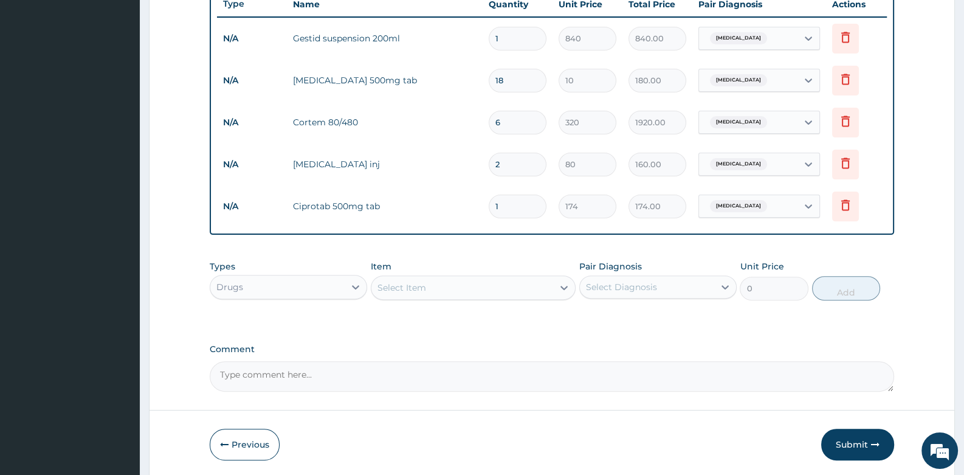
type input "10"
type input "1740.00"
type input "10"
click at [431, 287] on div "Select Item" at bounding box center [462, 287] width 182 height 19
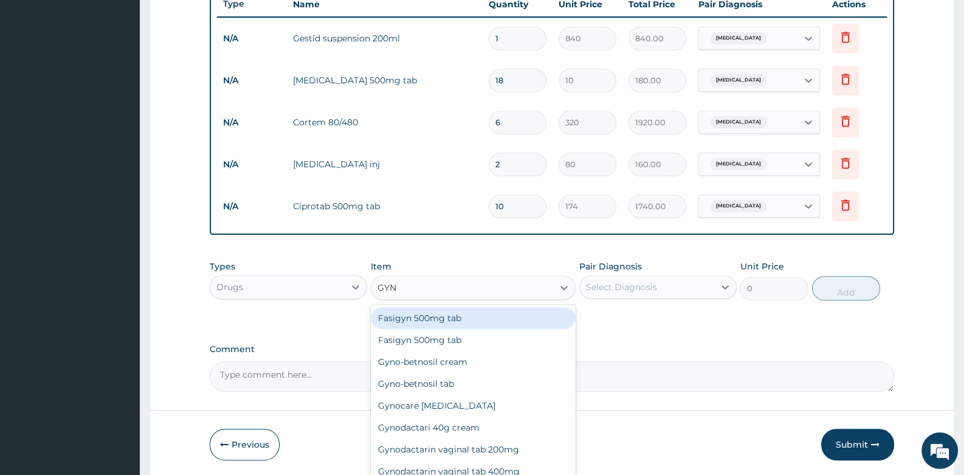
type input "GYNO"
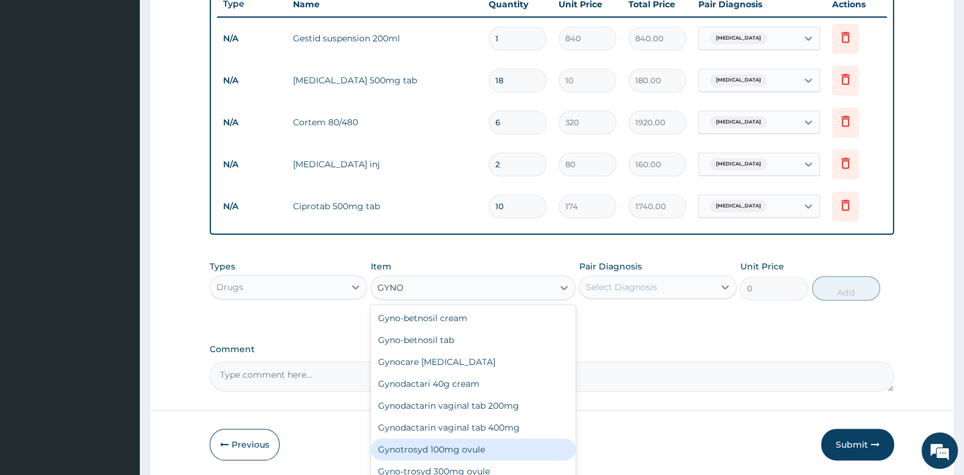
click at [474, 438] on div "Gynotrosyd 100mg ovule" at bounding box center [473, 449] width 205 height 22
type input "1003.2"
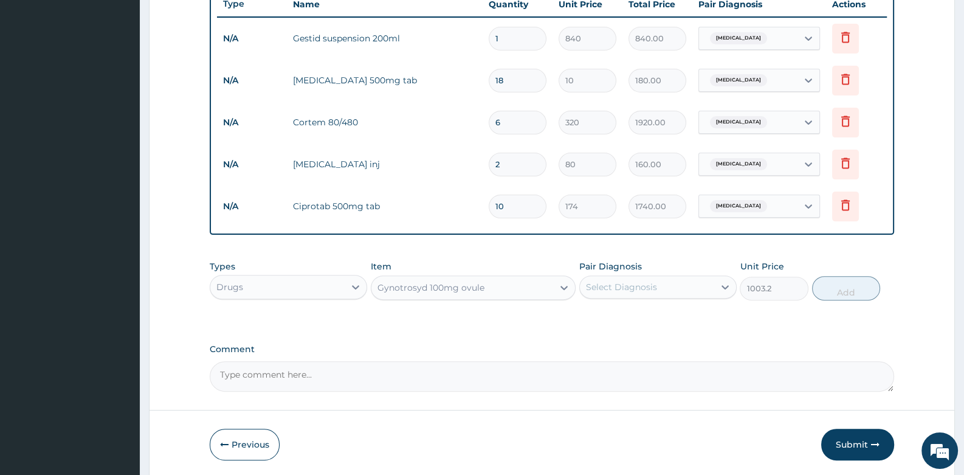
click at [654, 287] on div "Select Diagnosis" at bounding box center [621, 287] width 71 height 12
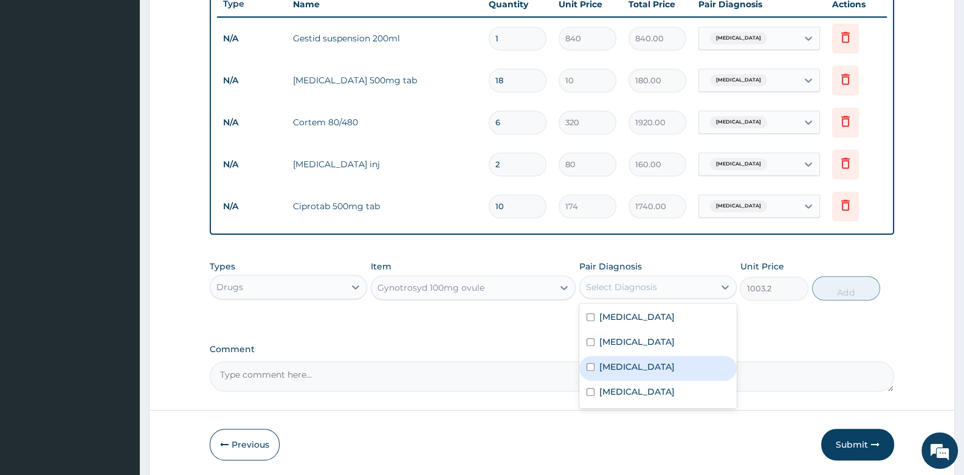
drag, startPoint x: 634, startPoint y: 367, endPoint x: 651, endPoint y: 348, distance: 24.9
click at [634, 365] on label "Candidiasis" at bounding box center [636, 366] width 75 height 12
checkbox input "true"
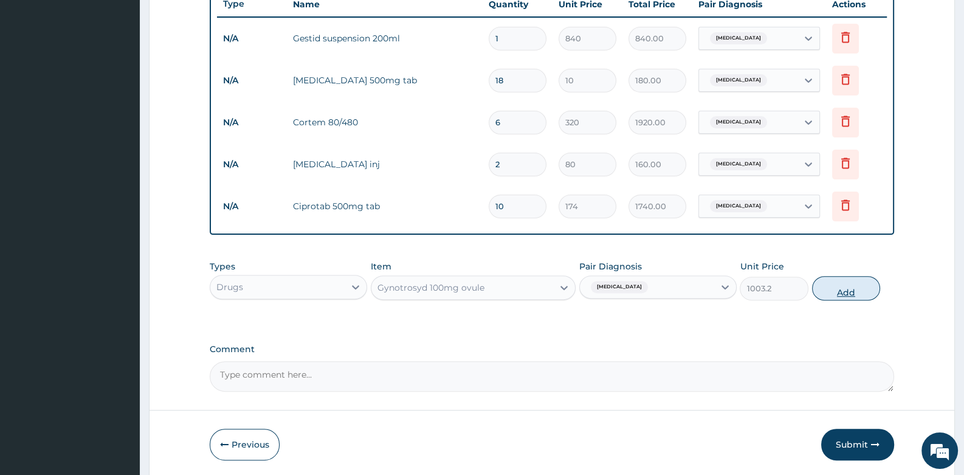
click at [843, 284] on button "Add" at bounding box center [846, 288] width 69 height 24
type input "0"
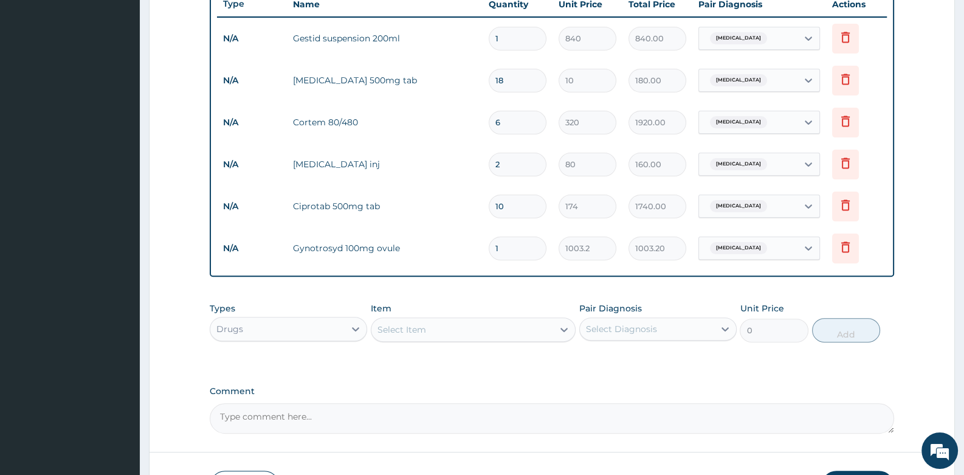
type input "0.00"
type input "6"
type input "6019.20"
type input "6"
click at [340, 325] on div "Drugs" at bounding box center [277, 328] width 134 height 19
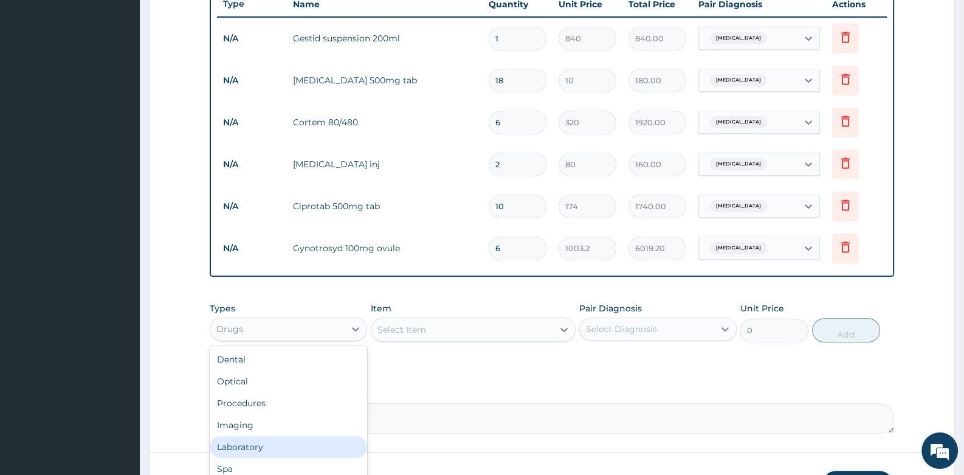
click at [271, 441] on div "Laboratory" at bounding box center [288, 447] width 157 height 22
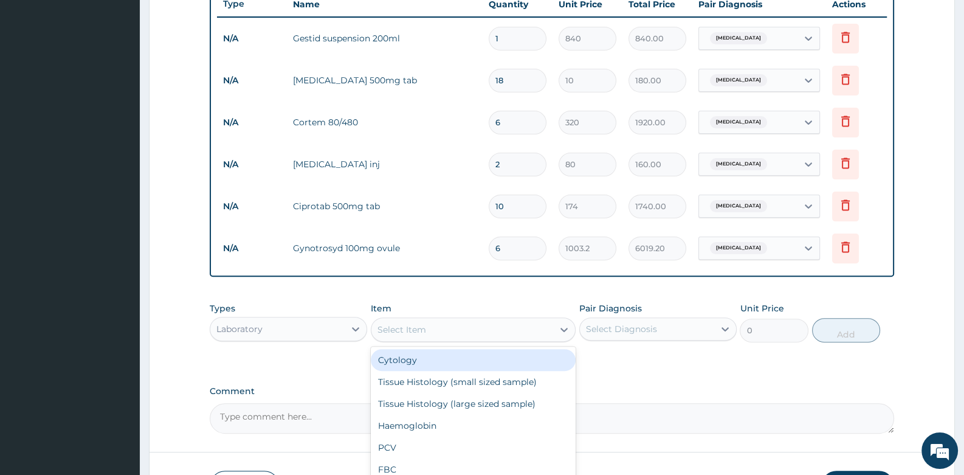
click at [422, 339] on div "Select Item" at bounding box center [473, 329] width 205 height 24
type input "MAL"
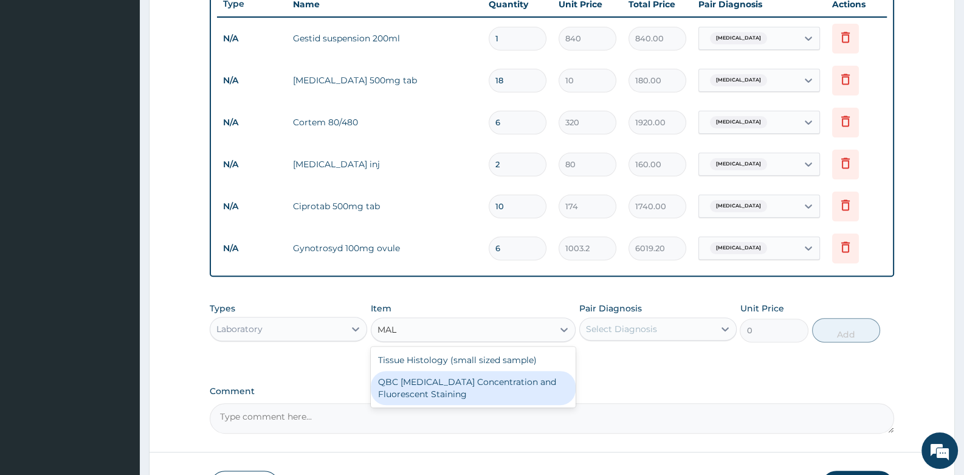
click at [432, 380] on div "QBC Malaria Concentration and Fluorescent Staining" at bounding box center [473, 388] width 205 height 34
type input "1500"
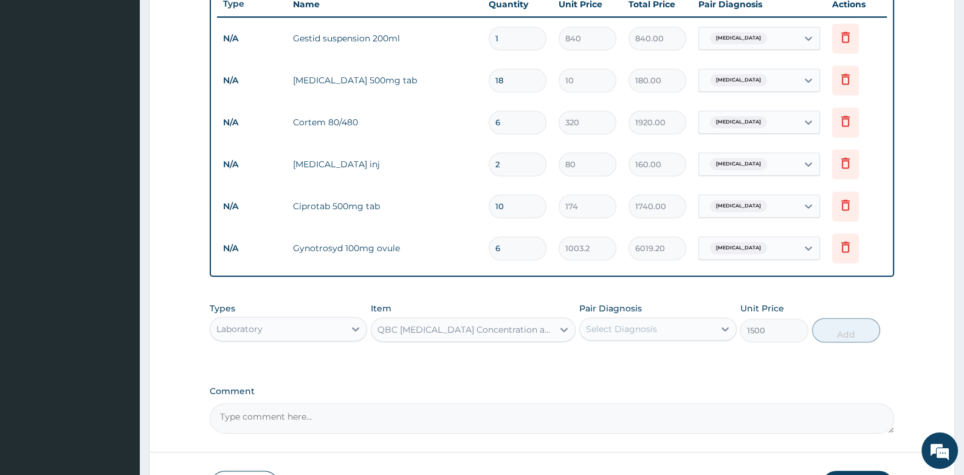
click at [654, 324] on div "Select Diagnosis" at bounding box center [621, 329] width 71 height 12
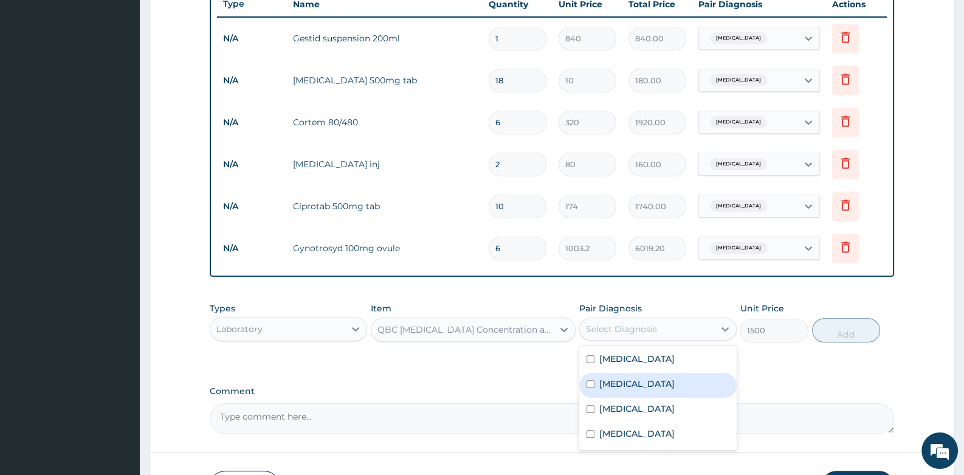
click at [616, 380] on label "Malaria" at bounding box center [636, 383] width 75 height 12
checkbox input "true"
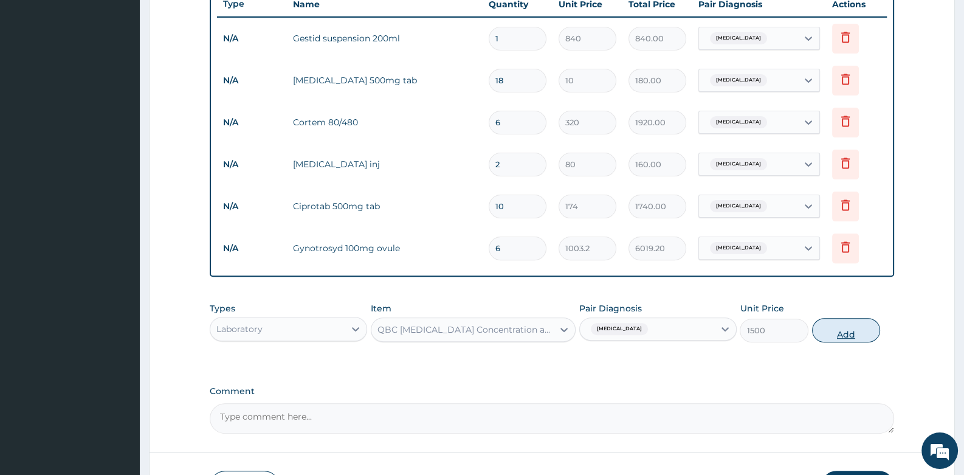
click at [836, 324] on button "Add" at bounding box center [846, 330] width 69 height 24
type input "0"
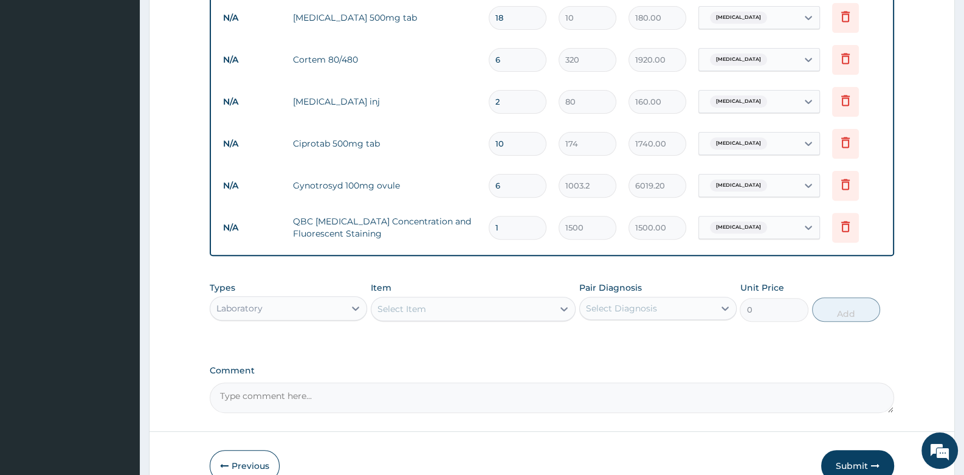
scroll to position [594, 0]
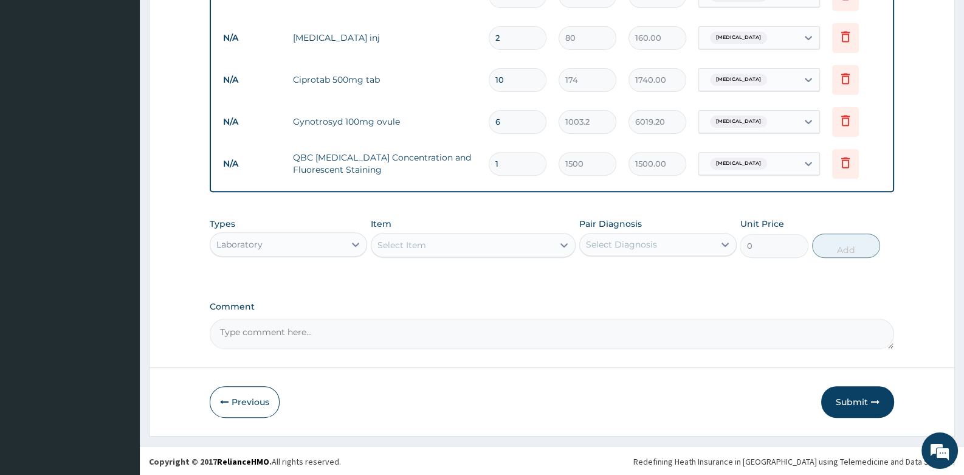
click at [458, 245] on div "Select Item" at bounding box center [462, 244] width 182 height 19
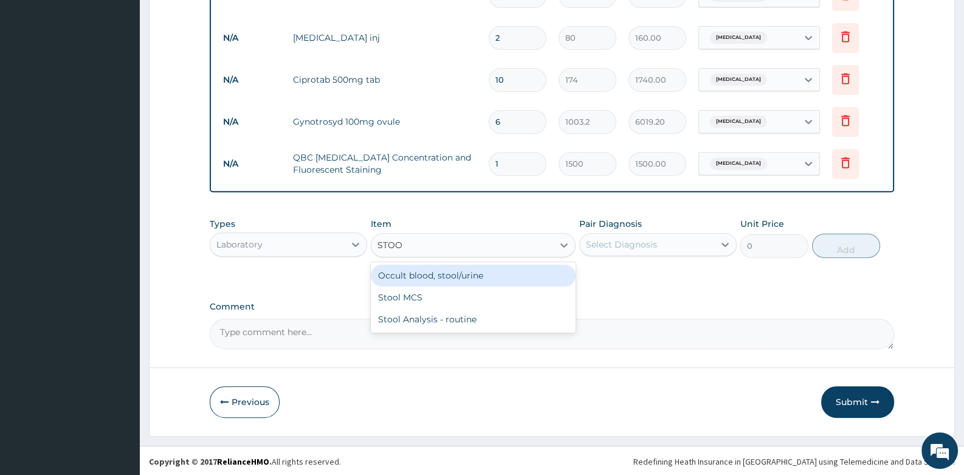
type input "STOOL"
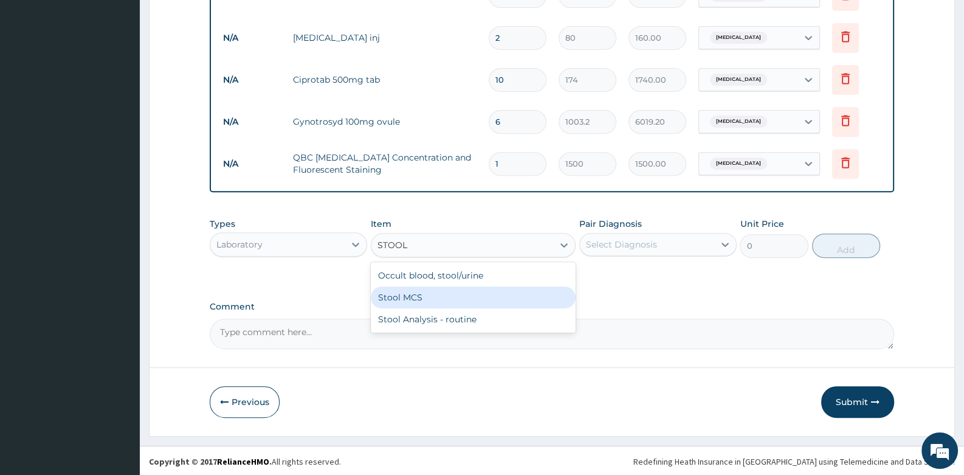
click at [461, 291] on div "Stool MCS" at bounding box center [473, 297] width 205 height 22
type input "1500"
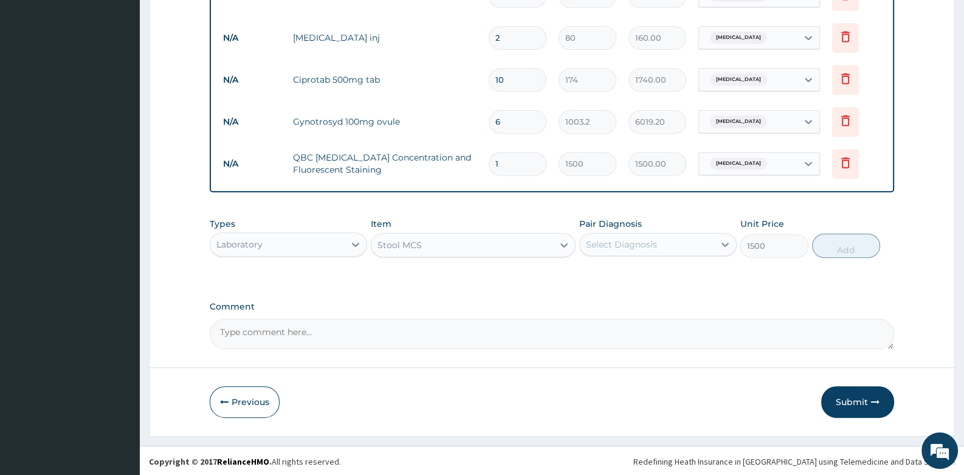
click at [618, 238] on div "Select Diagnosis" at bounding box center [621, 244] width 71 height 12
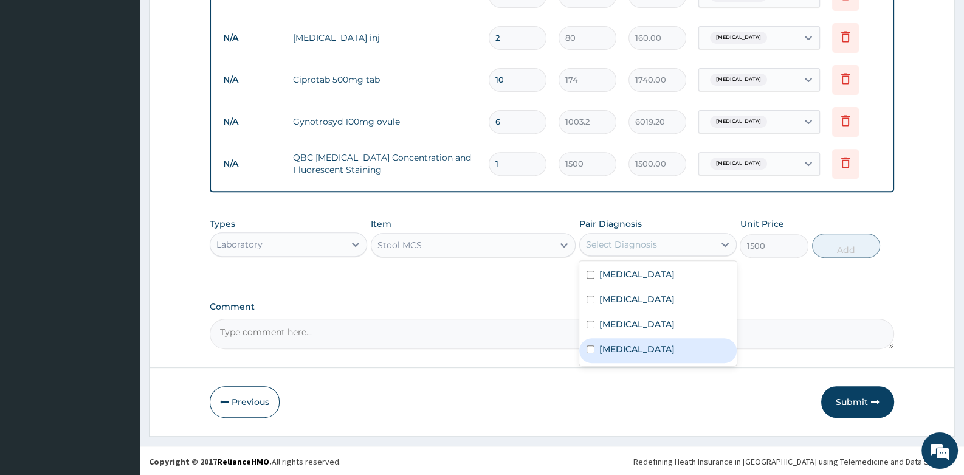
click at [616, 343] on label "Typhoid fever" at bounding box center [636, 349] width 75 height 12
checkbox input "true"
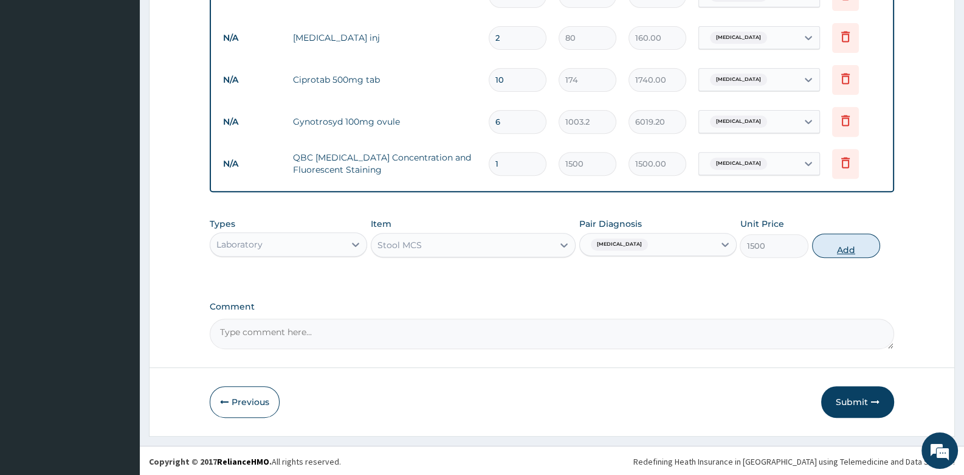
click at [845, 249] on button "Add" at bounding box center [846, 245] width 69 height 24
type input "0"
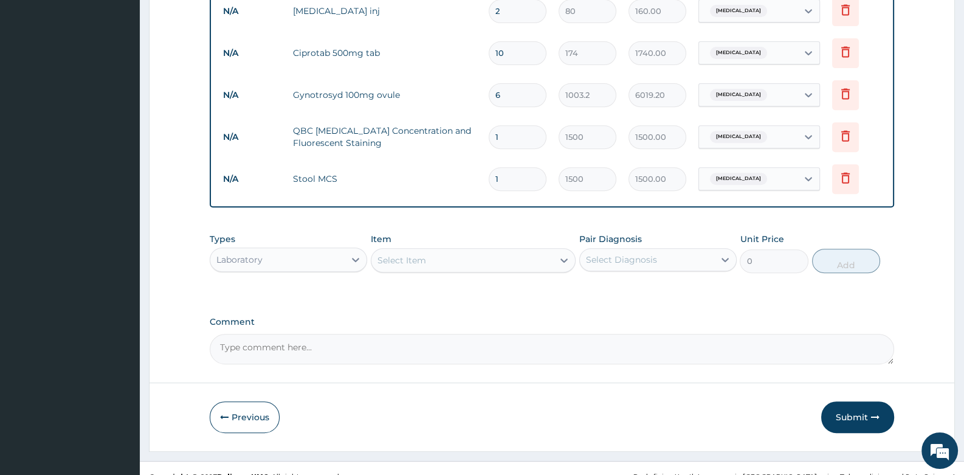
scroll to position [635, 0]
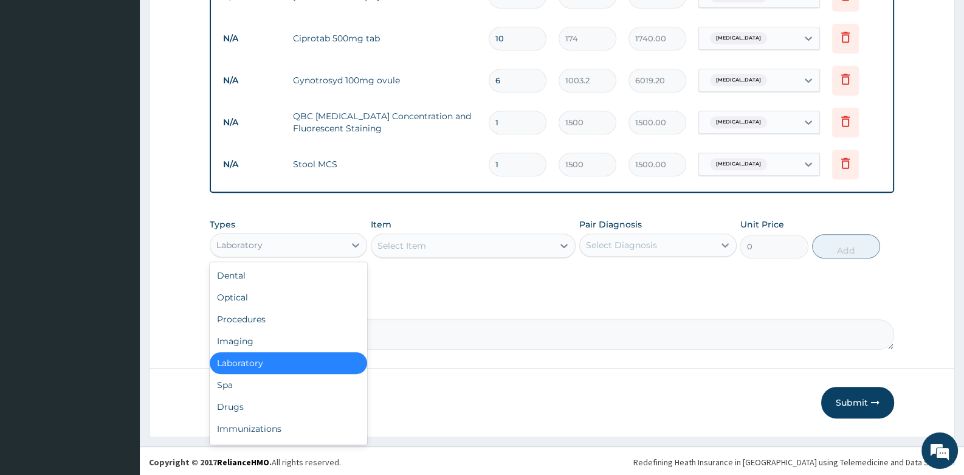
click at [313, 239] on div "Laboratory" at bounding box center [277, 244] width 134 height 19
click at [298, 320] on div "Procedures" at bounding box center [288, 319] width 157 height 22
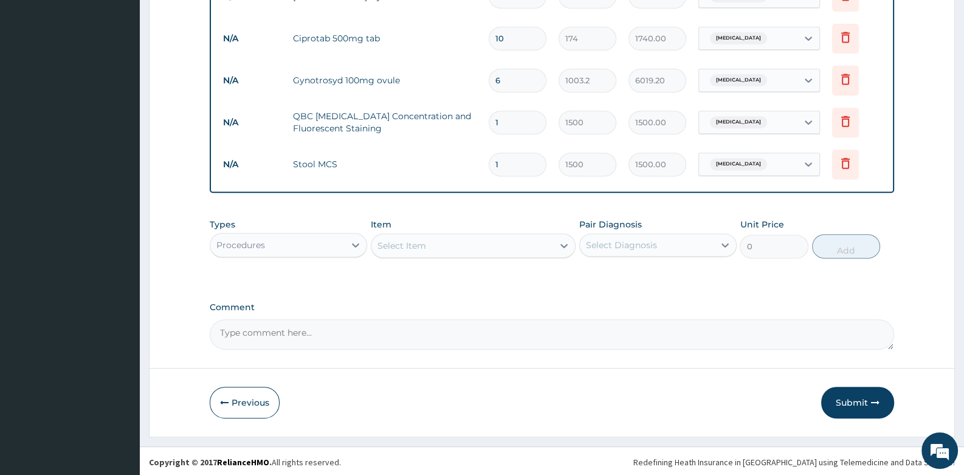
click at [471, 245] on div "Select Item" at bounding box center [462, 245] width 182 height 19
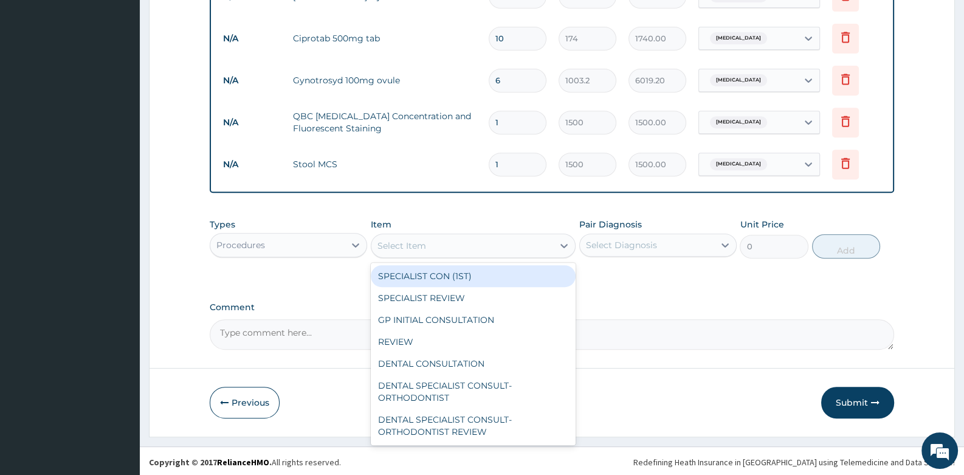
type input "C"
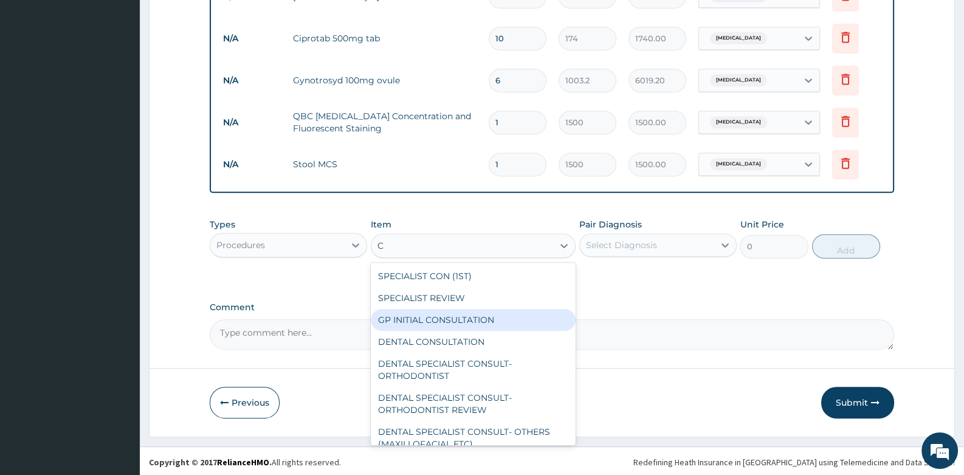
click at [458, 314] on div "GP INITIAL CONSULTATION" at bounding box center [473, 320] width 205 height 22
type input "2000"
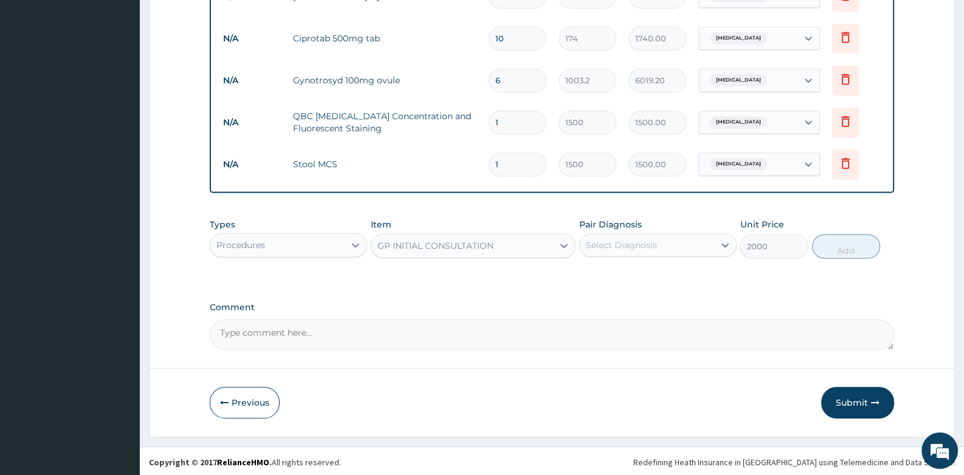
click at [650, 251] on div "Select Diagnosis" at bounding box center [647, 244] width 134 height 19
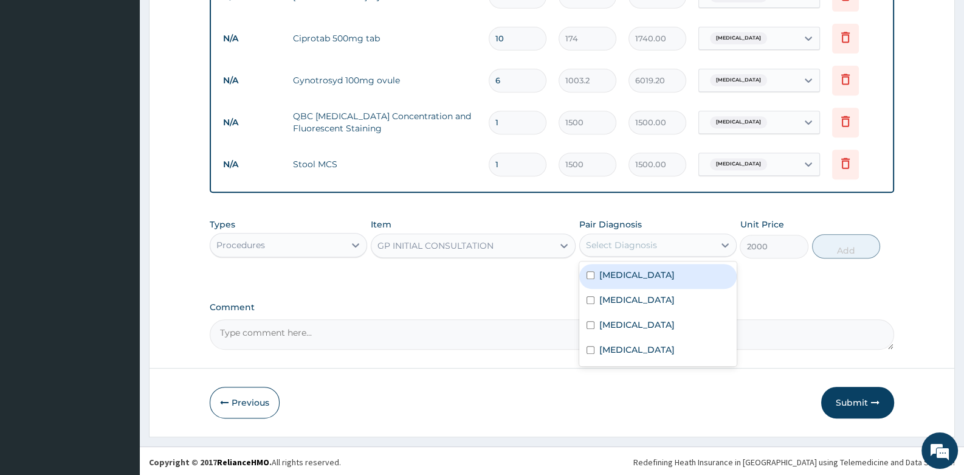
click at [636, 281] on div "Gastritis" at bounding box center [657, 276] width 157 height 25
checkbox input "true"
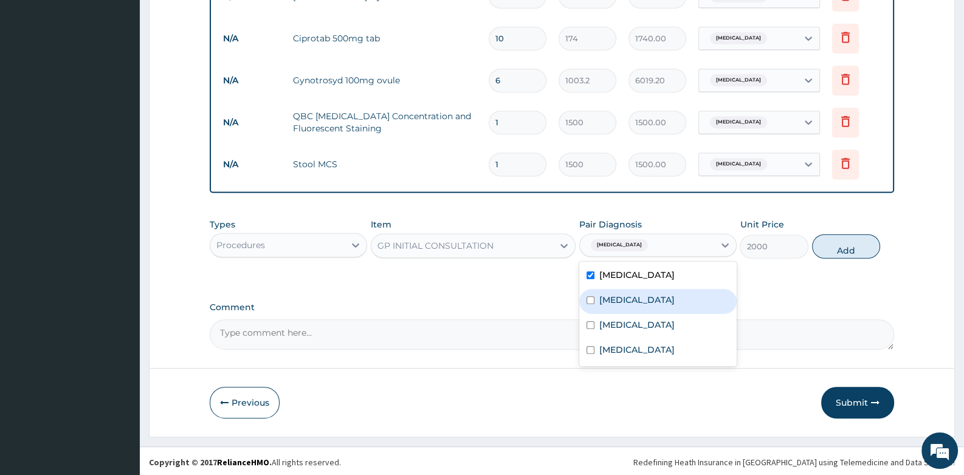
drag, startPoint x: 630, startPoint y: 297, endPoint x: 629, endPoint y: 322, distance: 24.9
click at [630, 297] on label "Malaria" at bounding box center [636, 300] width 75 height 12
checkbox input "true"
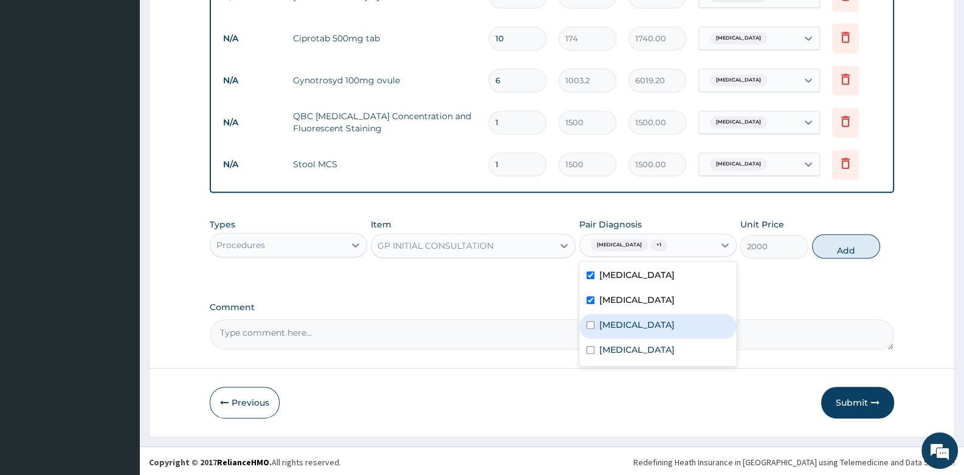
drag, startPoint x: 629, startPoint y: 322, endPoint x: 630, endPoint y: 334, distance: 12.8
click at [629, 325] on label "Candidiasis" at bounding box center [636, 324] width 75 height 12
checkbox input "true"
click at [630, 351] on label "Typhoid fever" at bounding box center [636, 349] width 75 height 12
checkbox input "true"
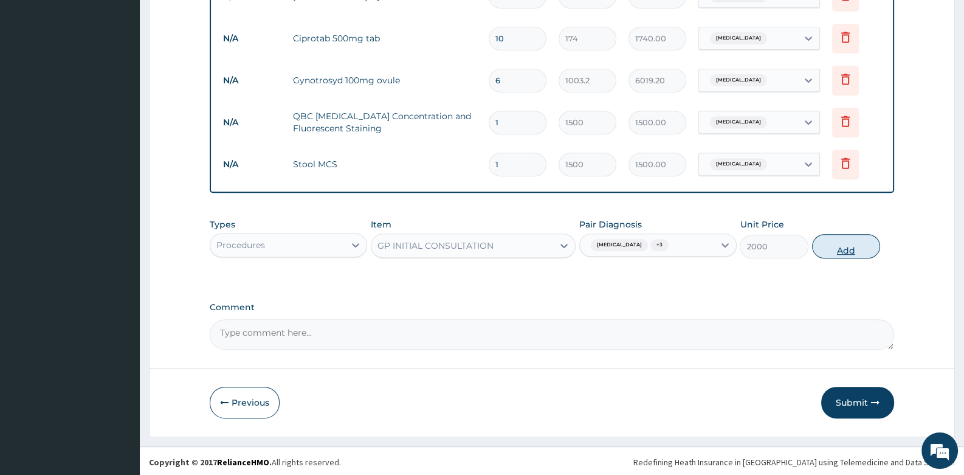
click at [848, 241] on button "Add" at bounding box center [846, 246] width 69 height 24
type input "0"
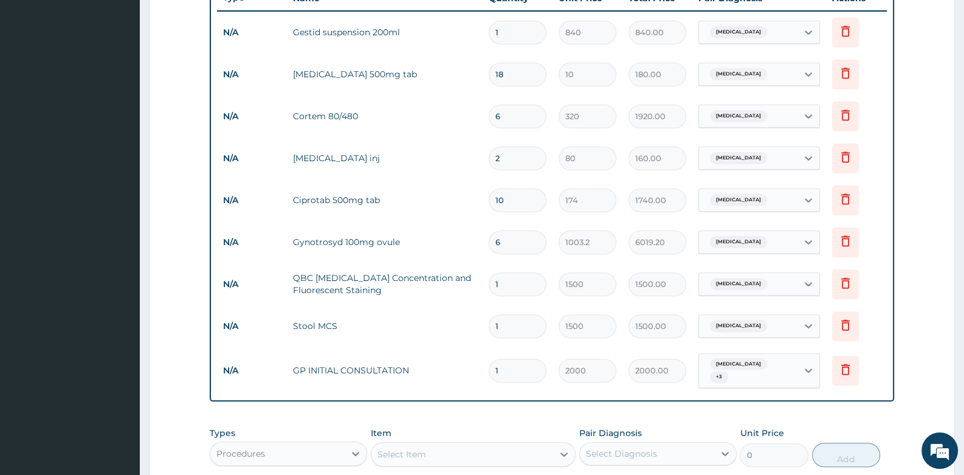
scroll to position [495, 0]
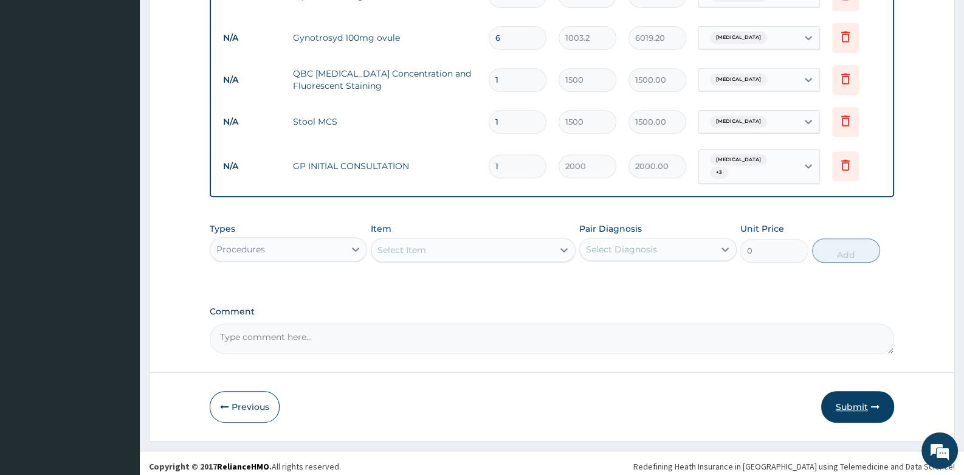
click at [848, 396] on button "Submit" at bounding box center [857, 407] width 73 height 32
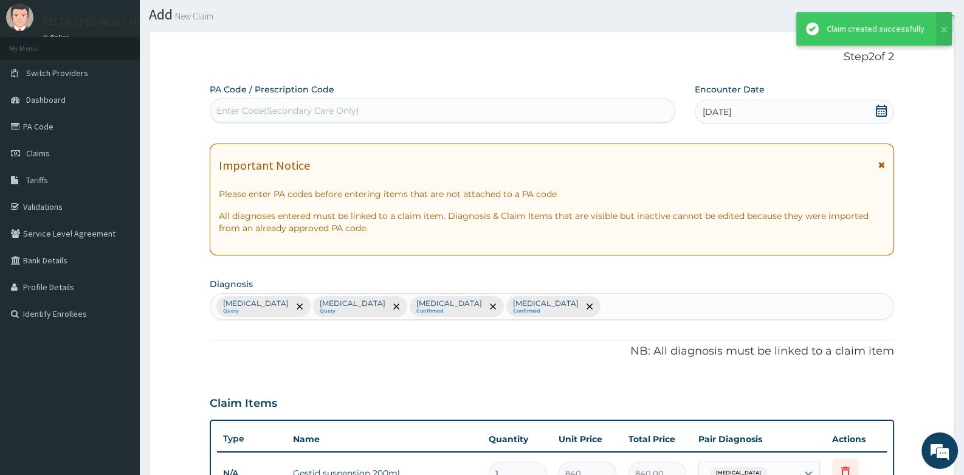
scroll to position [678, 0]
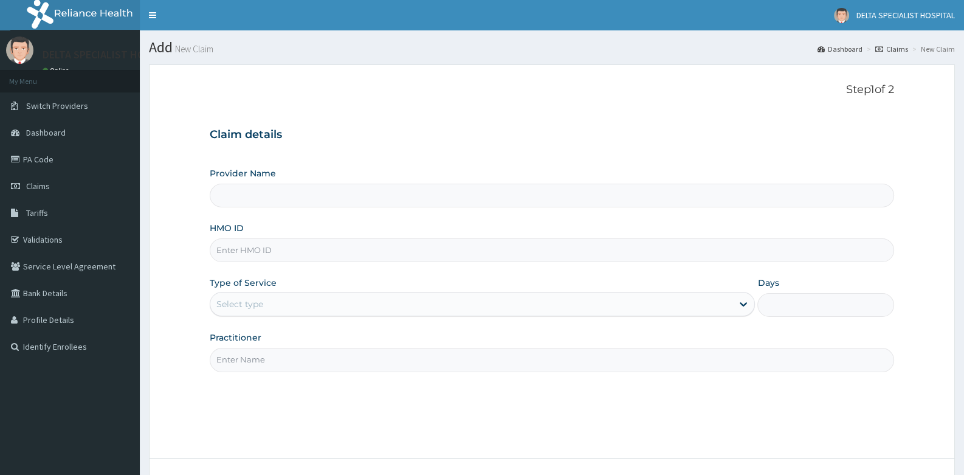
drag, startPoint x: 0, startPoint y: 0, endPoint x: 283, endPoint y: 257, distance: 382.1
click at [283, 257] on input "HMO ID" at bounding box center [552, 250] width 684 height 24
type input "AEN/1004"
type input "DELTA SPECIALIST HOSPITAL"
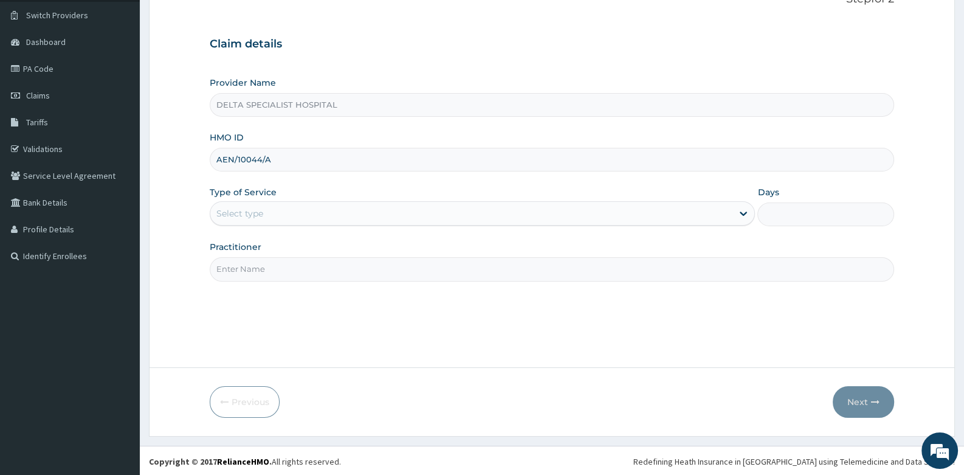
scroll to position [92, 0]
type input "AEN/10044/A"
click at [325, 206] on div "Select type" at bounding box center [471, 211] width 522 height 19
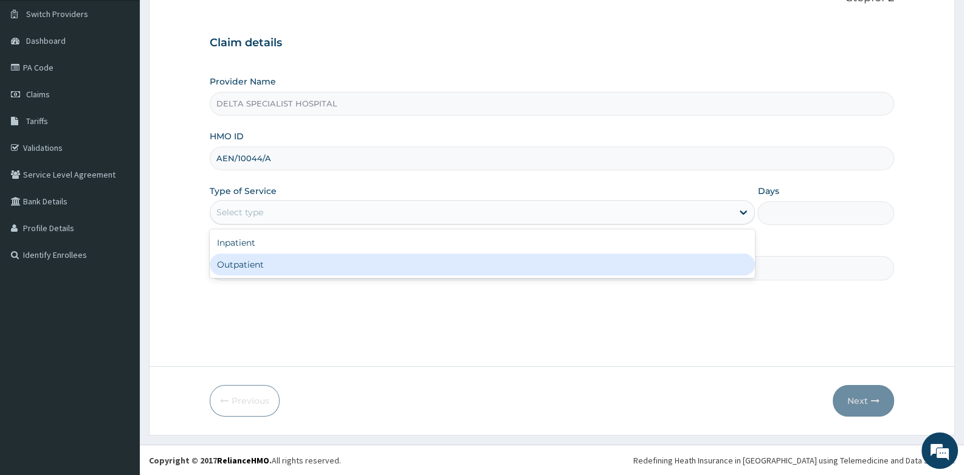
click at [277, 263] on div "Outpatient" at bounding box center [482, 264] width 545 height 22
type input "1"
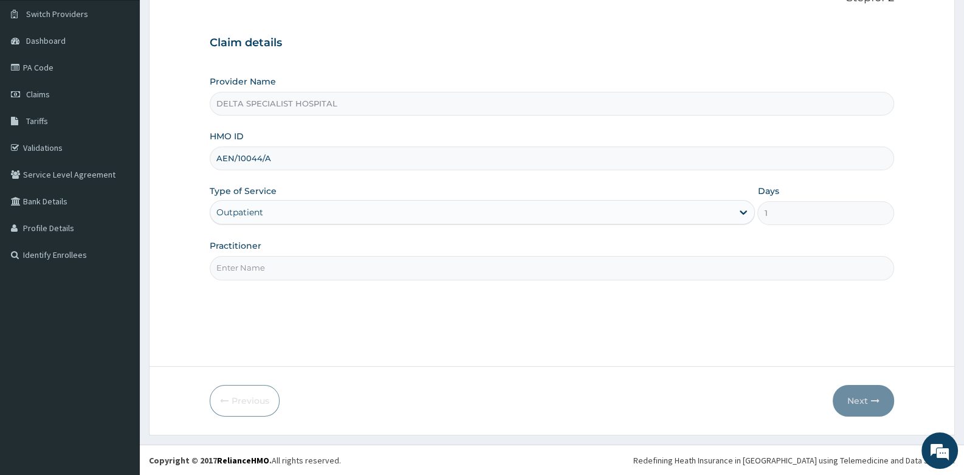
click at [277, 263] on input "Practitioner" at bounding box center [552, 268] width 684 height 24
type input "[PERSON_NAME]"
click at [861, 398] on button "Next" at bounding box center [863, 401] width 61 height 32
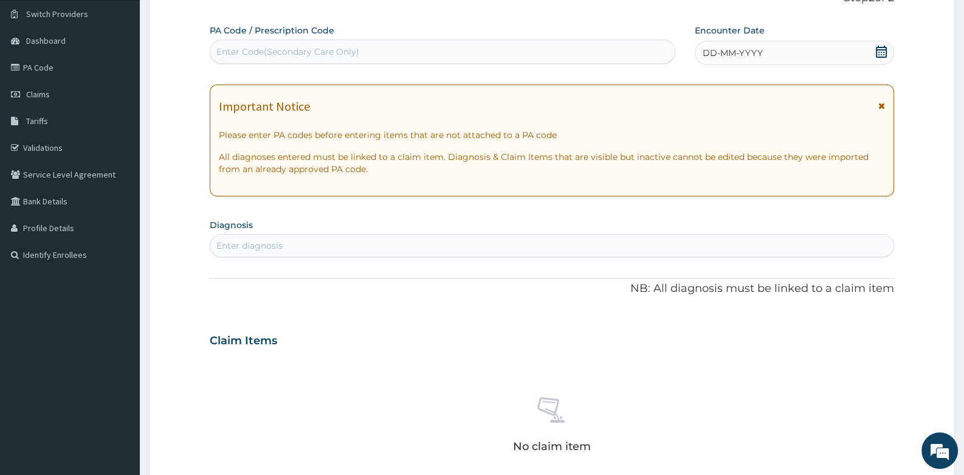
scroll to position [0, 0]
click at [876, 50] on icon at bounding box center [881, 52] width 11 height 12
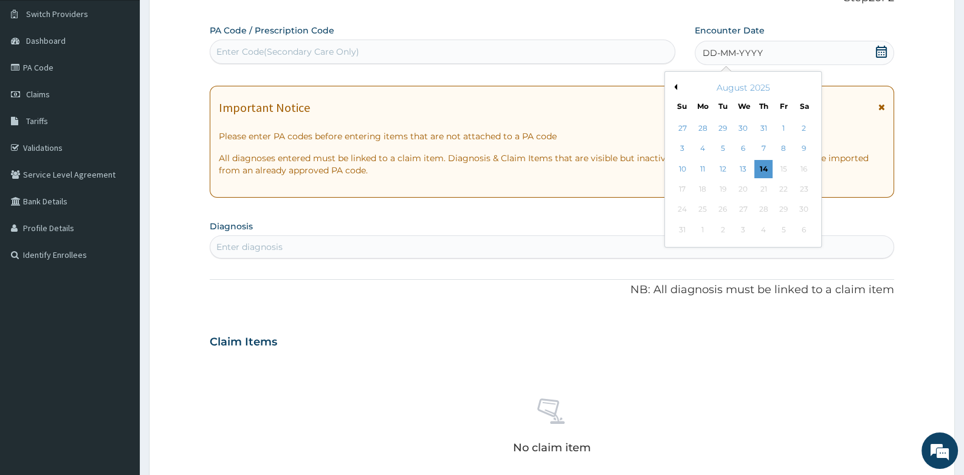
click at [672, 87] on button "Previous Month" at bounding box center [674, 87] width 6 height 6
click at [764, 120] on div "5" at bounding box center [763, 128] width 18 height 18
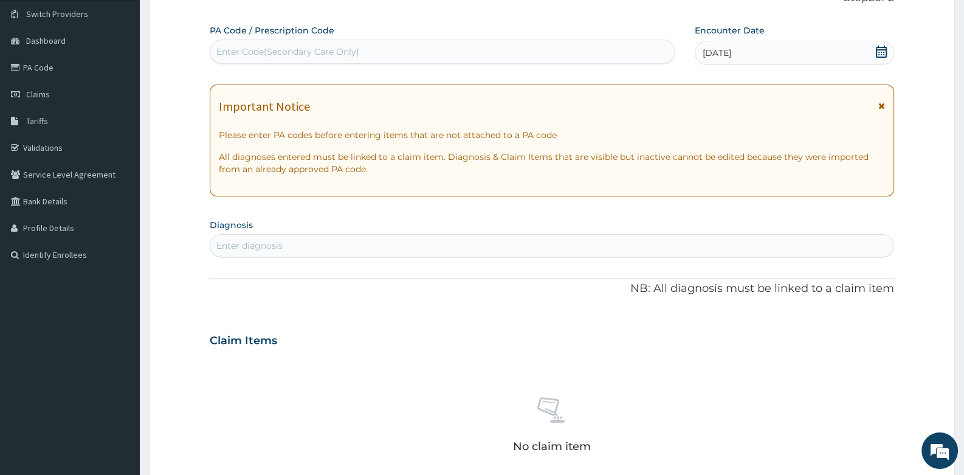
click at [310, 248] on div "Enter diagnosis" at bounding box center [551, 245] width 683 height 19
type input "UPPER RESPIRATORY"
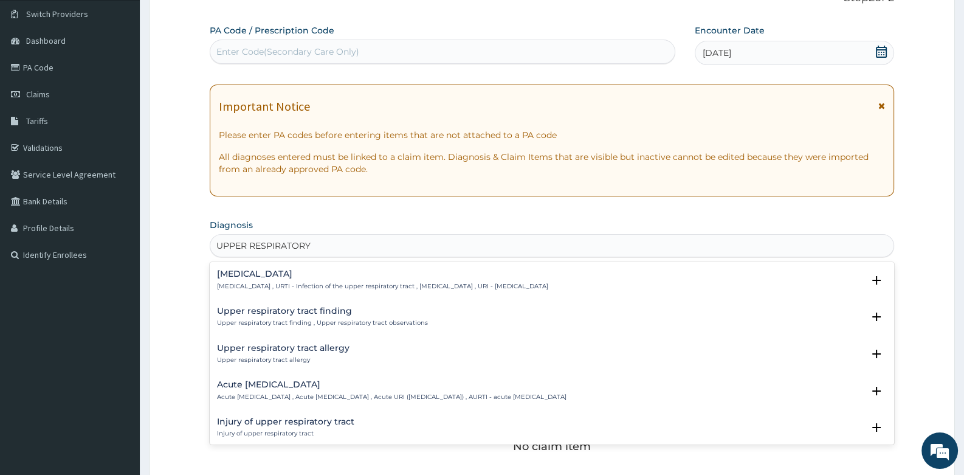
drag, startPoint x: 264, startPoint y: 274, endPoint x: 264, endPoint y: 281, distance: 7.3
click at [264, 281] on div "[MEDICAL_DATA] [MEDICAL_DATA] , URTI - Infection of the upper respiratory tract…" at bounding box center [382, 279] width 331 height 21
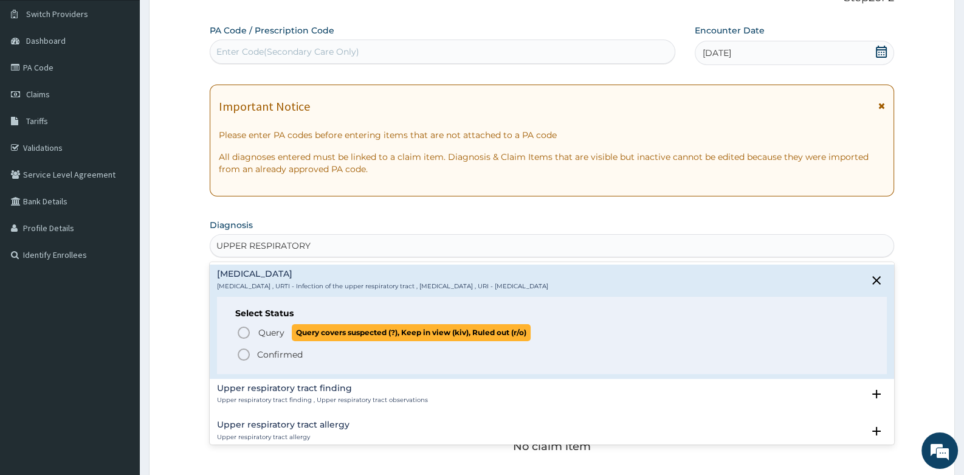
click at [240, 331] on icon "status option query" at bounding box center [243, 332] width 15 height 15
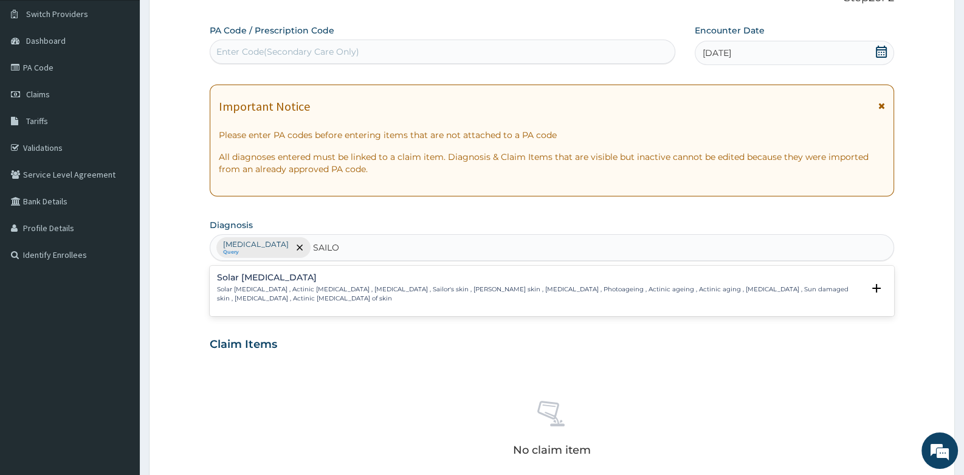
type input "SAILO"
